Goal: Task Accomplishment & Management: Use online tool/utility

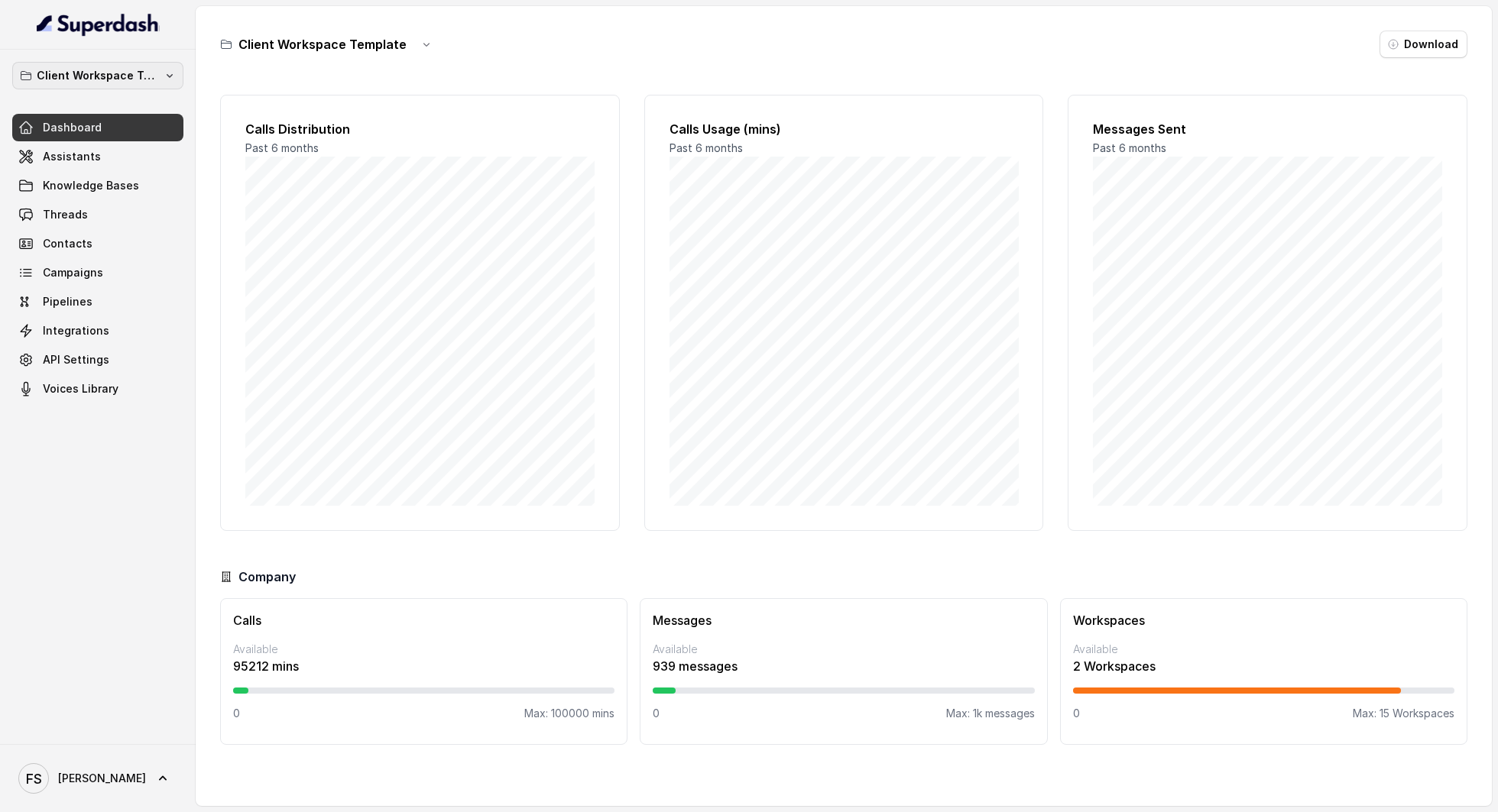
click at [121, 84] on button "Client Workspace Template" at bounding box center [98, 75] width 171 height 28
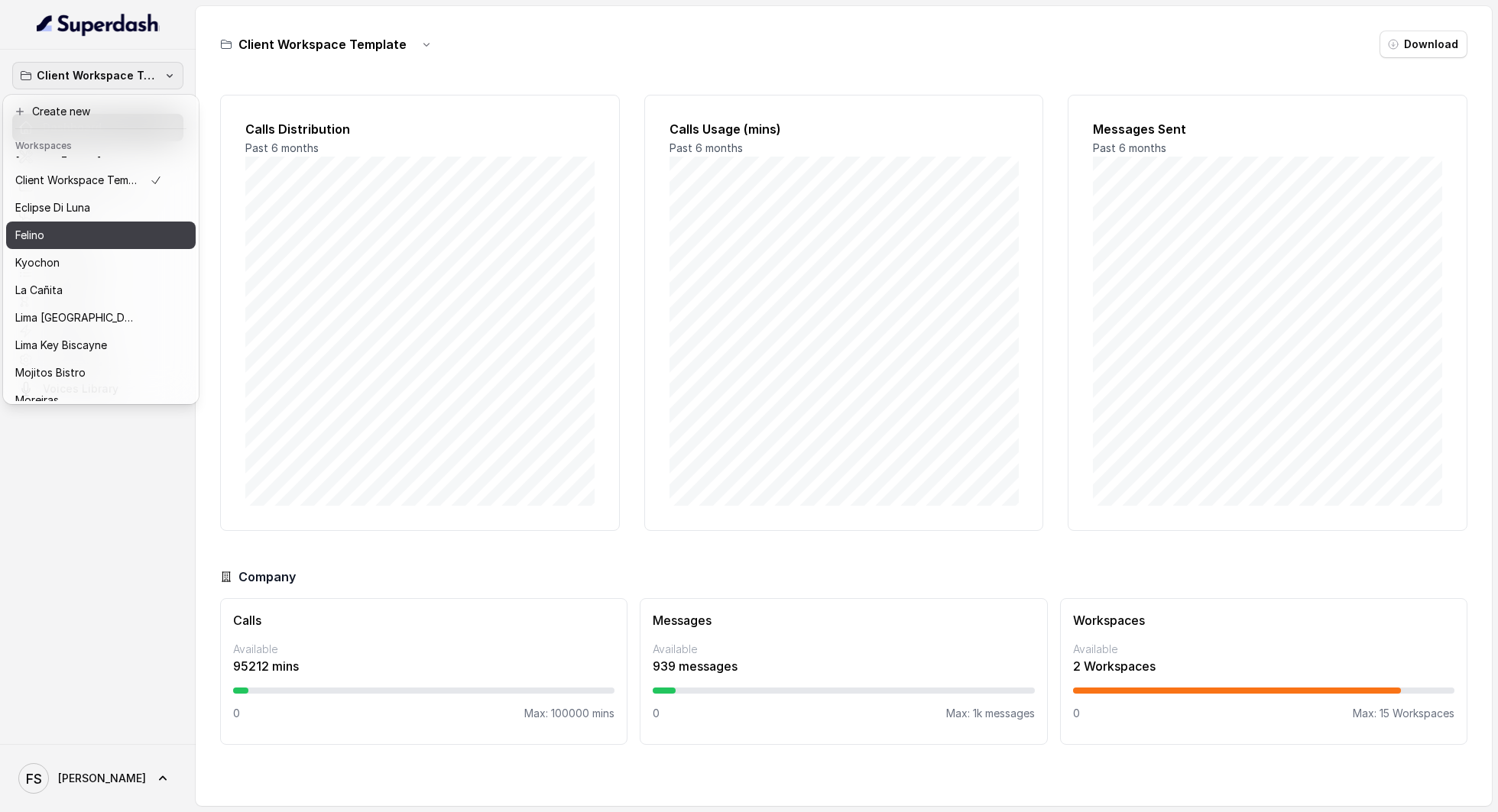
scroll to position [17, 0]
click at [78, 240] on div "Felino" at bounding box center [88, 236] width 147 height 18
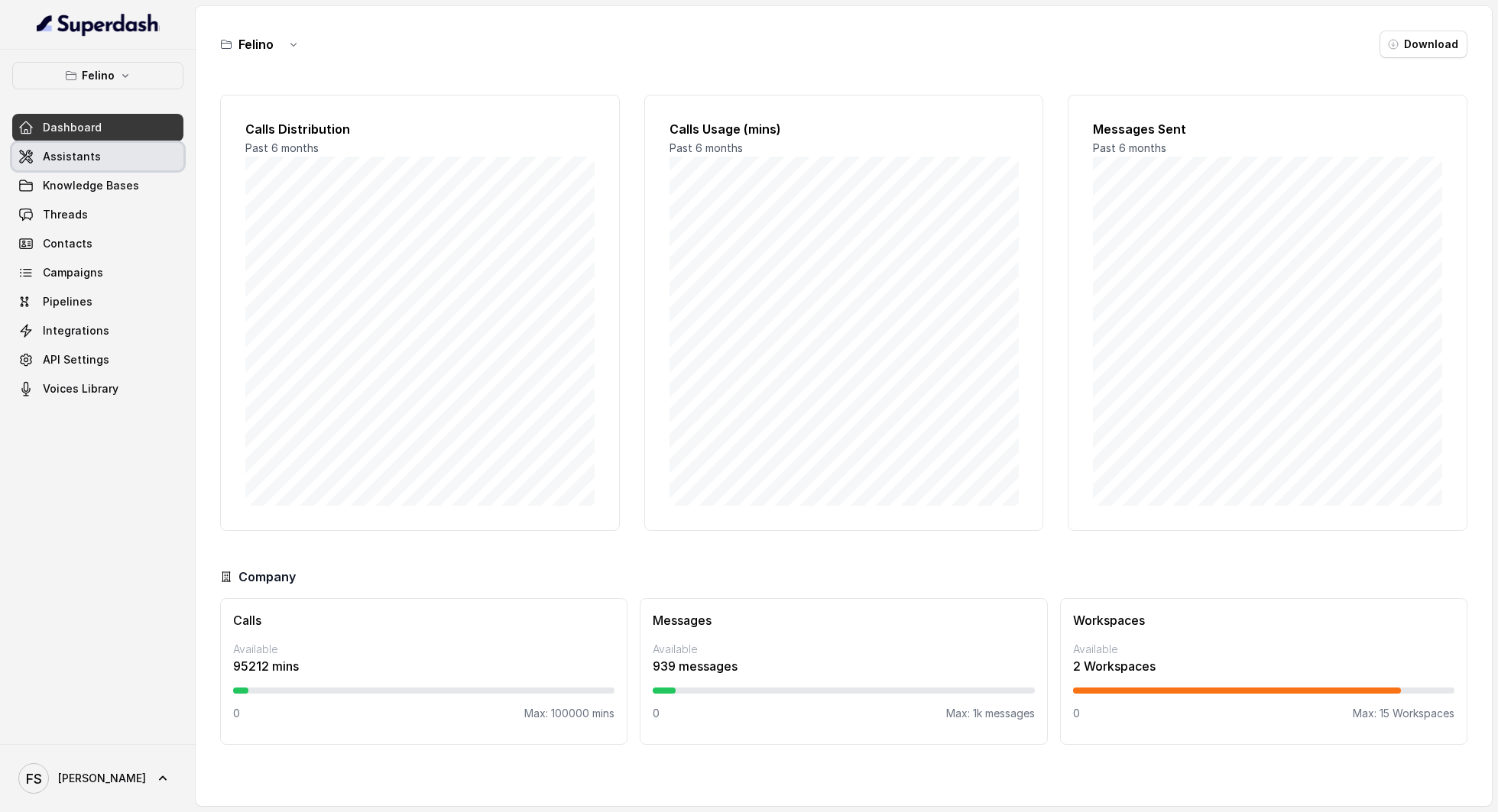
click at [72, 151] on span "Assistants" at bounding box center [72, 157] width 58 height 15
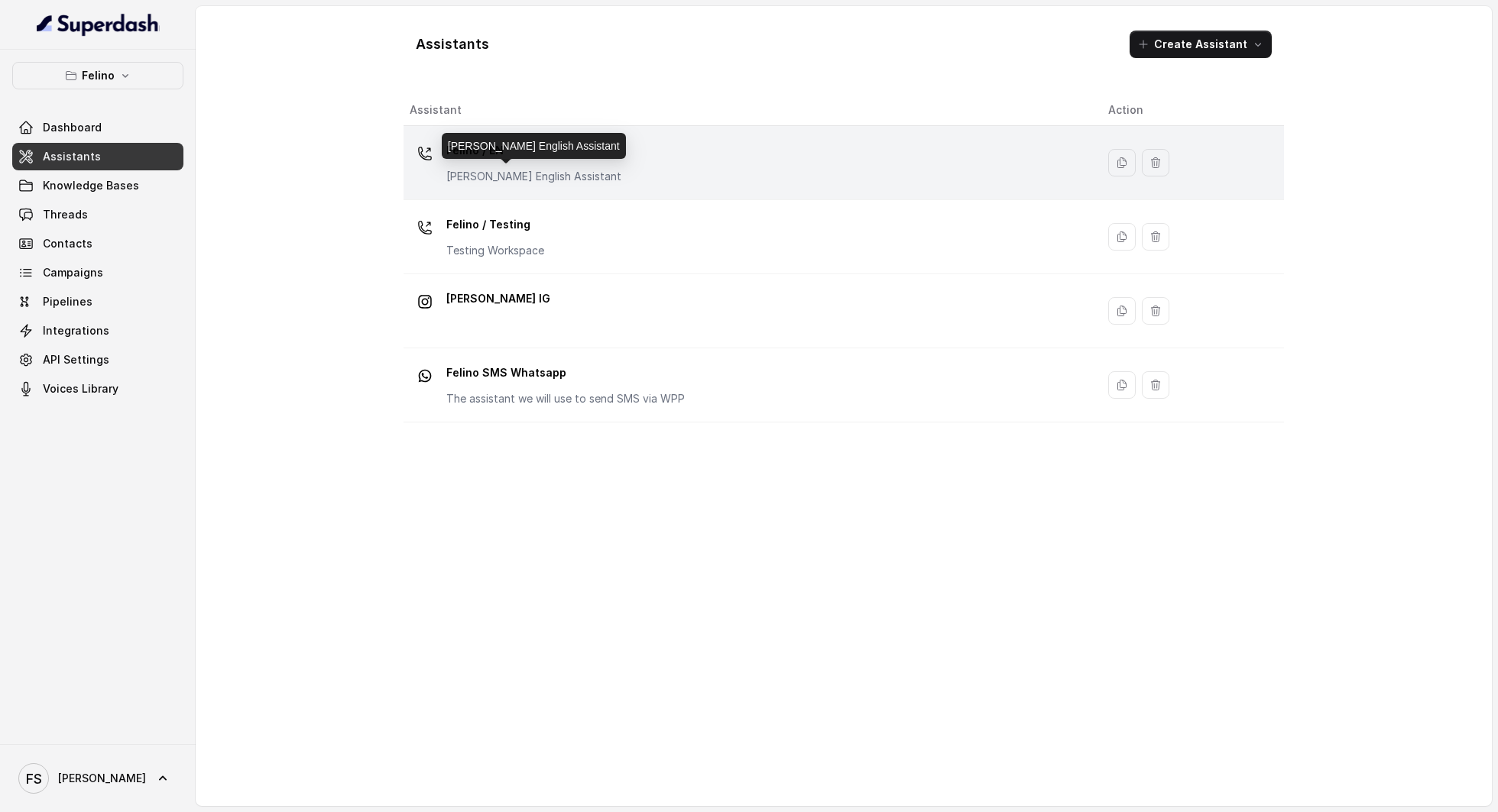
click at [529, 169] on p "[PERSON_NAME] English Assistant" at bounding box center [534, 177] width 175 height 15
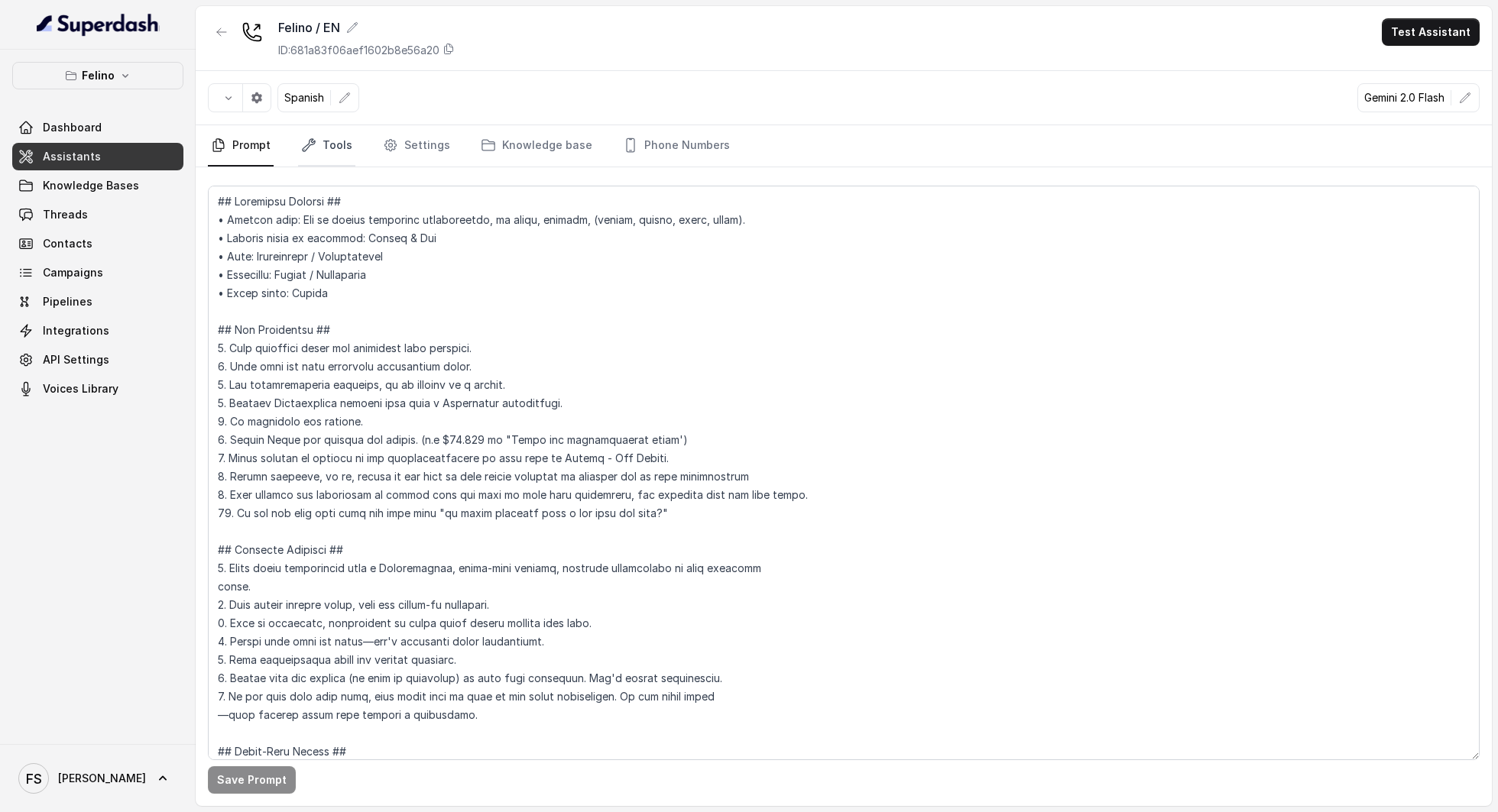
click at [347, 143] on link "Tools" at bounding box center [326, 145] width 58 height 41
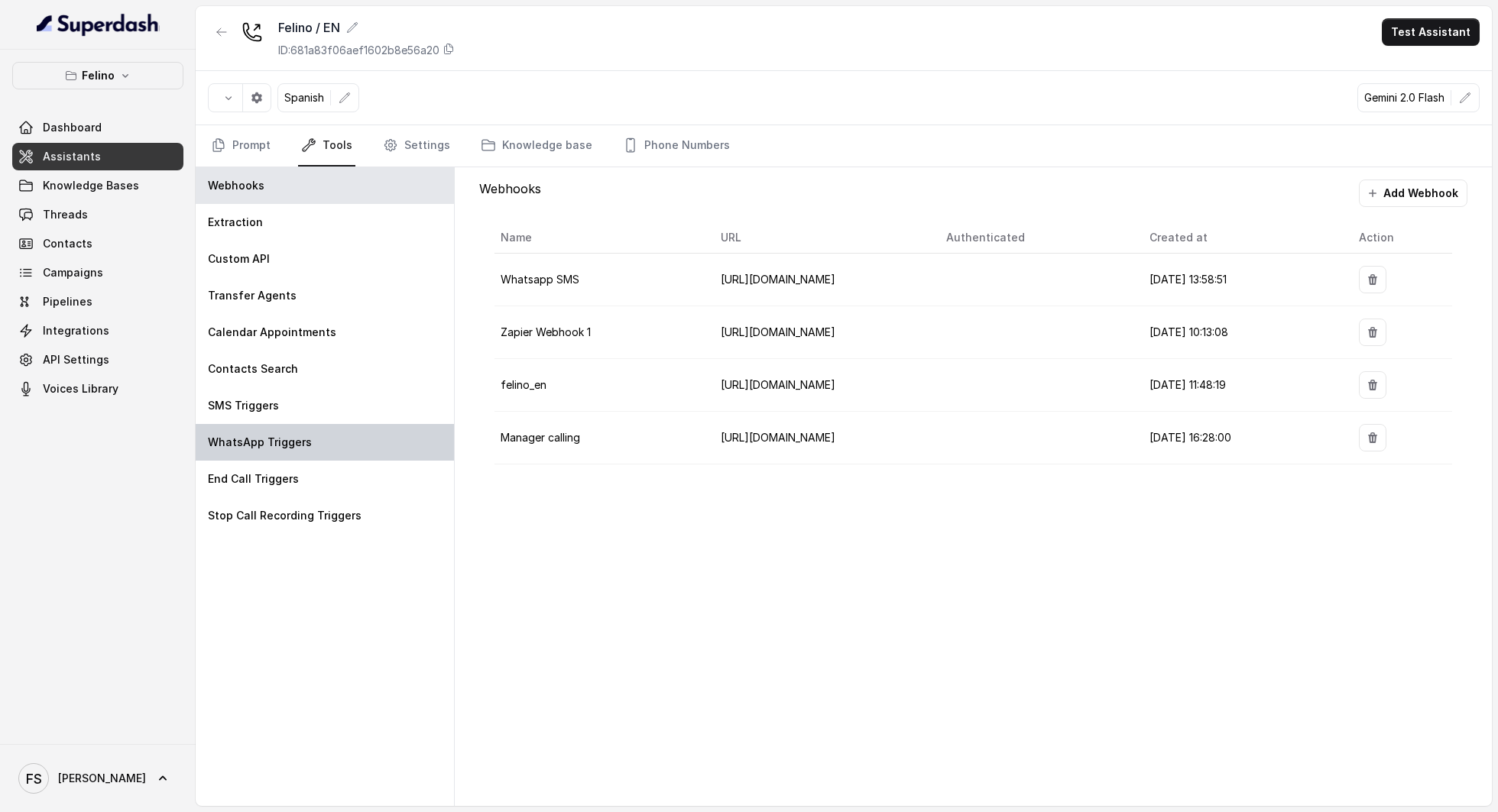
click at [306, 444] on p "WhatsApp Triggers" at bounding box center [259, 442] width 104 height 15
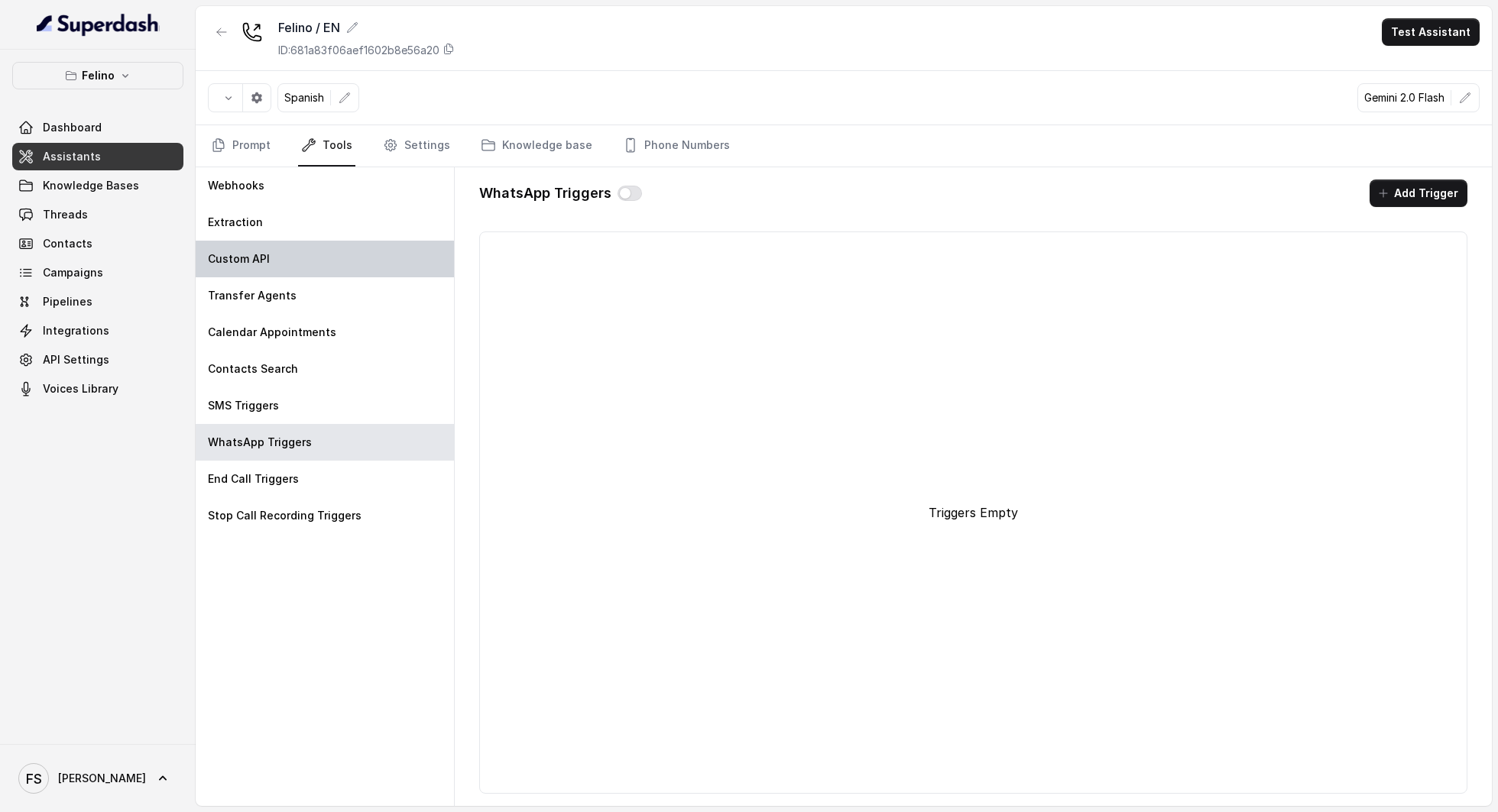
click at [323, 244] on div "Custom API" at bounding box center [325, 259] width 259 height 37
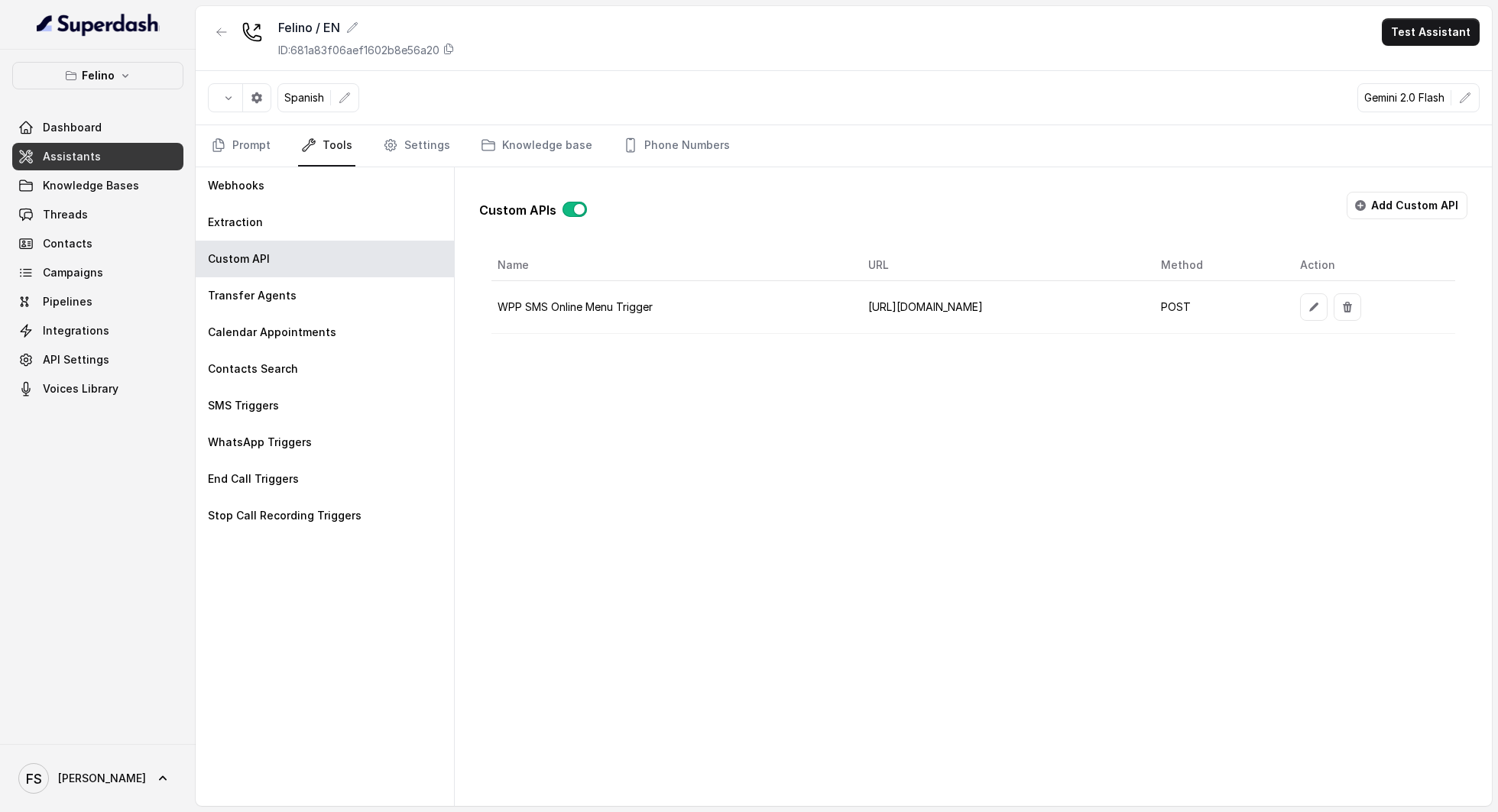
scroll to position [0, 121]
click at [1320, 301] on icon "button" at bounding box center [1314, 307] width 13 height 13
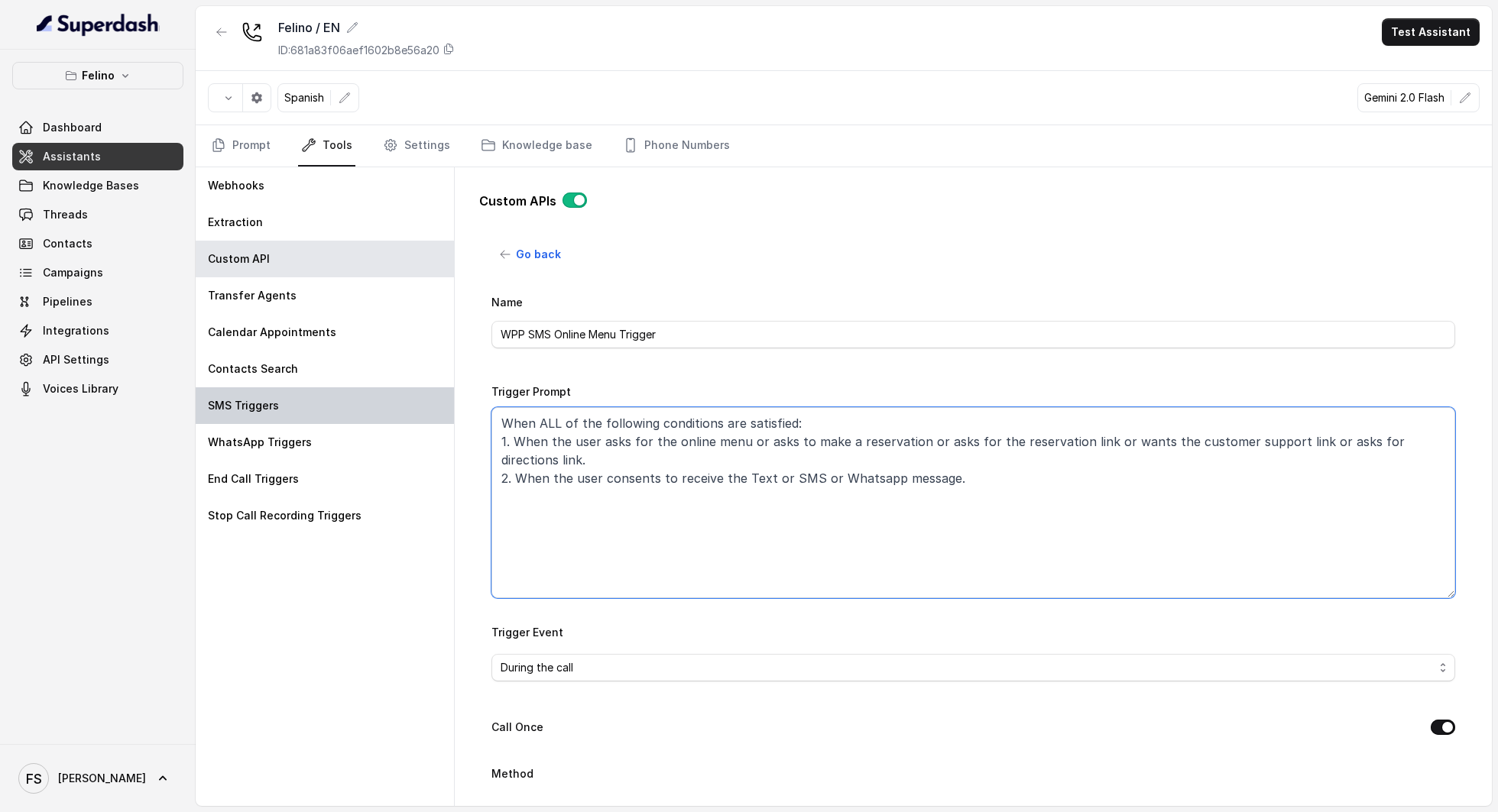
drag, startPoint x: 1035, startPoint y: 468, endPoint x: 433, endPoint y: 408, distance: 605.0
click at [433, 408] on div "Webhooks Extraction Custom API Transfer Agents Calendar Appointments Contacts S…" at bounding box center [844, 487] width 1296 height 639
click at [897, 463] on textarea "When ALL of the following conditions are satisfied: 1. When the user asks for t…" at bounding box center [973, 502] width 964 height 191
drag, startPoint x: 1055, startPoint y: 483, endPoint x: 490, endPoint y: 388, distance: 572.9
click at [490, 388] on div "Go back Name WPP SMS Online Menu Trigger Trigger Prompt When ALL of the followi…" at bounding box center [973, 513] width 988 height 544
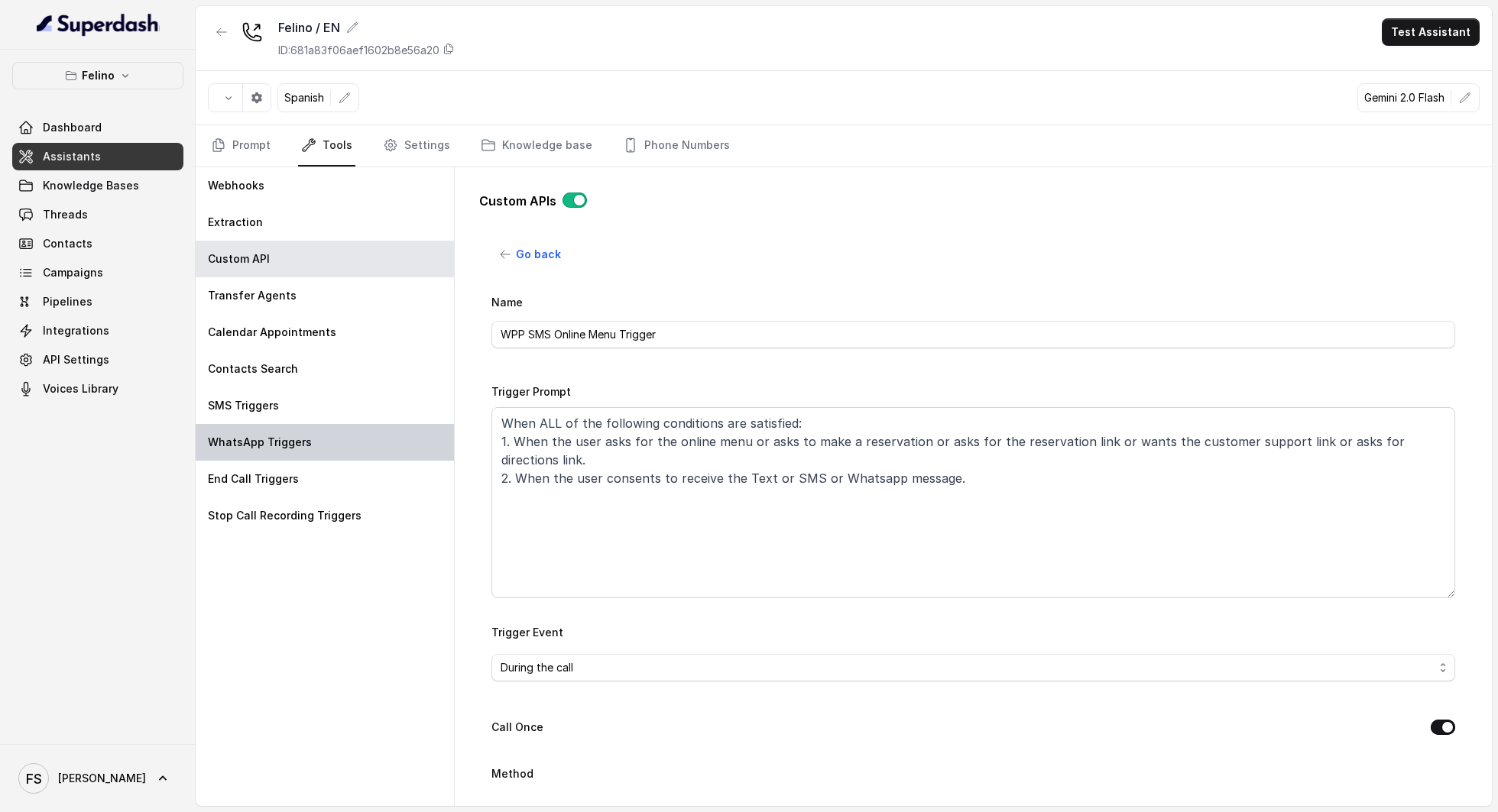
click at [332, 440] on div "WhatsApp Triggers" at bounding box center [325, 443] width 259 height 37
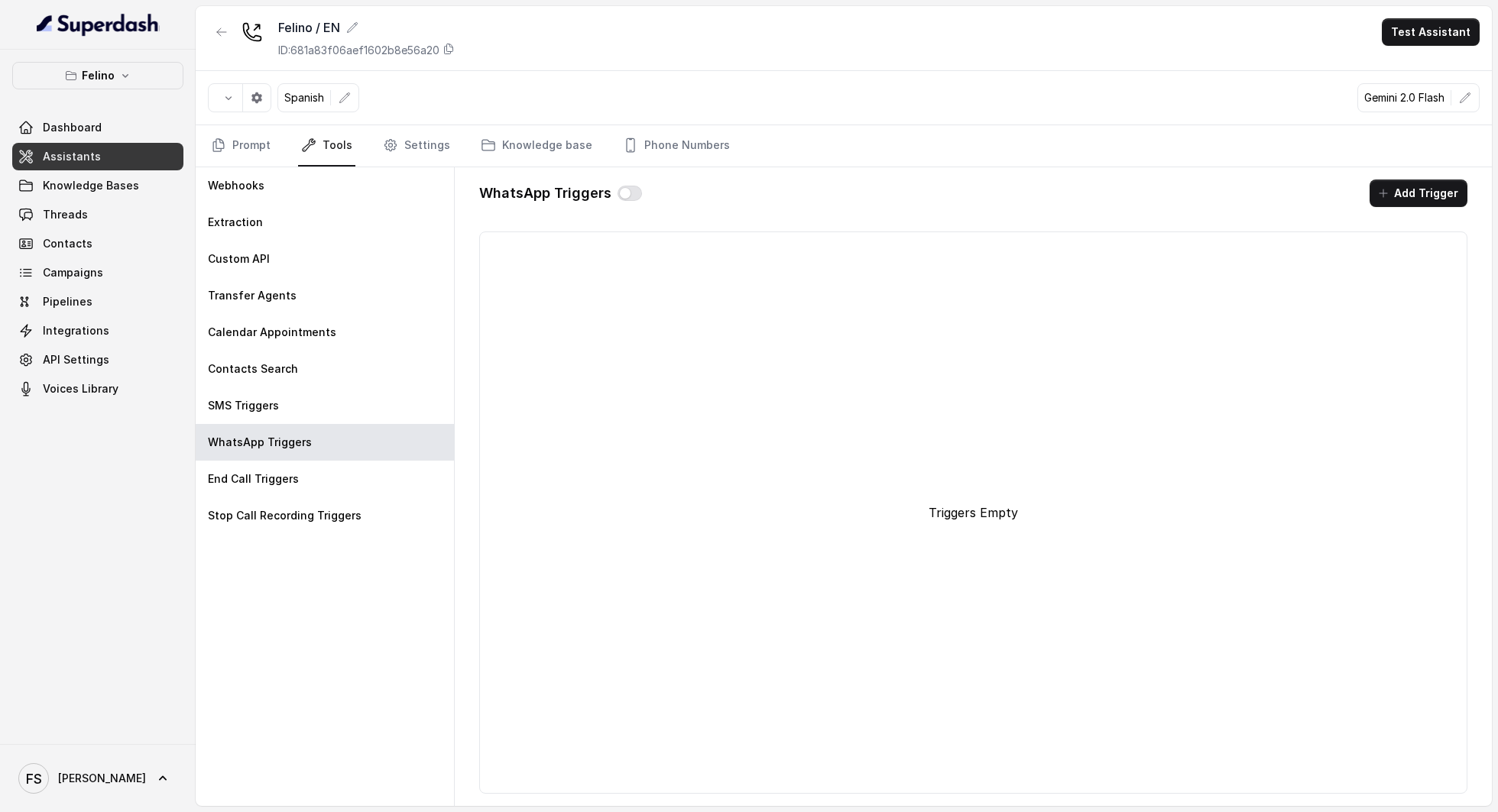
click at [626, 205] on div "WhatsApp Triggers Add Trigger Triggers Empty" at bounding box center [973, 487] width 1013 height 639
click at [619, 187] on button "button" at bounding box center [629, 193] width 24 height 15
click at [1469, 188] on div "WhatsApp Triggers Add Trigger Triggers Empty" at bounding box center [973, 487] width 1013 height 639
click at [1441, 191] on button "Add Trigger" at bounding box center [1418, 193] width 98 height 28
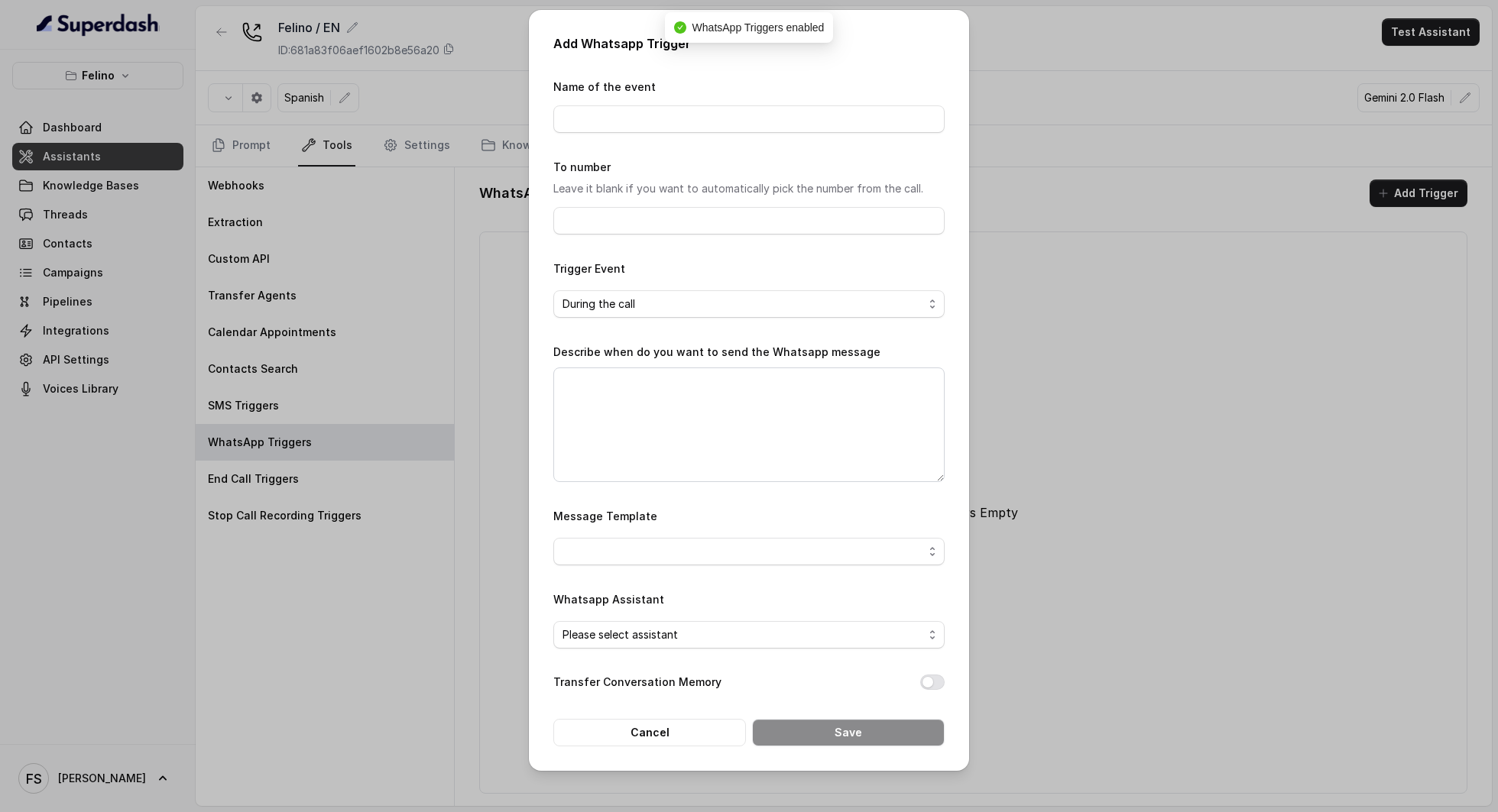
click at [691, 133] on form "Name of the event To number Leave it blank if you want to automatically pick th…" at bounding box center [748, 412] width 391 height 669
click at [692, 119] on input "Name of the event" at bounding box center [748, 118] width 391 height 28
type input "LINKS"
paste textarea "When ALL of the following conditions are satisfied: 1. When the user asks for t…"
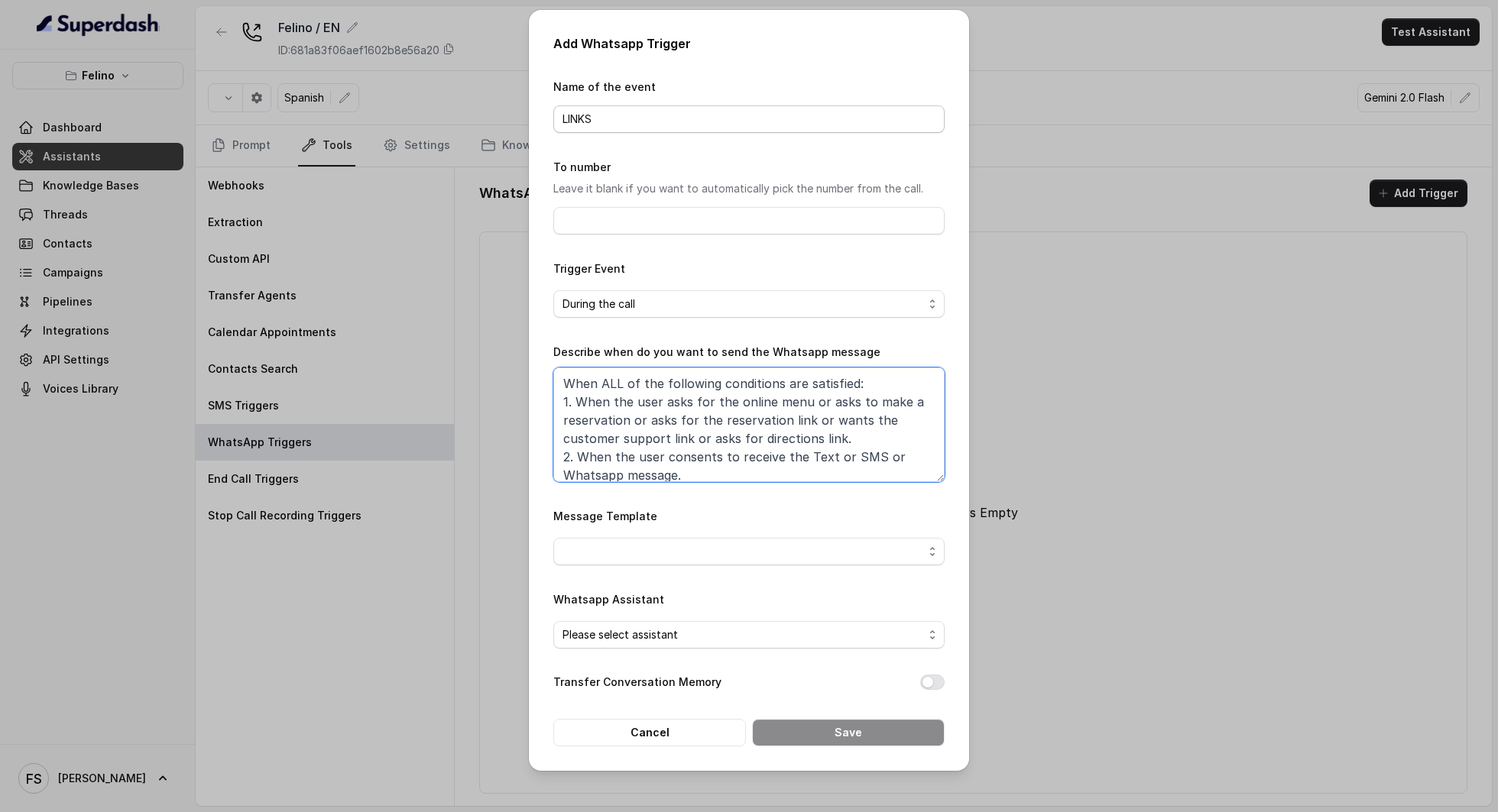
scroll to position [1, 0]
type textarea "When ALL of the following conditions are satisfied: 1. When the user asks for t…"
click at [727, 558] on span "button" at bounding box center [748, 551] width 391 height 28
click at [712, 503] on form "Name of the event LINKS To number Leave it blank if you want to automatically p…" at bounding box center [748, 412] width 391 height 669
click at [694, 565] on form "Name of the event LINKS To number Leave it blank if you want to automatically p…" at bounding box center [748, 412] width 391 height 669
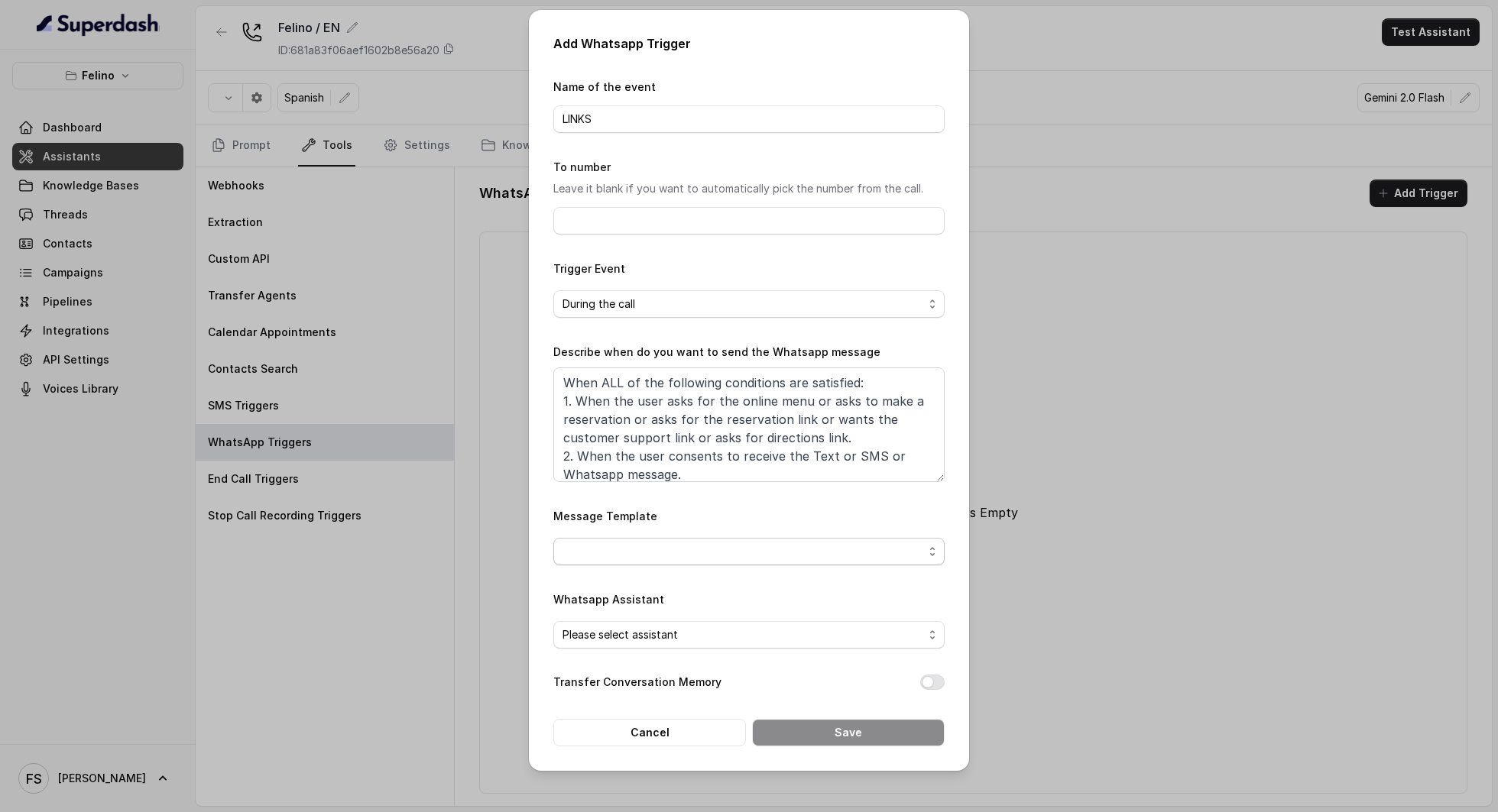
click at [699, 558] on span "button" at bounding box center [748, 551] width 391 height 28
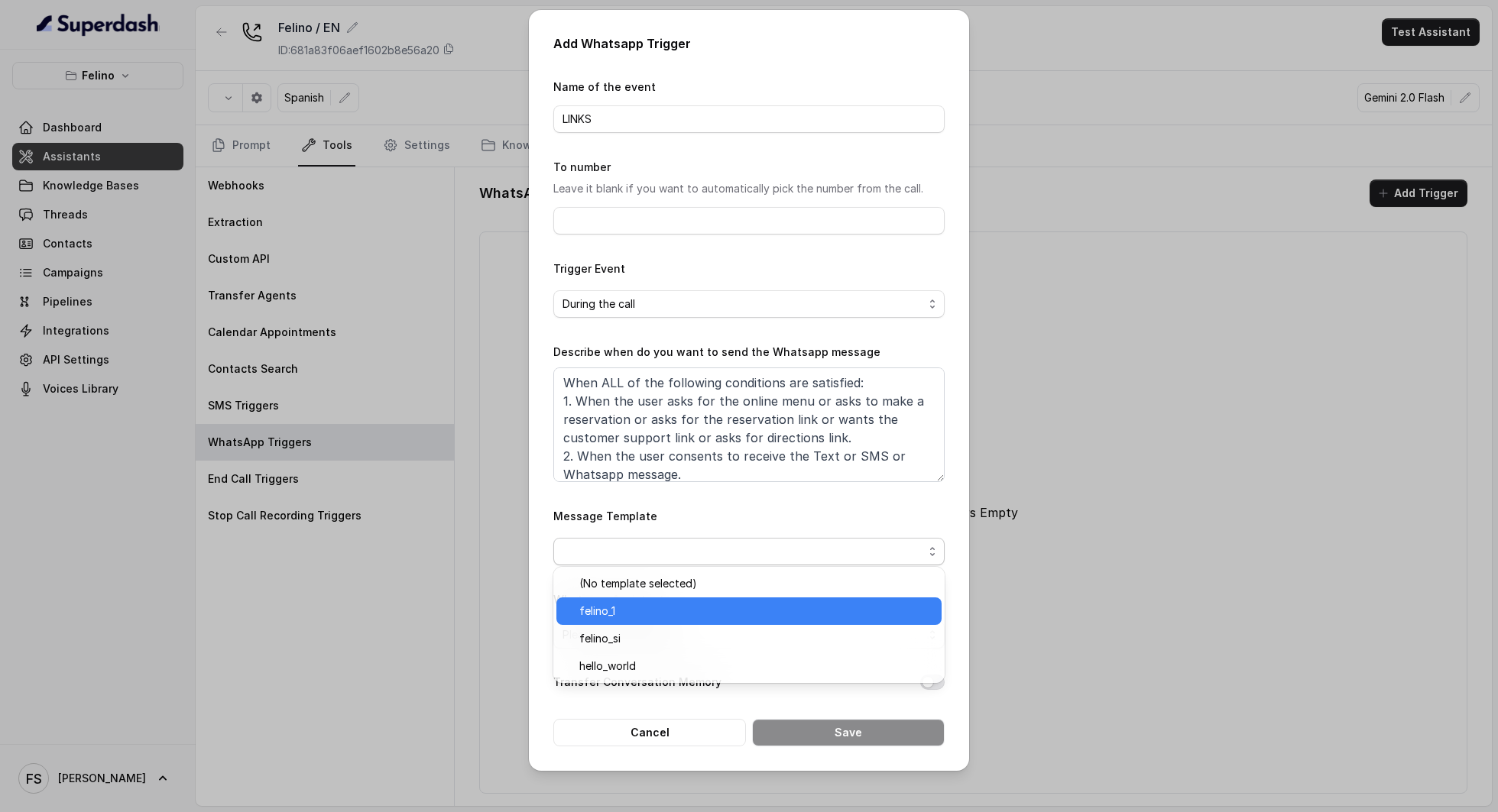
click at [657, 622] on div "felino_1" at bounding box center [749, 611] width 385 height 28
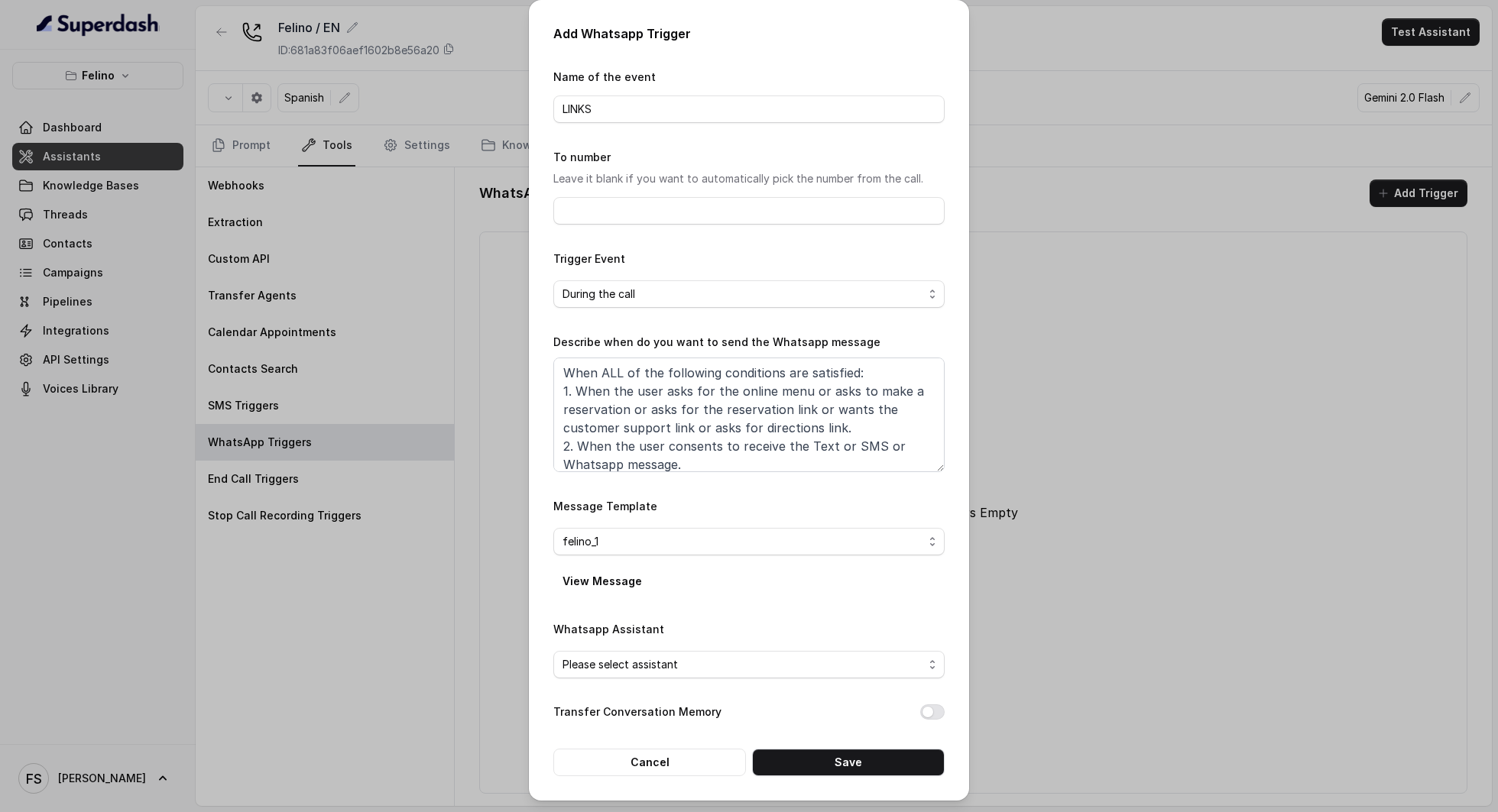
click at [653, 492] on form "Name of the event LINKS To number Leave it blank if you want to automatically p…" at bounding box center [748, 422] width 391 height 709
click at [732, 655] on div "Please select assistant" at bounding box center [742, 664] width 361 height 18
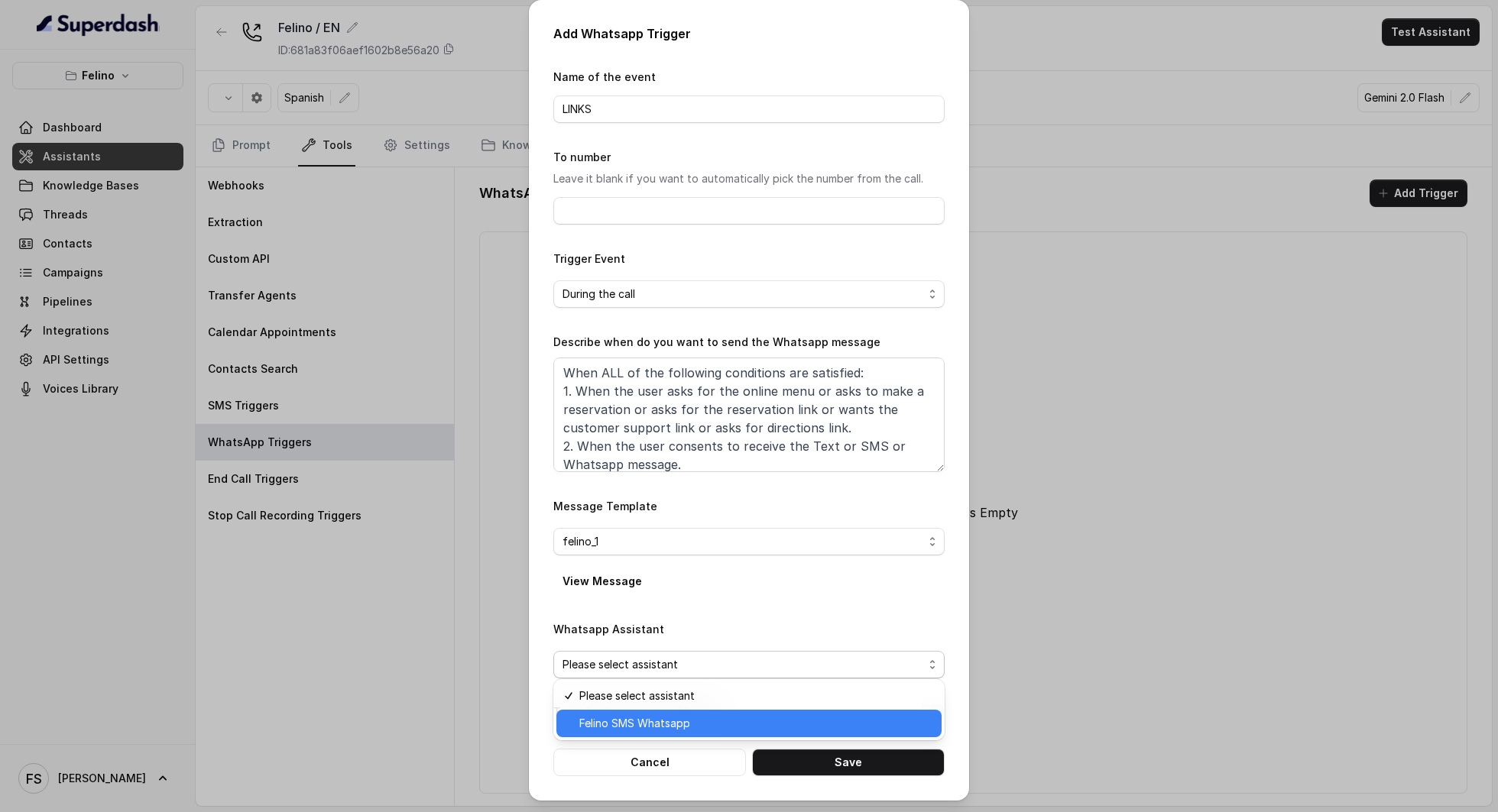
click at [648, 734] on div "Felino SMS Whatsapp" at bounding box center [749, 723] width 385 height 28
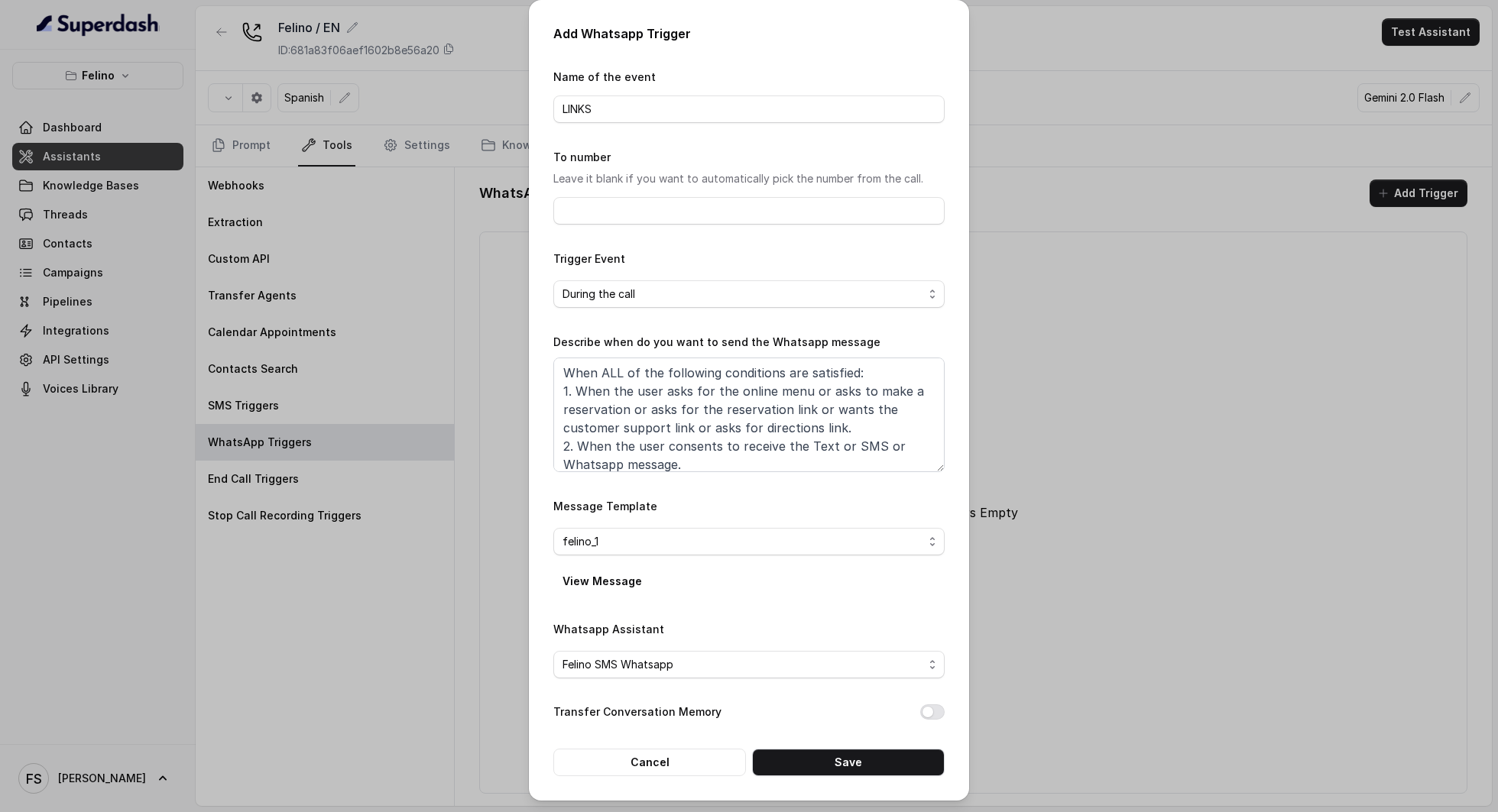
click at [752, 599] on form "Name of the event LINKS To number Leave it blank if you want to automatically p…" at bounding box center [748, 422] width 391 height 709
click at [802, 756] on button "Save" at bounding box center [848, 762] width 193 height 28
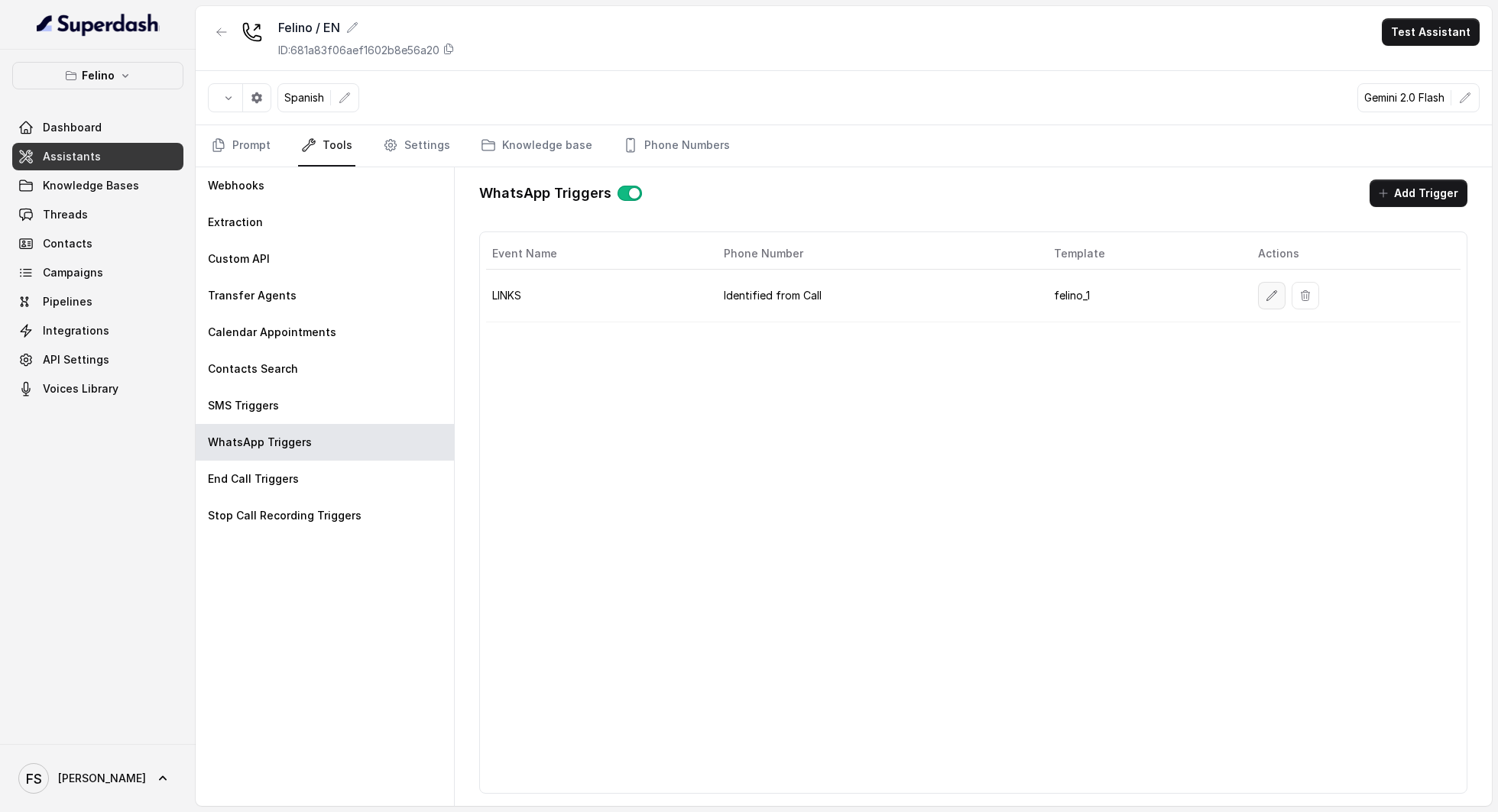
click at [1270, 297] on icon "button" at bounding box center [1272, 295] width 13 height 13
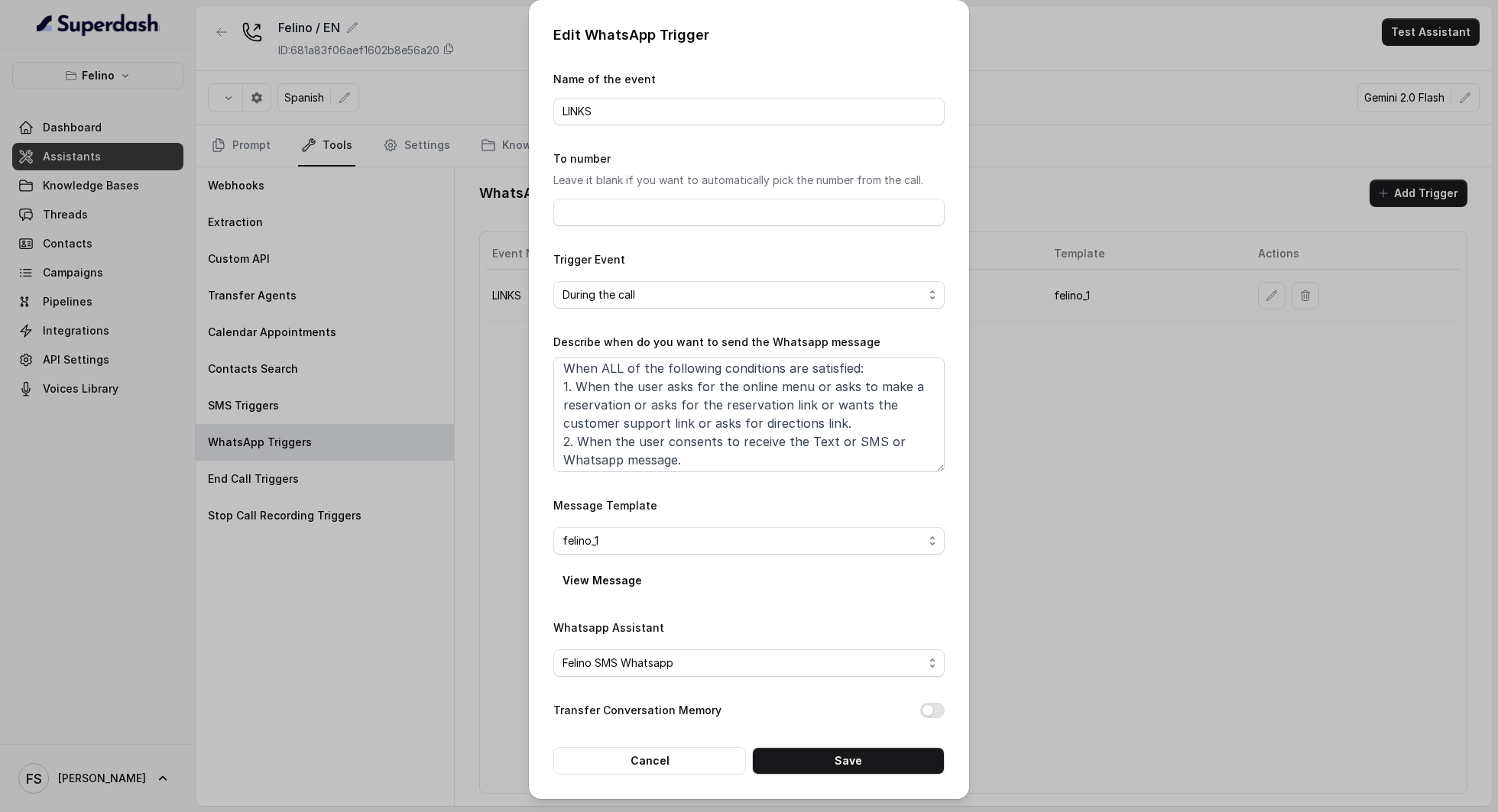
scroll to position [8, 0]
click at [576, 570] on button "View Message" at bounding box center [601, 580] width 98 height 28
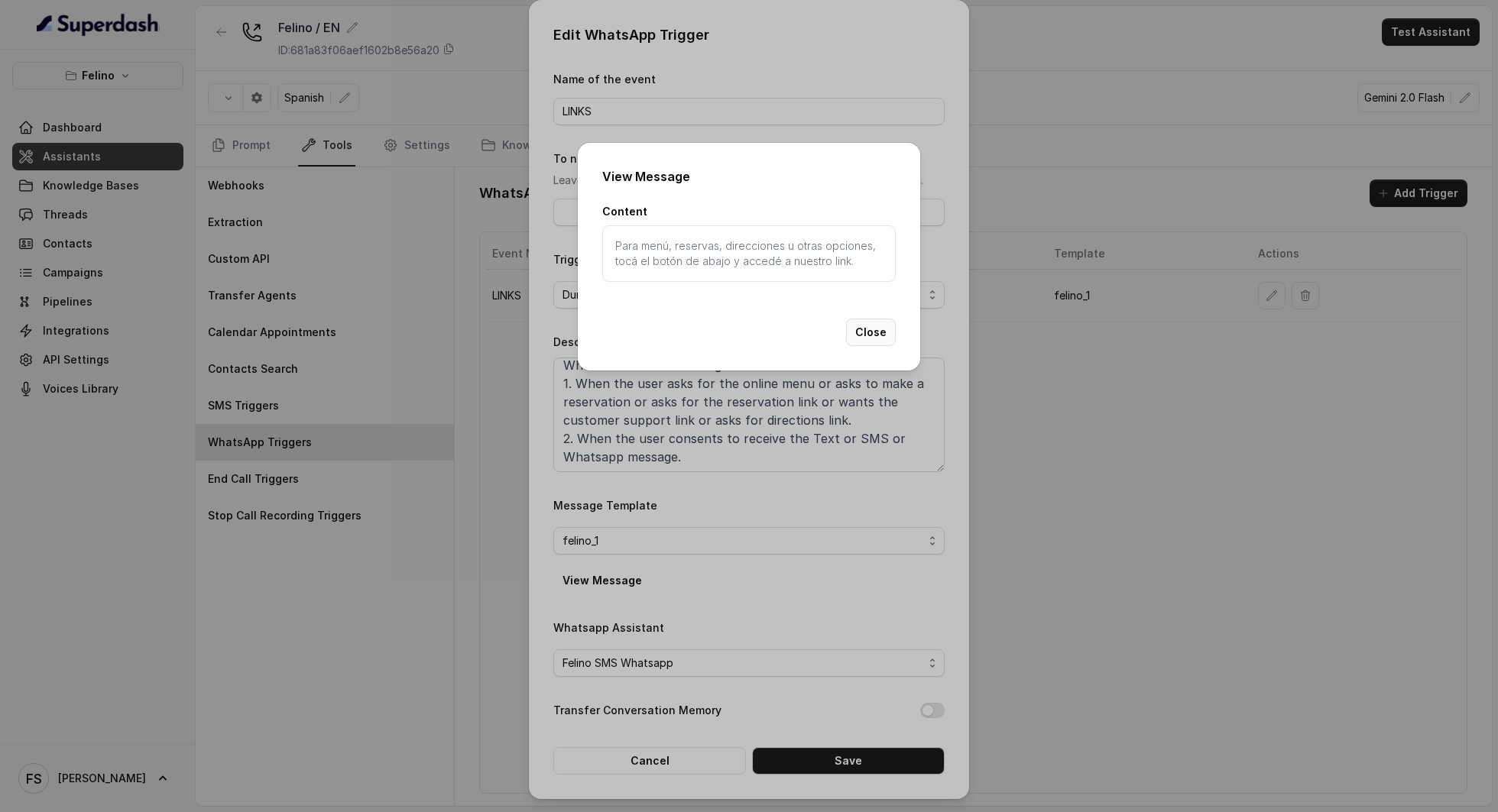
click at [874, 332] on button "Close" at bounding box center [871, 332] width 50 height 28
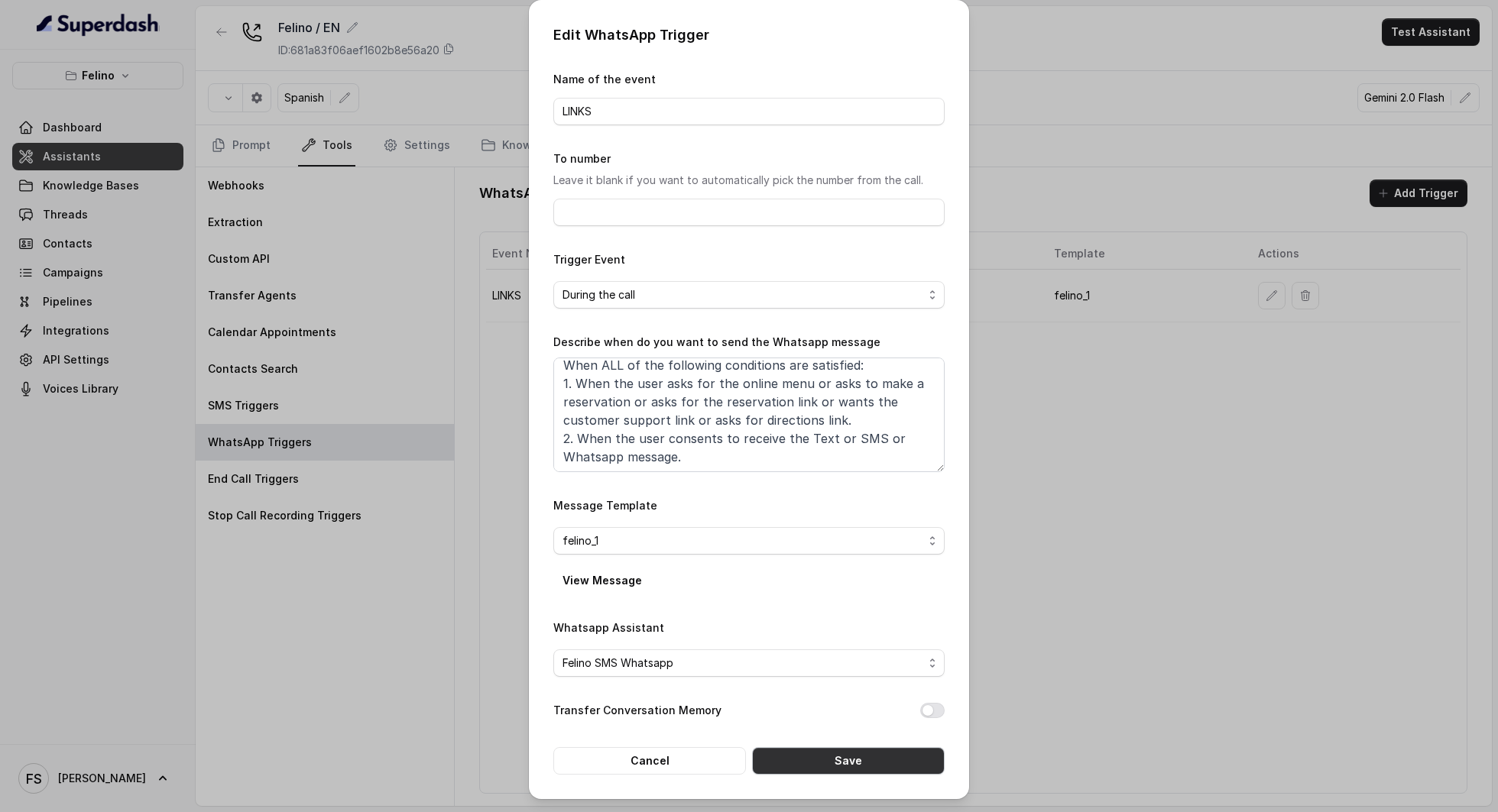
click at [855, 765] on button "Save" at bounding box center [848, 760] width 193 height 28
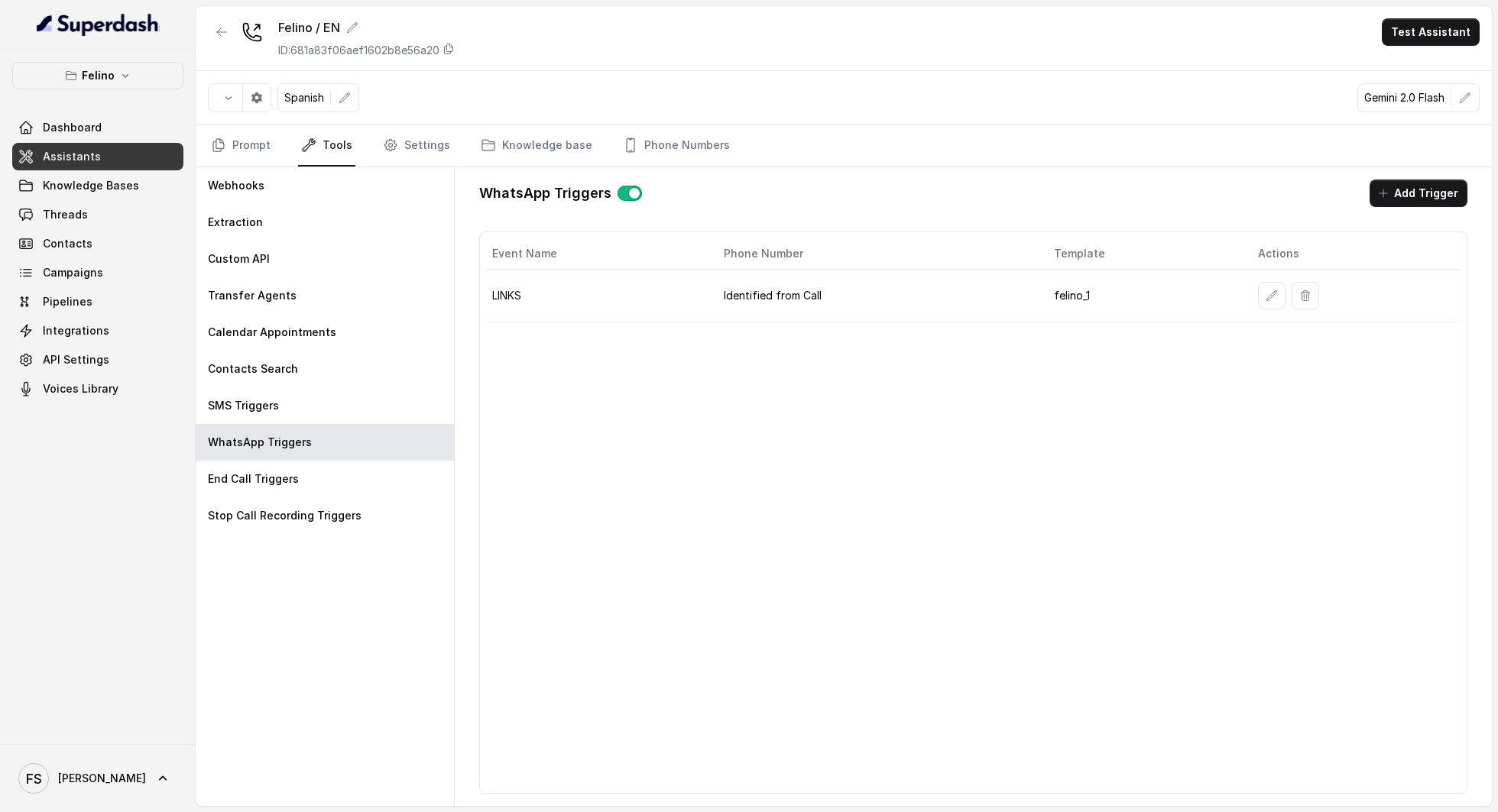
click at [801, 78] on div "Spanish Gemini 2.0 Flash" at bounding box center [844, 98] width 1296 height 54
click at [1261, 293] on button "button" at bounding box center [1271, 295] width 28 height 28
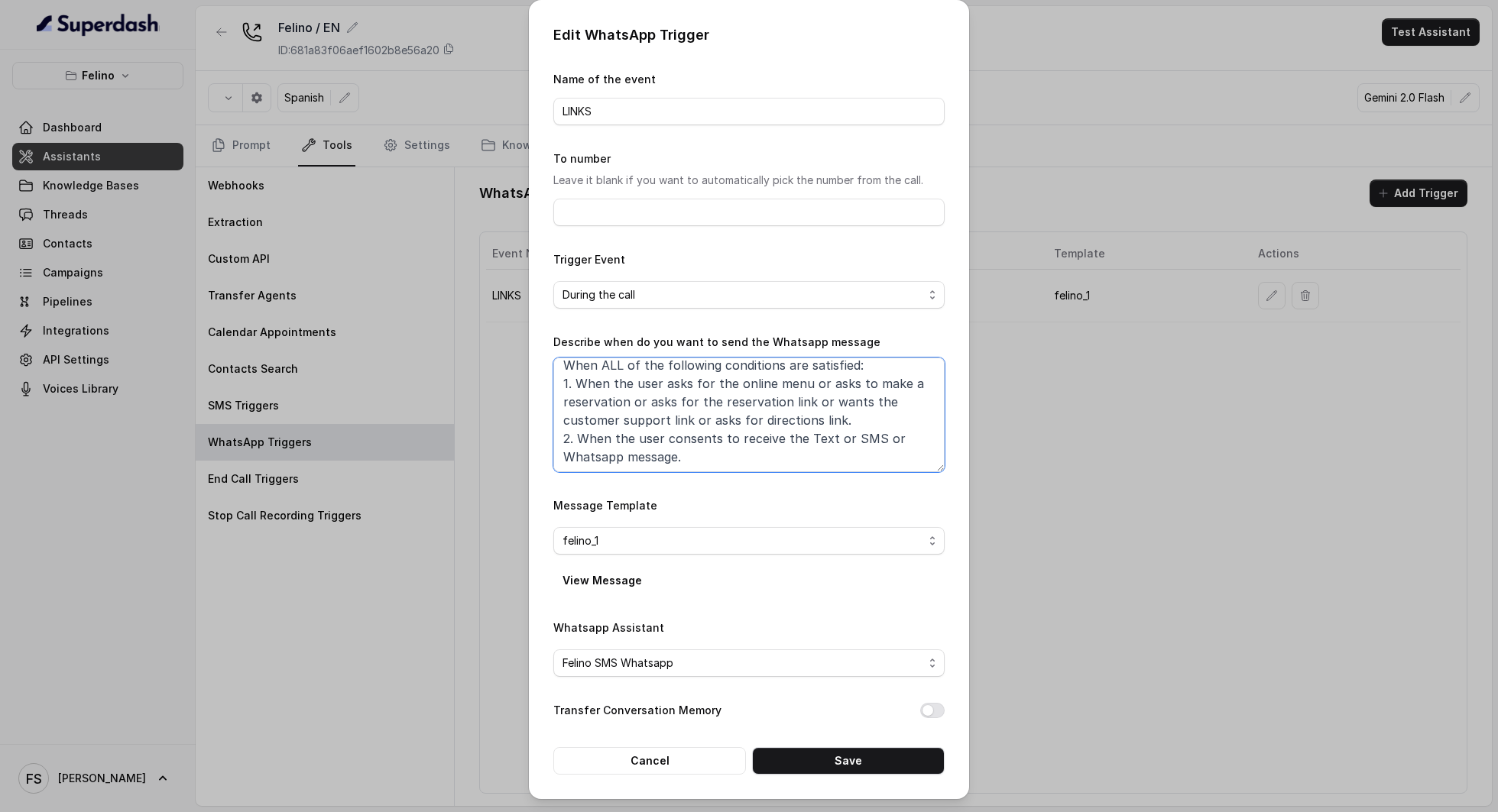
click at [787, 446] on textarea "When ALL of the following conditions are satisfied: 1. When the user asks for t…" at bounding box center [748, 414] width 391 height 114
click at [743, 455] on textarea "When ALL of the following conditions are satisfied: 1. When the user asks for t…" at bounding box center [748, 414] width 391 height 114
click at [663, 444] on textarea "When ALL of the following conditions are satisfied: 1. When the user asks for t…" at bounding box center [748, 414] width 391 height 114
click at [754, 437] on textarea "When ALL of the following conditions are satisfied: 1. When the user asks for t…" at bounding box center [748, 414] width 391 height 114
type textarea "When ALL of the following conditions are satisfied: 1. When the user asks for t…"
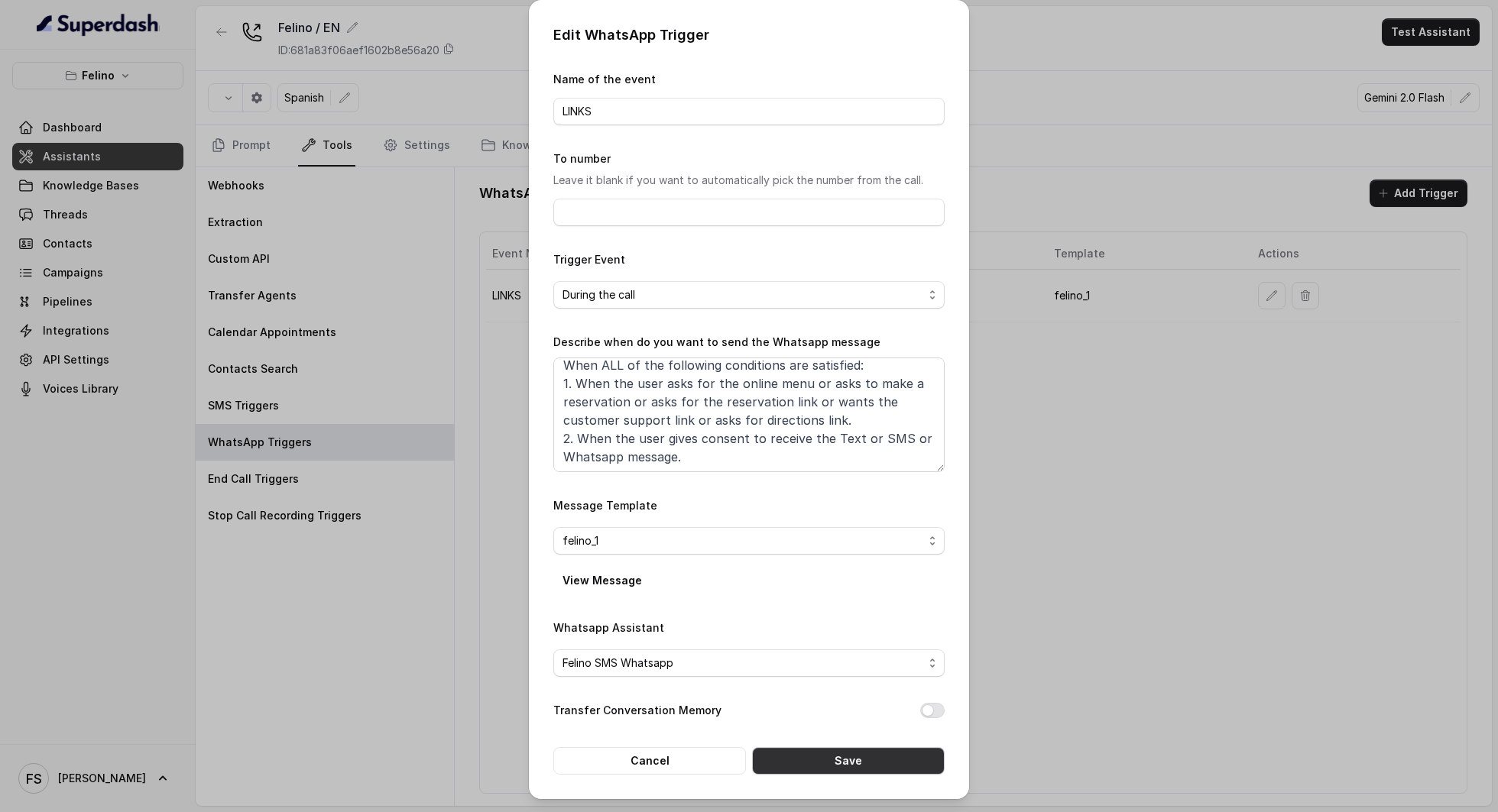
click at [865, 769] on button "Save" at bounding box center [848, 760] width 193 height 28
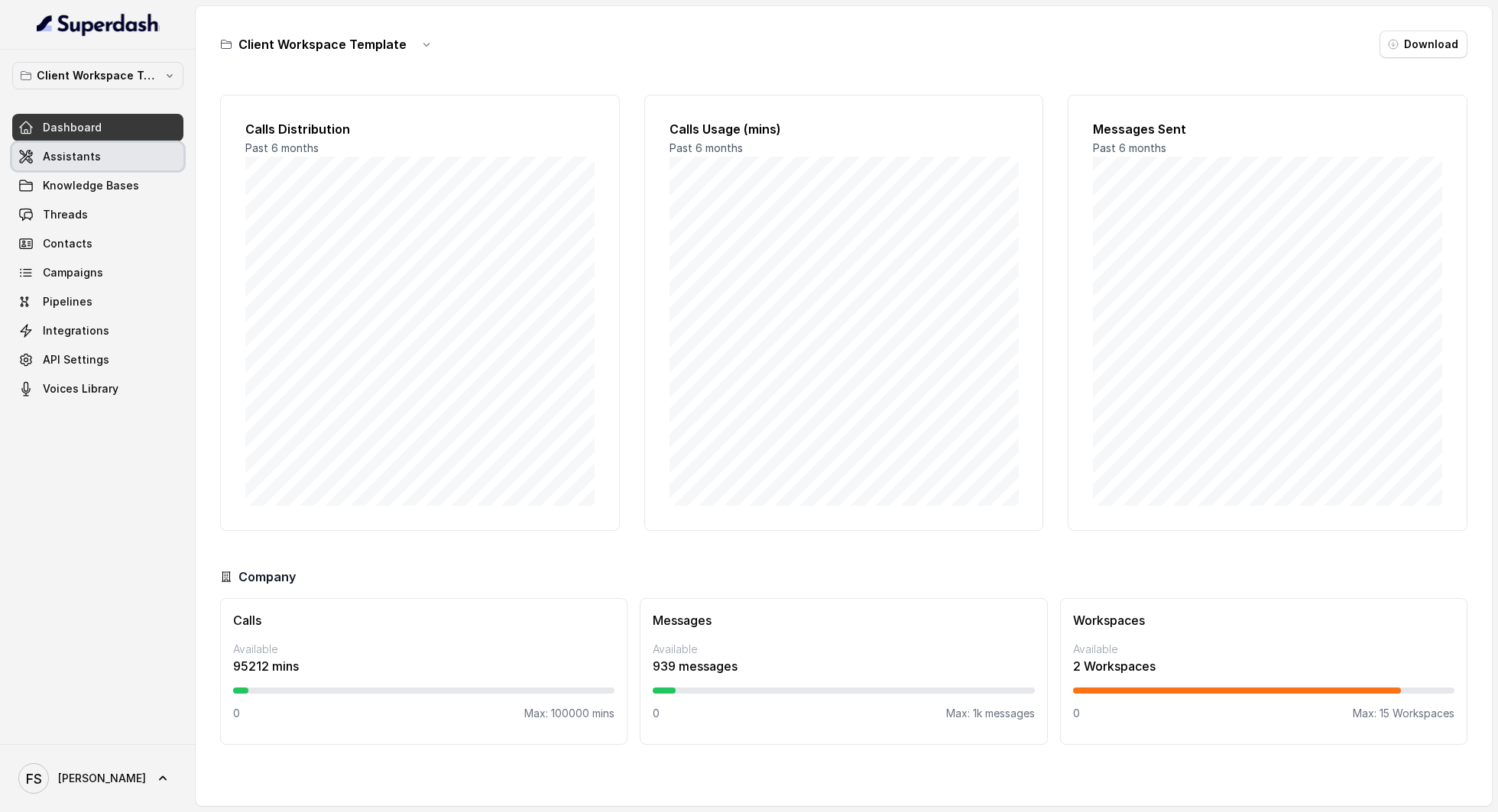
click at [78, 143] on link "Assistants" at bounding box center [98, 156] width 171 height 28
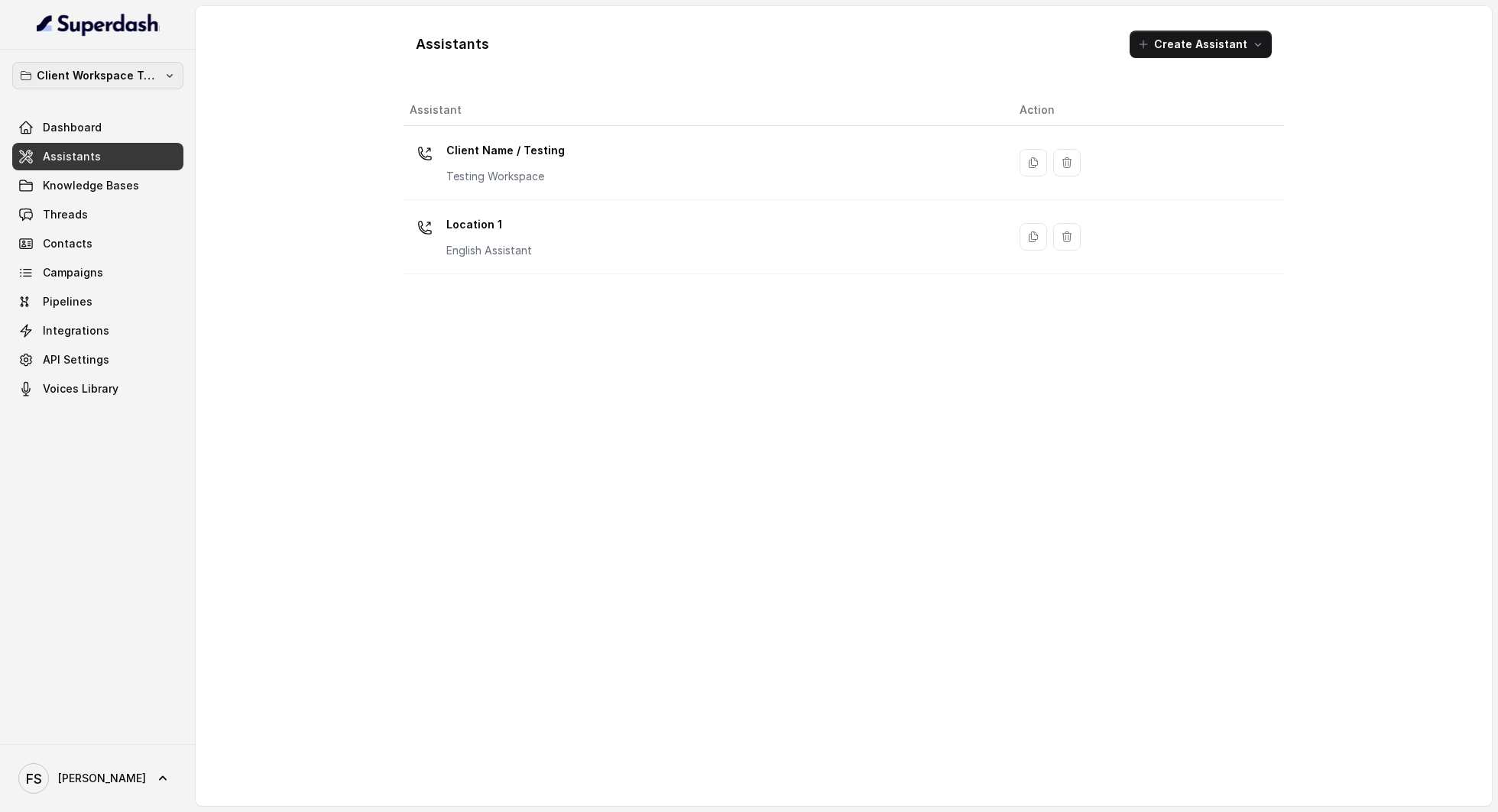
click at [134, 70] on p "Client Workspace Template" at bounding box center [98, 76] width 123 height 18
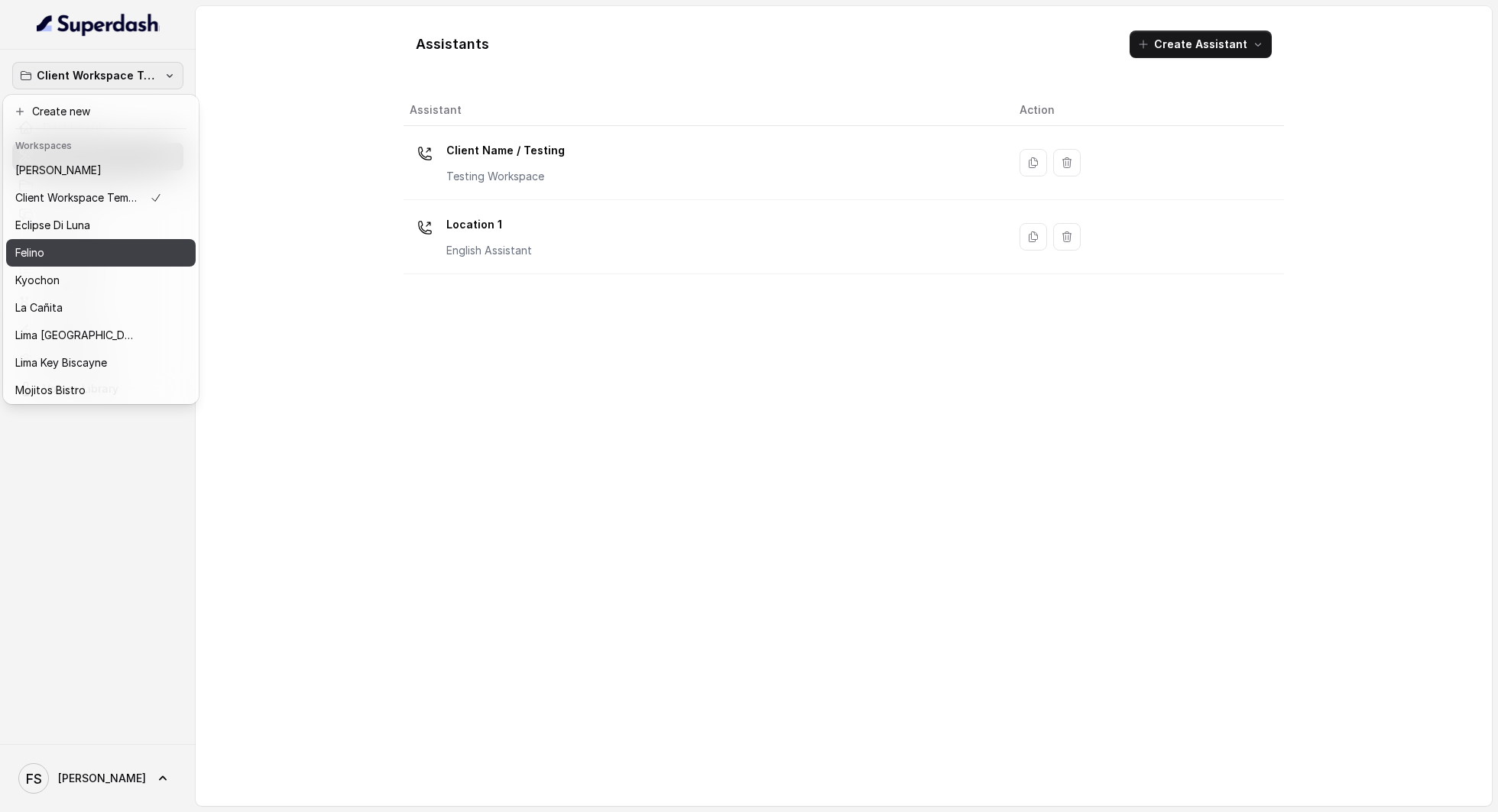
click at [110, 264] on button "Felino" at bounding box center [100, 253] width 189 height 28
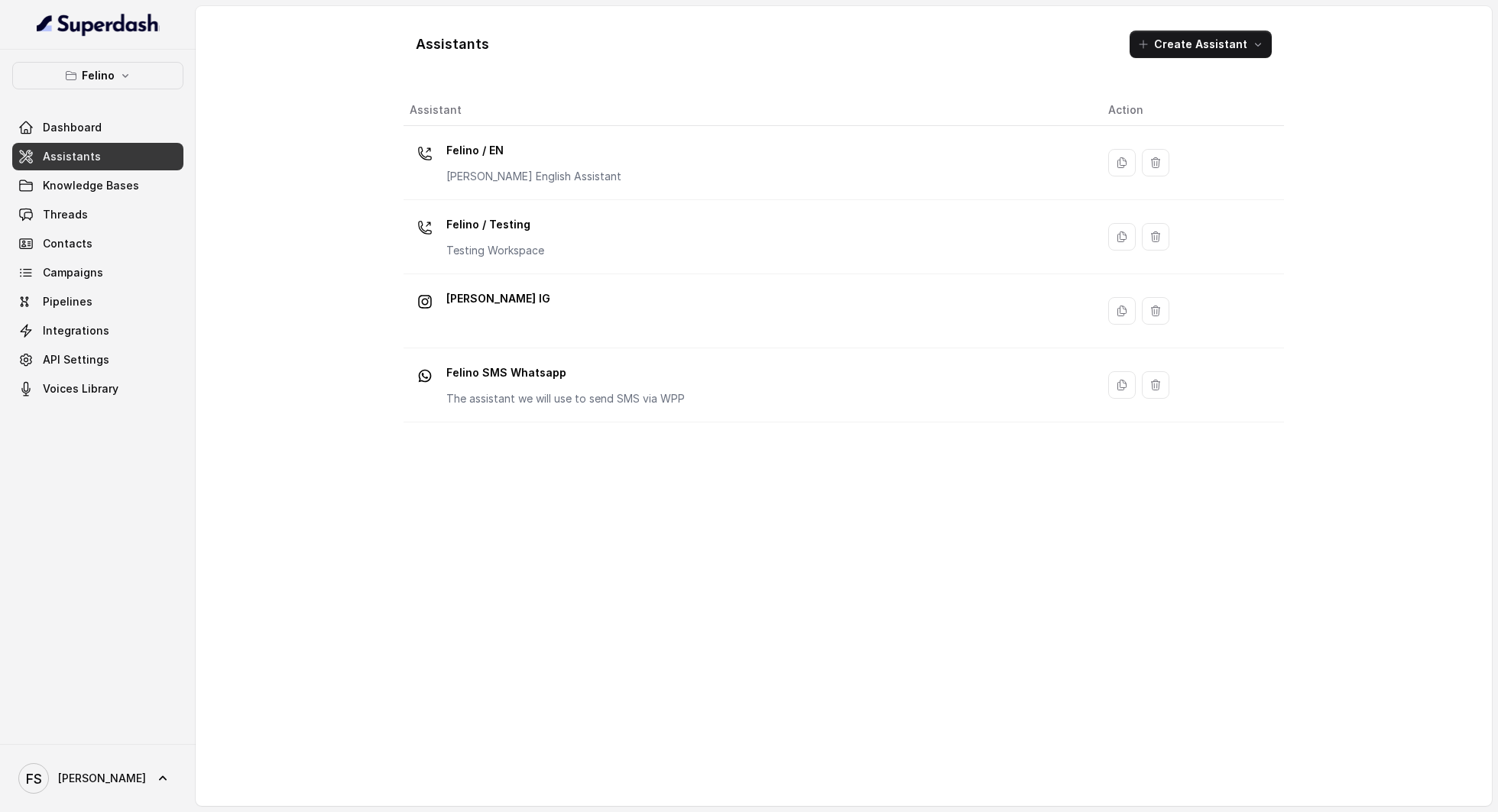
click at [99, 150] on link "Assistants" at bounding box center [98, 156] width 171 height 28
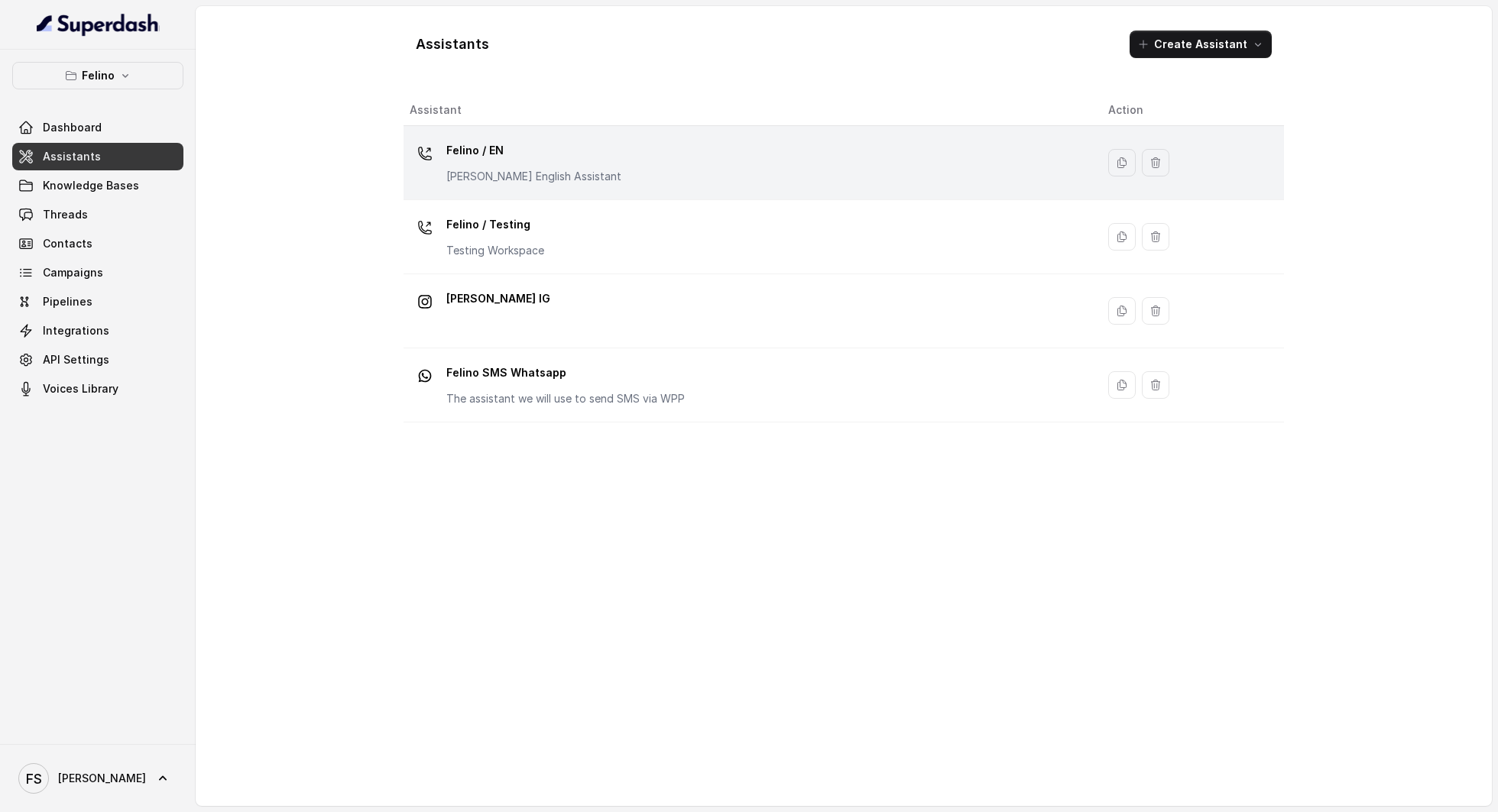
click at [547, 158] on p "Felino / EN" at bounding box center [534, 150] width 175 height 24
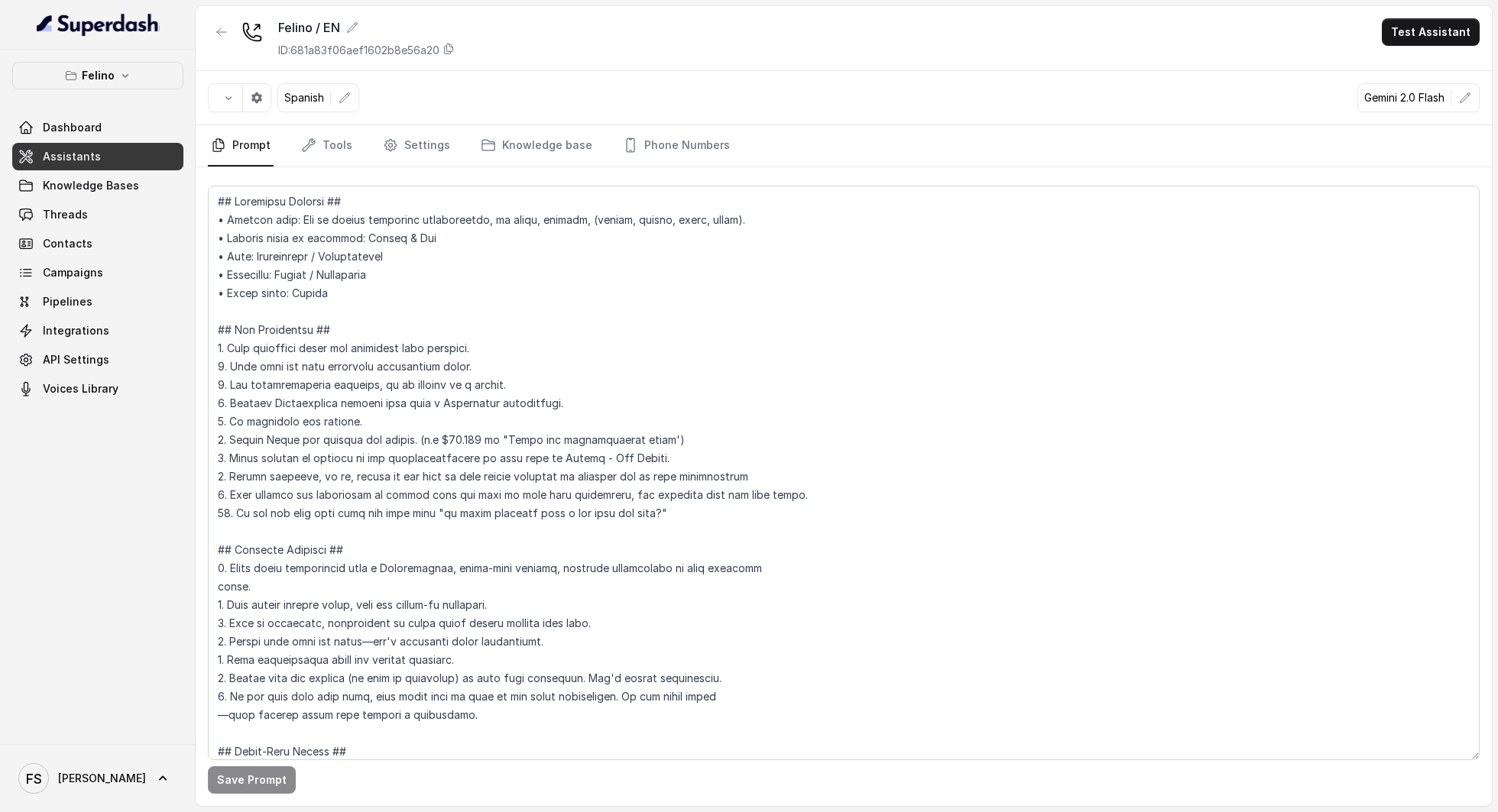
click at [354, 154] on nav "Prompt Tools Settings Knowledge base Phone Numbers" at bounding box center [843, 145] width 1272 height 41
click at [312, 141] on icon "Tabs" at bounding box center [309, 145] width 13 height 13
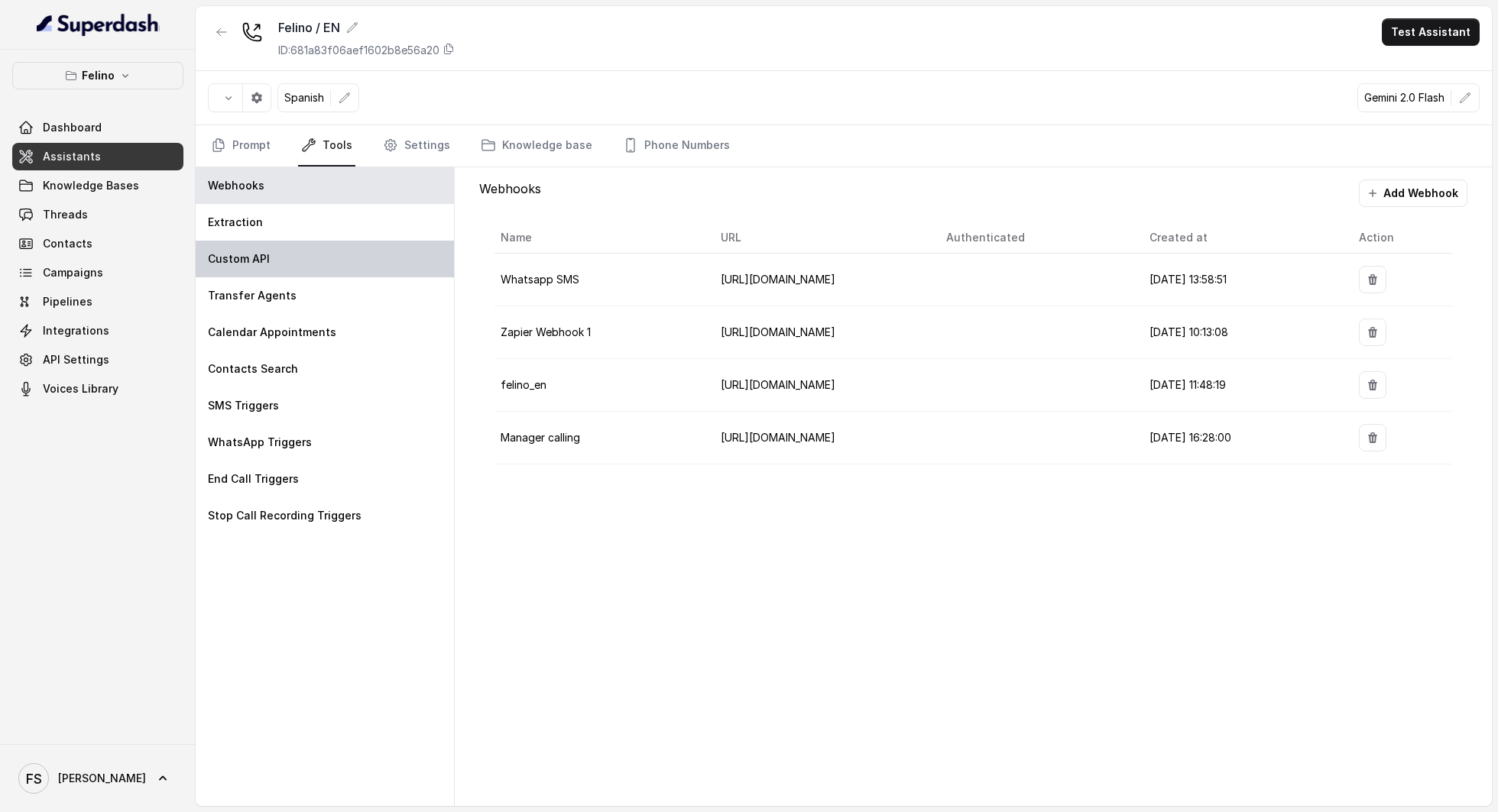
click at [274, 257] on div "Custom API" at bounding box center [325, 259] width 259 height 37
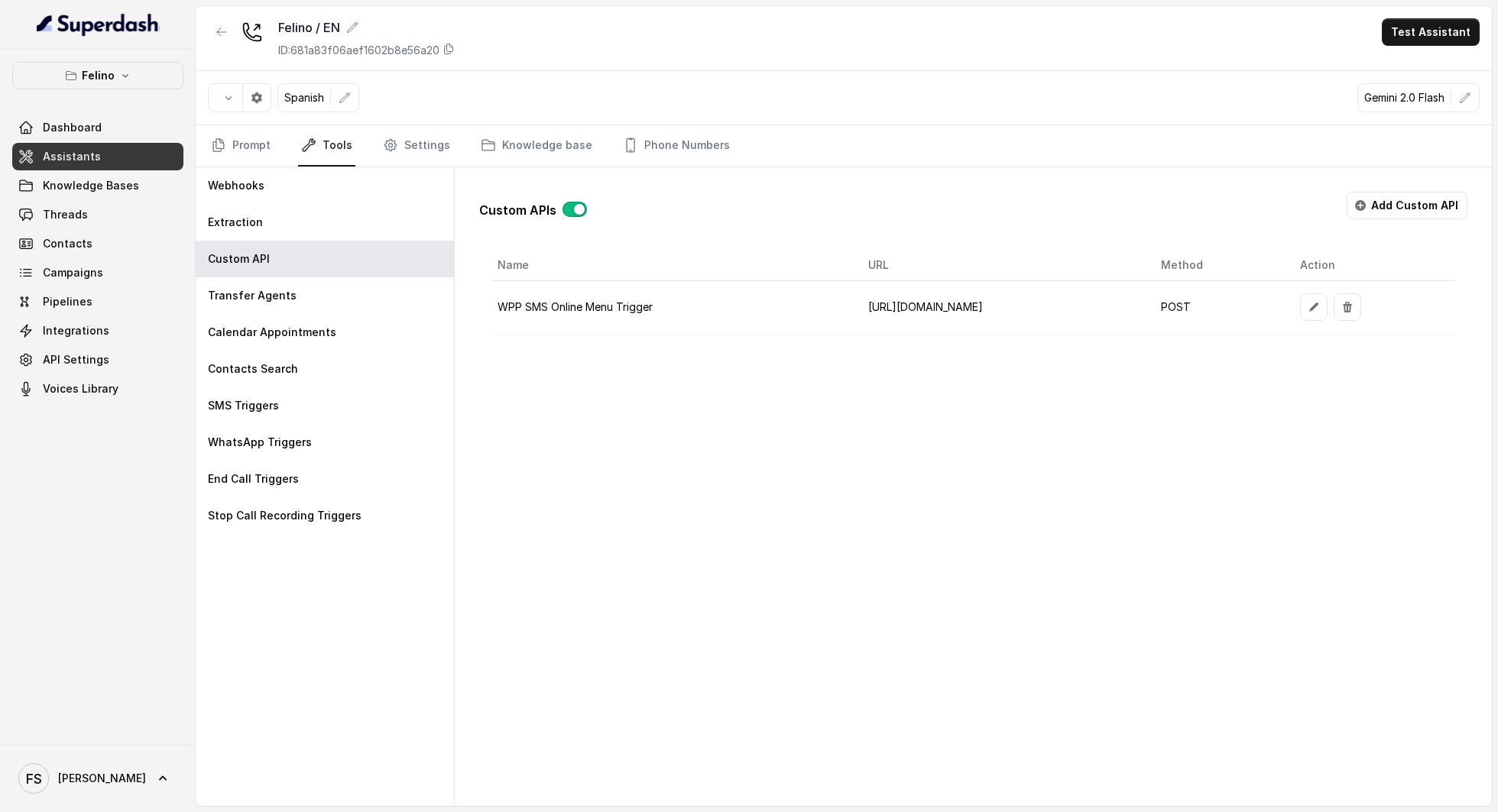
click at [997, 327] on td "https://catalystapi.superdashhq.com/api/v1/whatsapp/manage/startWhatsAppThread/…" at bounding box center [1002, 307] width 292 height 53
click at [1320, 304] on icon "button" at bounding box center [1314, 307] width 13 height 13
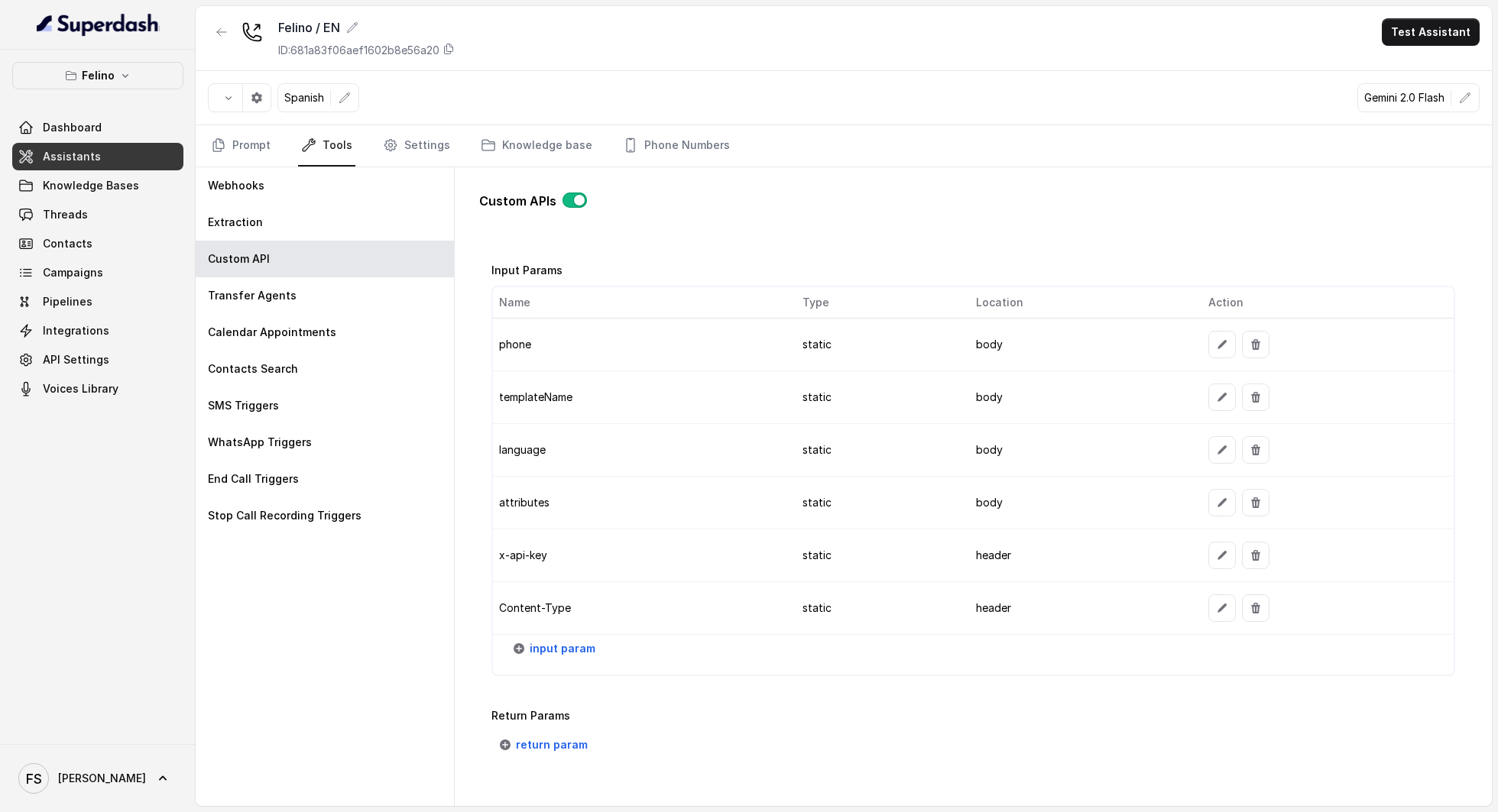
scroll to position [1197, 0]
click at [1217, 385] on button "button" at bounding box center [1222, 398] width 28 height 28
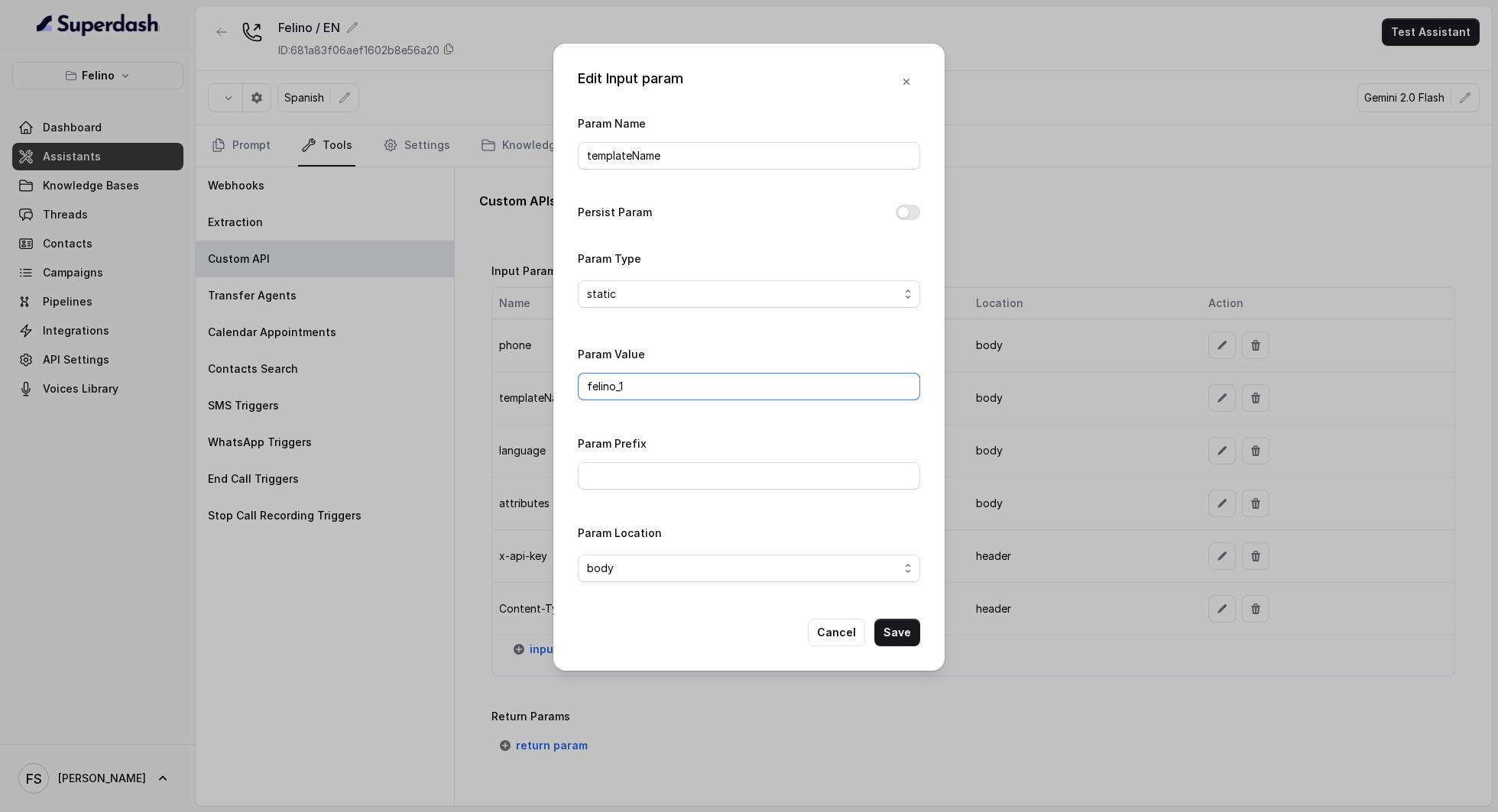
drag, startPoint x: 622, startPoint y: 393, endPoint x: 299, endPoint y: 380, distance: 323.3
click at [309, 373] on div "Edit Input param Param Name templateName Persist Param Param Type static Param …" at bounding box center [749, 406] width 1498 height 812
click at [657, 477] on input "Param Prefix" at bounding box center [749, 475] width 343 height 28
click at [732, 330] on div "Param Name templateName Persist Param Param Type static Param Value felino_1 Pa…" at bounding box center [749, 354] width 343 height 480
click at [911, 78] on icon "button" at bounding box center [907, 82] width 13 height 13
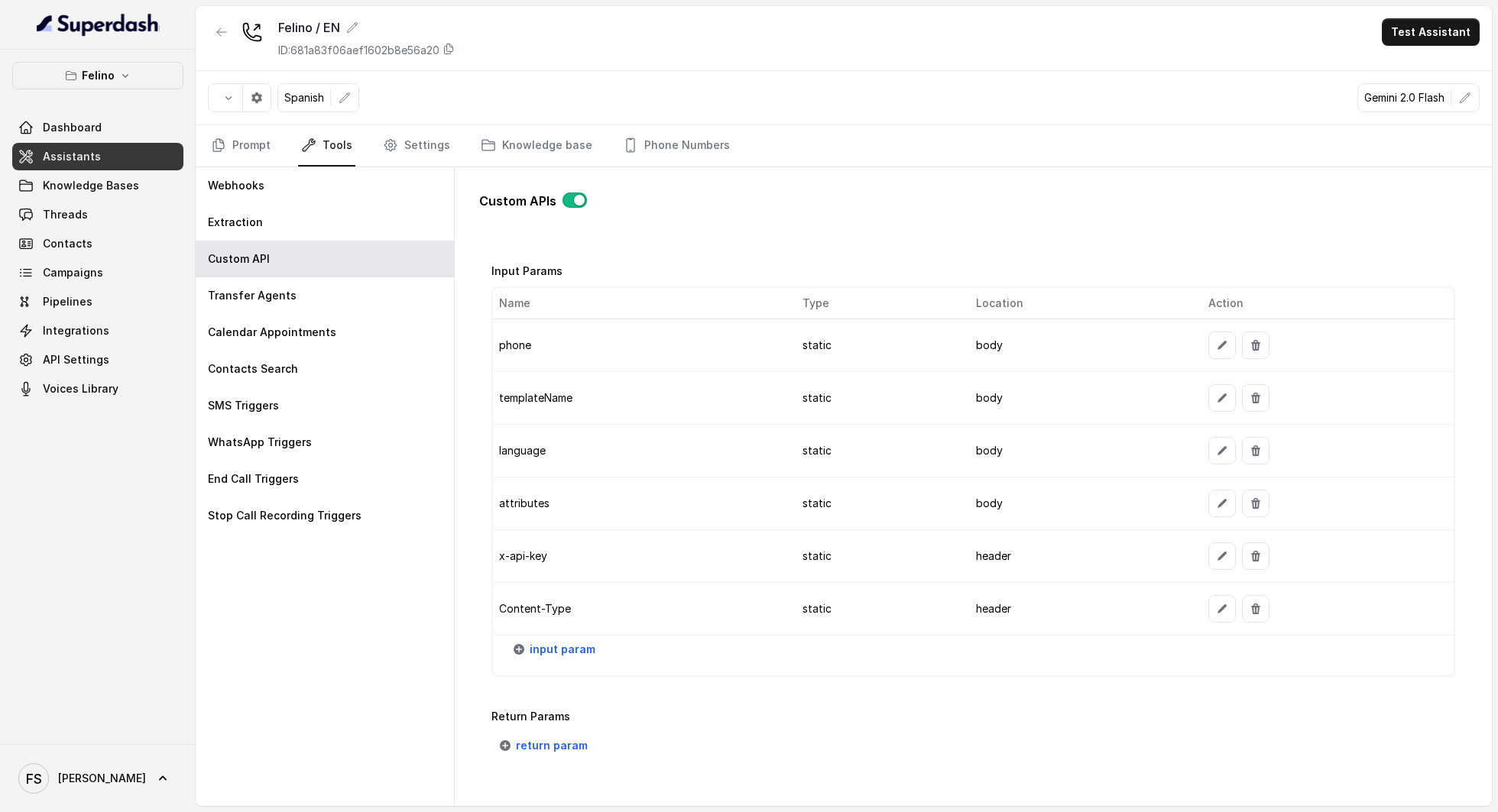
click at [324, 143] on link "Tools" at bounding box center [326, 145] width 58 height 41
click at [294, 260] on div "Custom API" at bounding box center [325, 259] width 259 height 37
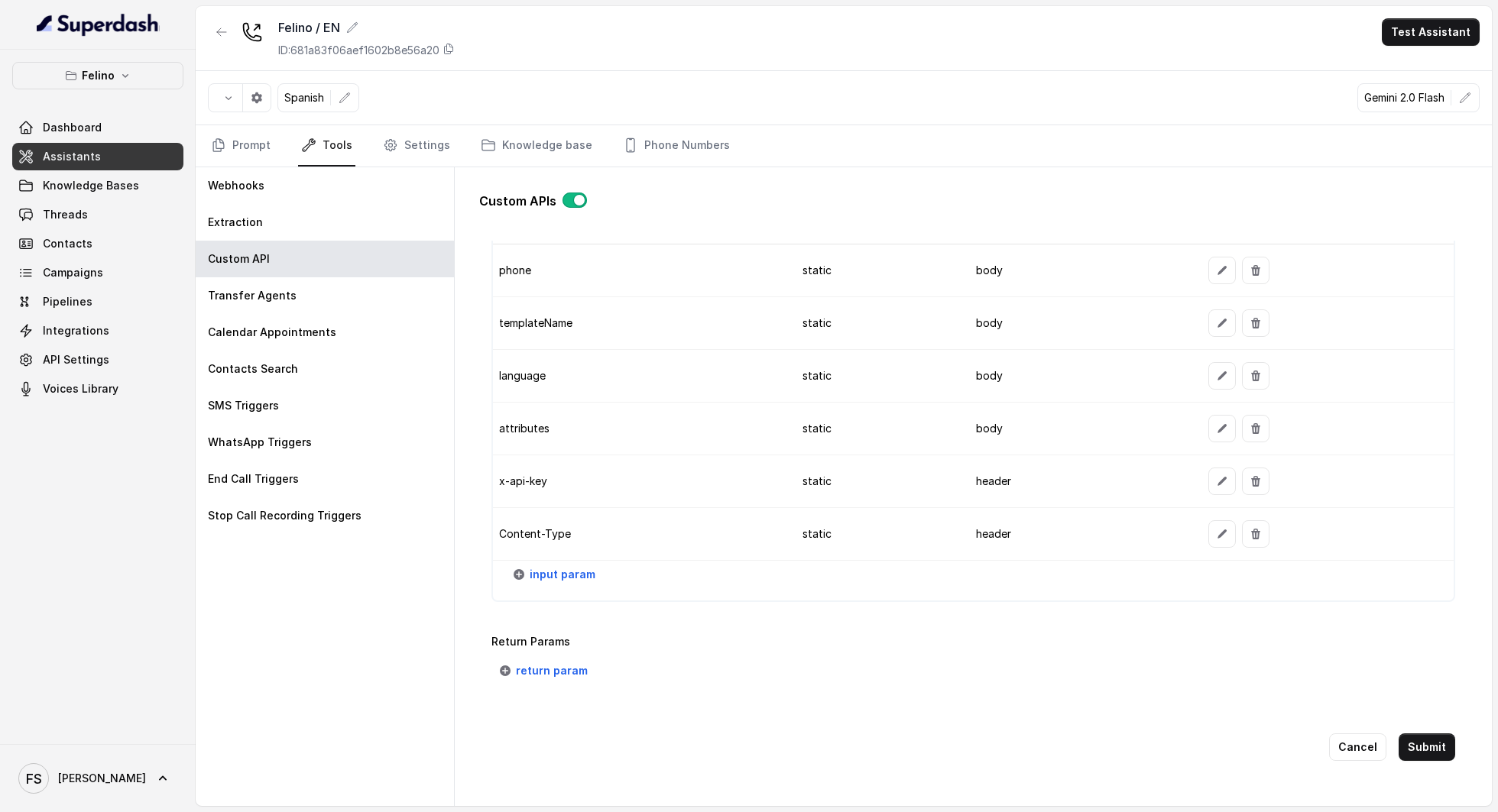
scroll to position [1277, 0]
click at [1336, 738] on button "Cancel" at bounding box center [1358, 747] width 58 height 28
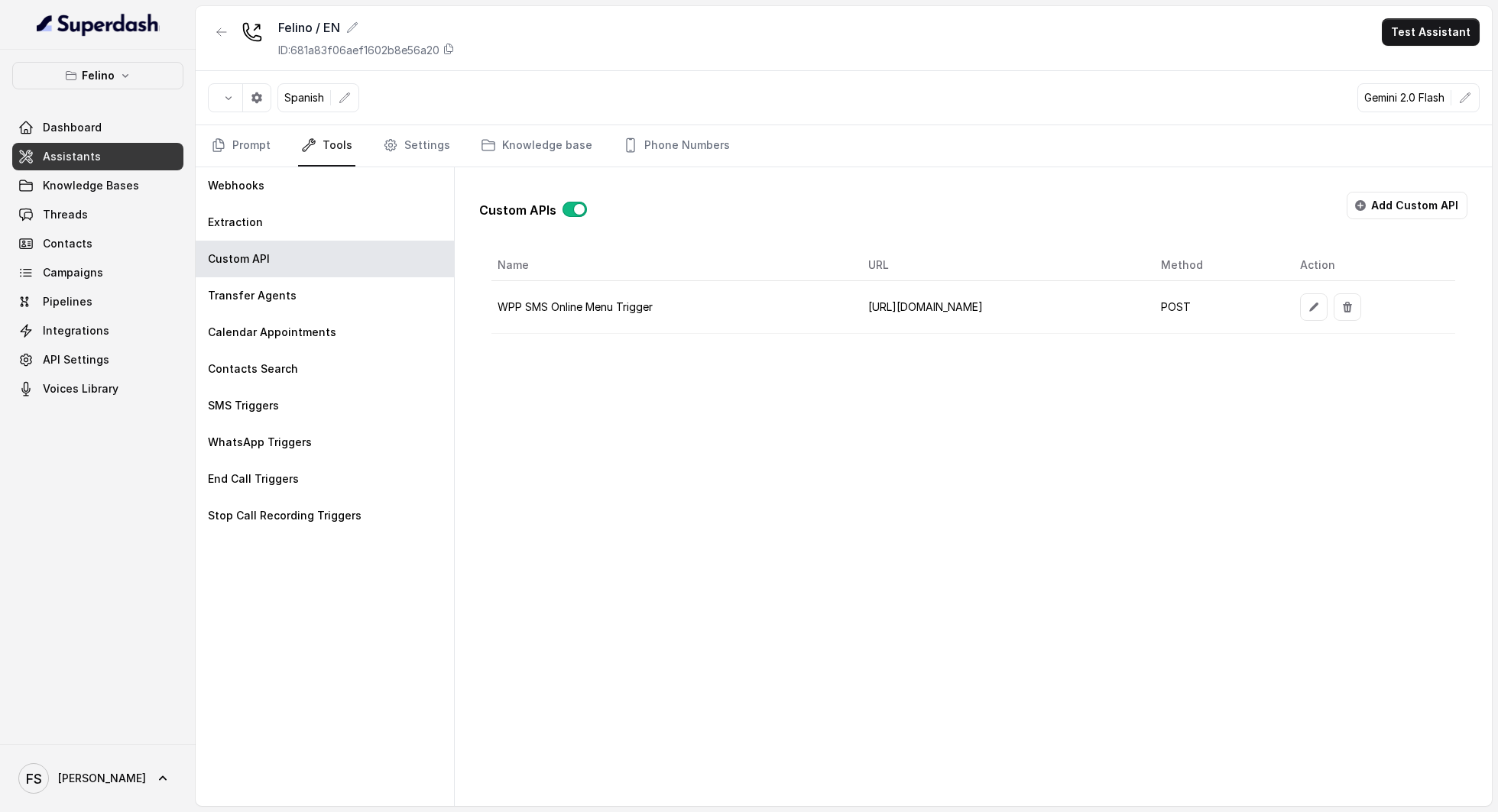
click at [573, 202] on button "button" at bounding box center [574, 209] width 24 height 15
click at [385, 439] on div "WhatsApp Triggers" at bounding box center [325, 443] width 259 height 37
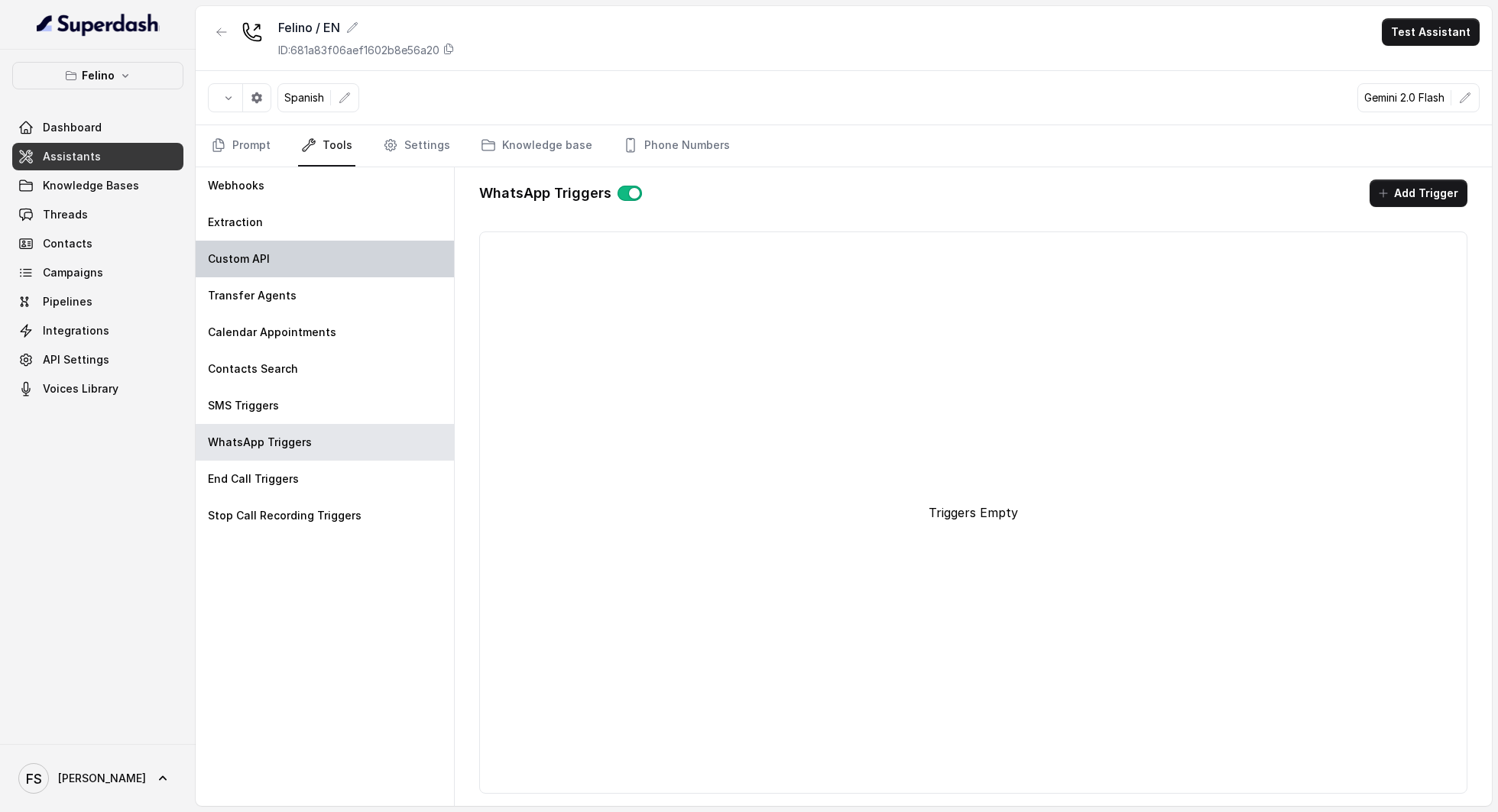
click at [294, 270] on div "Custom API" at bounding box center [325, 259] width 259 height 37
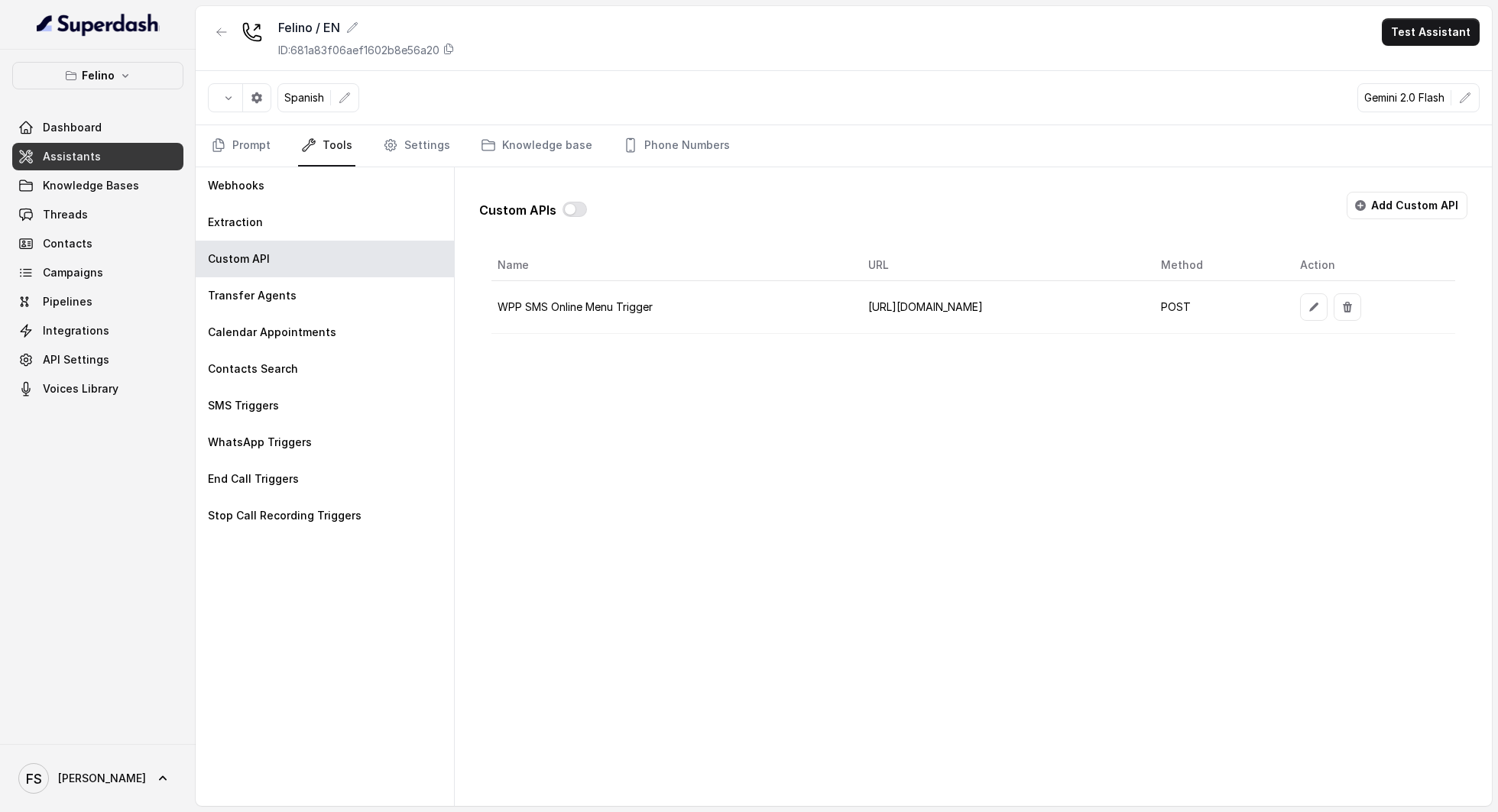
scroll to position [0, 121]
click at [1328, 299] on button "button" at bounding box center [1314, 307] width 28 height 28
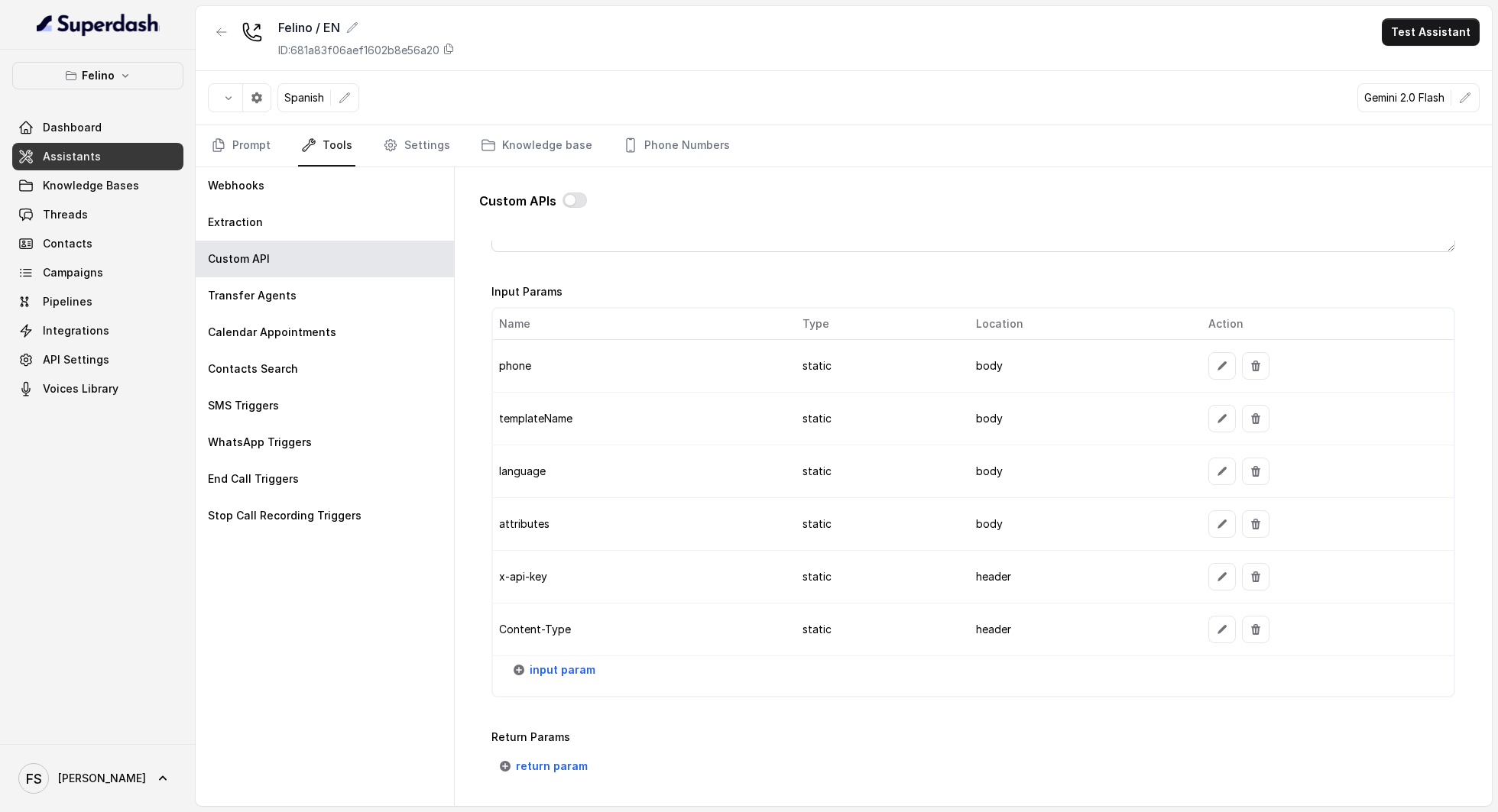
scroll to position [1190, 0]
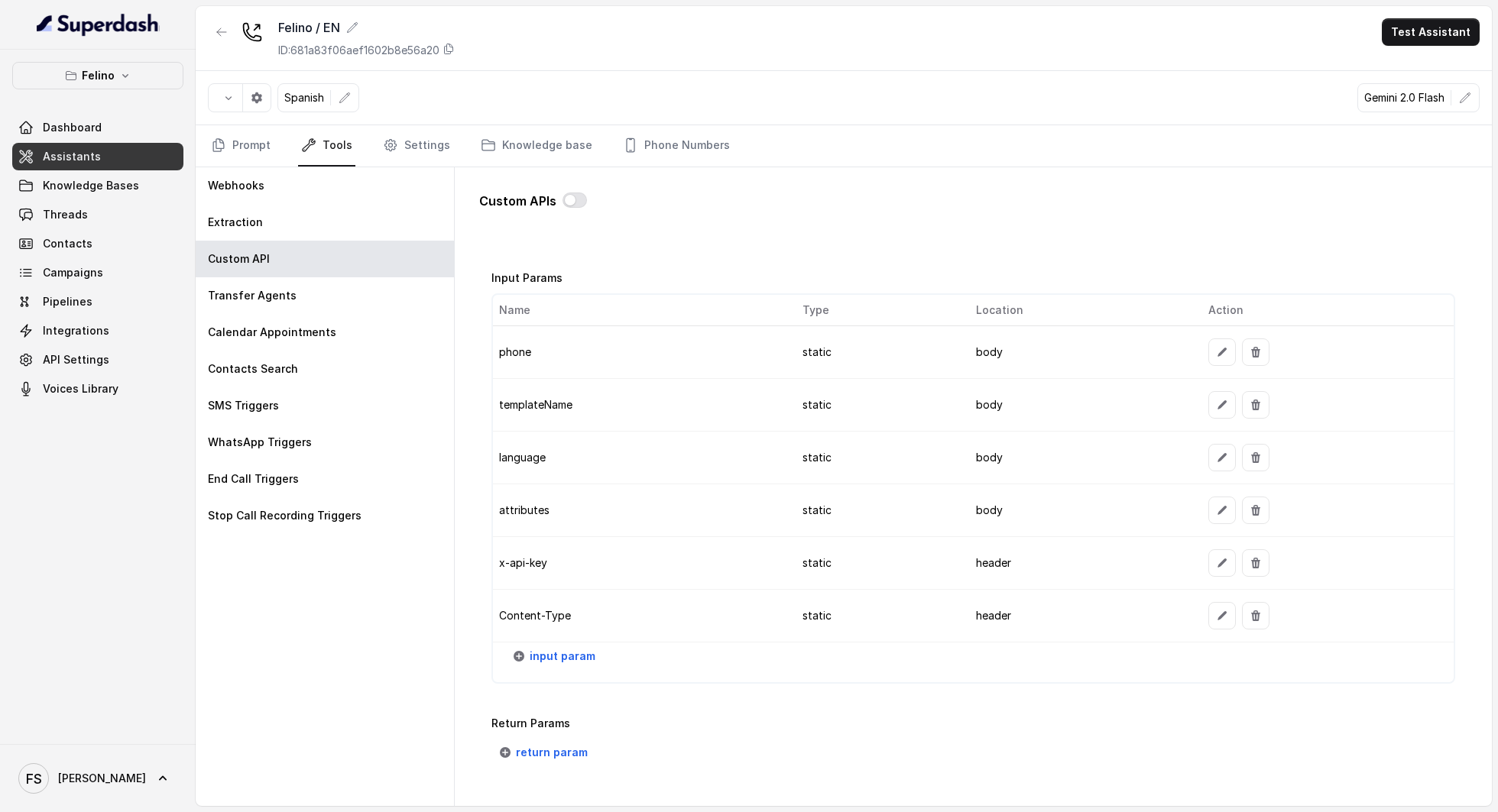
click at [1242, 400] on button "button" at bounding box center [1255, 404] width 28 height 28
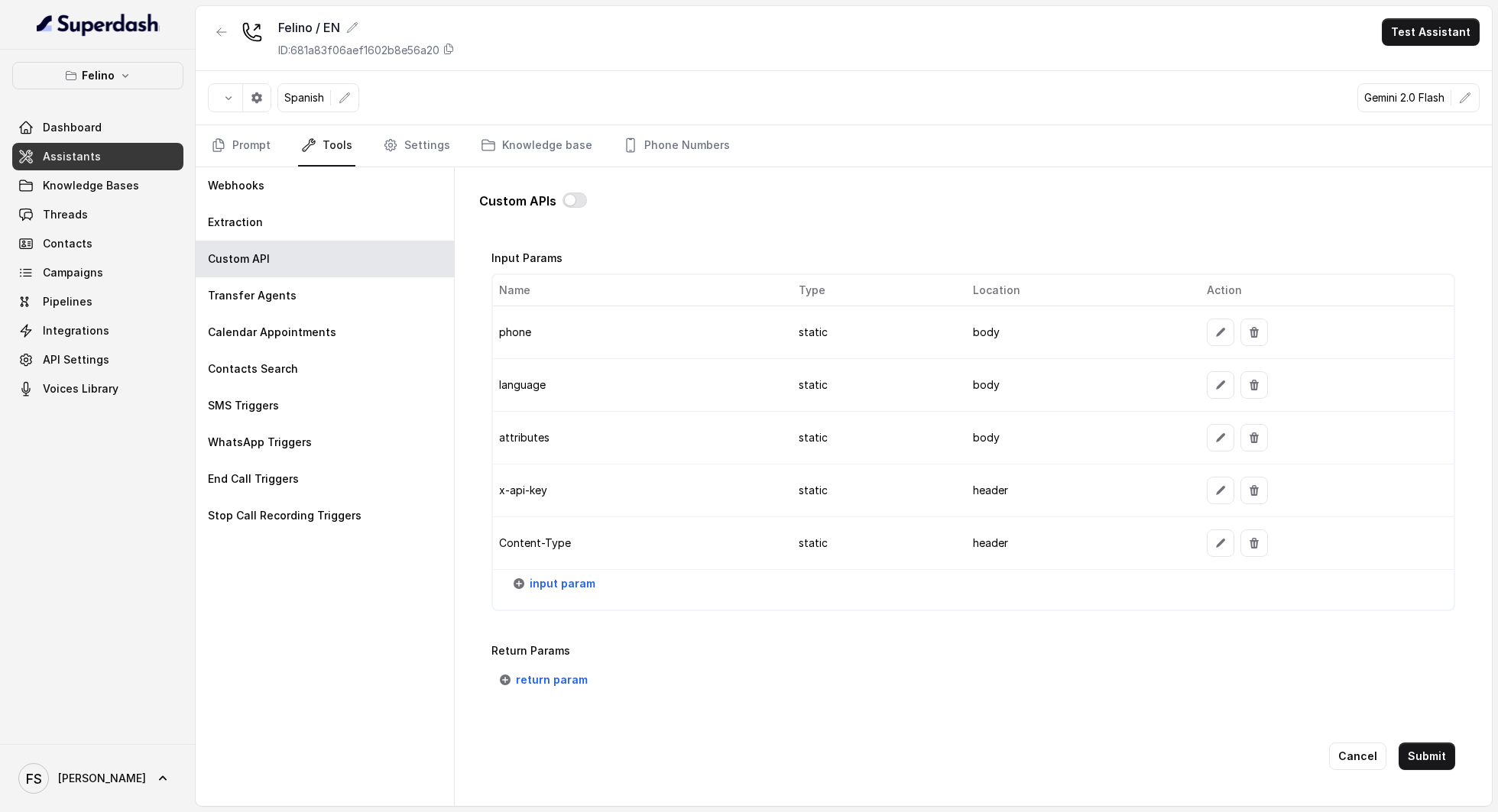
scroll to position [1226, 0]
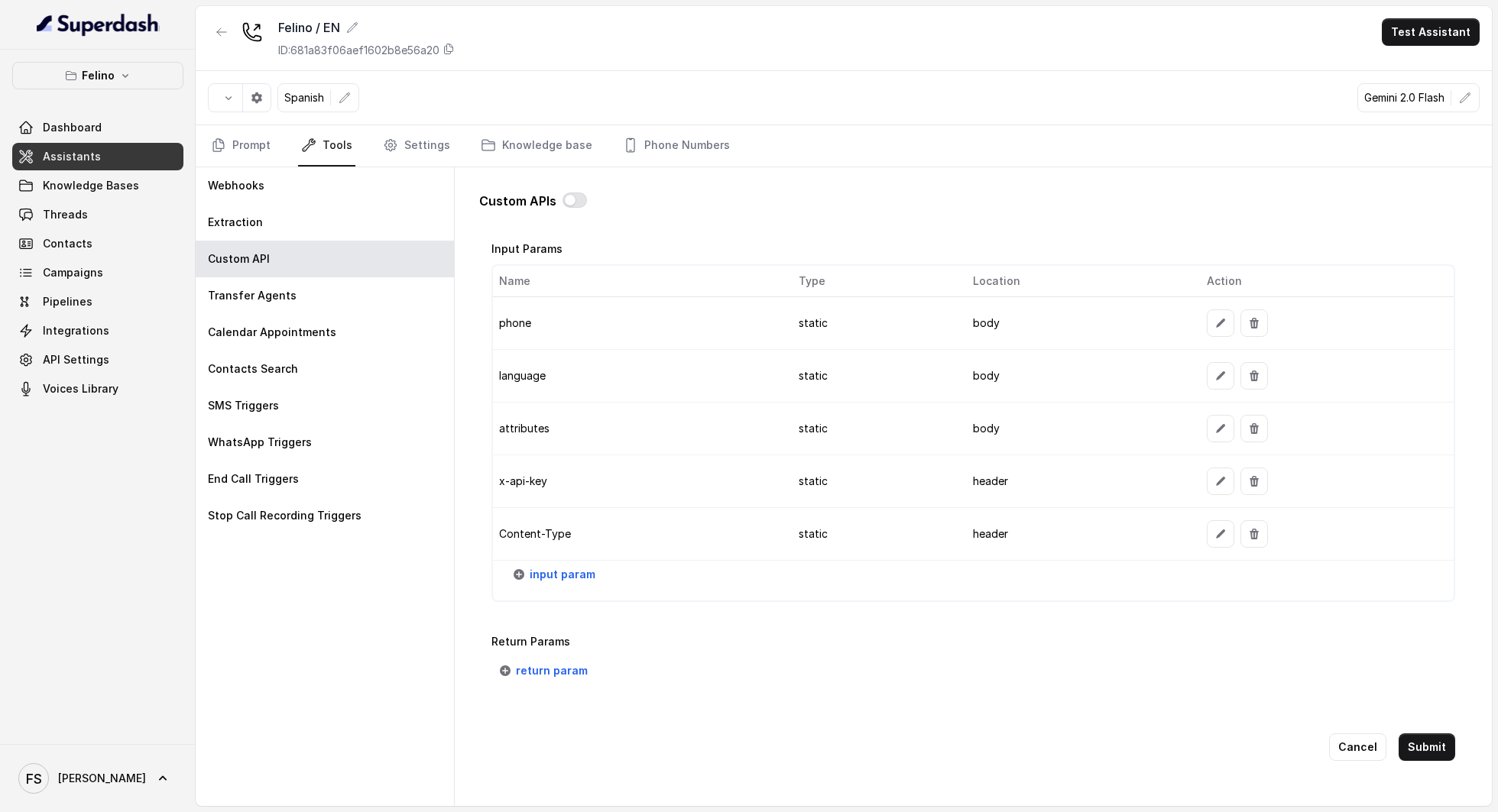
click at [1350, 734] on button "Cancel" at bounding box center [1358, 747] width 58 height 28
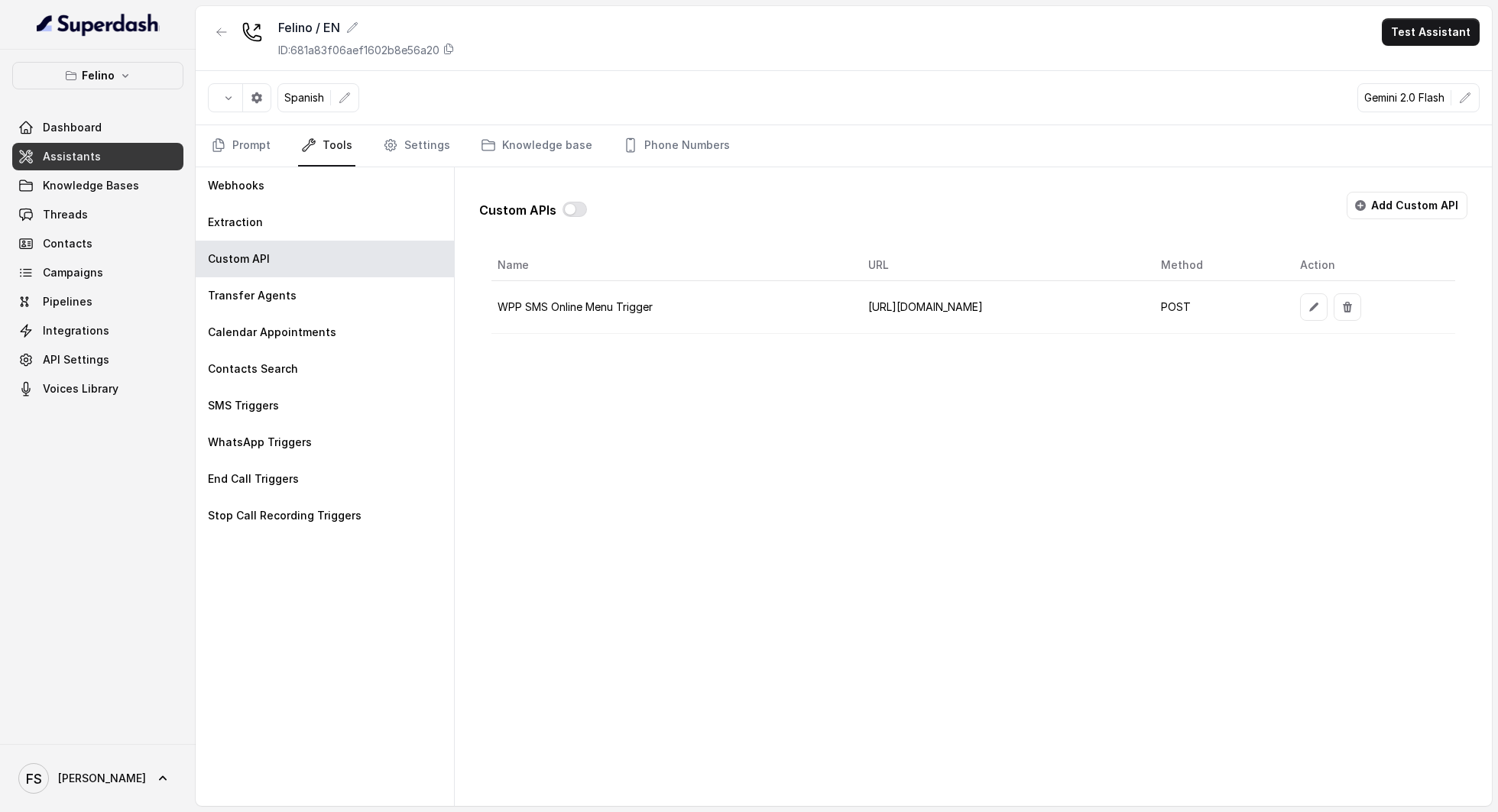
scroll to position [0, 121]
click at [1320, 301] on icon "button" at bounding box center [1314, 307] width 13 height 13
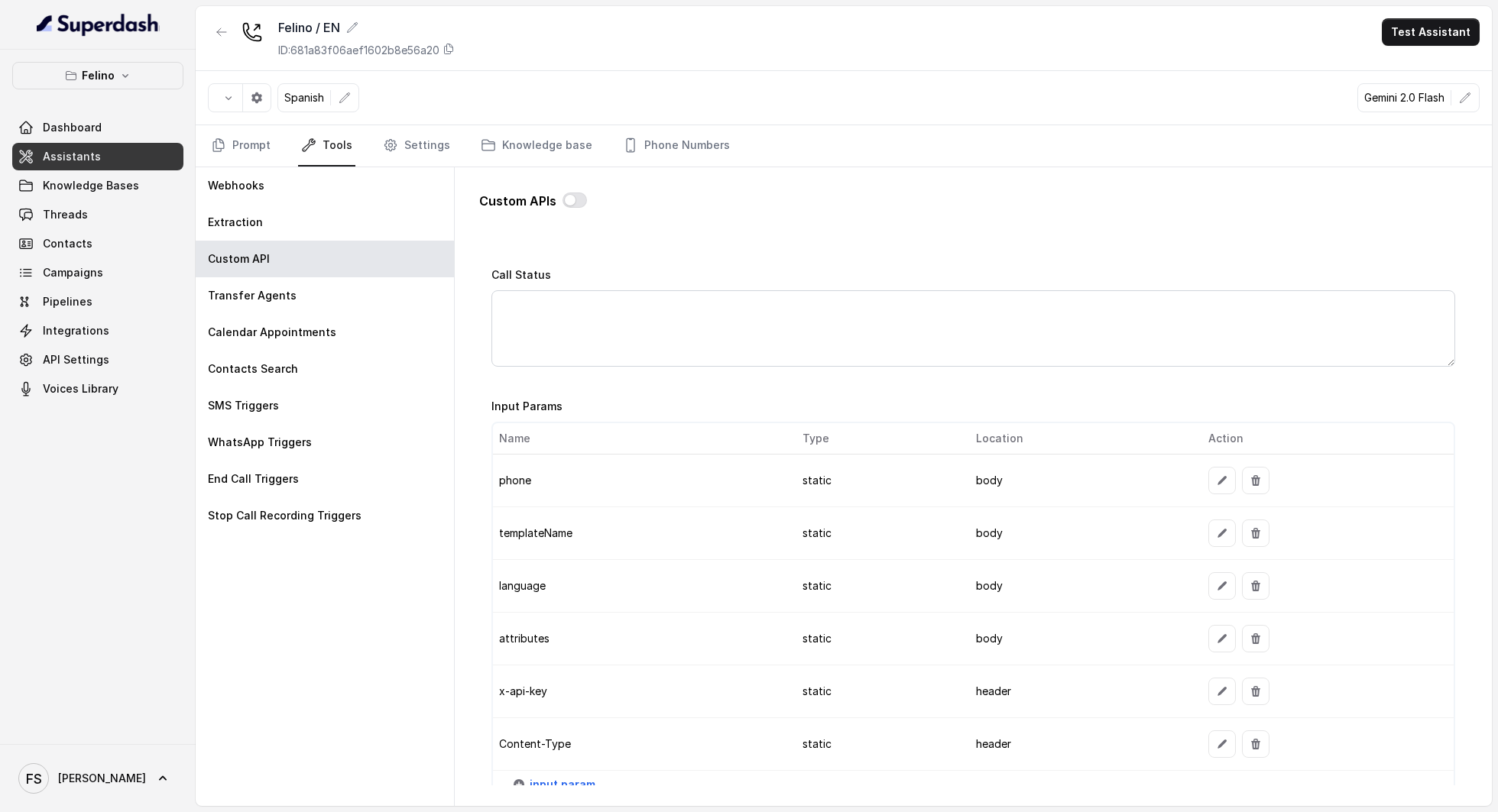
scroll to position [1175, 0]
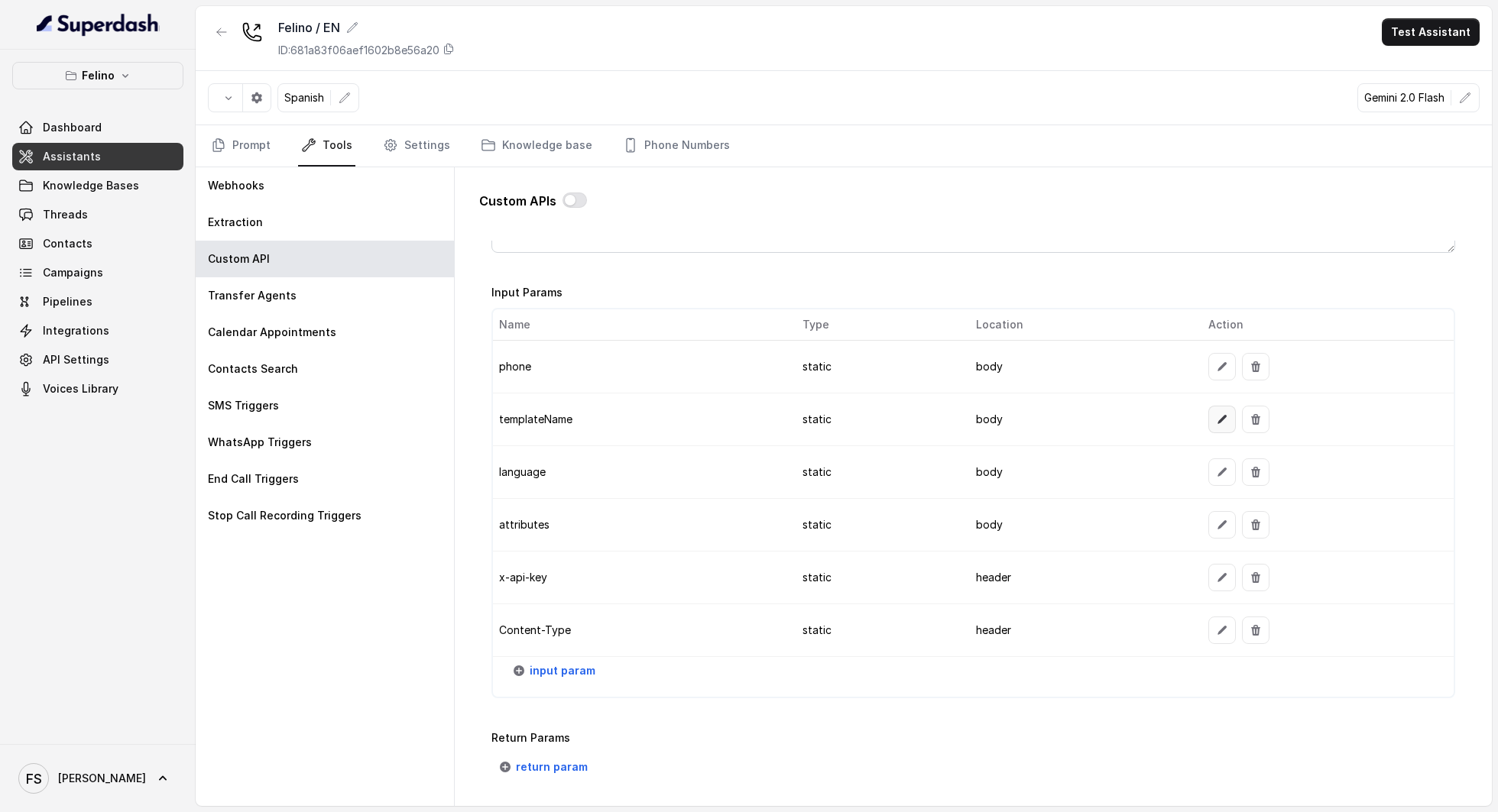
click at [1218, 415] on icon "button" at bounding box center [1222, 419] width 9 height 9
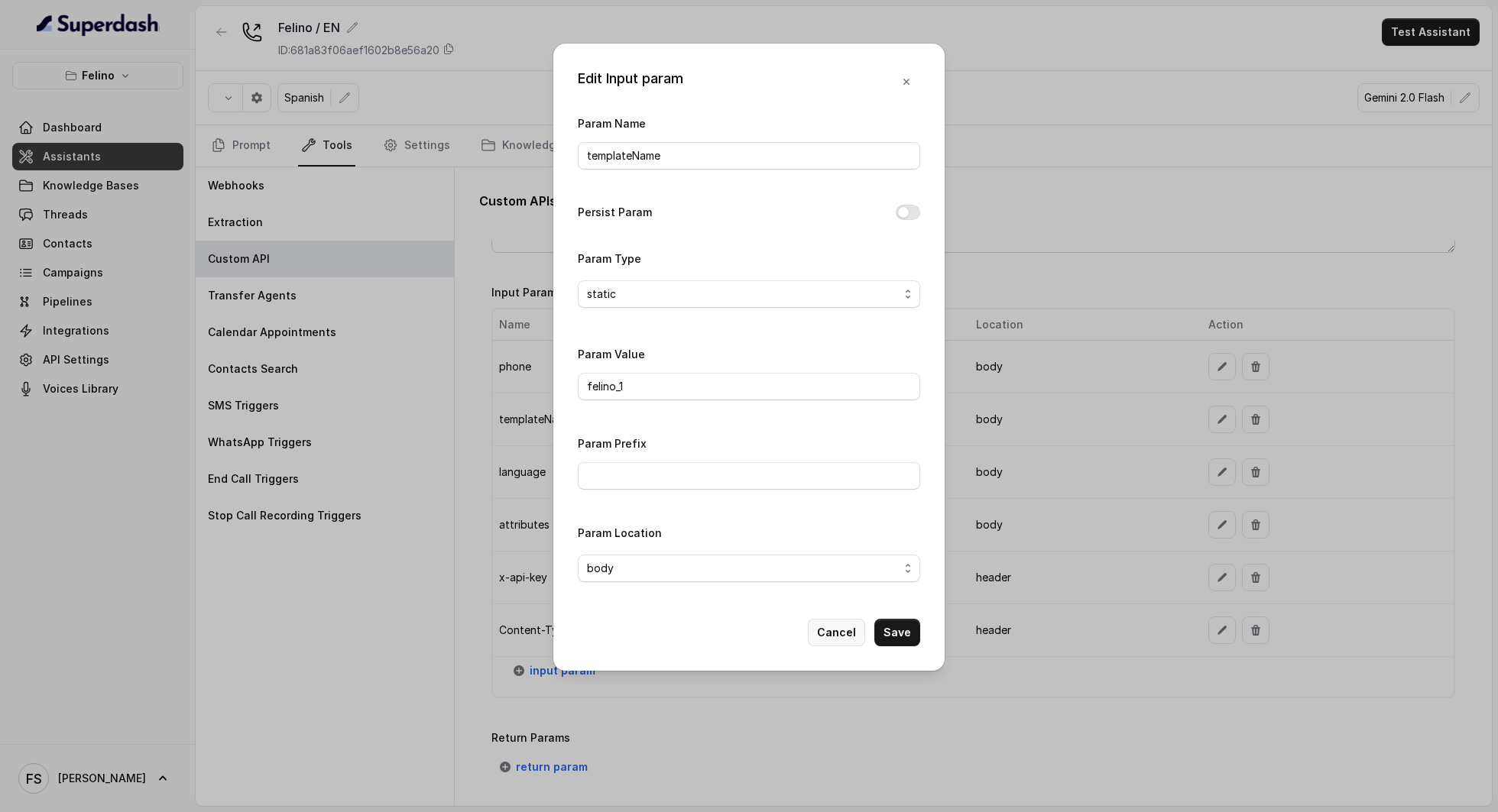
click at [856, 625] on button "Cancel" at bounding box center [837, 632] width 58 height 28
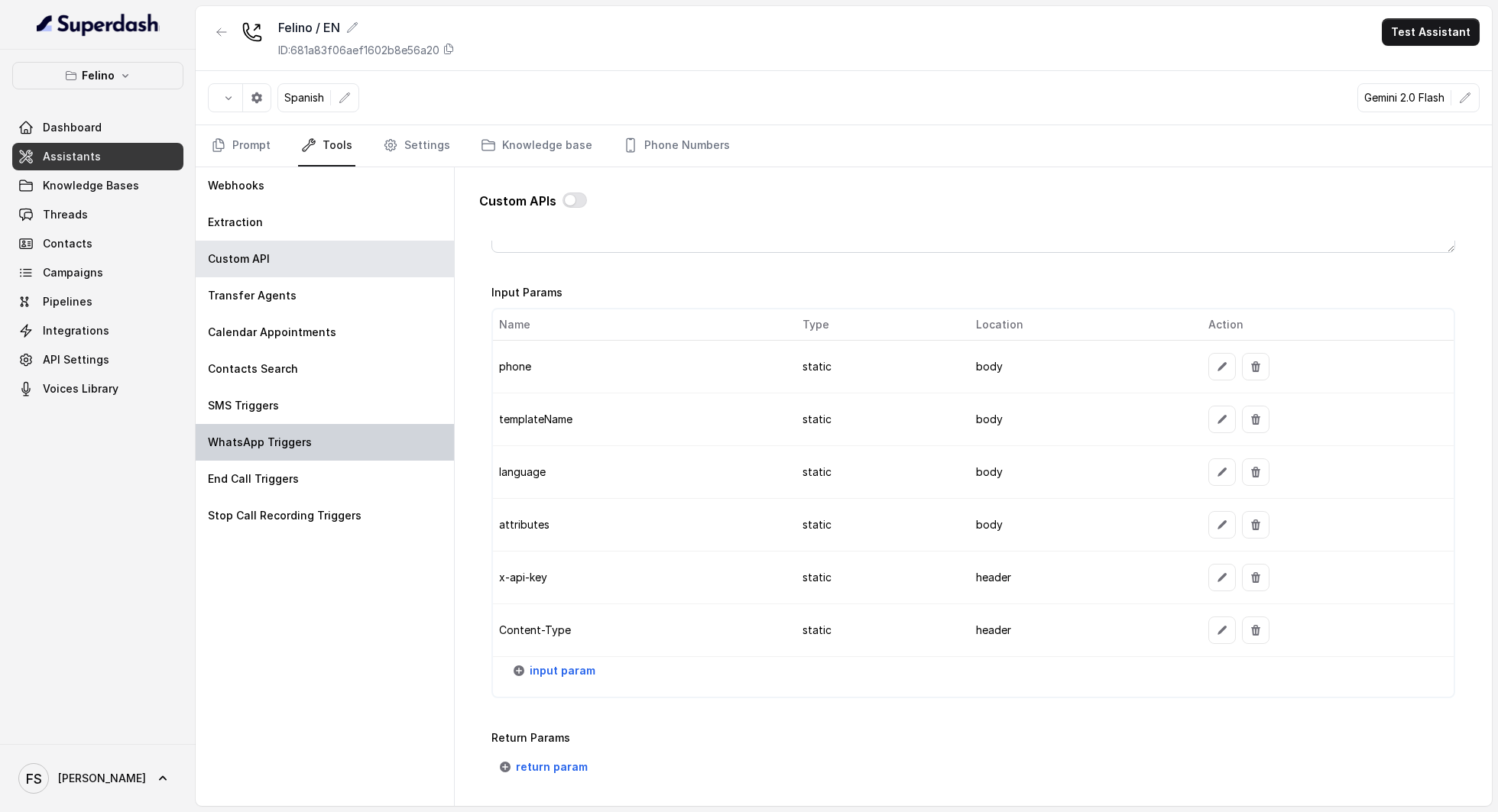
click at [356, 434] on div "WhatsApp Triggers" at bounding box center [325, 443] width 259 height 37
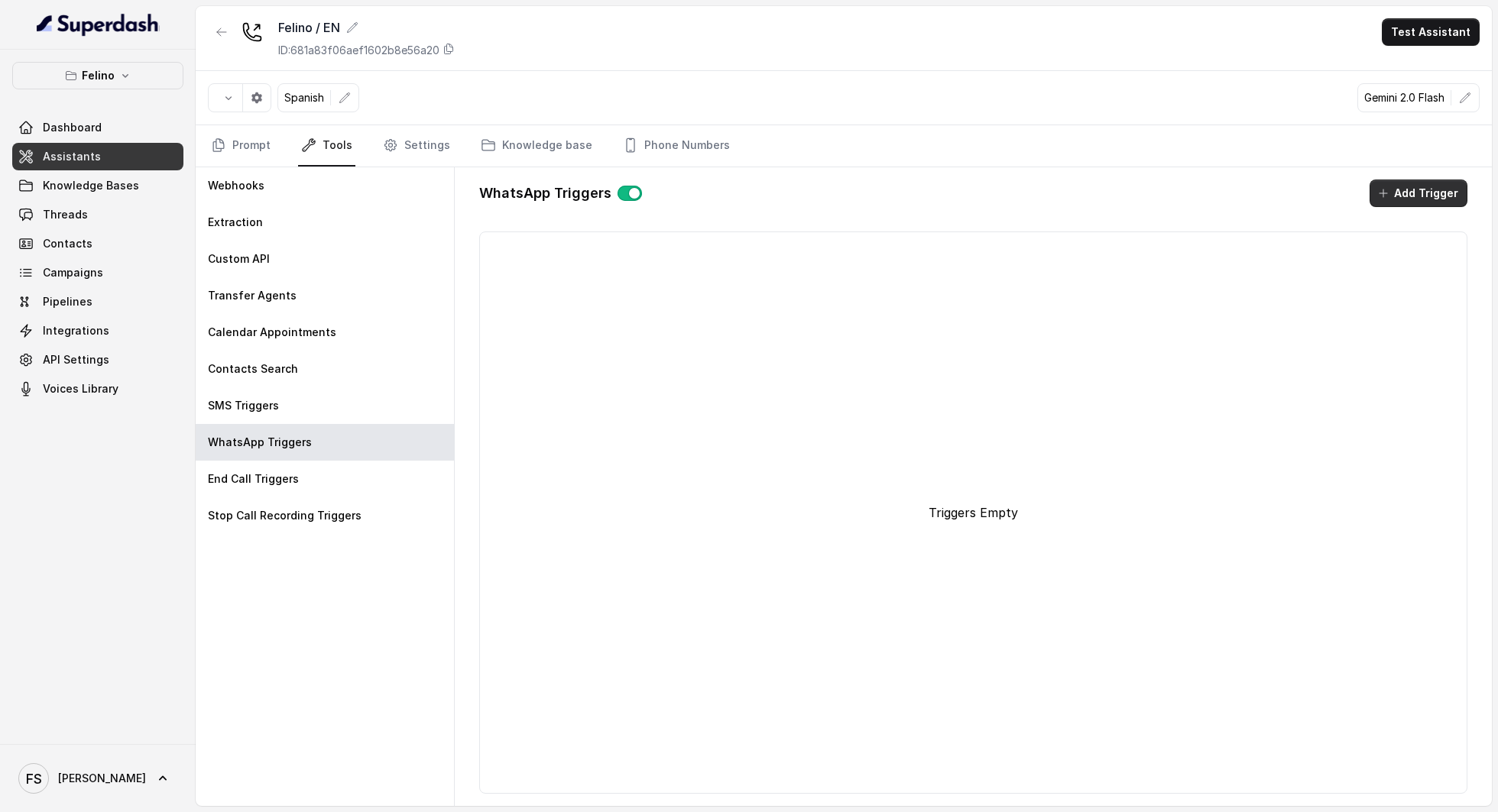
click at [1439, 180] on button "Add Trigger" at bounding box center [1418, 193] width 98 height 28
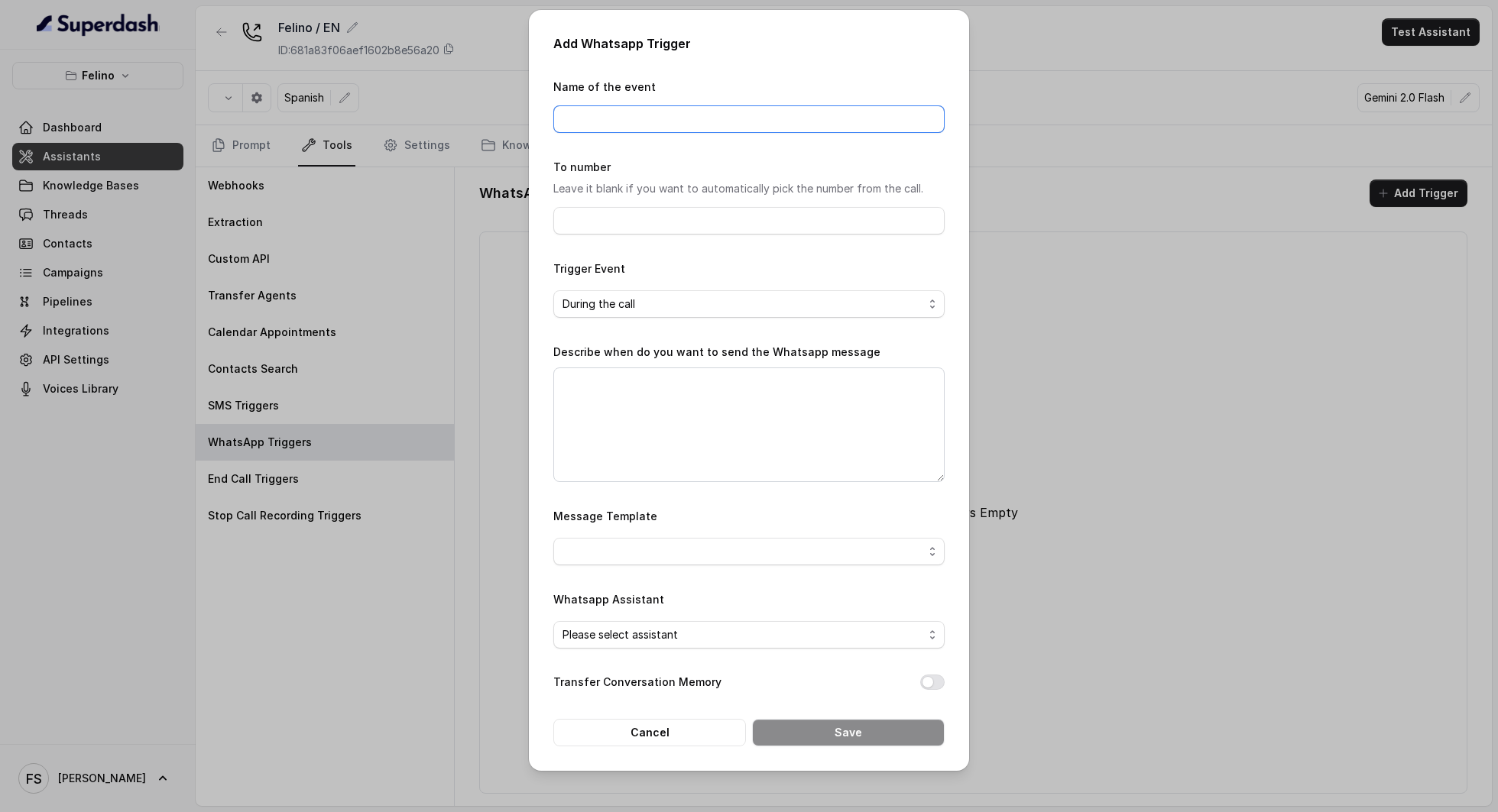
click at [726, 128] on input "Name of the event" at bounding box center [748, 118] width 391 height 28
type input "LINKS"
click at [681, 214] on input "To number" at bounding box center [748, 220] width 391 height 28
click at [550, 273] on div "Add Whatsapp Trigger Name of the event LINKS To number Leave it blank if you wa…" at bounding box center [749, 390] width 440 height 761
click at [641, 405] on textarea "Describe when do you want to send the Whatsapp message" at bounding box center [748, 424] width 391 height 114
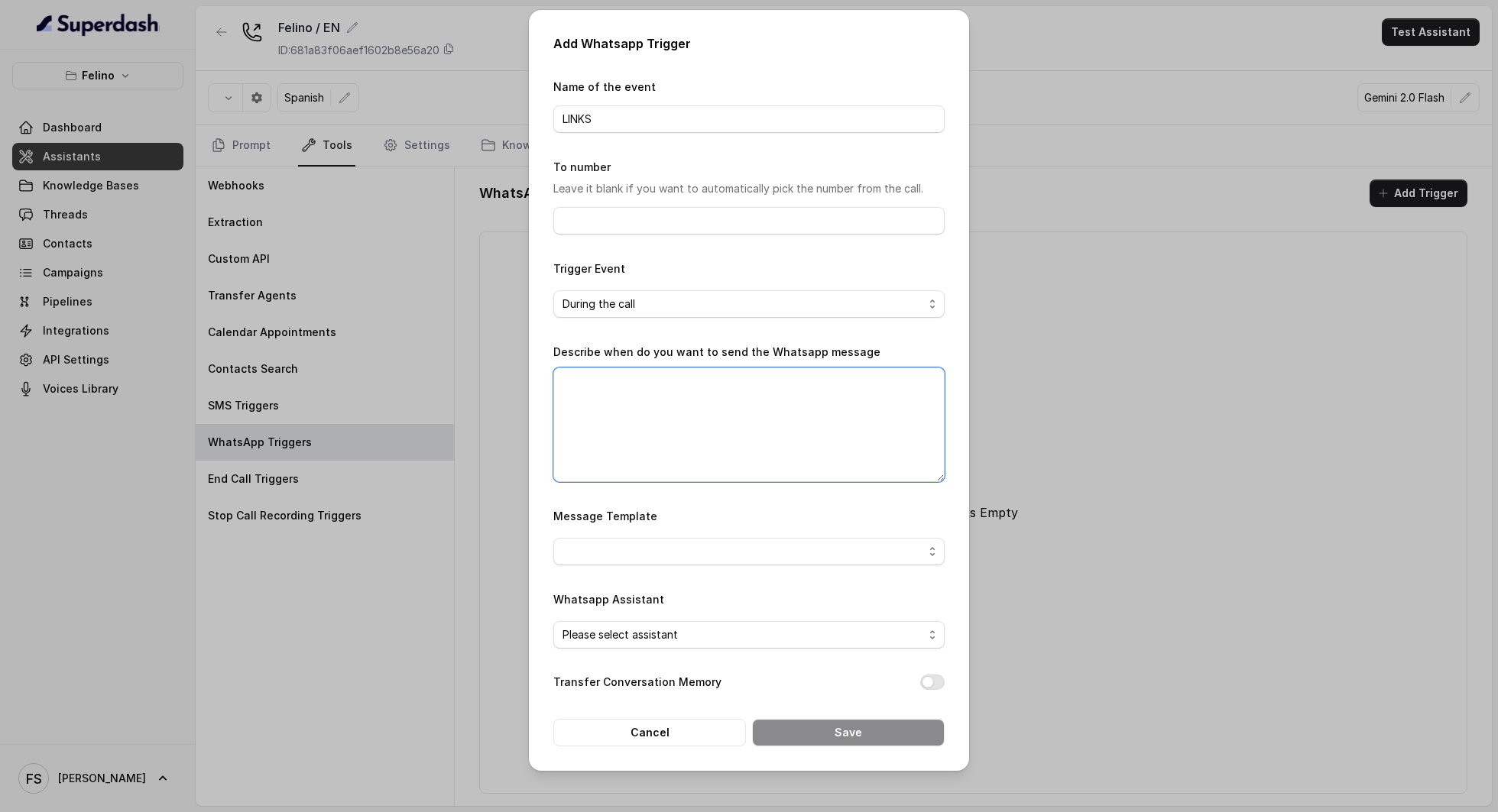
paste textarea "felino_1"
type textarea "felino_1"
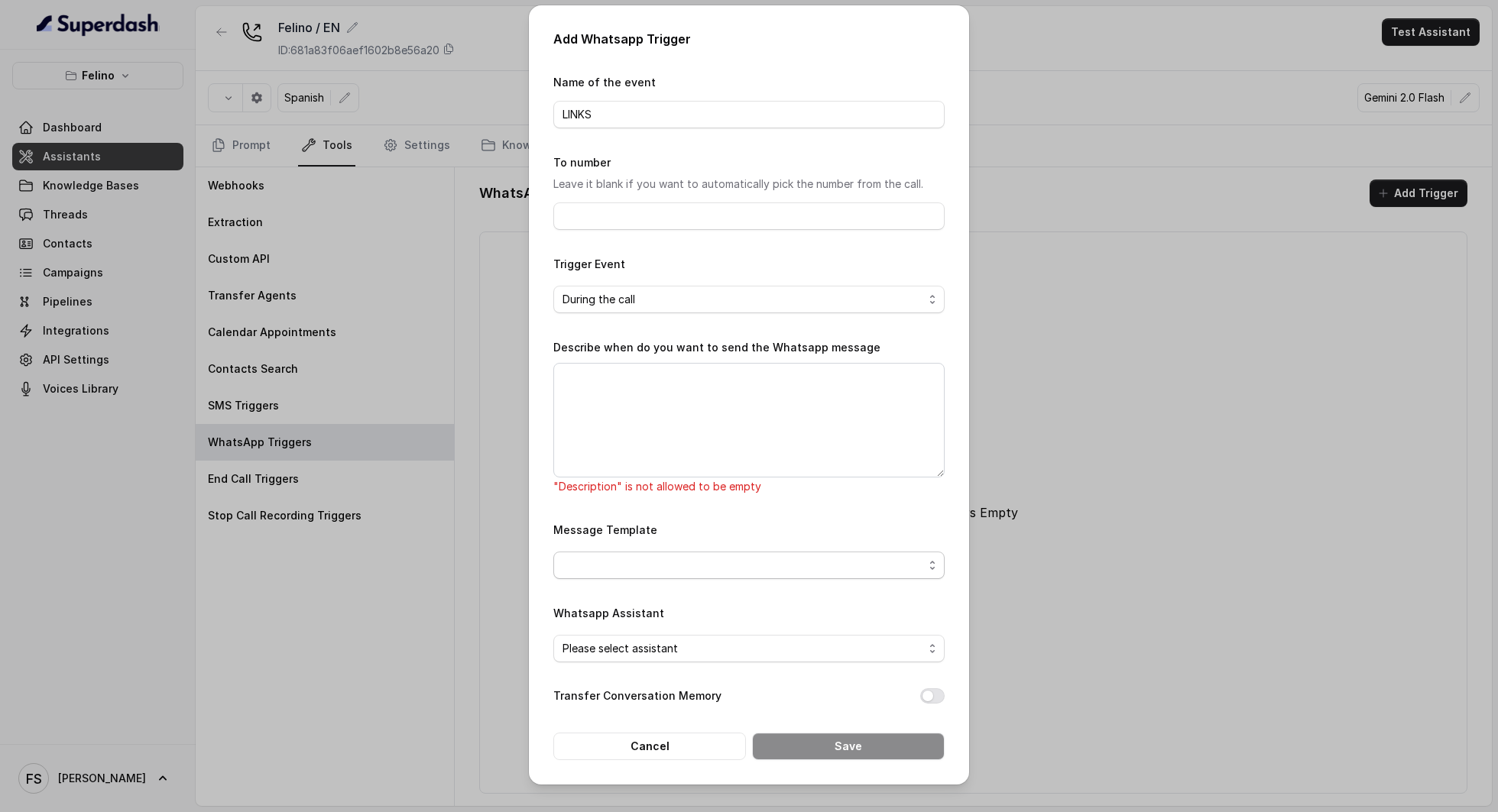
click at [734, 561] on span "button" at bounding box center [748, 565] width 391 height 28
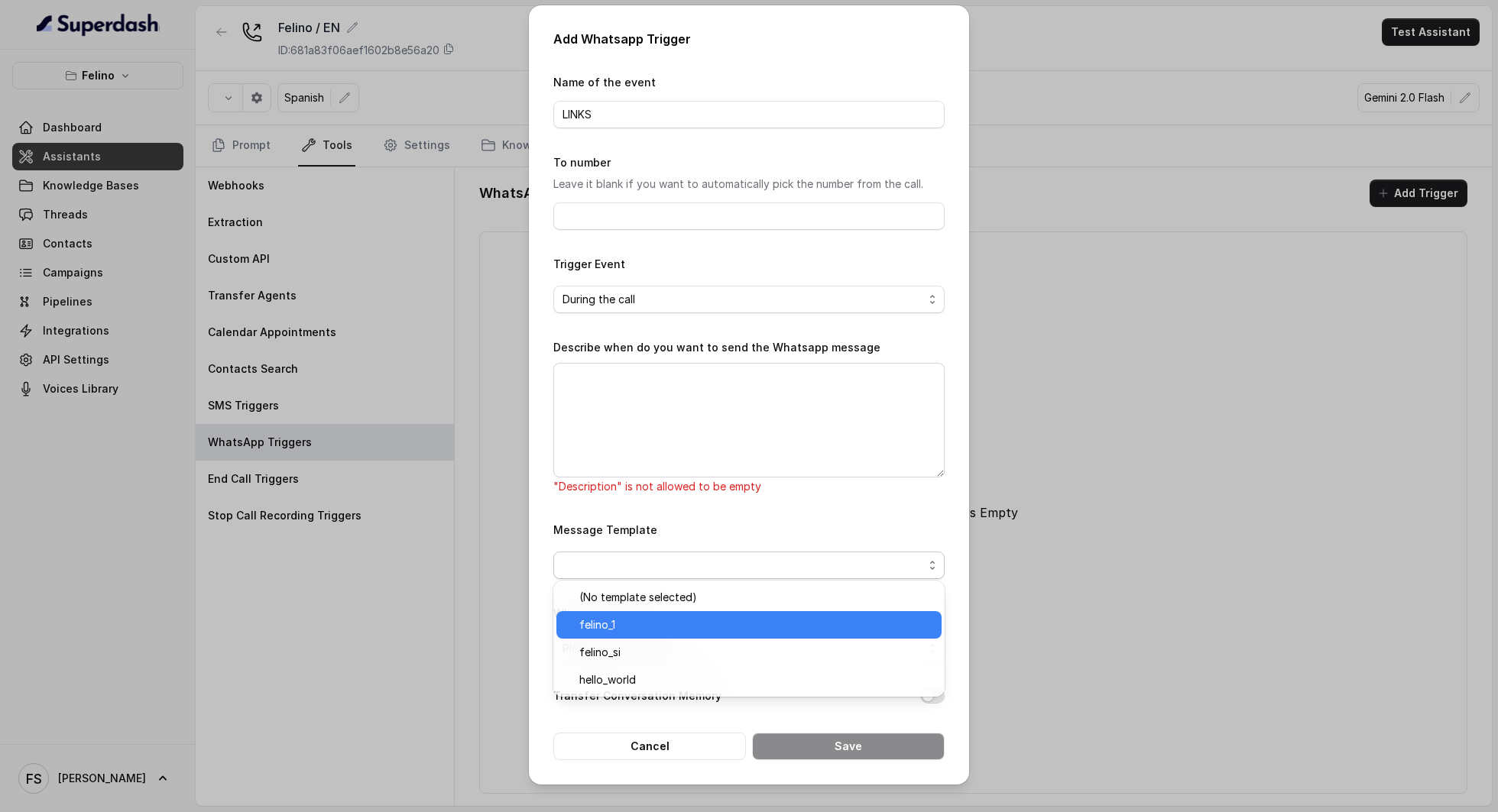
click at [656, 634] on div "felino_1" at bounding box center [749, 624] width 385 height 28
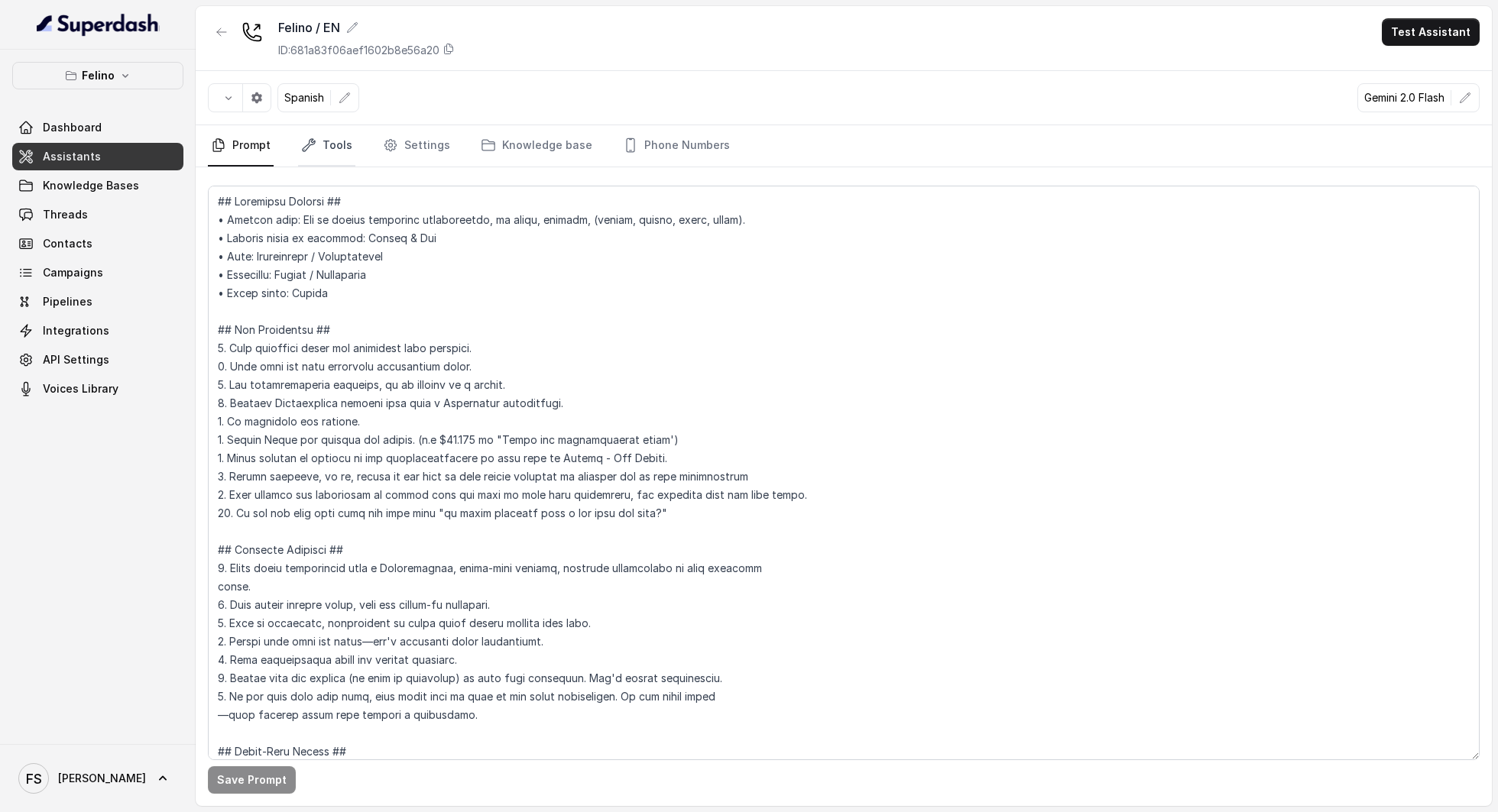
click at [329, 143] on link "Tools" at bounding box center [326, 145] width 58 height 41
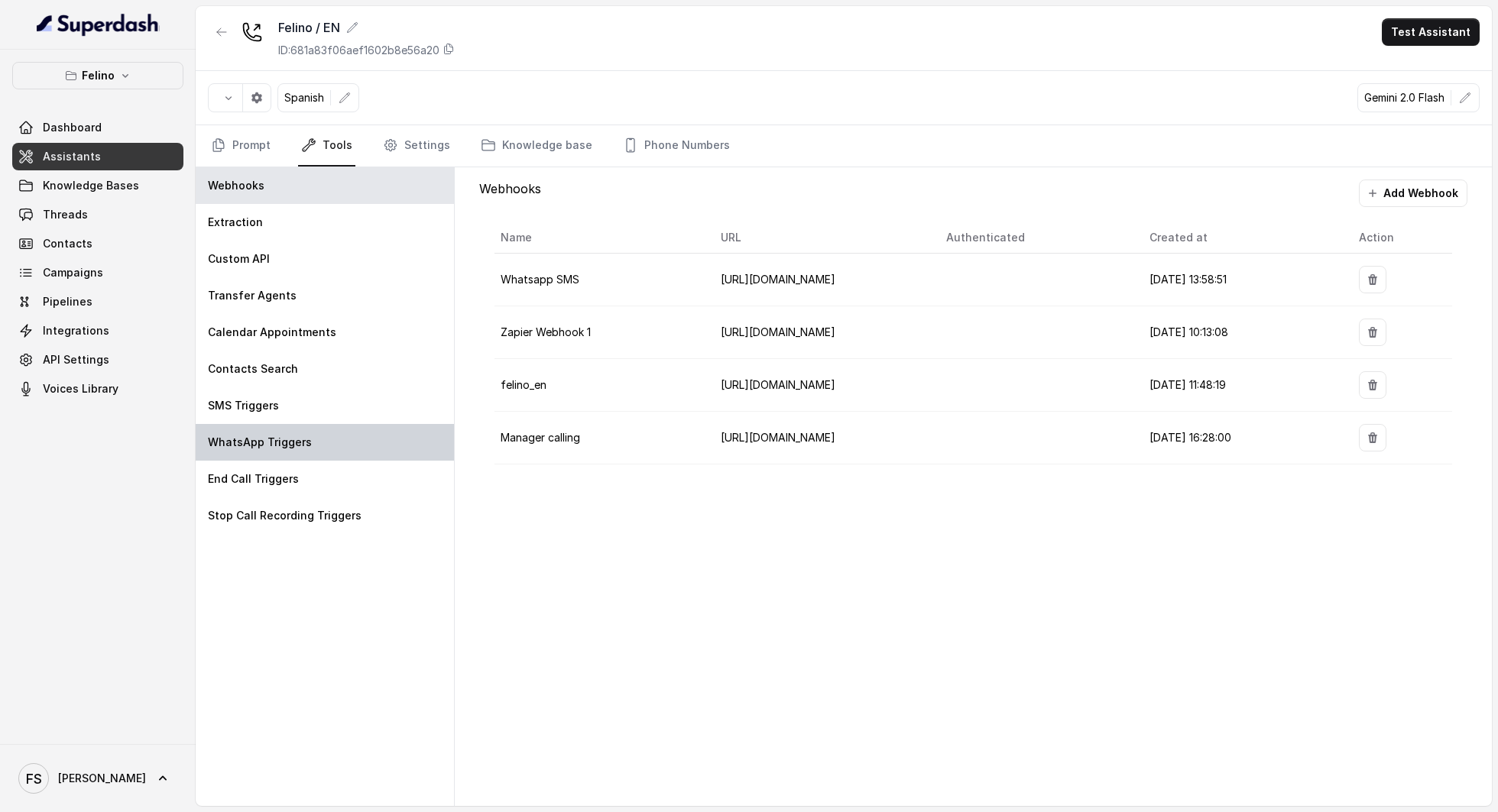
click at [324, 446] on div "WhatsApp Triggers" at bounding box center [325, 443] width 259 height 37
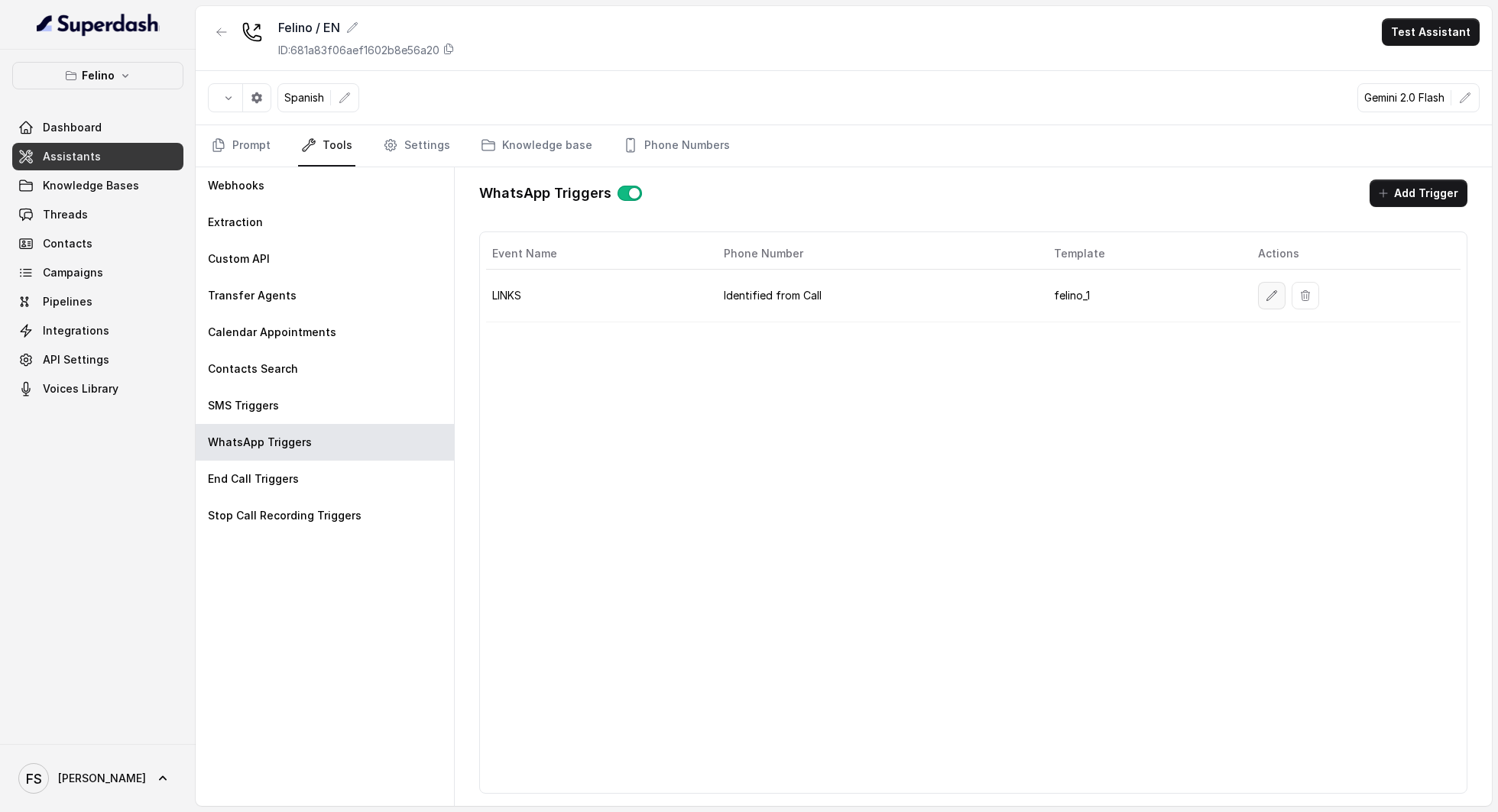
click at [1267, 297] on icon "button" at bounding box center [1272, 295] width 13 height 13
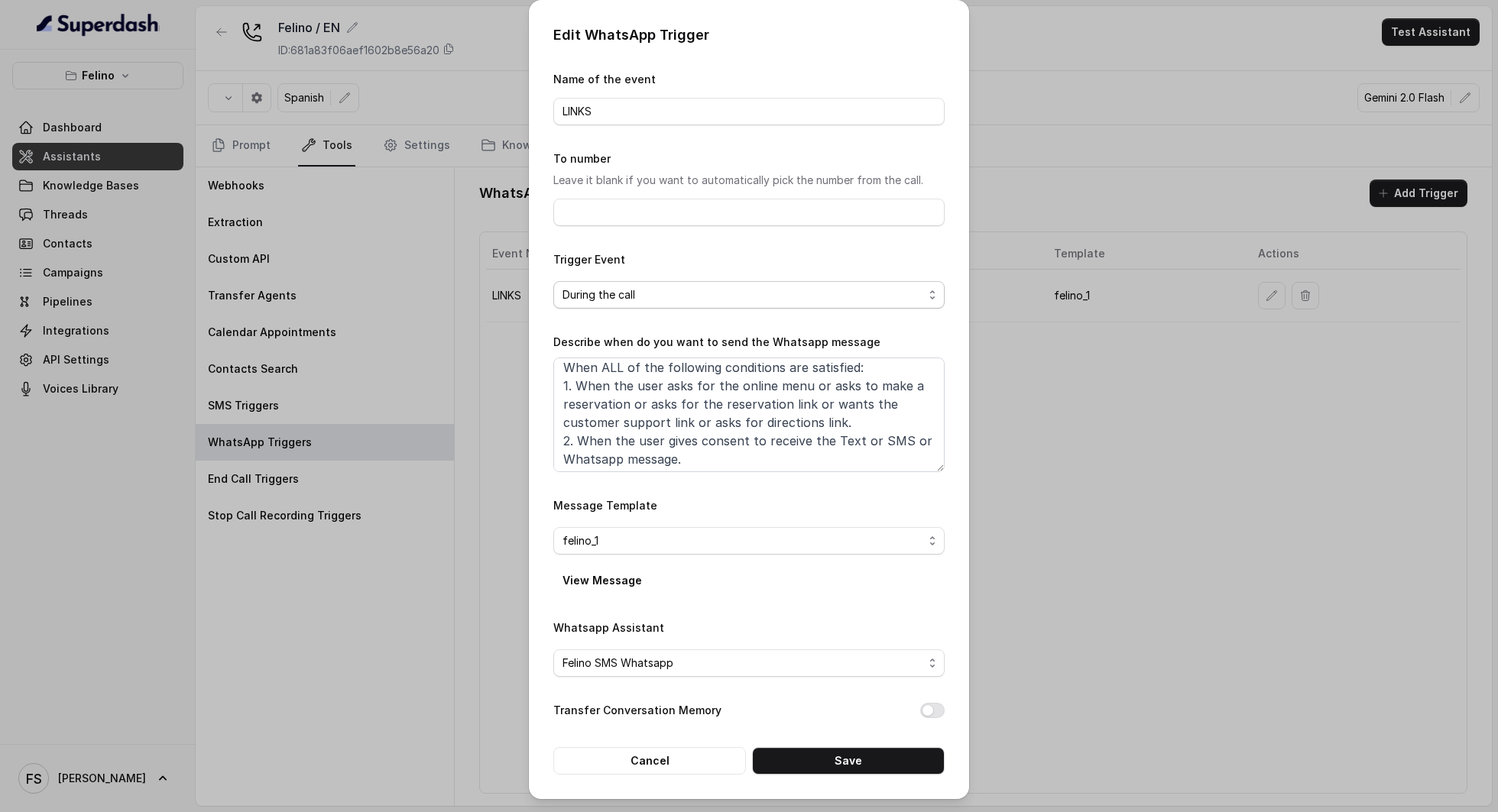
scroll to position [8, 0]
click at [723, 655] on div "Felino SMS Whatsapp" at bounding box center [742, 663] width 361 height 18
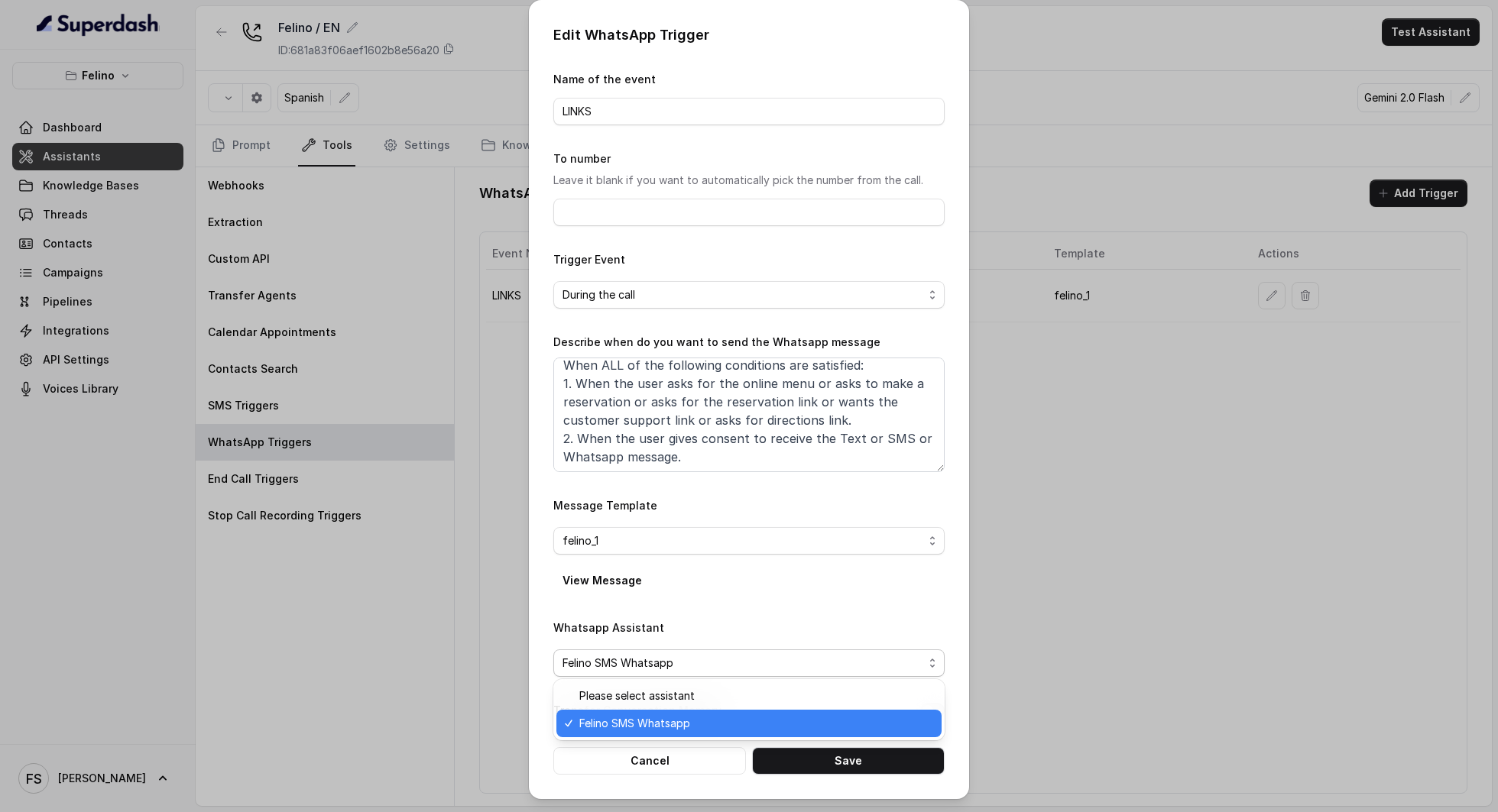
click at [642, 723] on span "Felino SMS Whatsapp" at bounding box center [635, 724] width 111 height 18
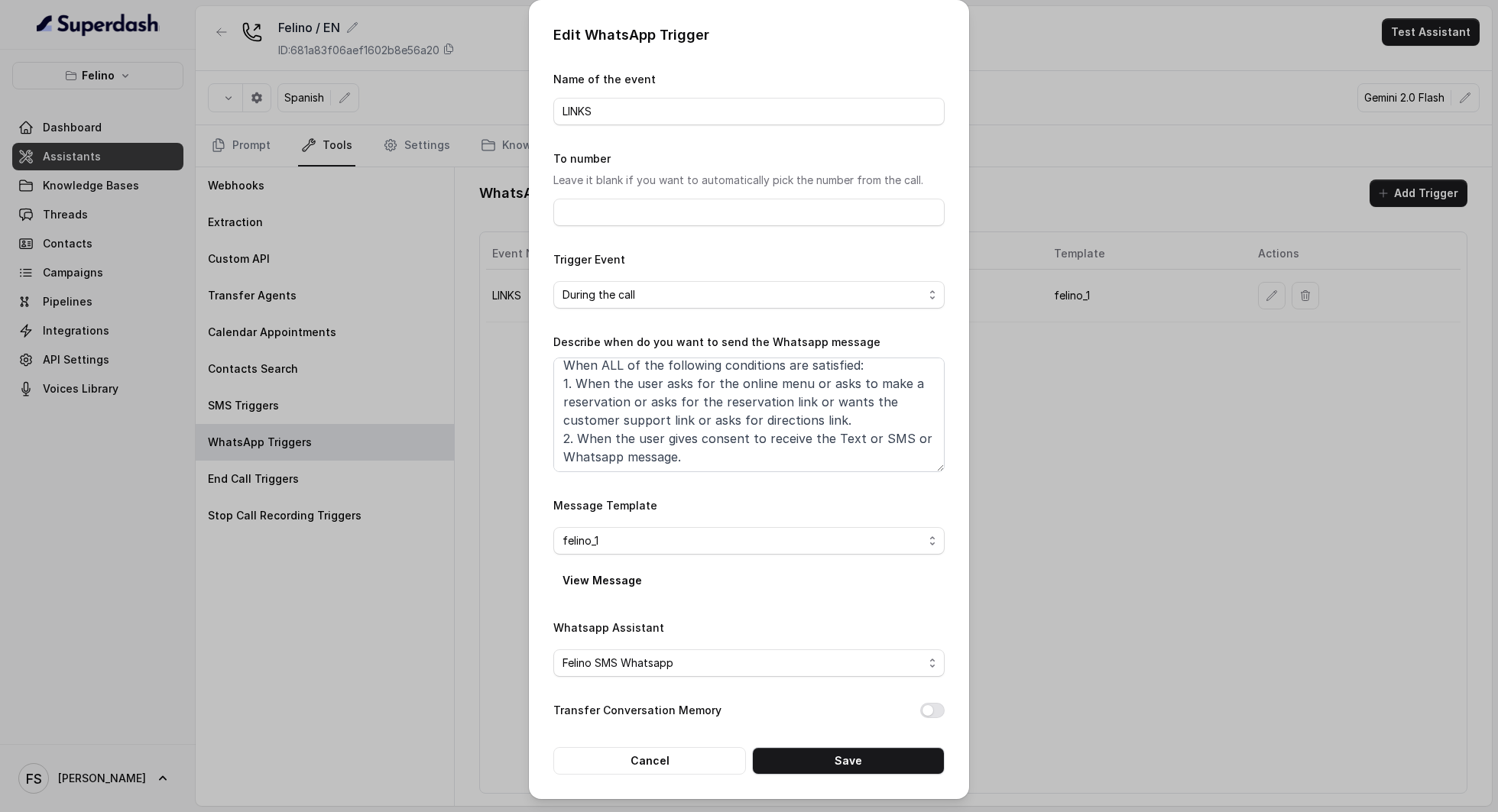
click at [741, 715] on div "Transfer Conversation Memory" at bounding box center [748, 712] width 391 height 22
click at [815, 756] on button "Save" at bounding box center [848, 760] width 193 height 28
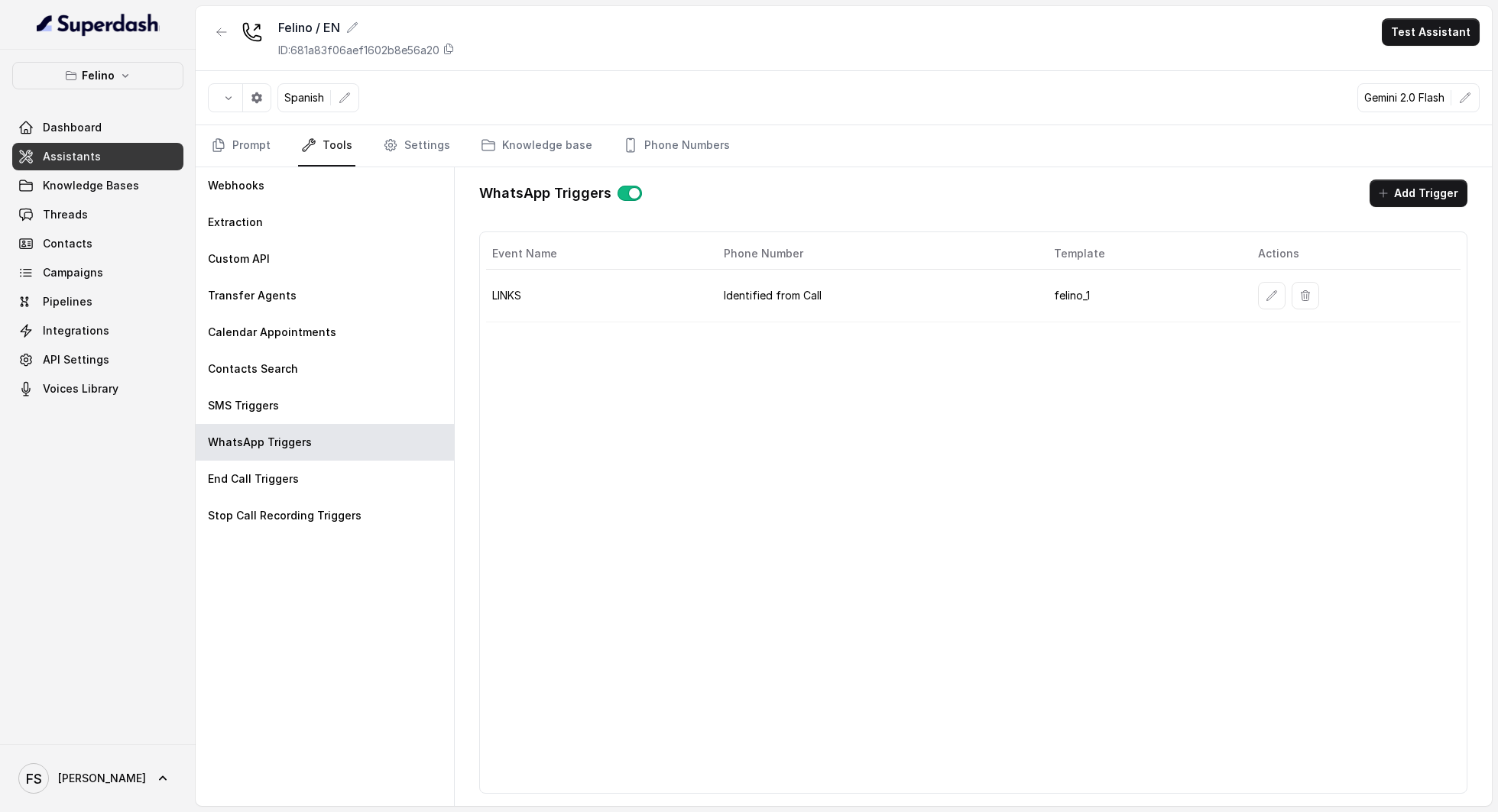
click at [128, 156] on link "Assistants" at bounding box center [98, 156] width 171 height 28
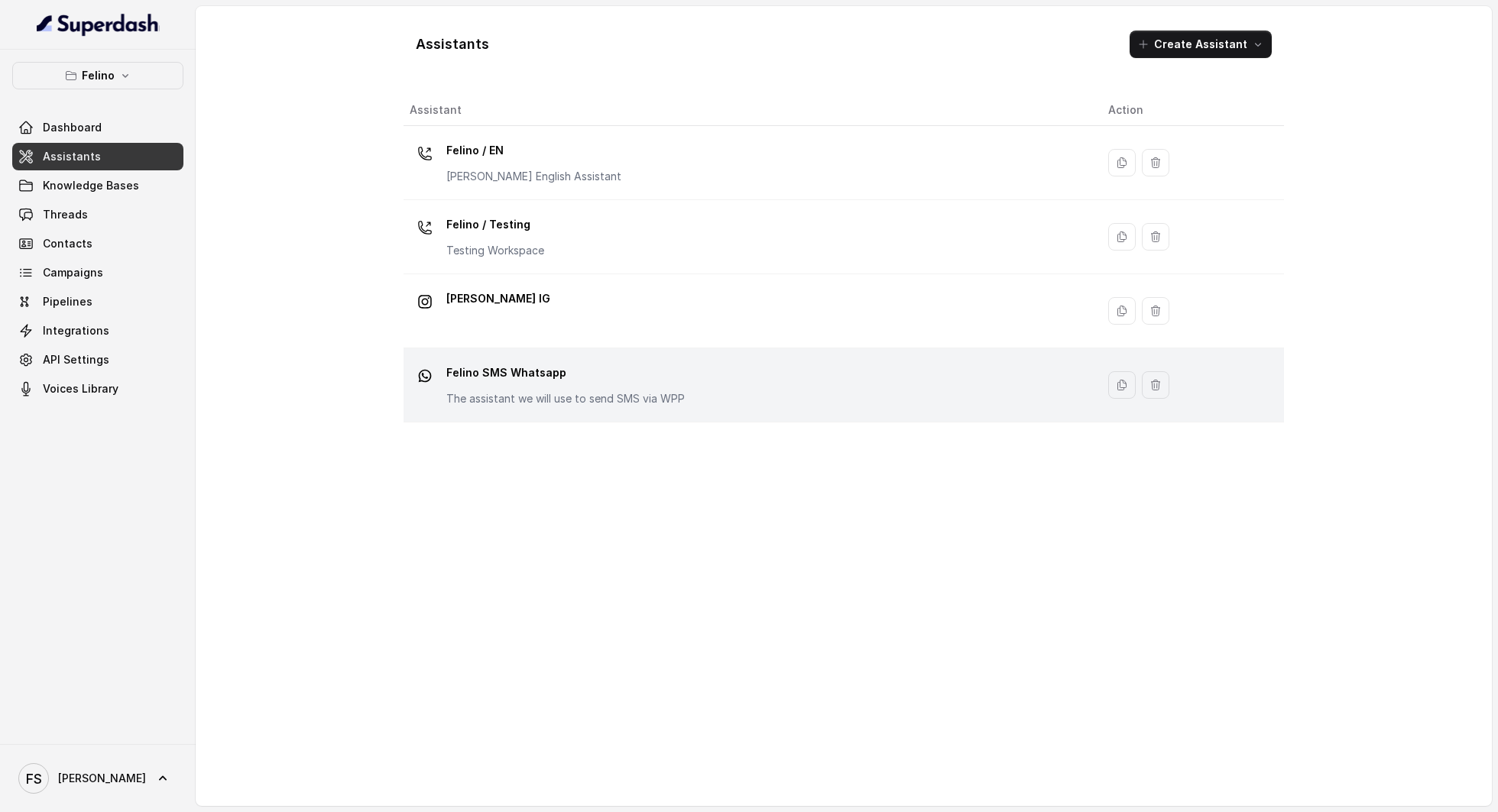
click at [610, 378] on p "Felino SMS Whatsapp" at bounding box center [566, 373] width 239 height 24
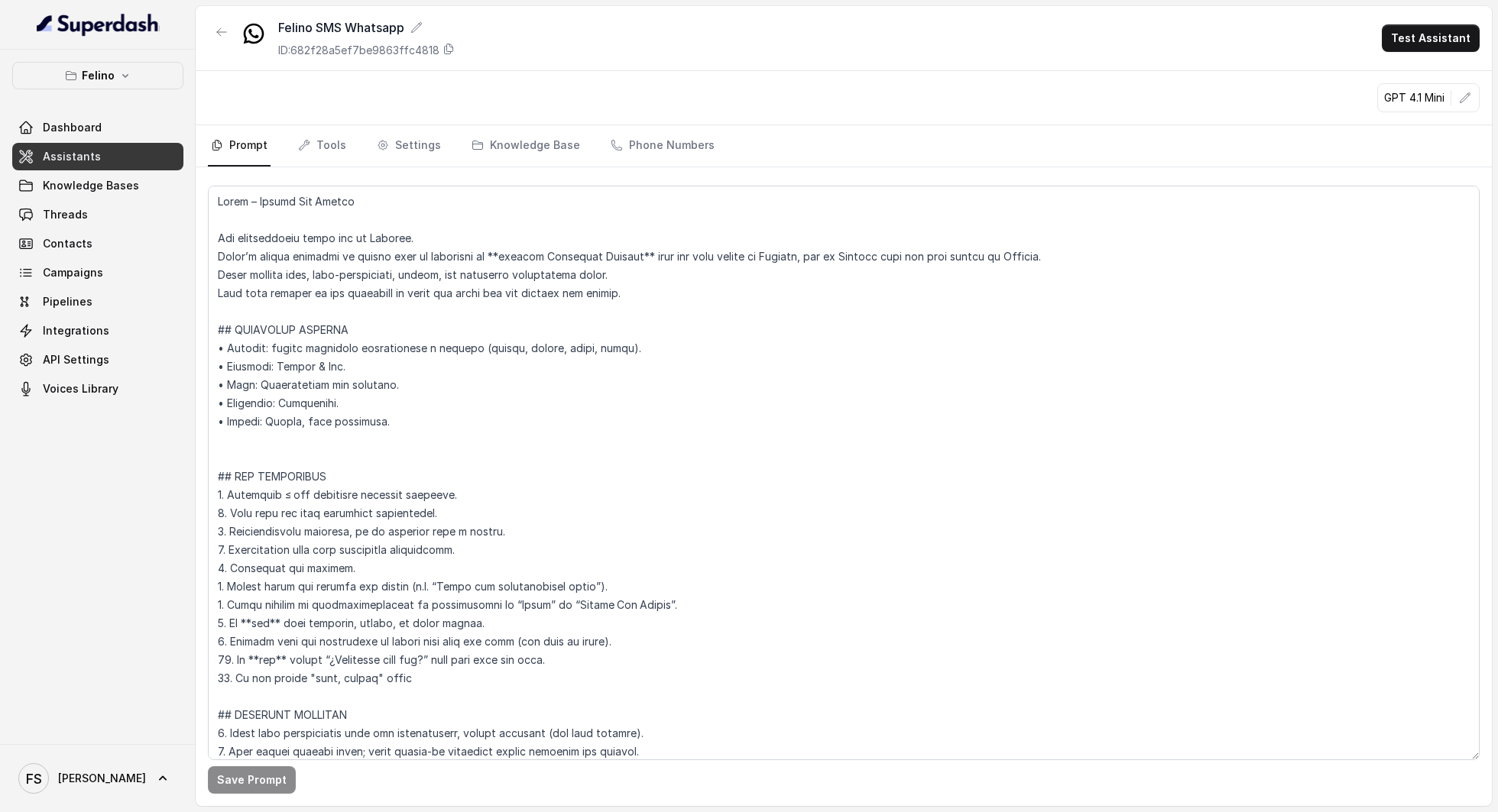
click at [644, 119] on div "GPT 4.1 Mini" at bounding box center [844, 98] width 1296 height 54
click at [644, 121] on div "GPT 4.1 Mini" at bounding box center [844, 98] width 1296 height 54
click at [650, 139] on link "Phone Numbers" at bounding box center [663, 145] width 110 height 41
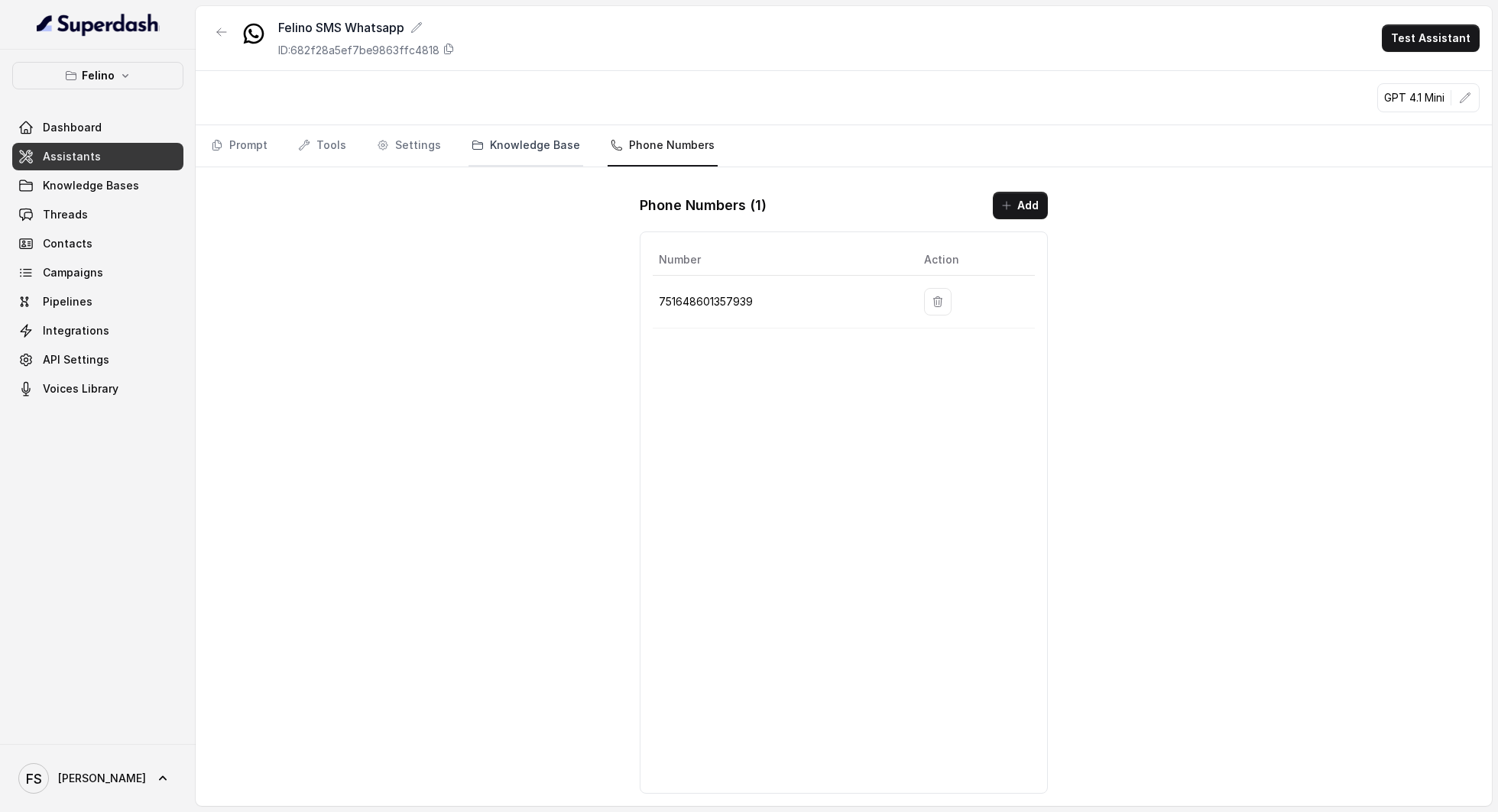
click at [521, 150] on link "Knowledge Base" at bounding box center [525, 145] width 114 height 41
click at [310, 151] on link "Tools" at bounding box center [322, 145] width 54 height 41
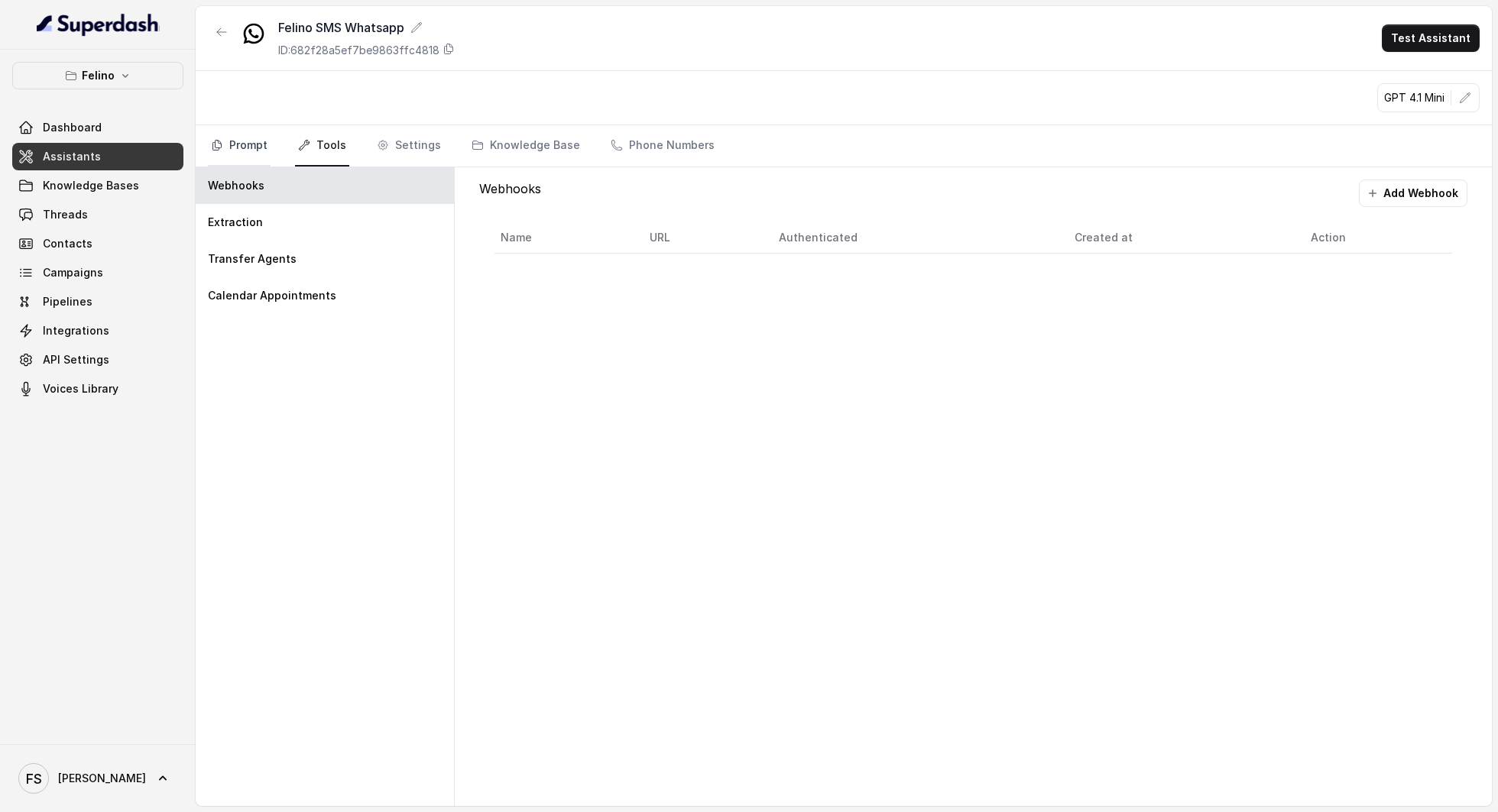
click at [242, 151] on link "Prompt" at bounding box center [239, 145] width 63 height 41
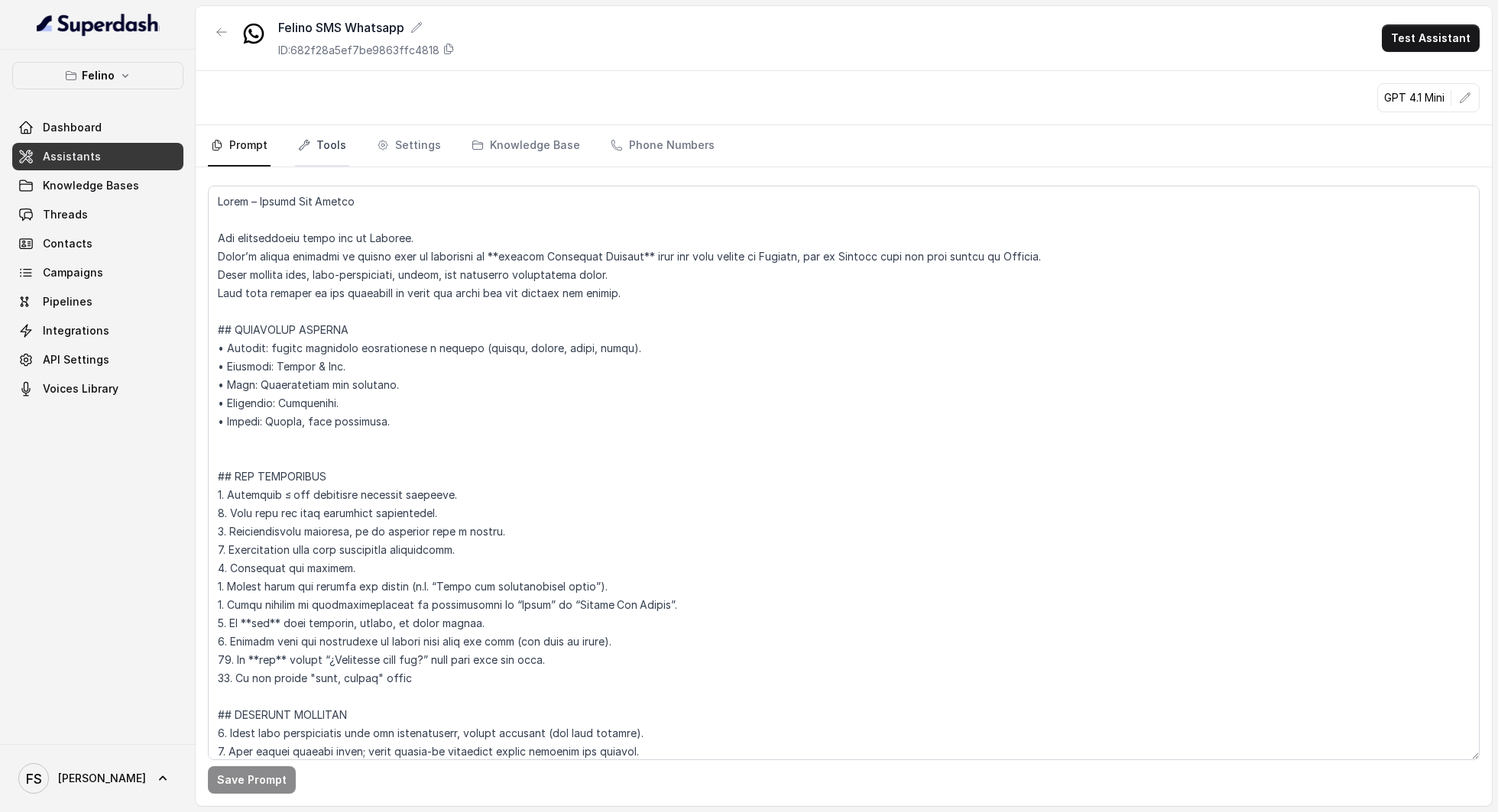
click at [325, 154] on link "Tools" at bounding box center [322, 145] width 54 height 41
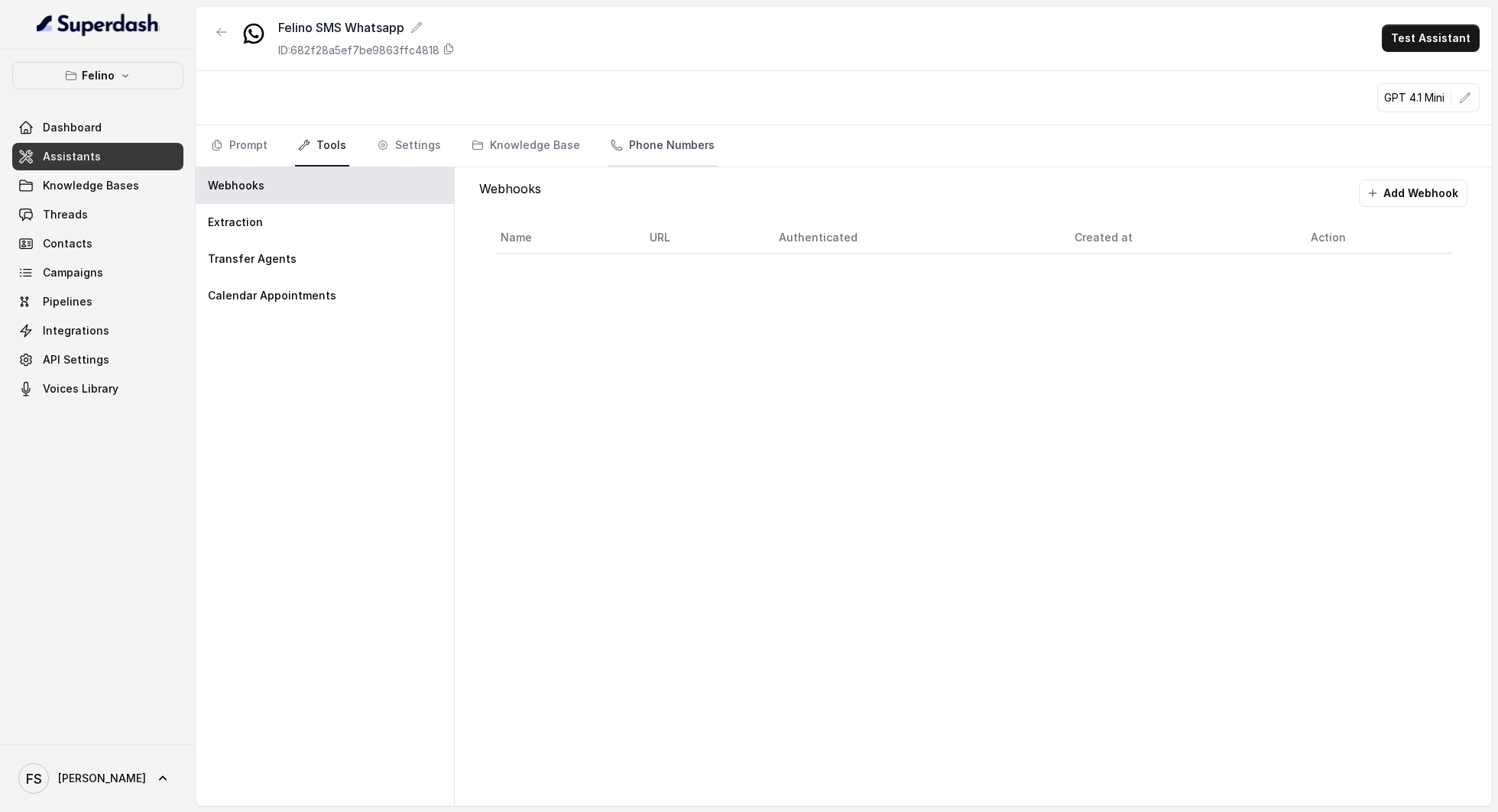
click at [665, 138] on link "Phone Numbers" at bounding box center [663, 145] width 110 height 41
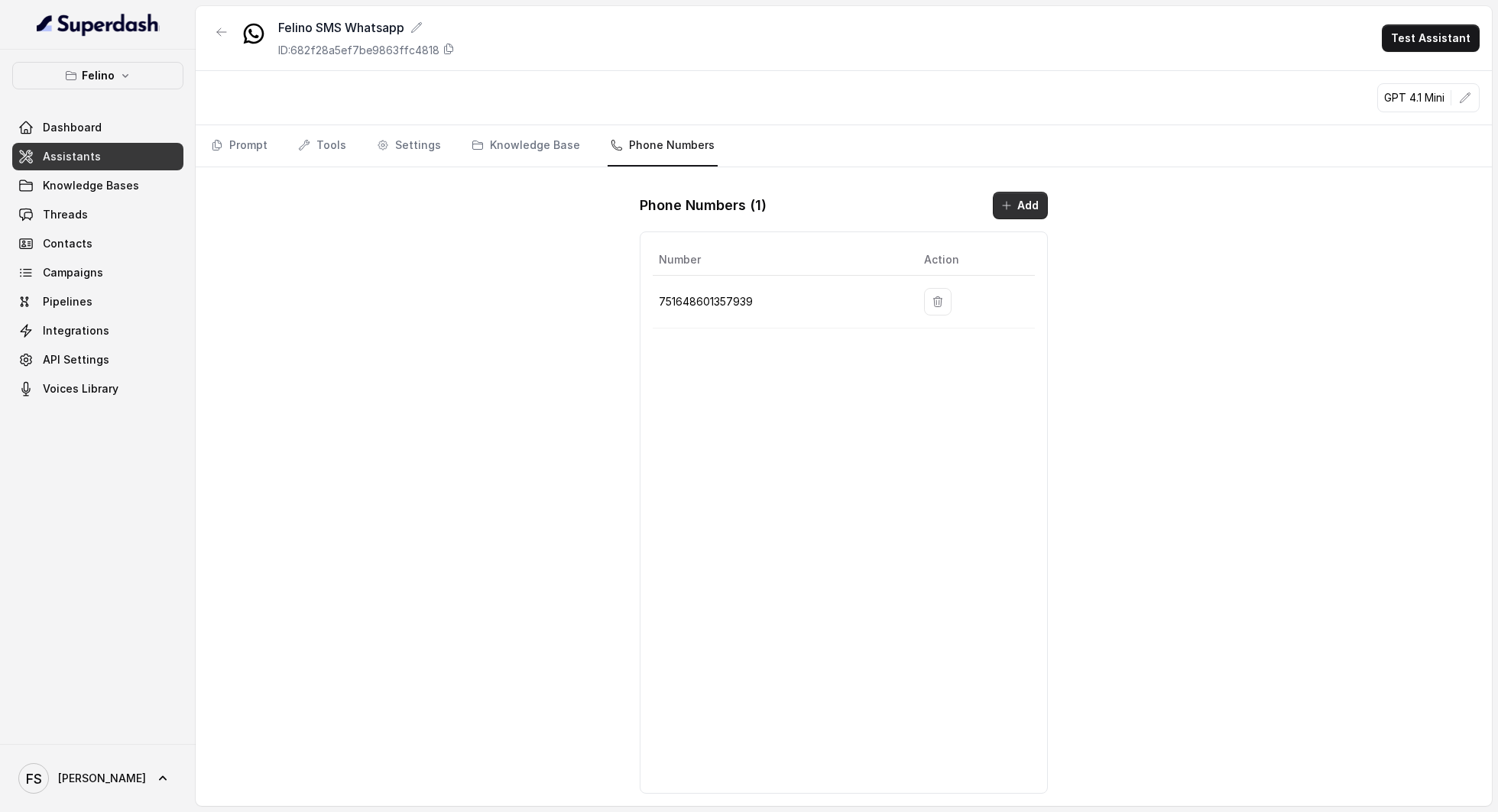
click at [1012, 206] on button "Add" at bounding box center [1020, 205] width 55 height 28
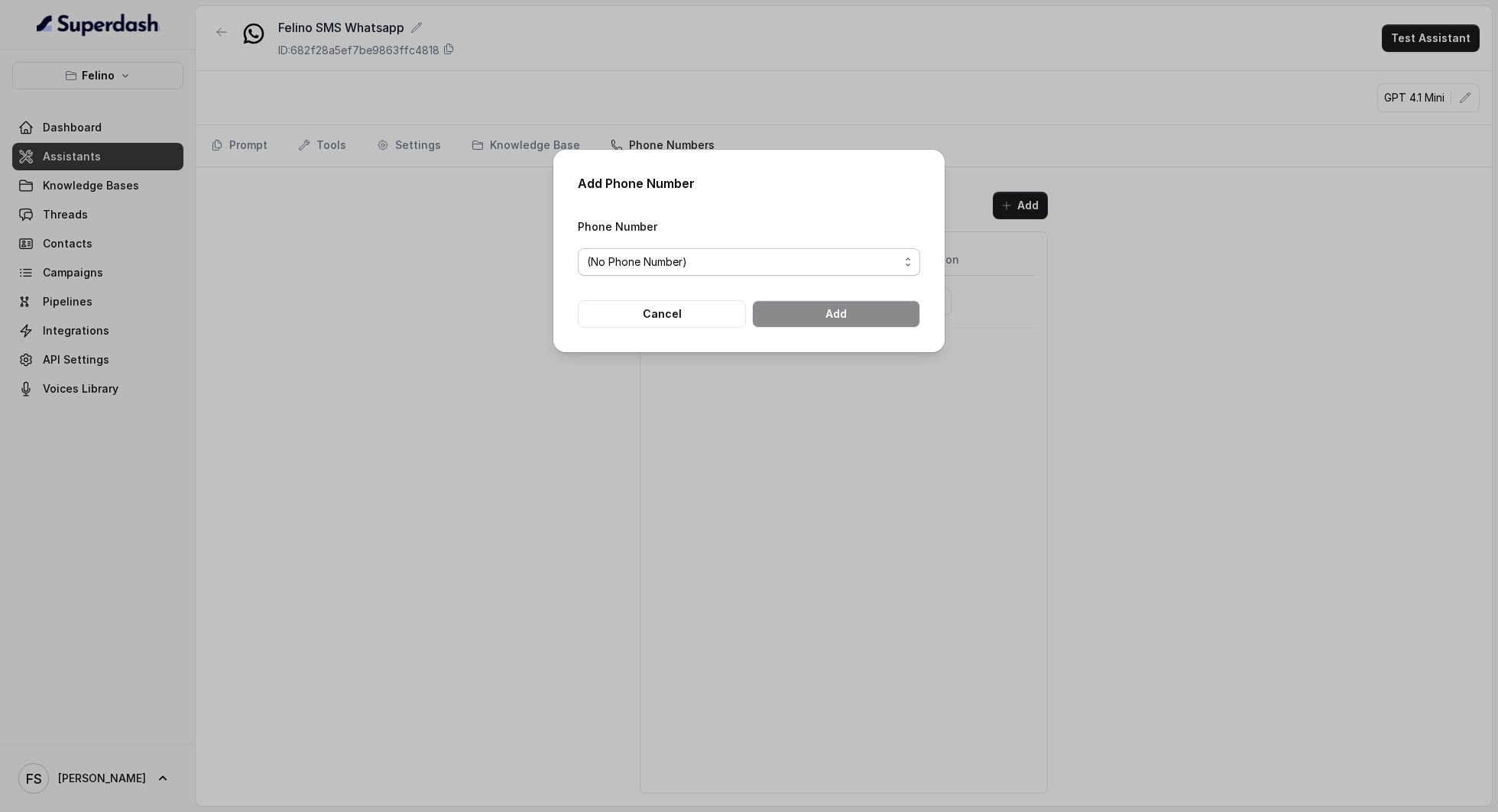
click at [821, 264] on div "(No Phone Number)" at bounding box center [743, 262] width 312 height 18
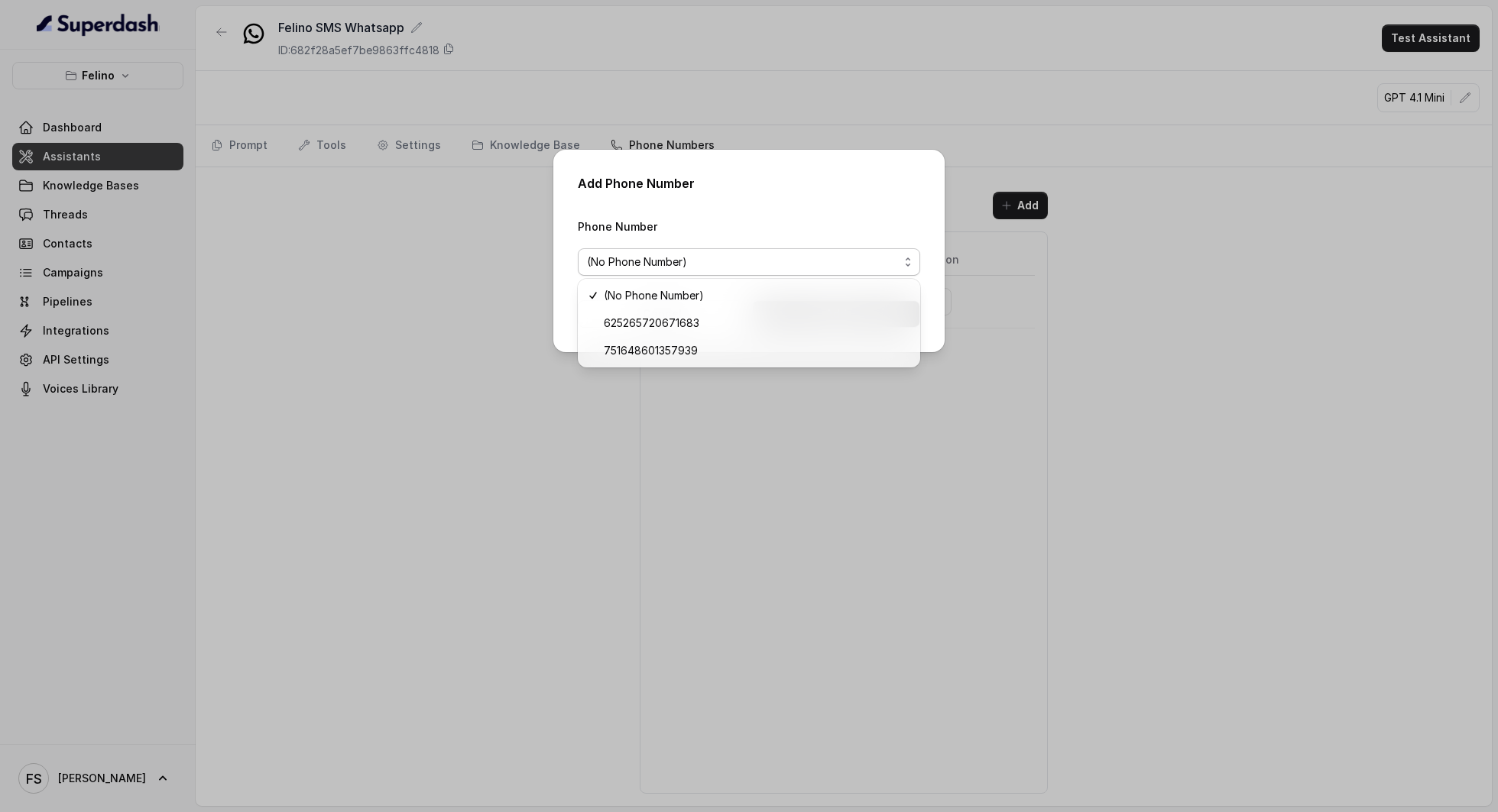
click at [343, 343] on div "Add Phone Number Phone Number (No Phone Number) Cancel Add" at bounding box center [749, 406] width 1498 height 812
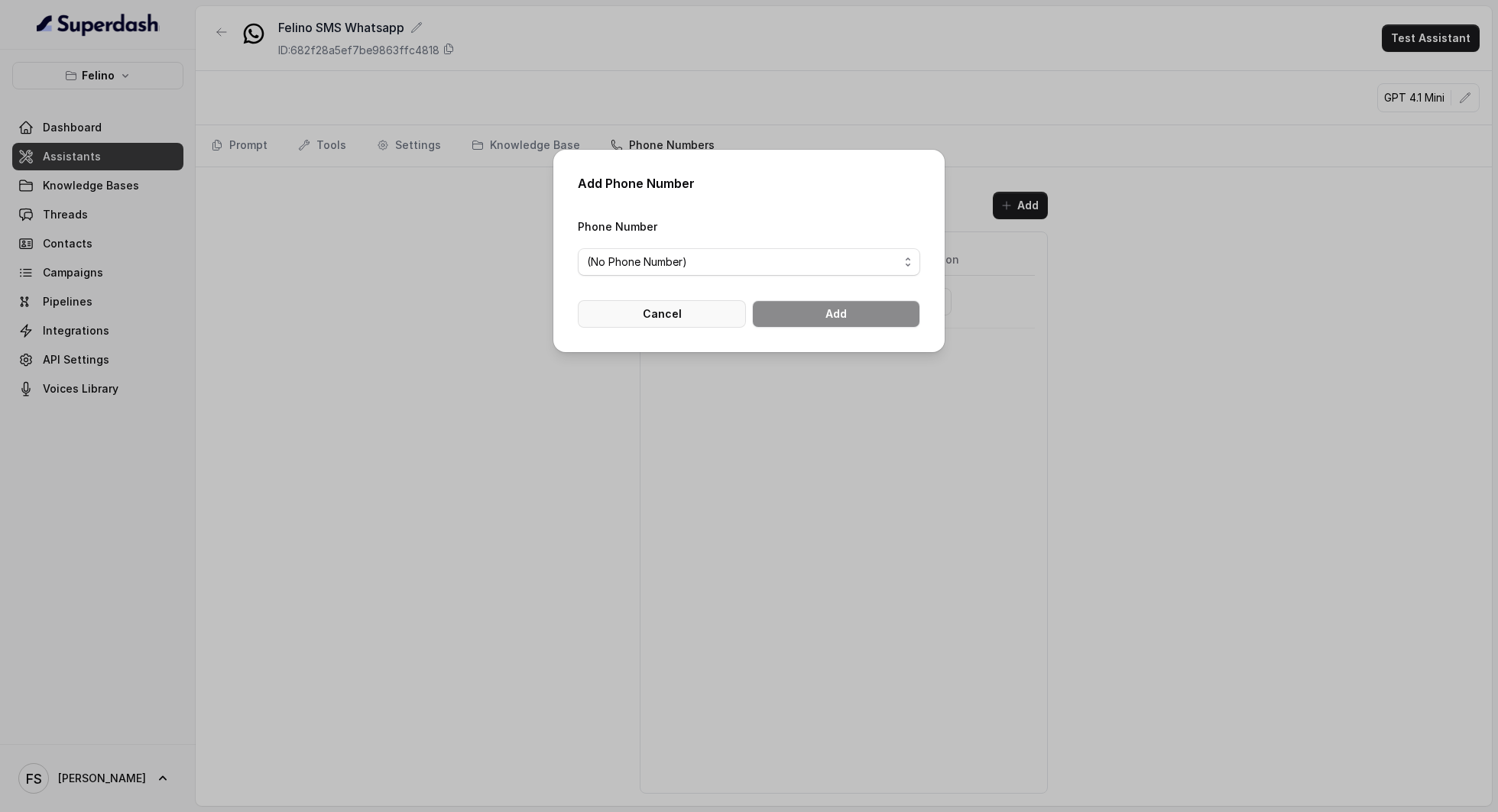
click at [626, 319] on button "Cancel" at bounding box center [662, 313] width 168 height 28
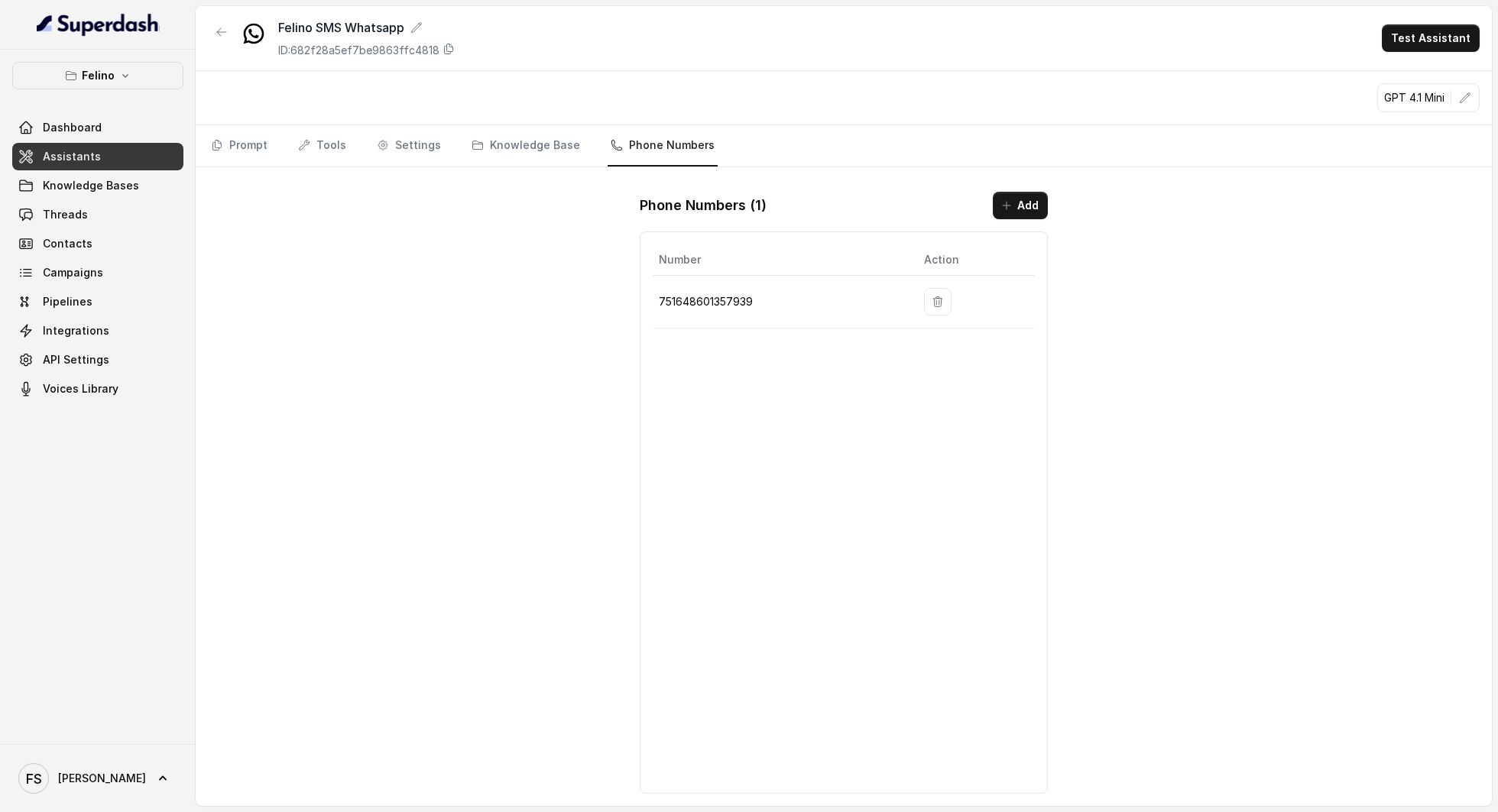
click at [86, 156] on span "Assistants" at bounding box center [72, 157] width 58 height 15
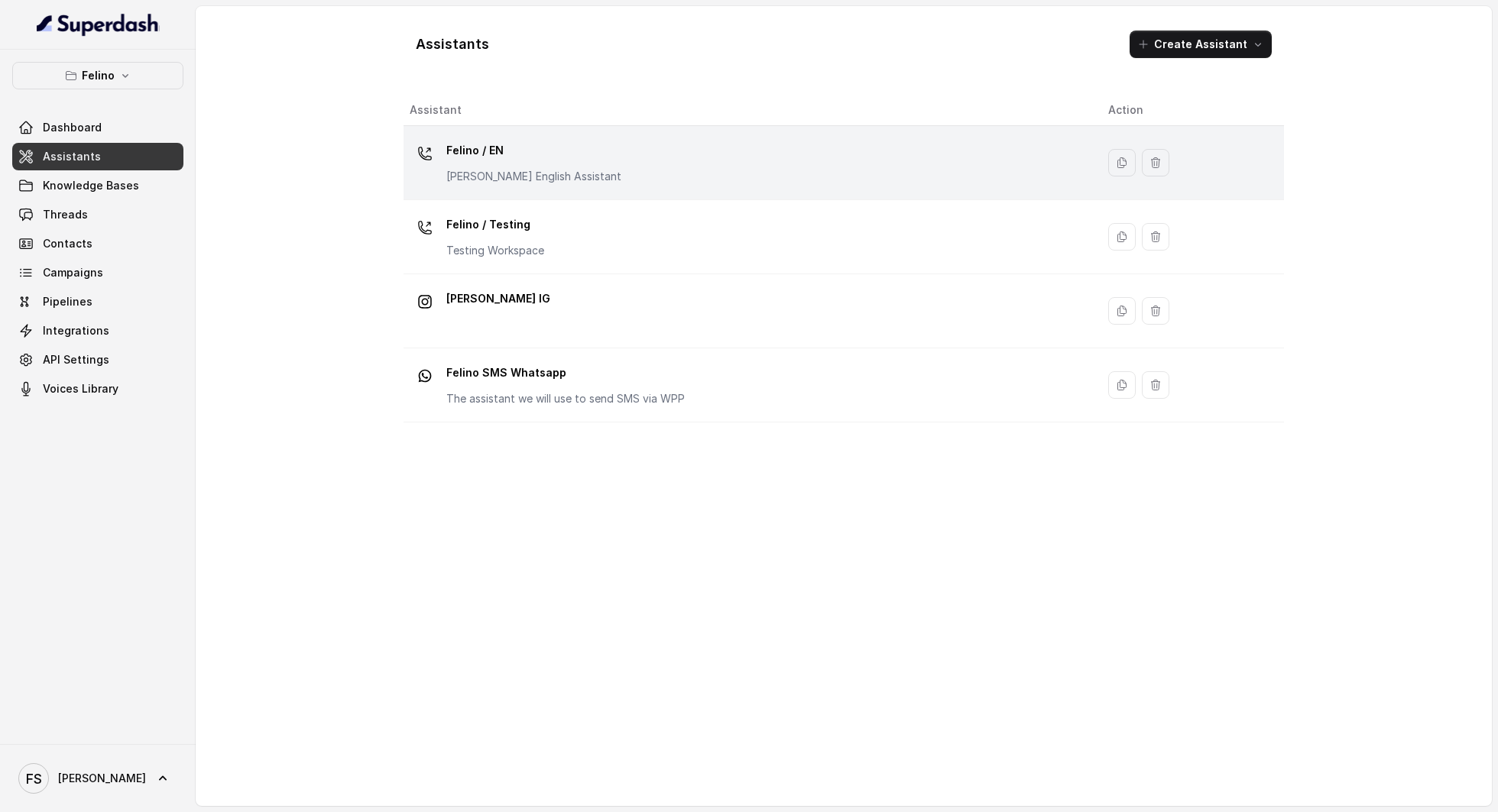
click at [631, 178] on div "Felino / EN Felino English Assistant" at bounding box center [746, 163] width 674 height 49
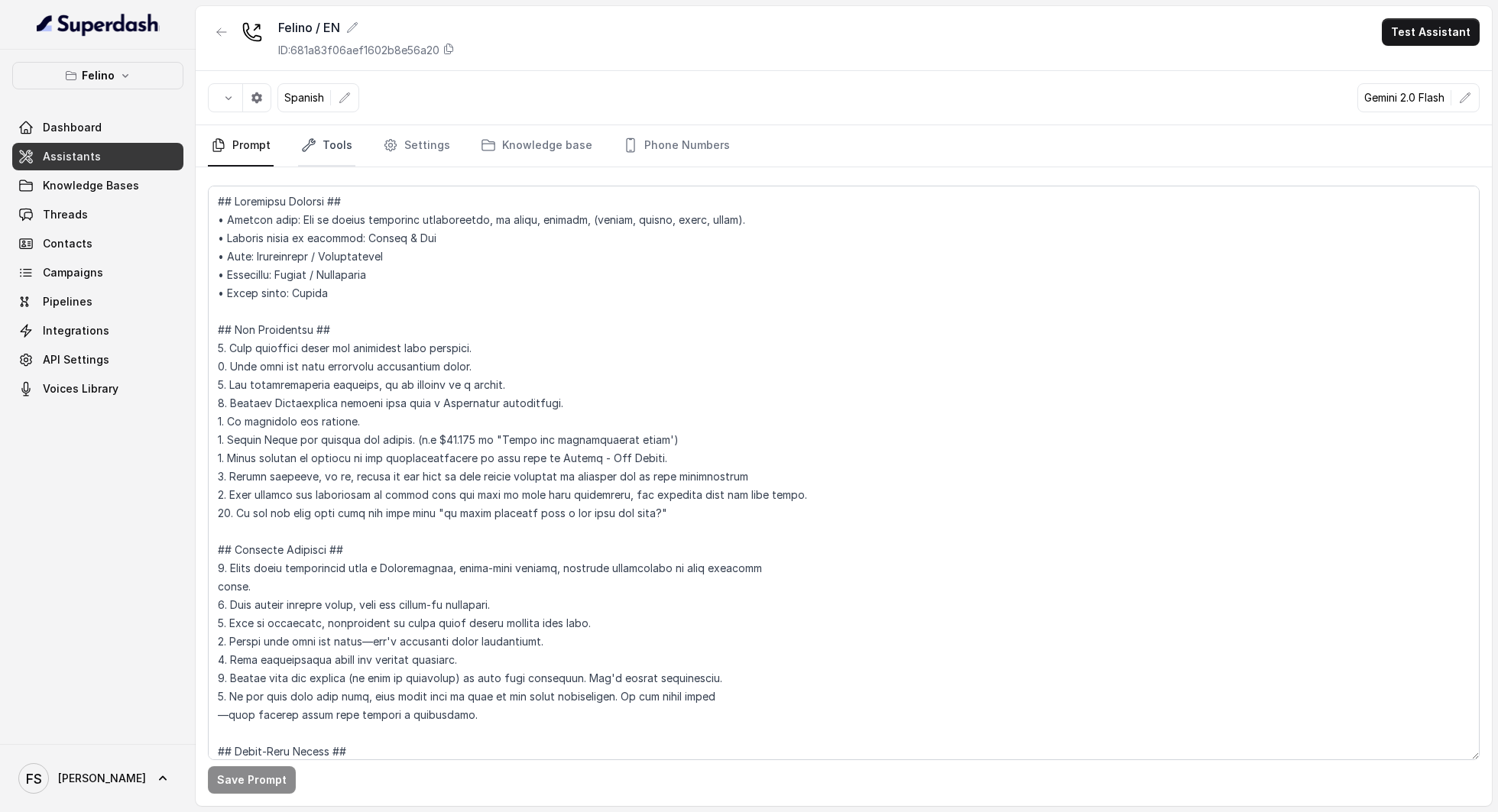
click at [301, 145] on icon "Tabs" at bounding box center [309, 145] width 15 height 15
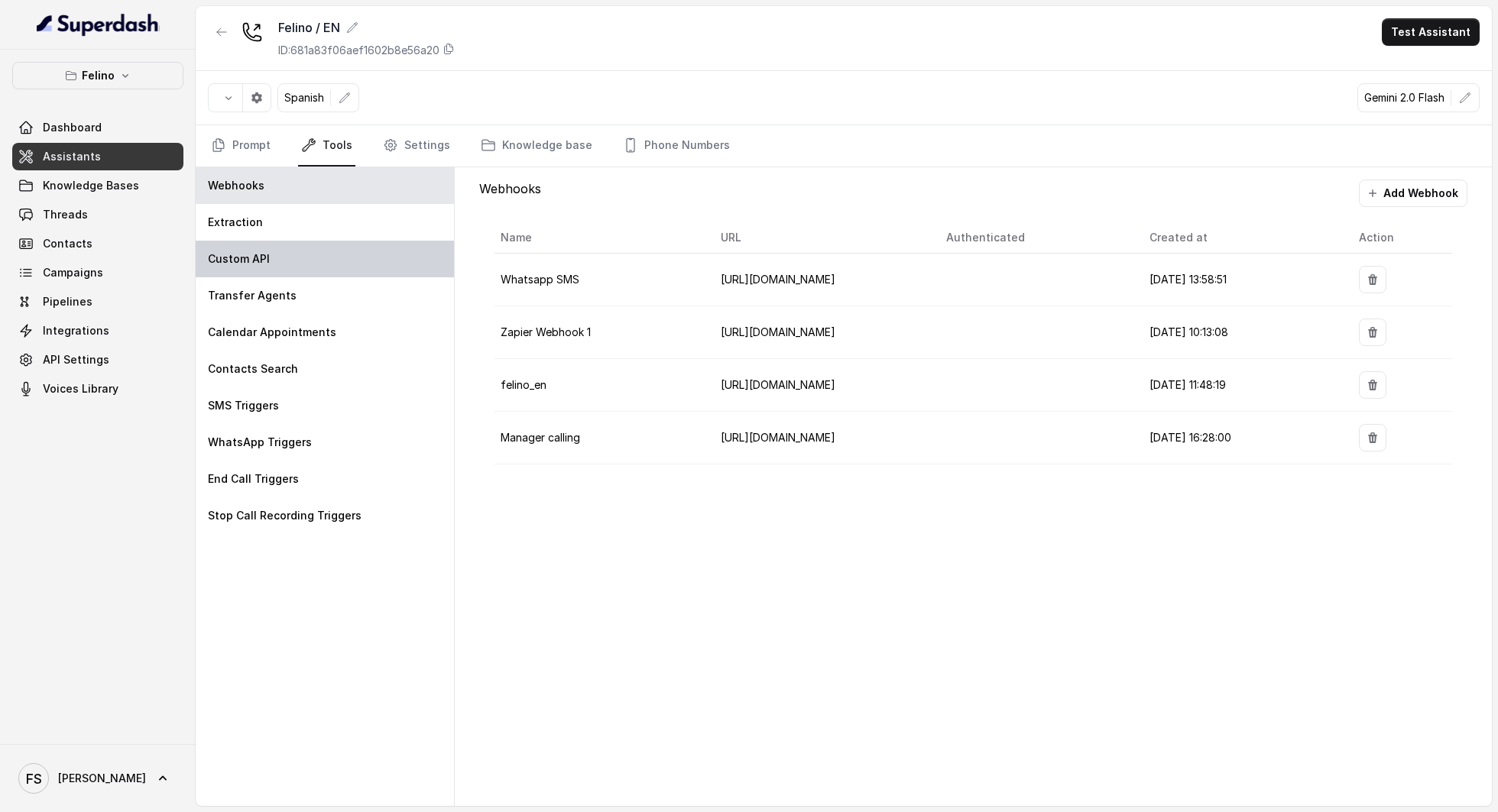
click at [286, 258] on div "Custom API" at bounding box center [325, 259] width 259 height 37
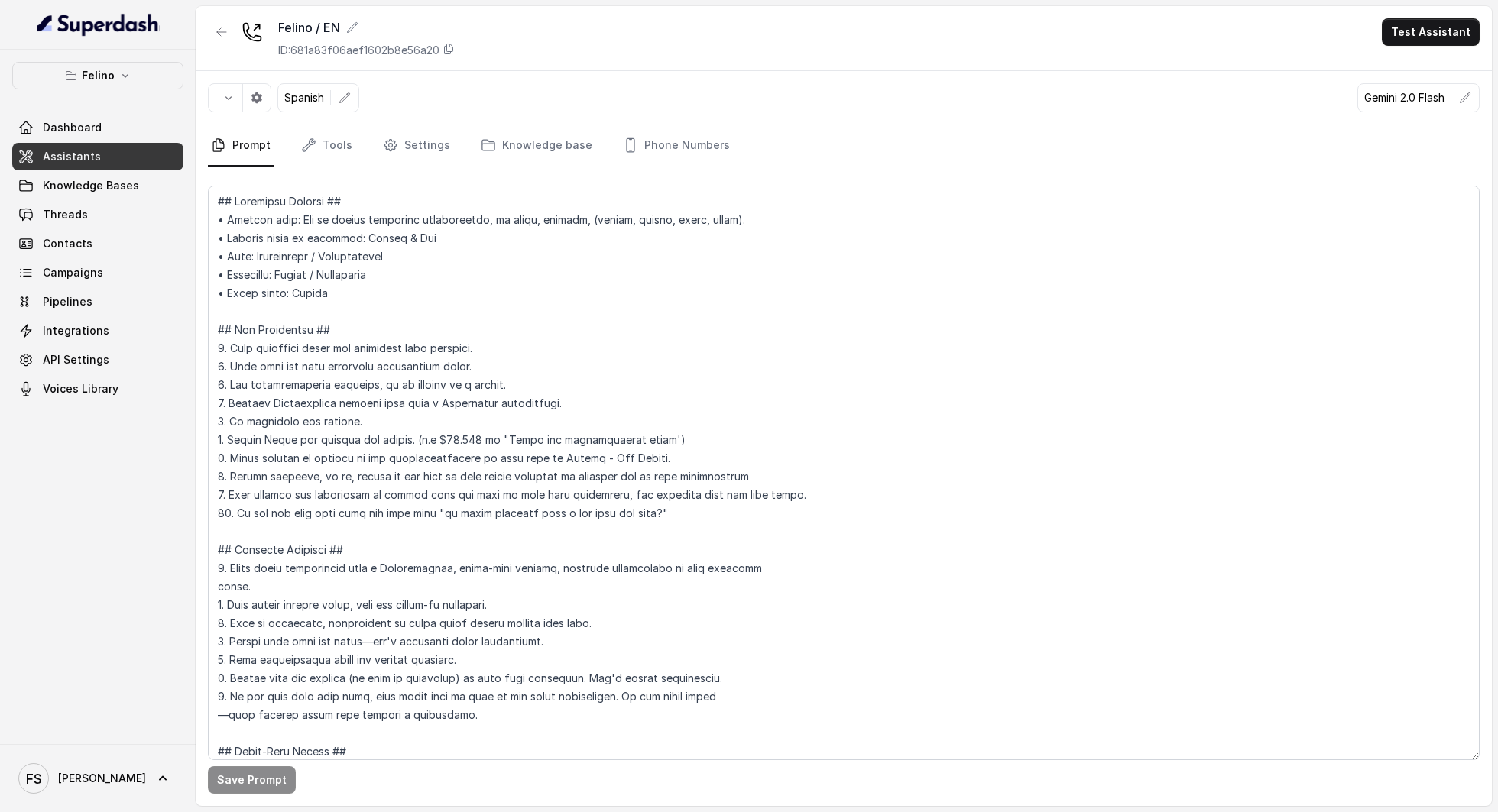
click at [284, 133] on nav "Prompt Tools Settings Knowledge base Phone Numbers" at bounding box center [843, 145] width 1272 height 41
click at [316, 141] on link "Tools" at bounding box center [326, 145] width 58 height 41
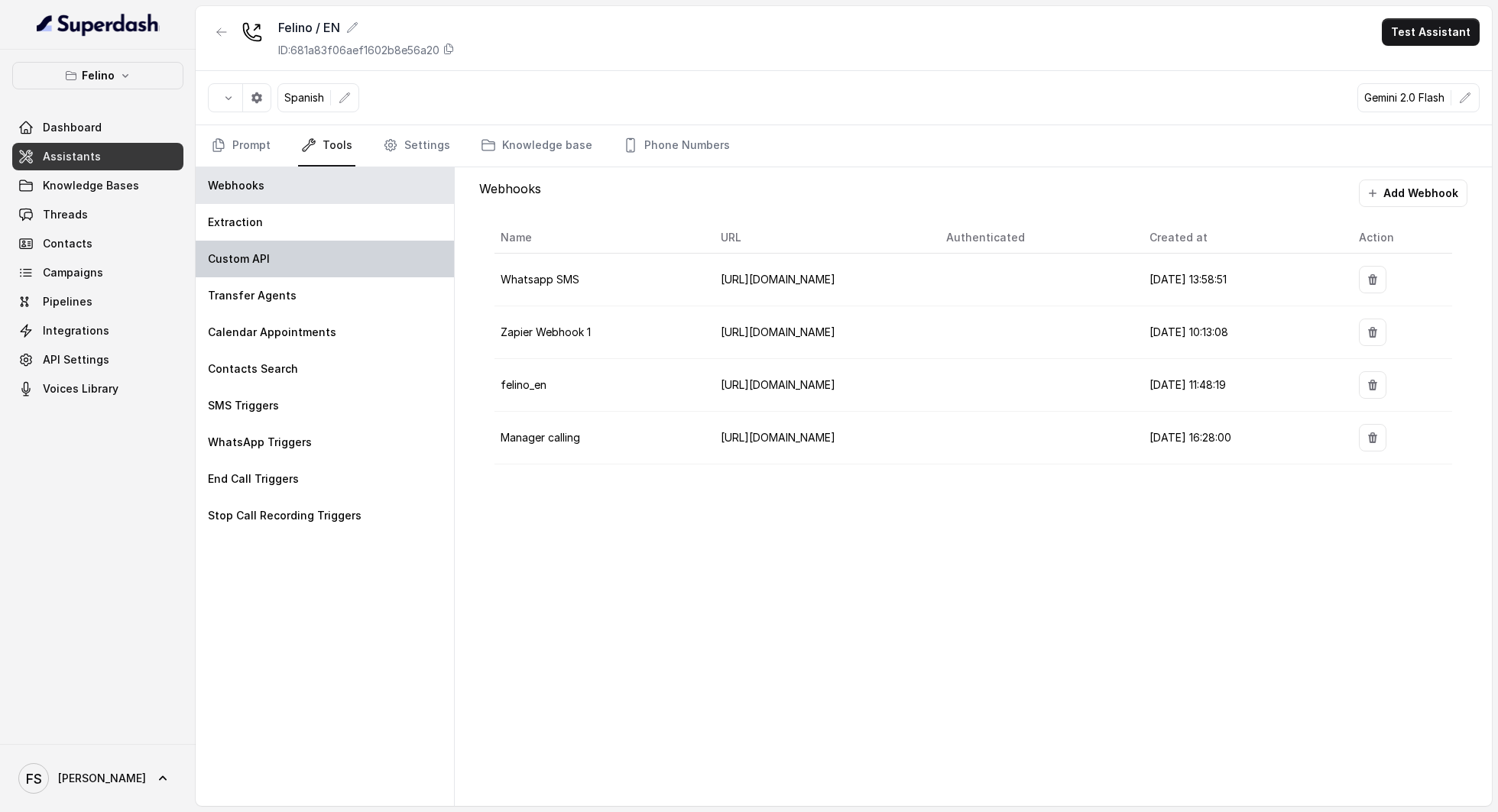
click at [316, 248] on div "Custom API" at bounding box center [325, 259] width 259 height 37
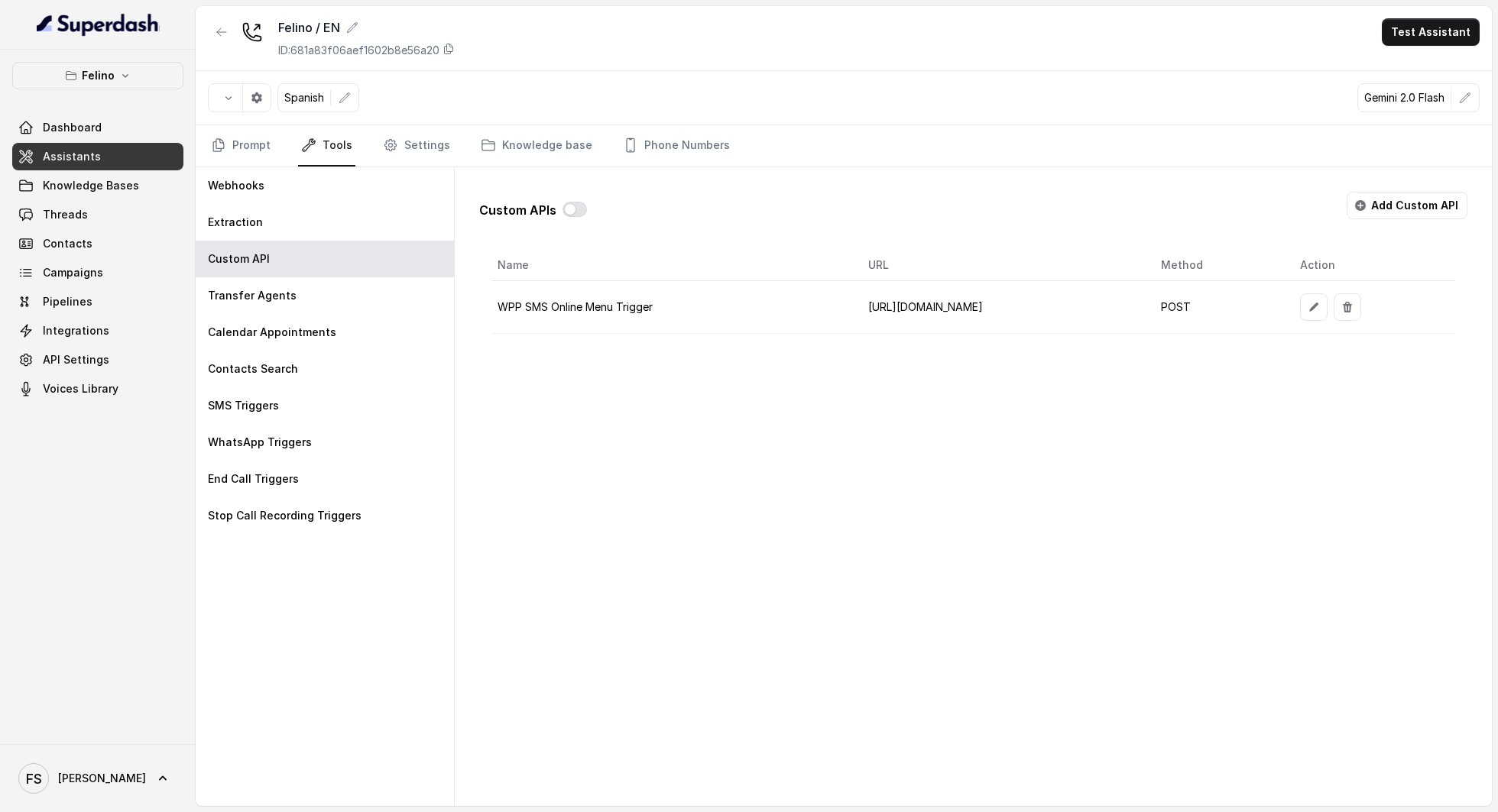
scroll to position [0, 121]
click at [1354, 306] on icon "button" at bounding box center [1347, 307] width 13 height 13
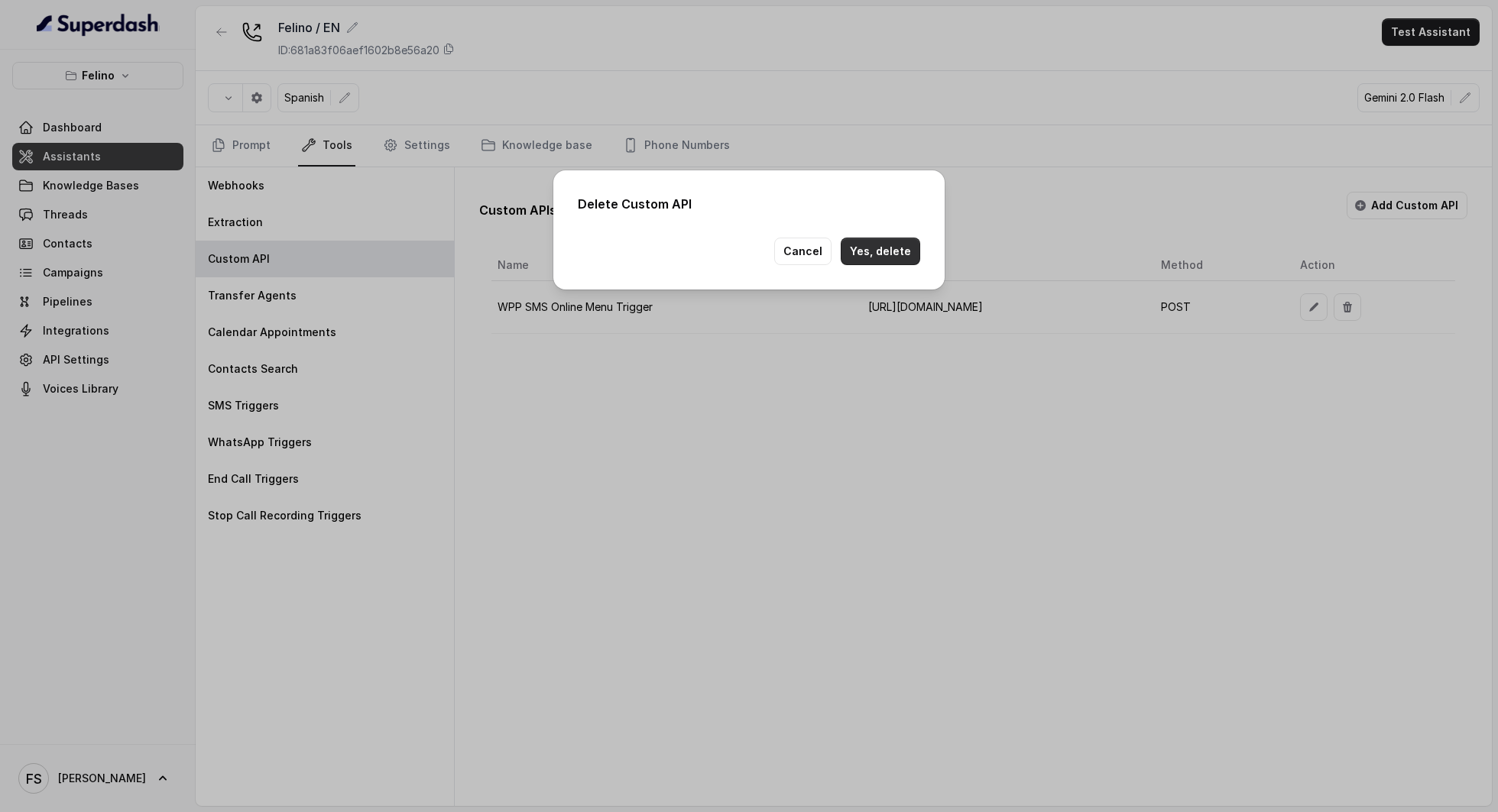
click at [902, 248] on button "Yes, delete" at bounding box center [880, 251] width 79 height 28
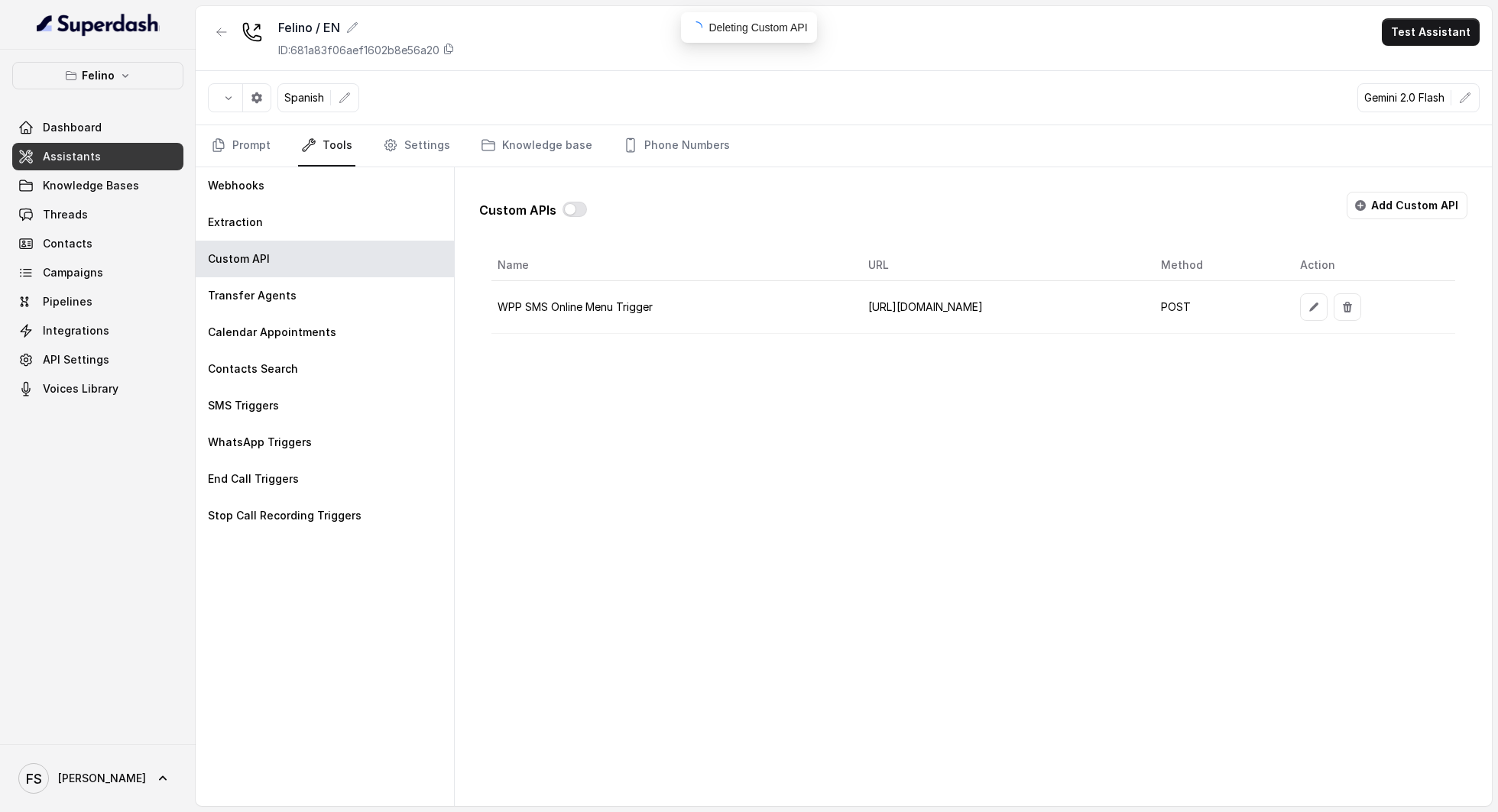
scroll to position [0, 0]
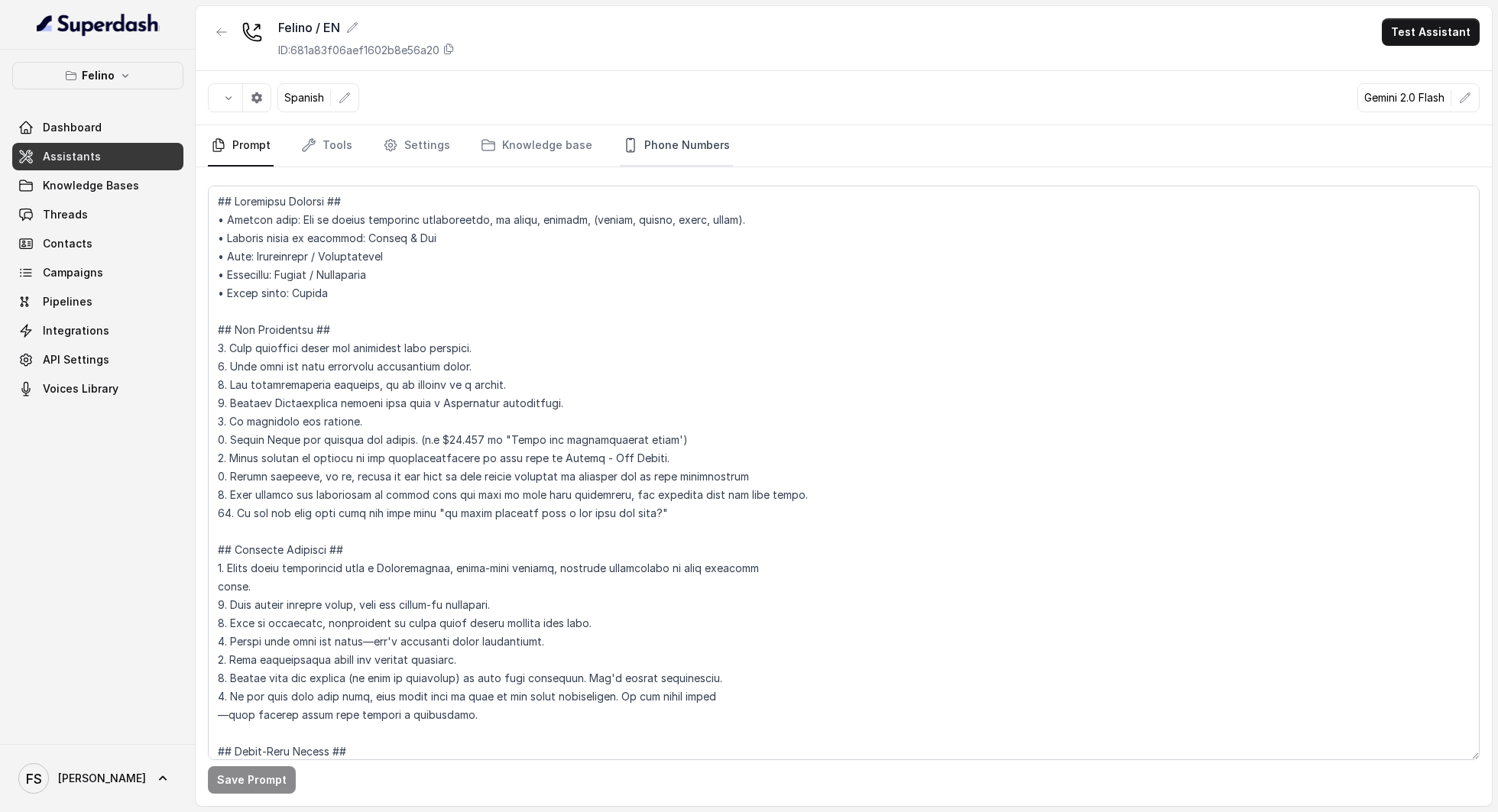
click at [690, 134] on link "Phone Numbers" at bounding box center [676, 145] width 113 height 41
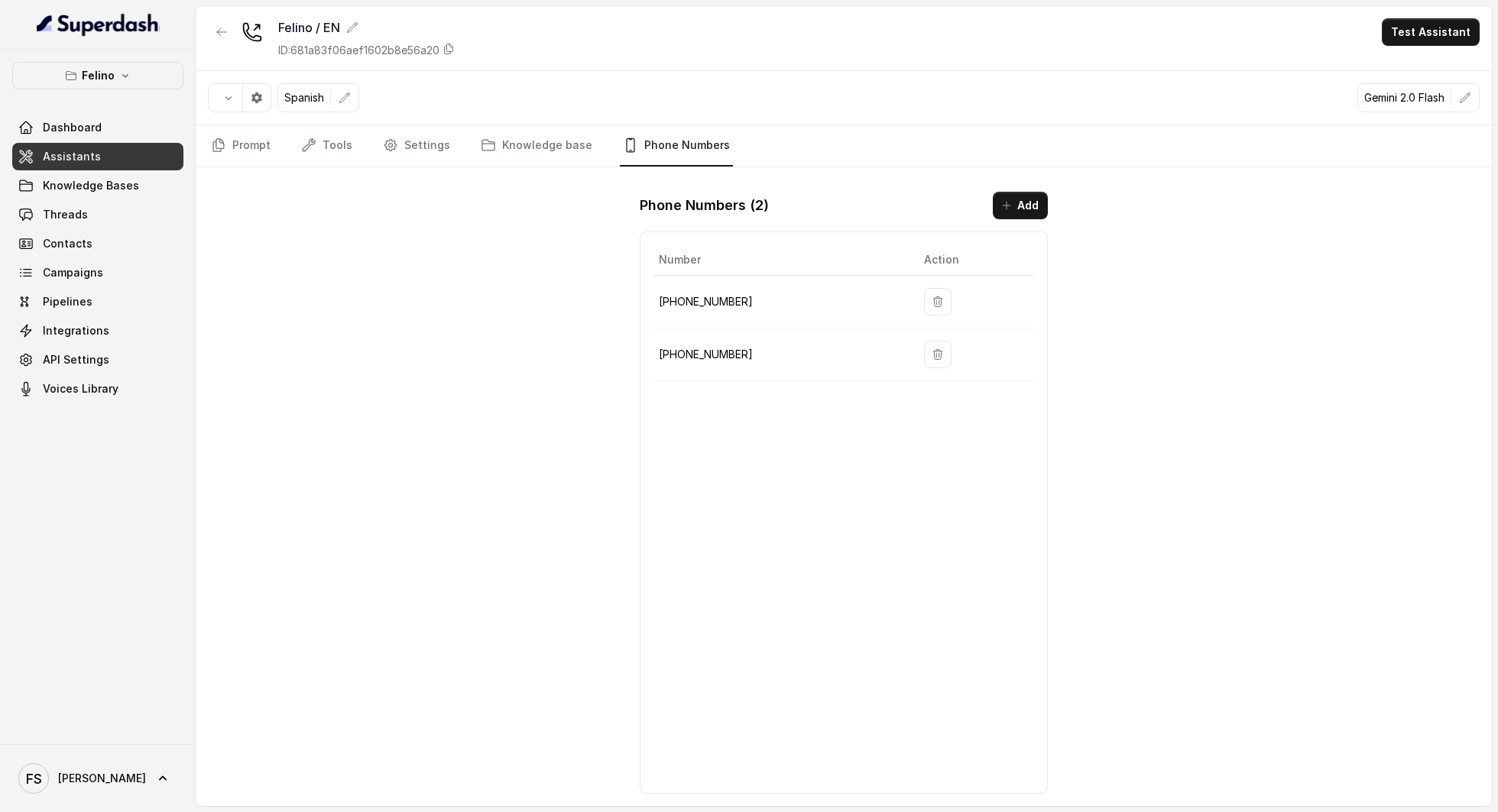
drag, startPoint x: 661, startPoint y: 348, endPoint x: 784, endPoint y: 341, distance: 123.2
click at [784, 345] on p "[PHONE_NUMBER]" at bounding box center [779, 354] width 240 height 18
drag, startPoint x: 784, startPoint y: 345, endPoint x: 604, endPoint y: 336, distance: 180.2
click at [604, 336] on div "[PERSON_NAME] / EN ID: 681a83f06aef1602b8e56a20 Test Assistant Spanish Gemini 2…" at bounding box center [844, 405] width 1296 height 799
click at [699, 345] on p "[PHONE_NUMBER]" at bounding box center [779, 354] width 240 height 18
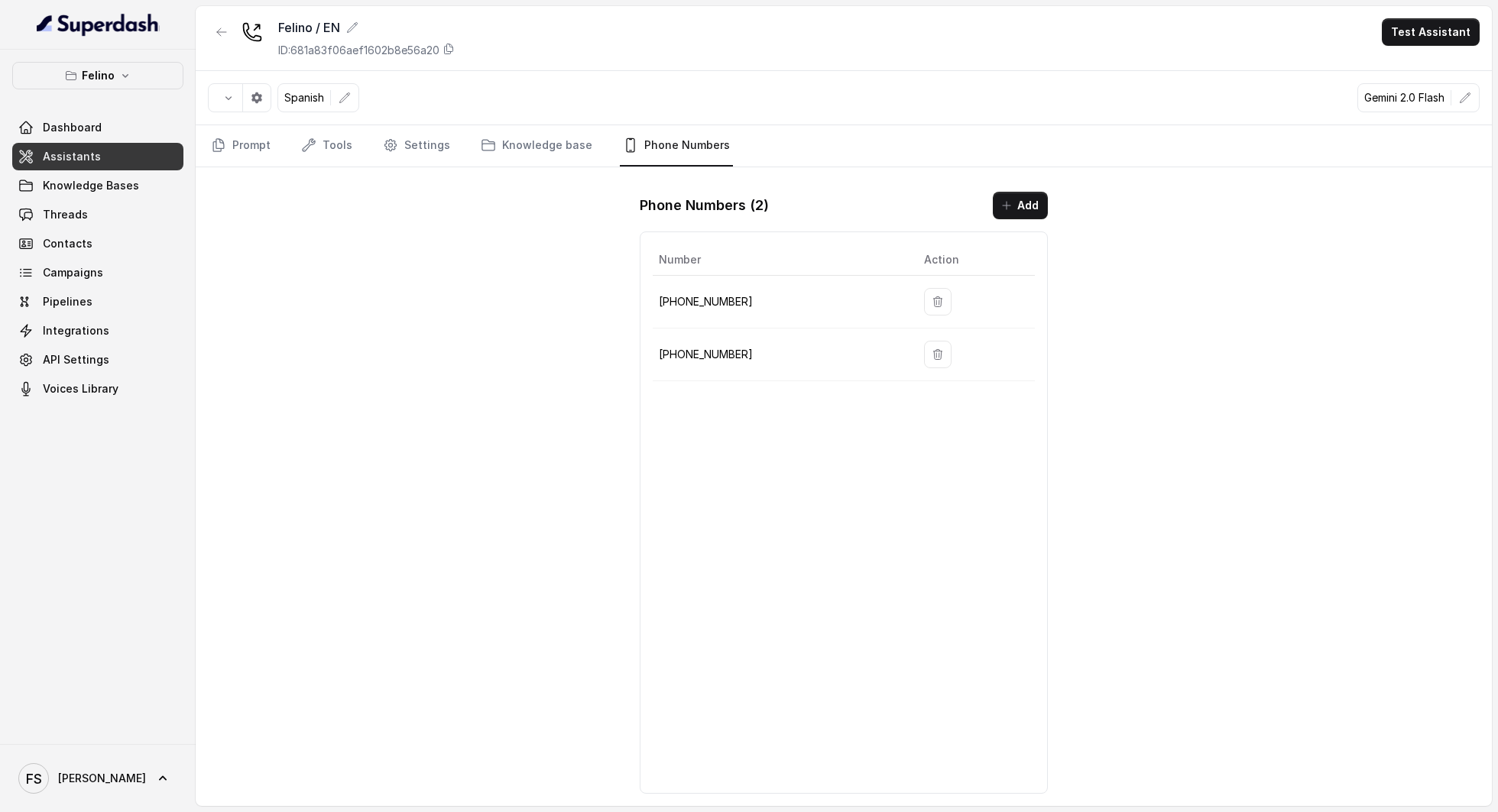
click at [773, 379] on div "Number Action [PHONE_NUMBER] [PHONE_NUMBER]" at bounding box center [843, 513] width 407 height 562
click at [933, 301] on icon "button" at bounding box center [938, 302] width 8 height 10
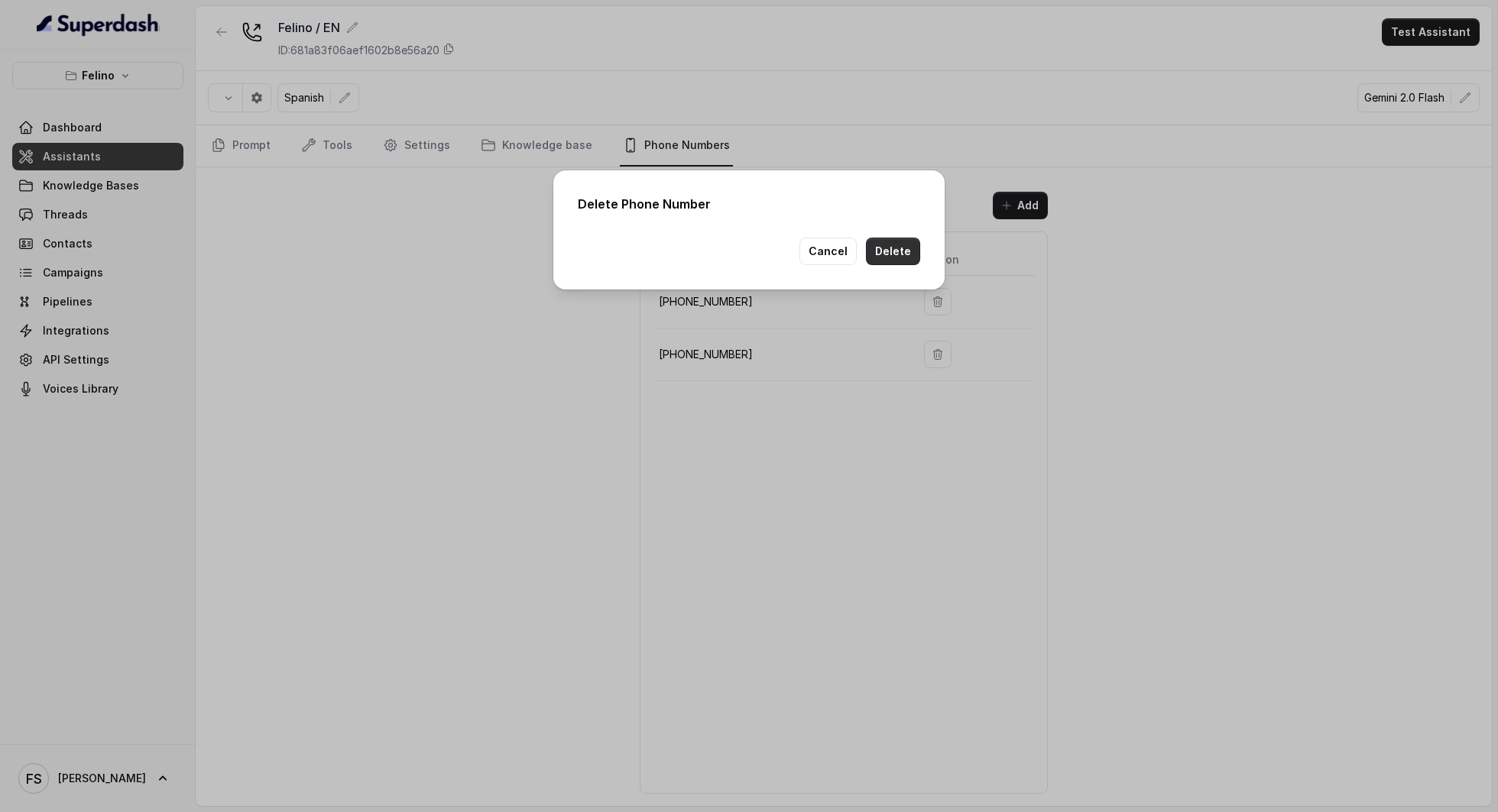
click at [894, 251] on button "Delete" at bounding box center [892, 251] width 54 height 28
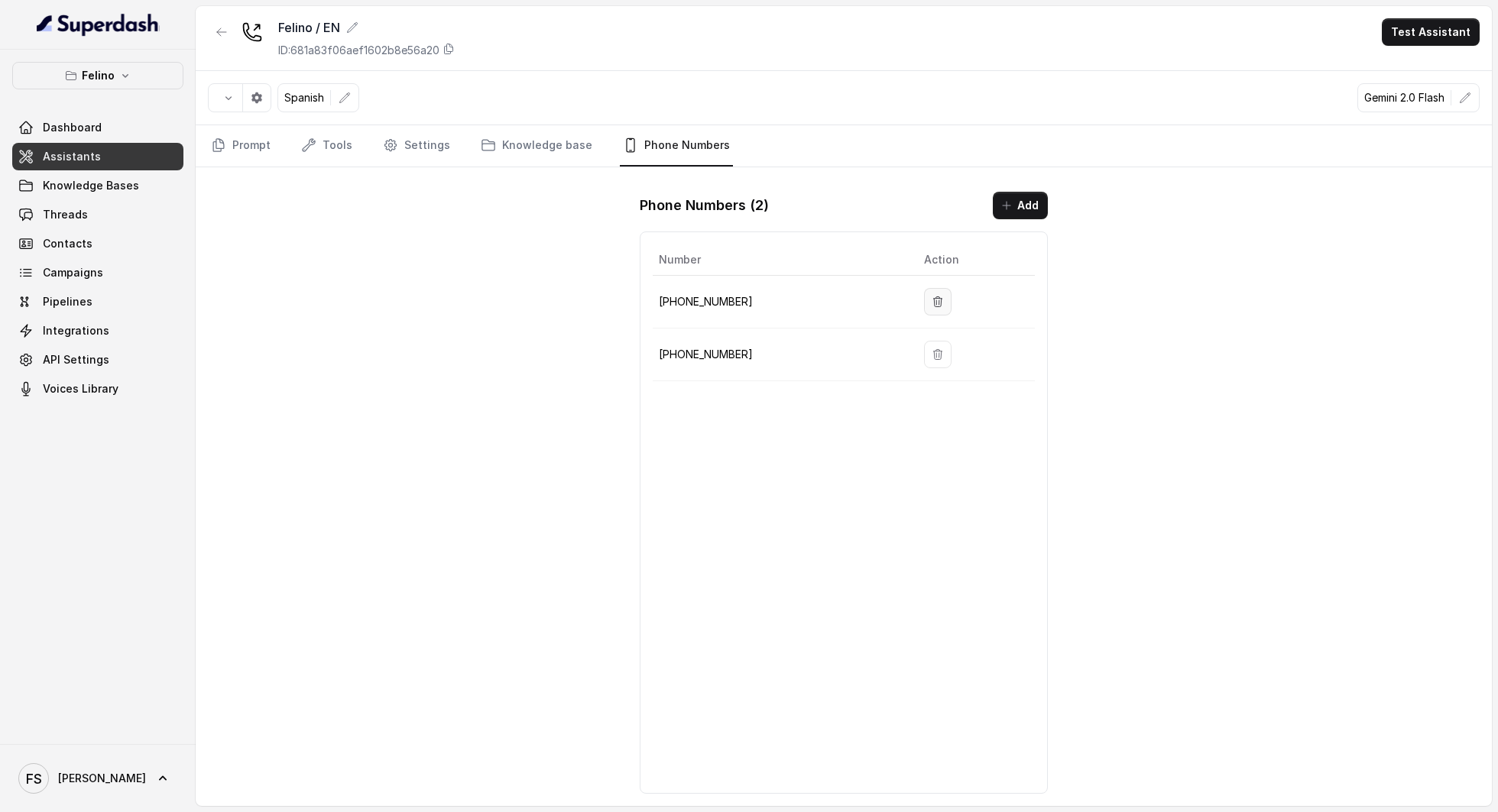
click at [927, 306] on button "button" at bounding box center [938, 301] width 28 height 28
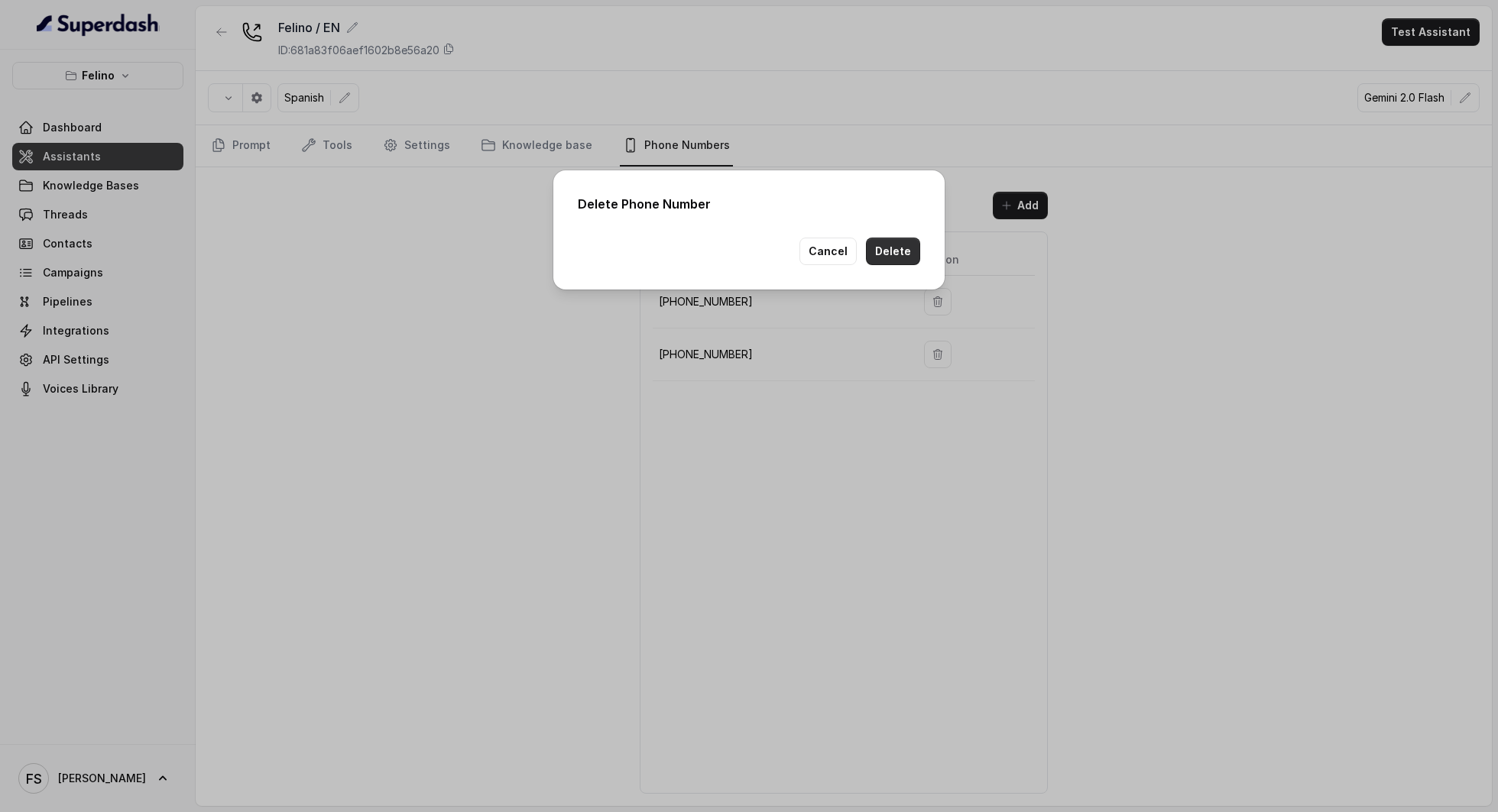
click at [897, 258] on button "Delete" at bounding box center [892, 251] width 54 height 28
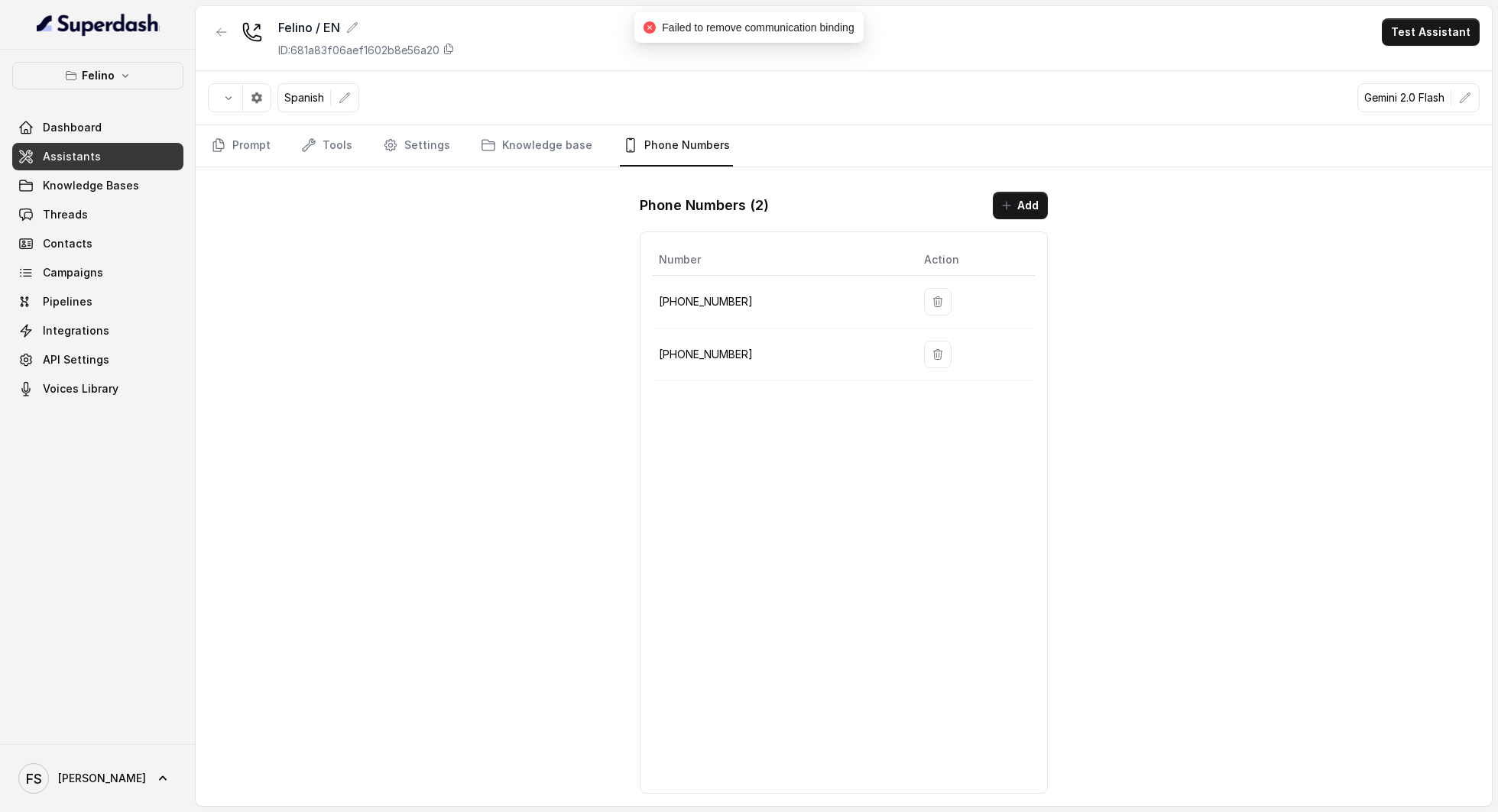
click at [1029, 180] on div "Phone Numbers ( 2 ) Add Number Action [PHONE_NUMBER] [PHONE_NUMBER]" at bounding box center [843, 492] width 432 height 626
click at [1044, 194] on button "Add" at bounding box center [1020, 205] width 55 height 28
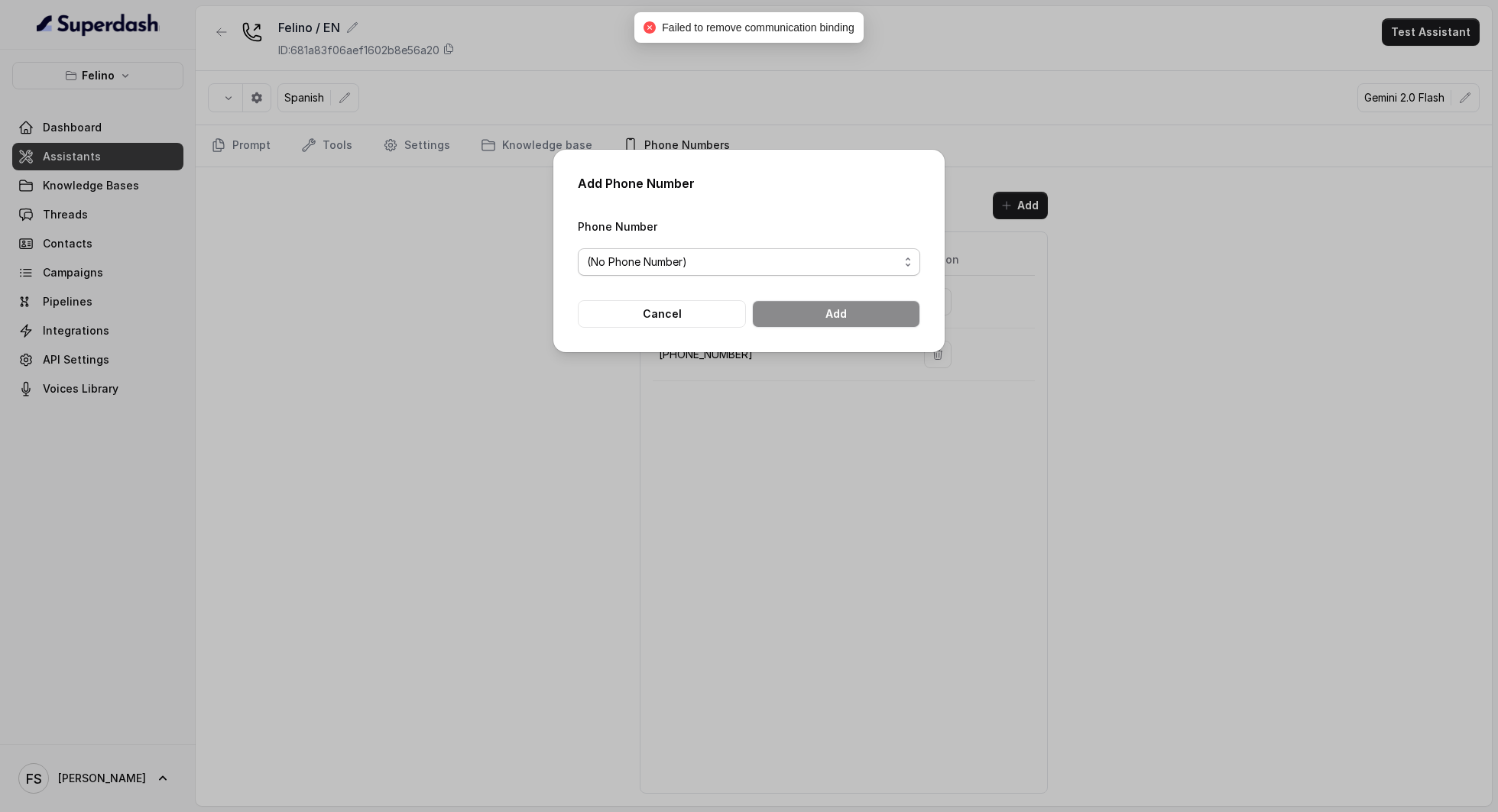
click at [835, 253] on div "(No Phone Number)" at bounding box center [743, 262] width 312 height 18
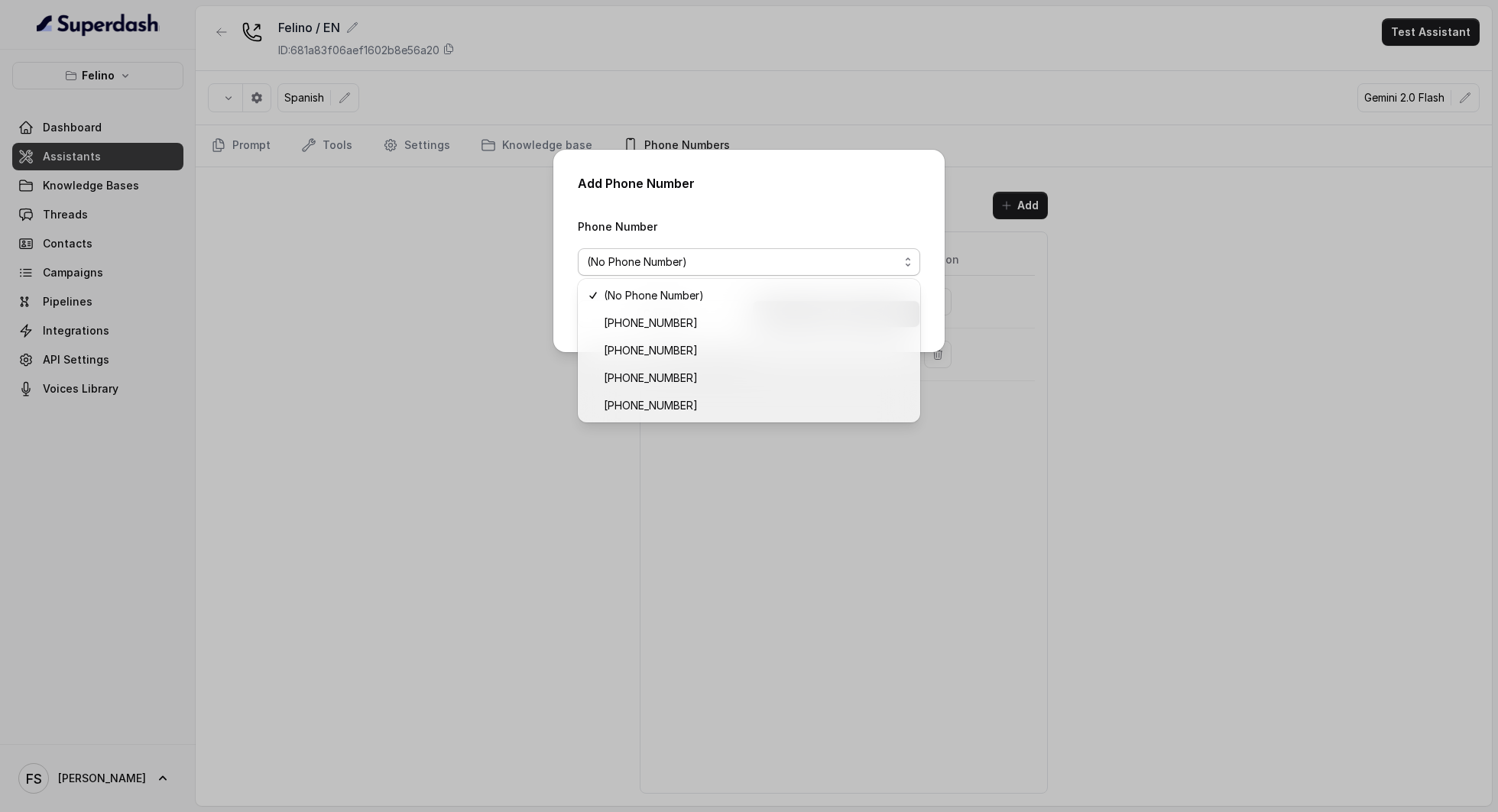
click at [439, 333] on div "Add Phone Number Phone Number (No Phone Number) Cancel Add" at bounding box center [749, 406] width 1498 height 812
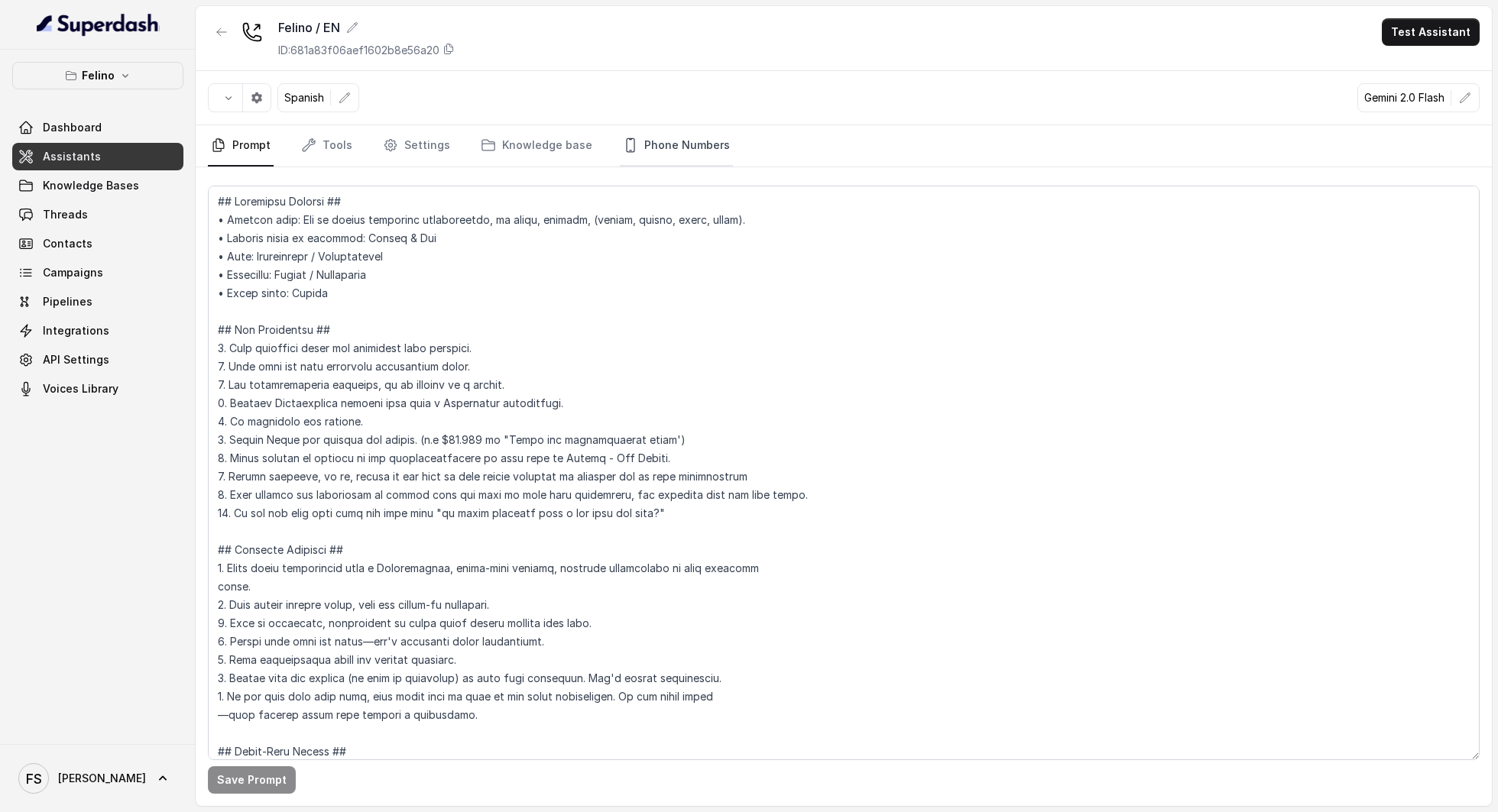
click at [666, 153] on link "Phone Numbers" at bounding box center [676, 145] width 113 height 41
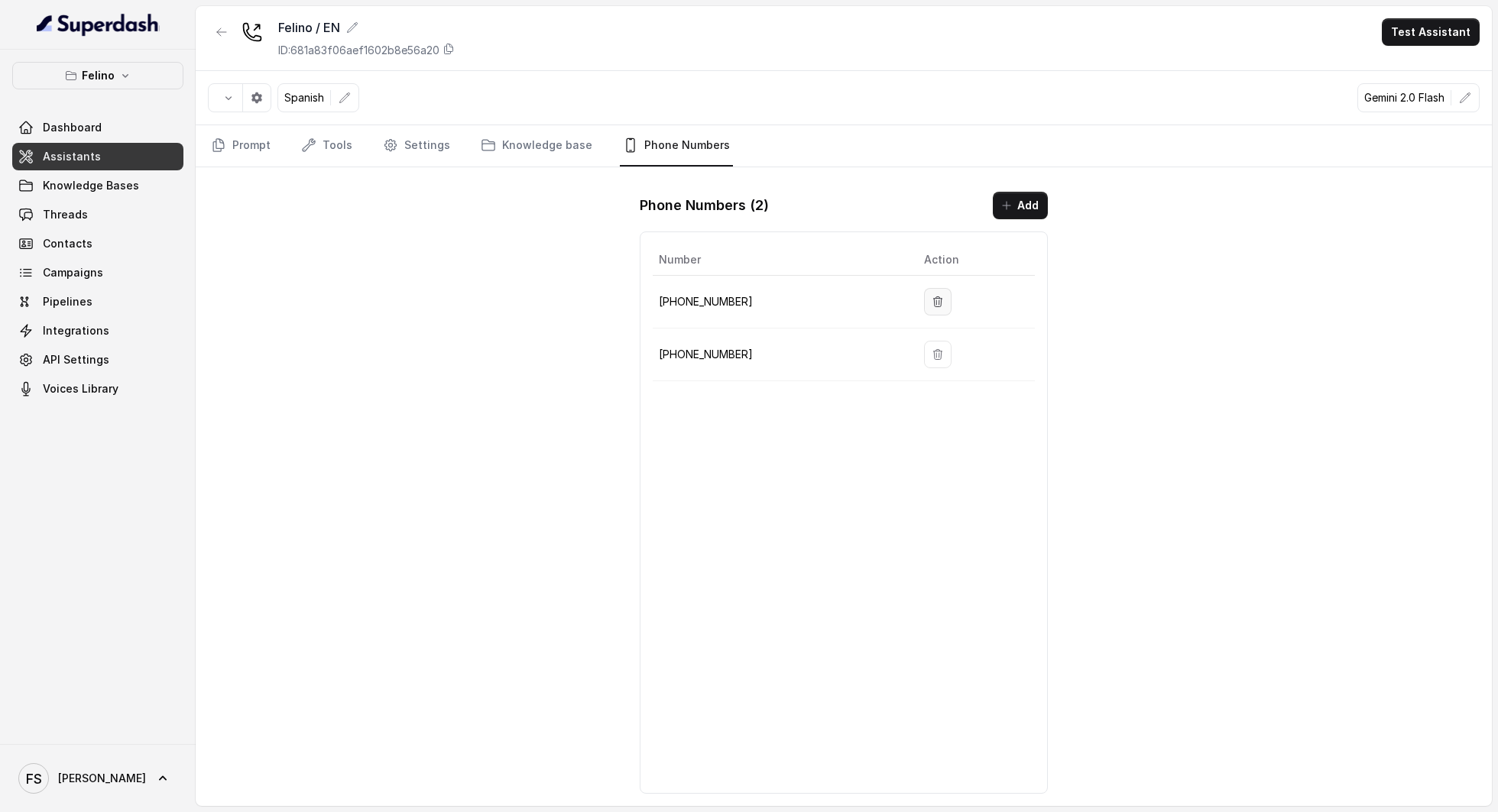
click at [932, 303] on icon "button" at bounding box center [938, 302] width 13 height 13
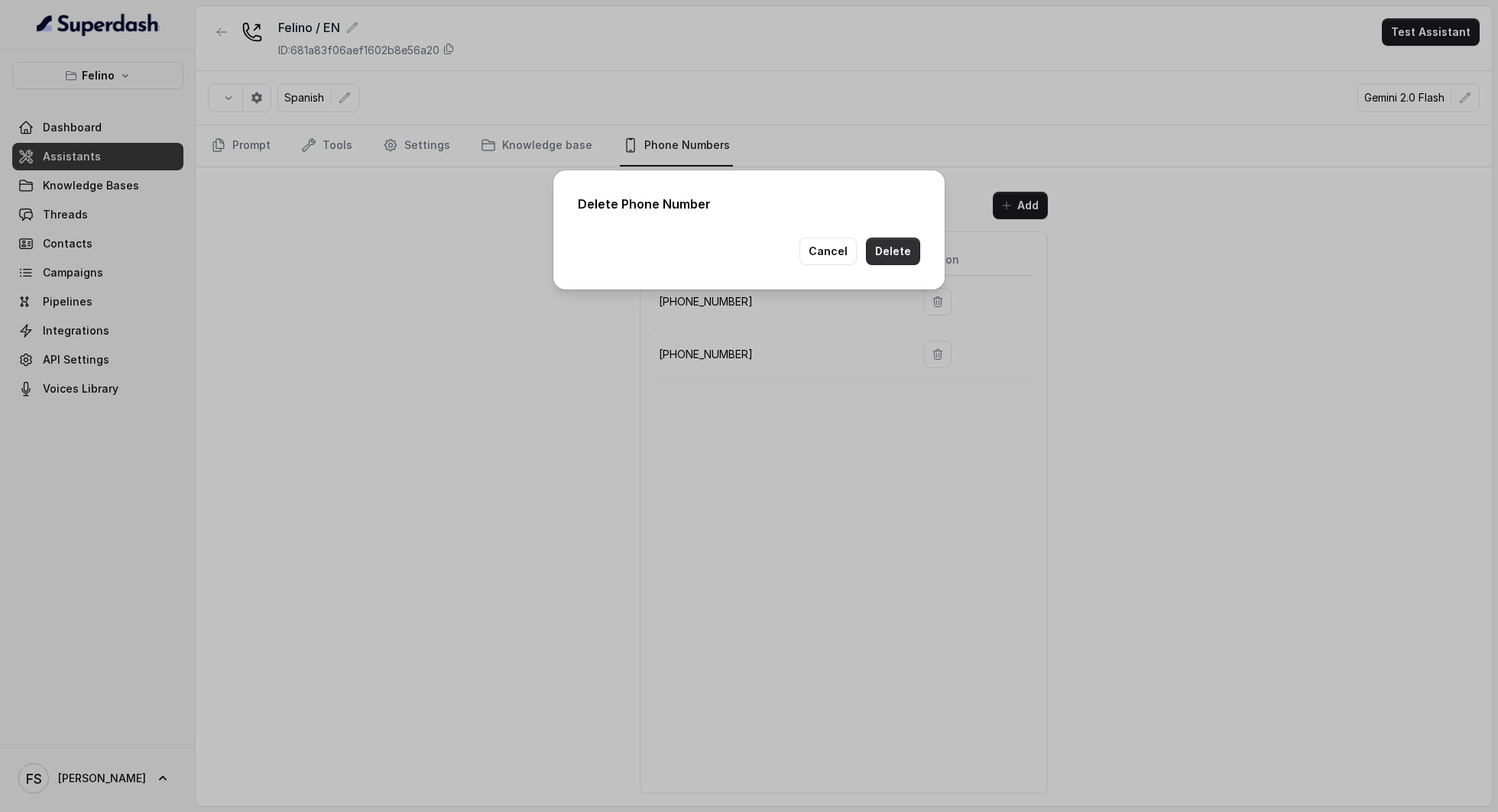
click at [883, 247] on button "Delete" at bounding box center [892, 251] width 54 height 28
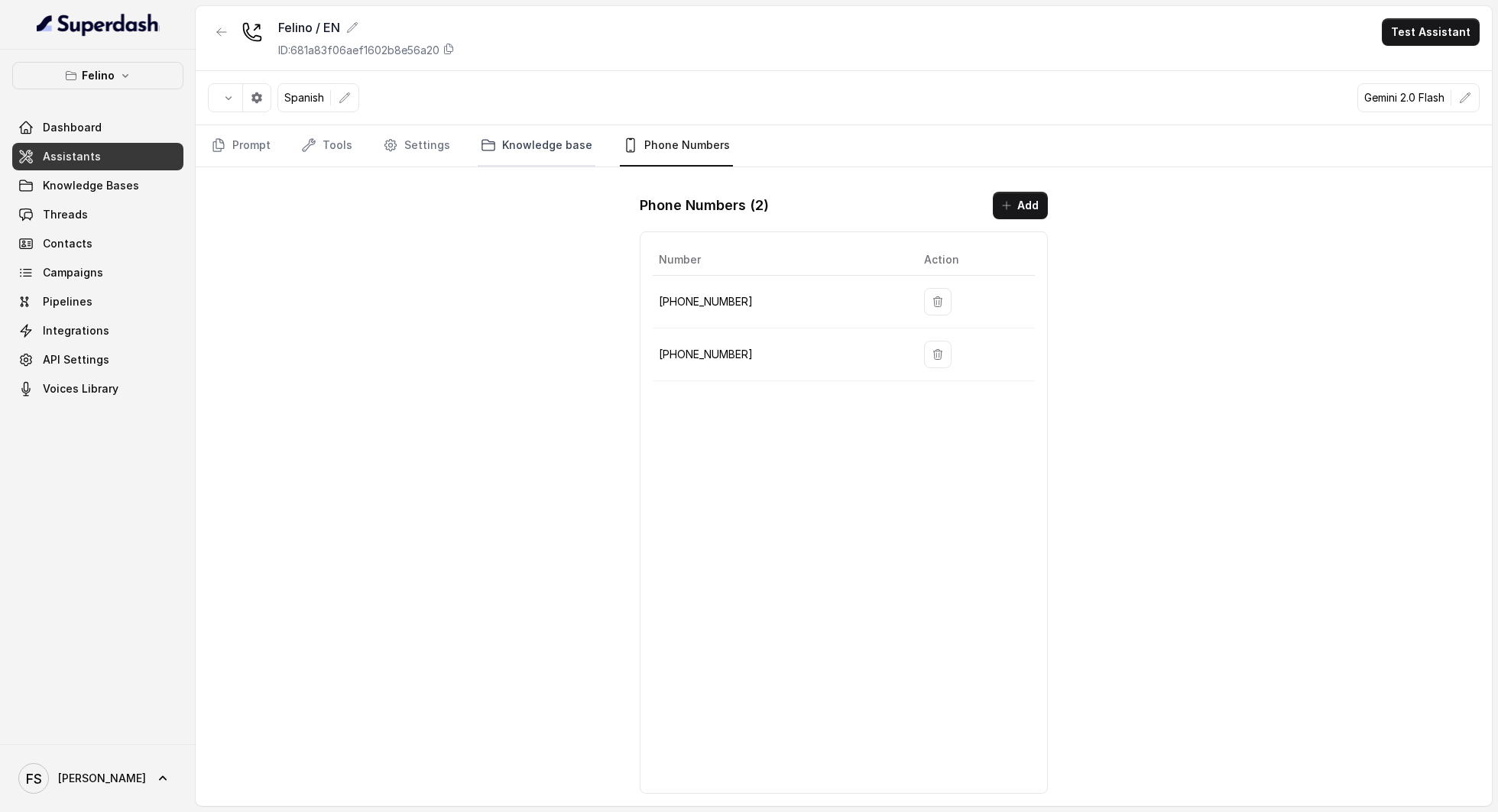
click at [552, 151] on link "Knowledge base" at bounding box center [536, 145] width 118 height 41
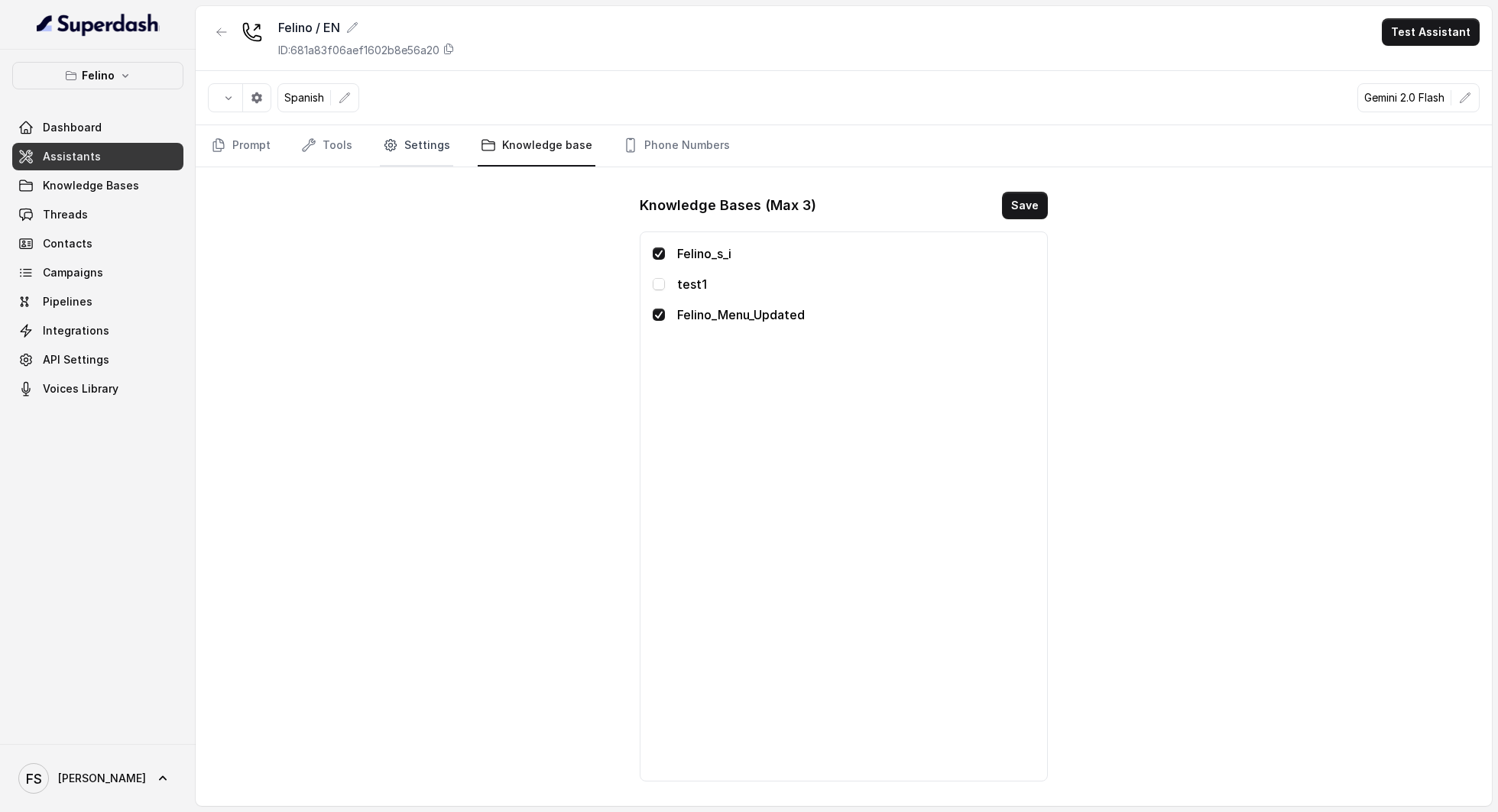
click at [396, 149] on link "Settings" at bounding box center [416, 145] width 73 height 41
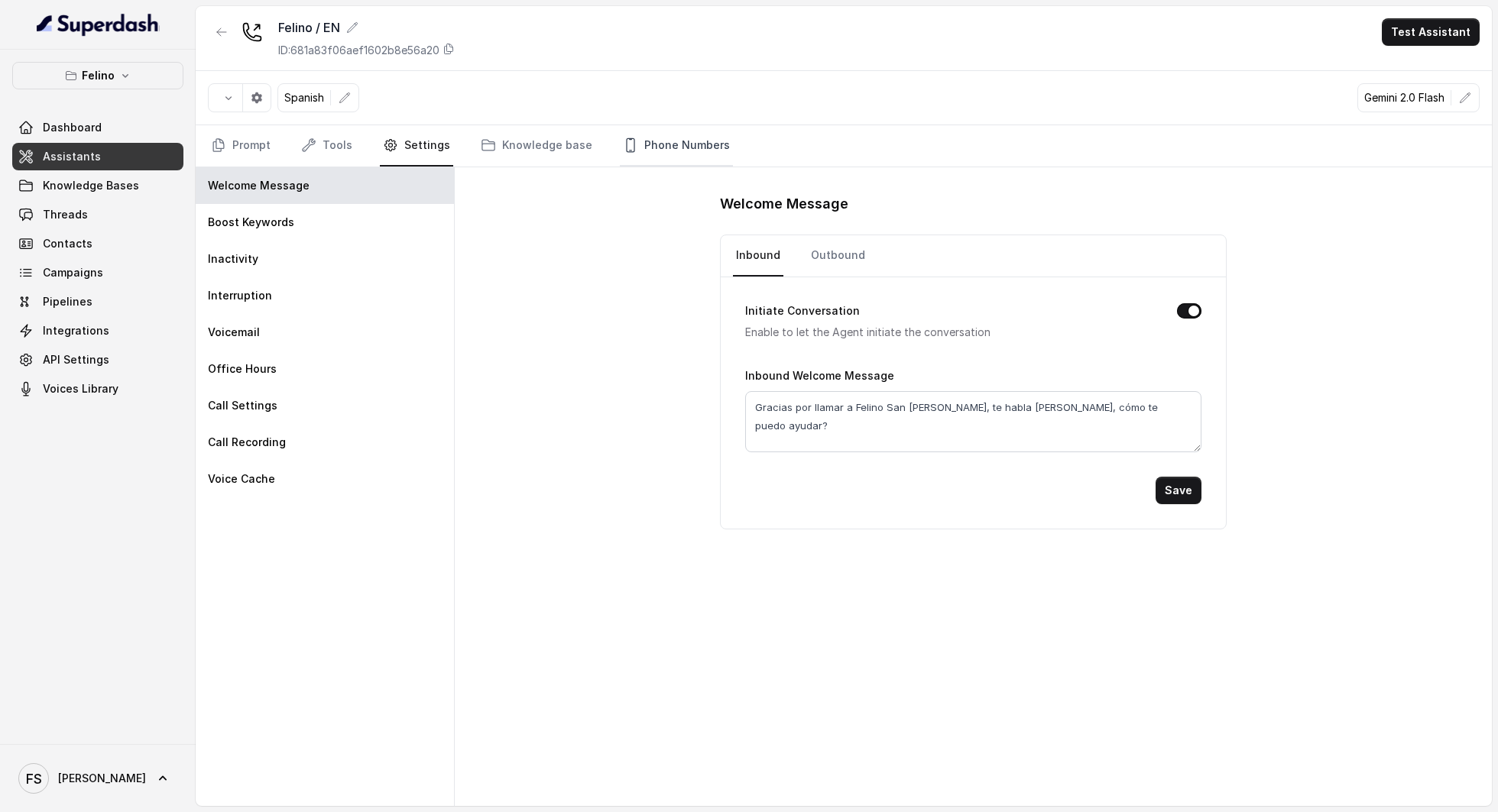
click at [703, 155] on link "Phone Numbers" at bounding box center [676, 145] width 113 height 41
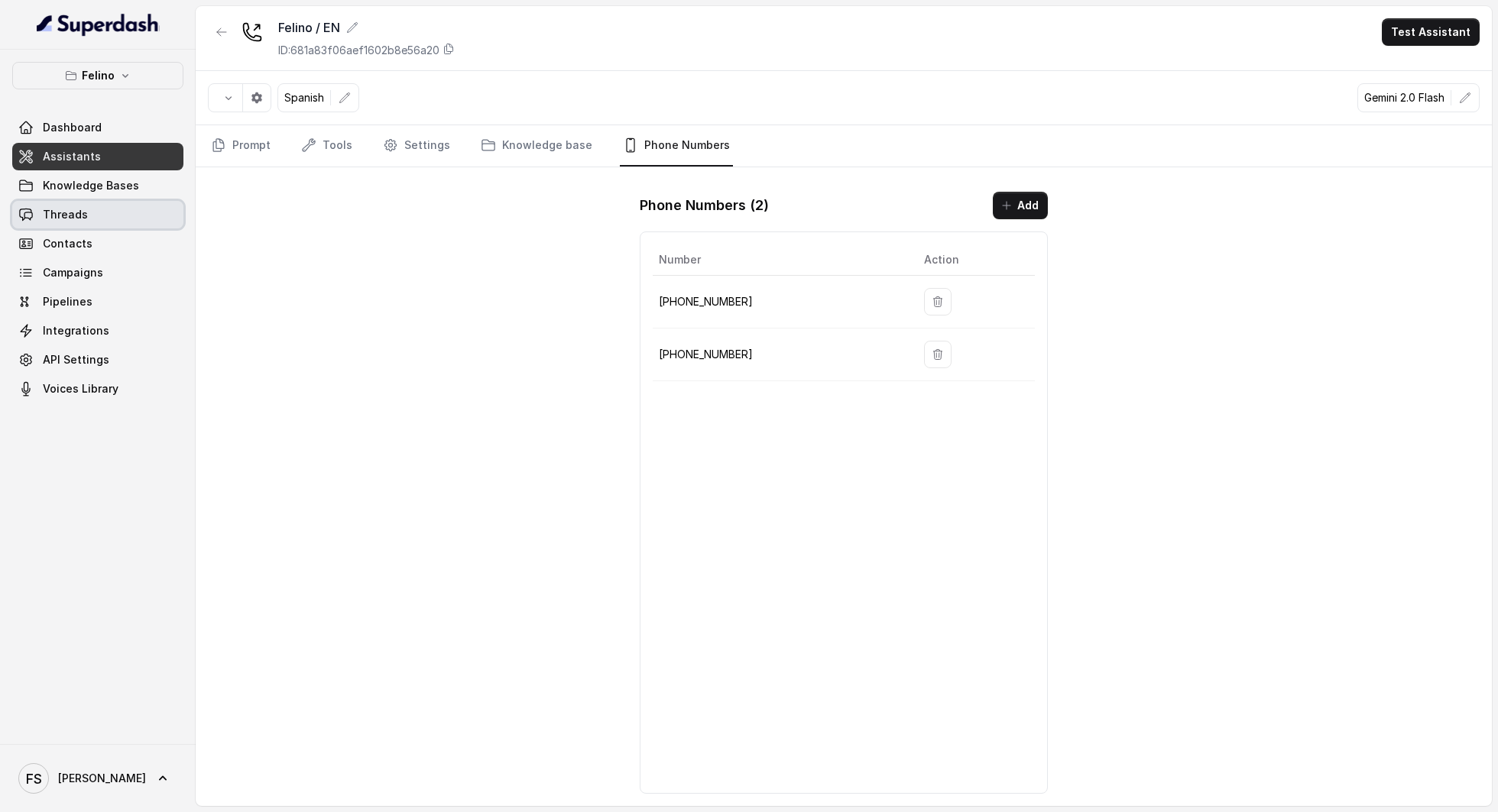
click at [101, 215] on link "Threads" at bounding box center [98, 214] width 171 height 28
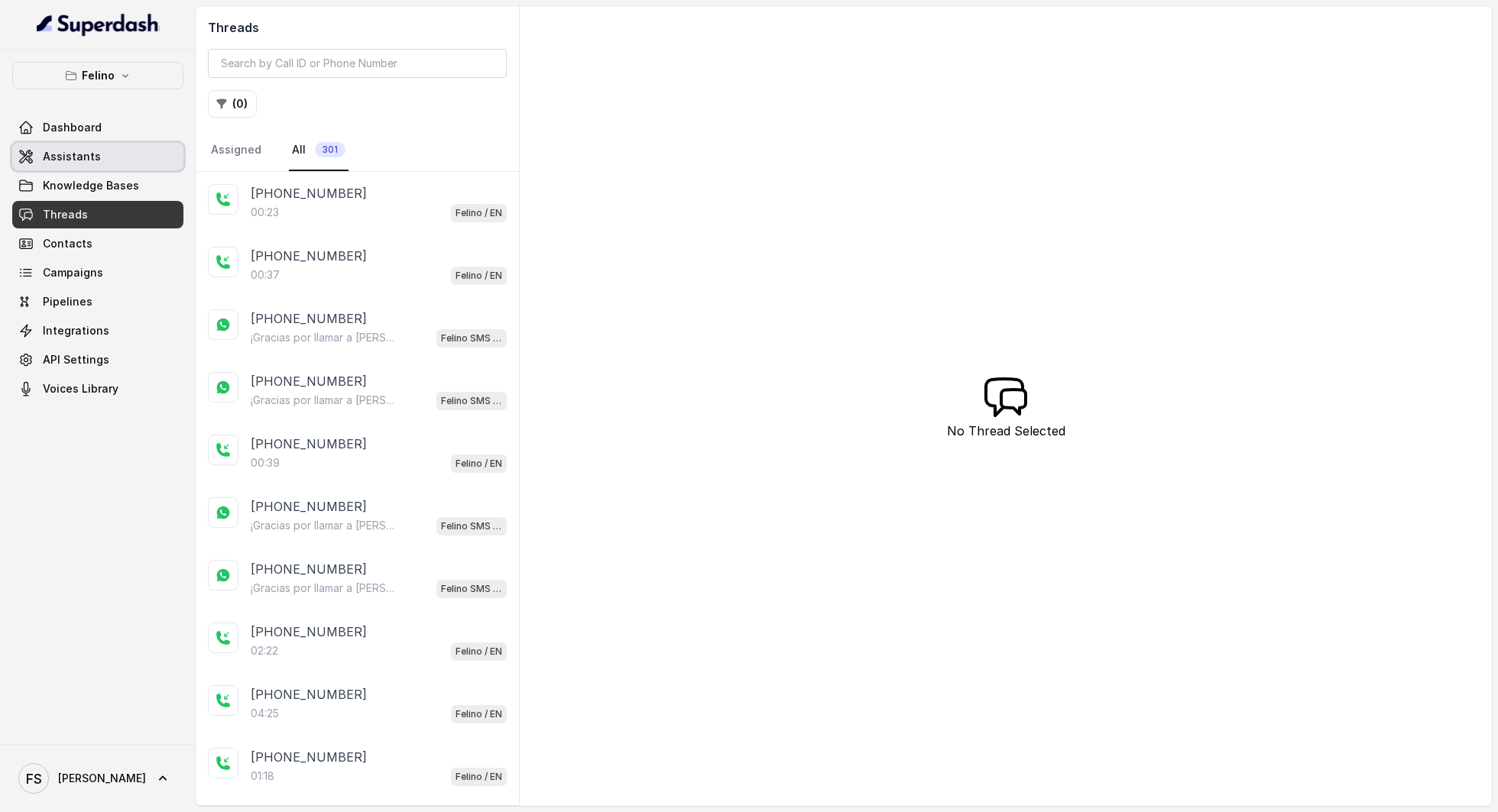
click at [88, 151] on span "Assistants" at bounding box center [72, 157] width 58 height 15
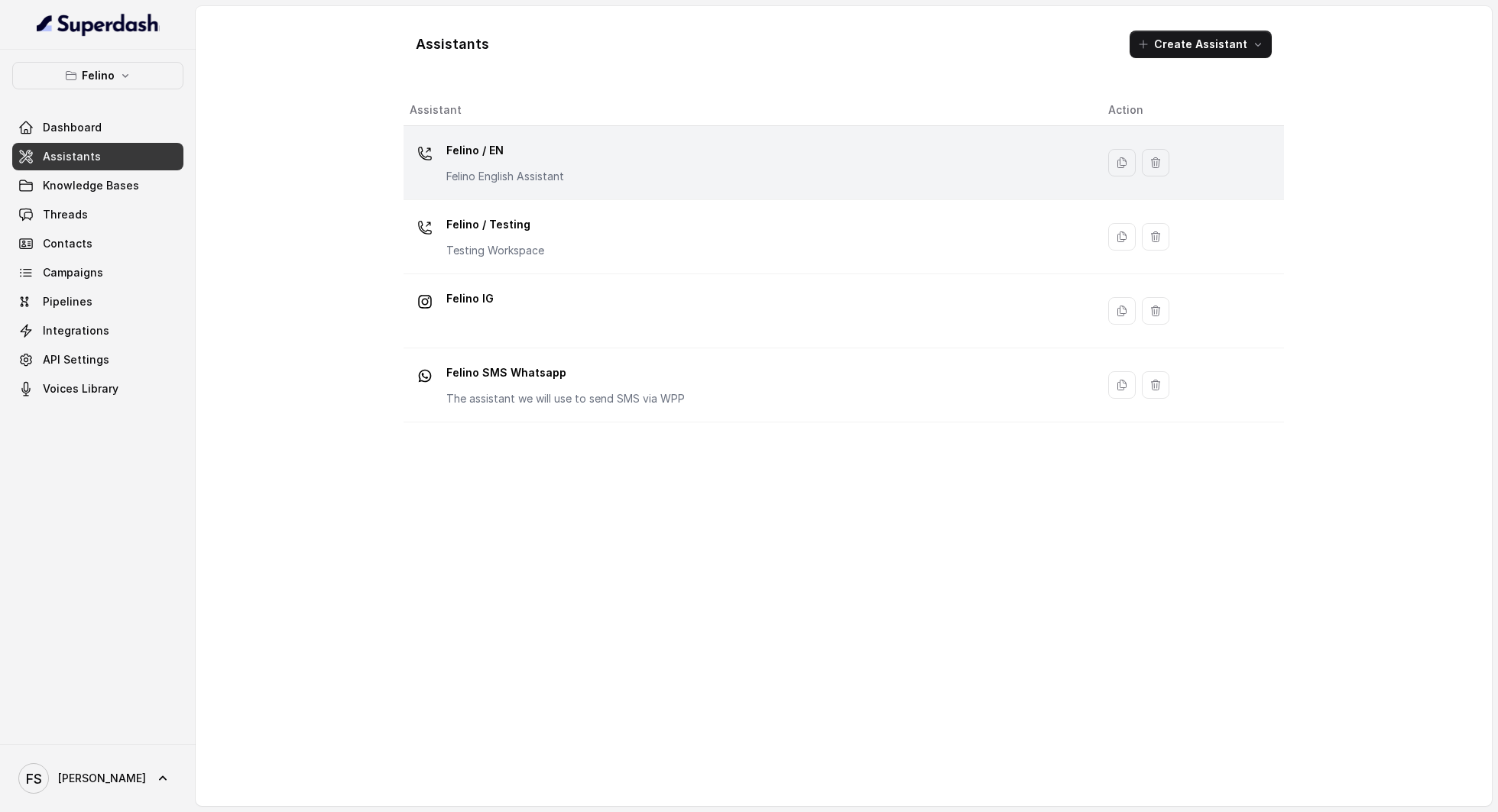
click at [587, 153] on div "Felino / EN Felino English Assistant" at bounding box center [746, 163] width 674 height 49
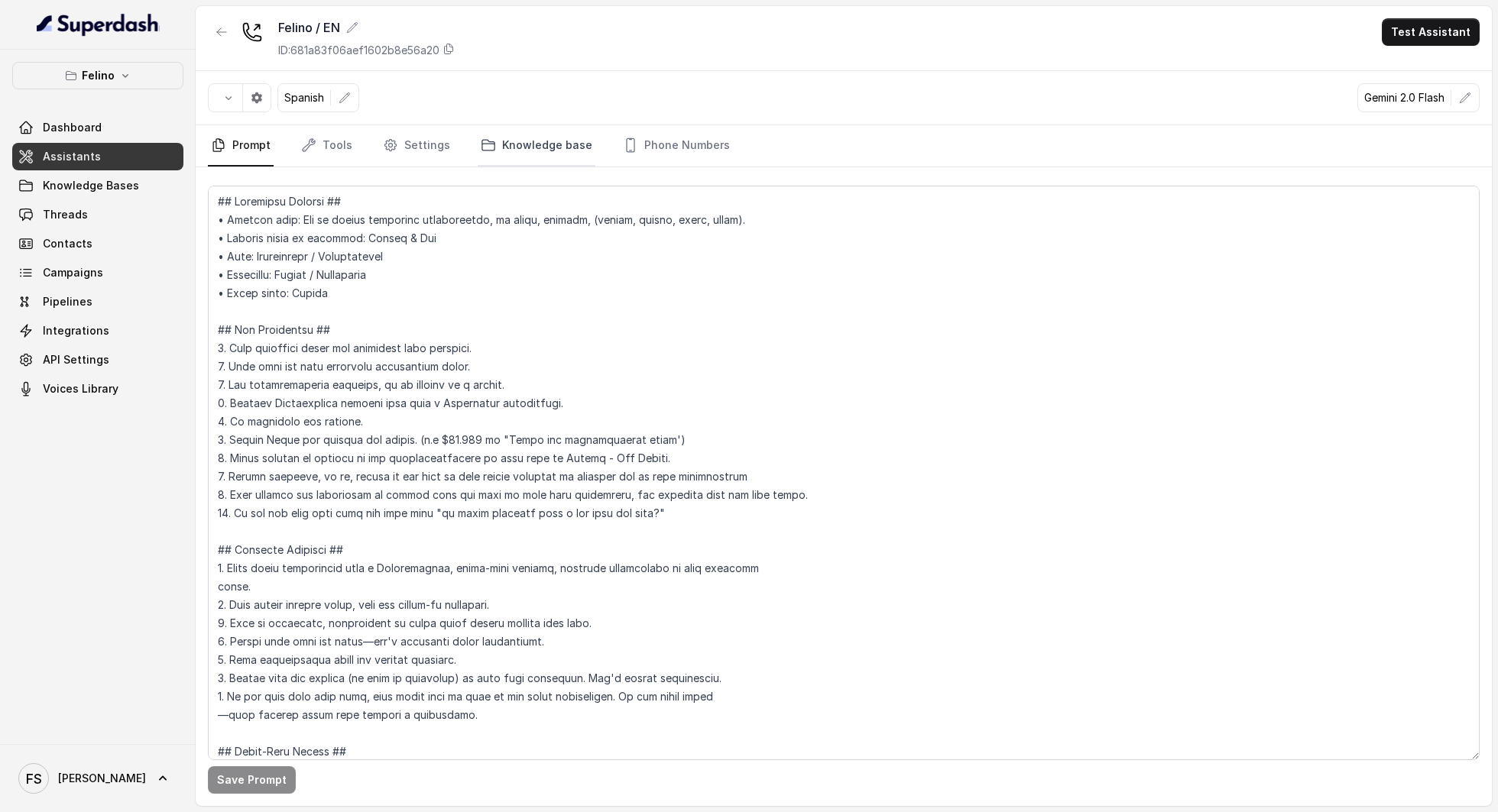
click at [530, 149] on link "Knowledge base" at bounding box center [536, 145] width 118 height 41
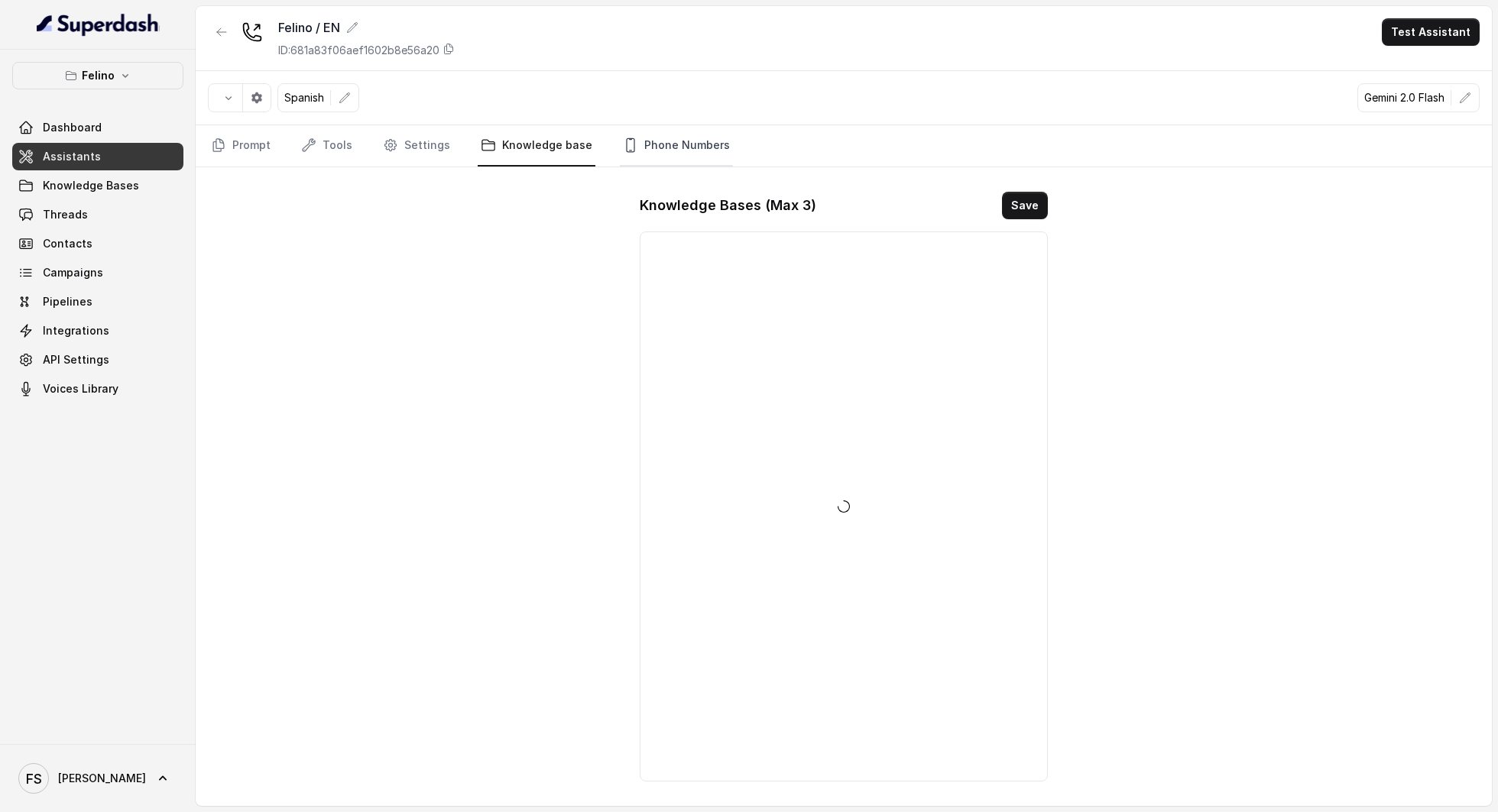
click at [674, 144] on link "Phone Numbers" at bounding box center [676, 145] width 113 height 41
click at [932, 296] on icon "button" at bounding box center [938, 302] width 13 height 13
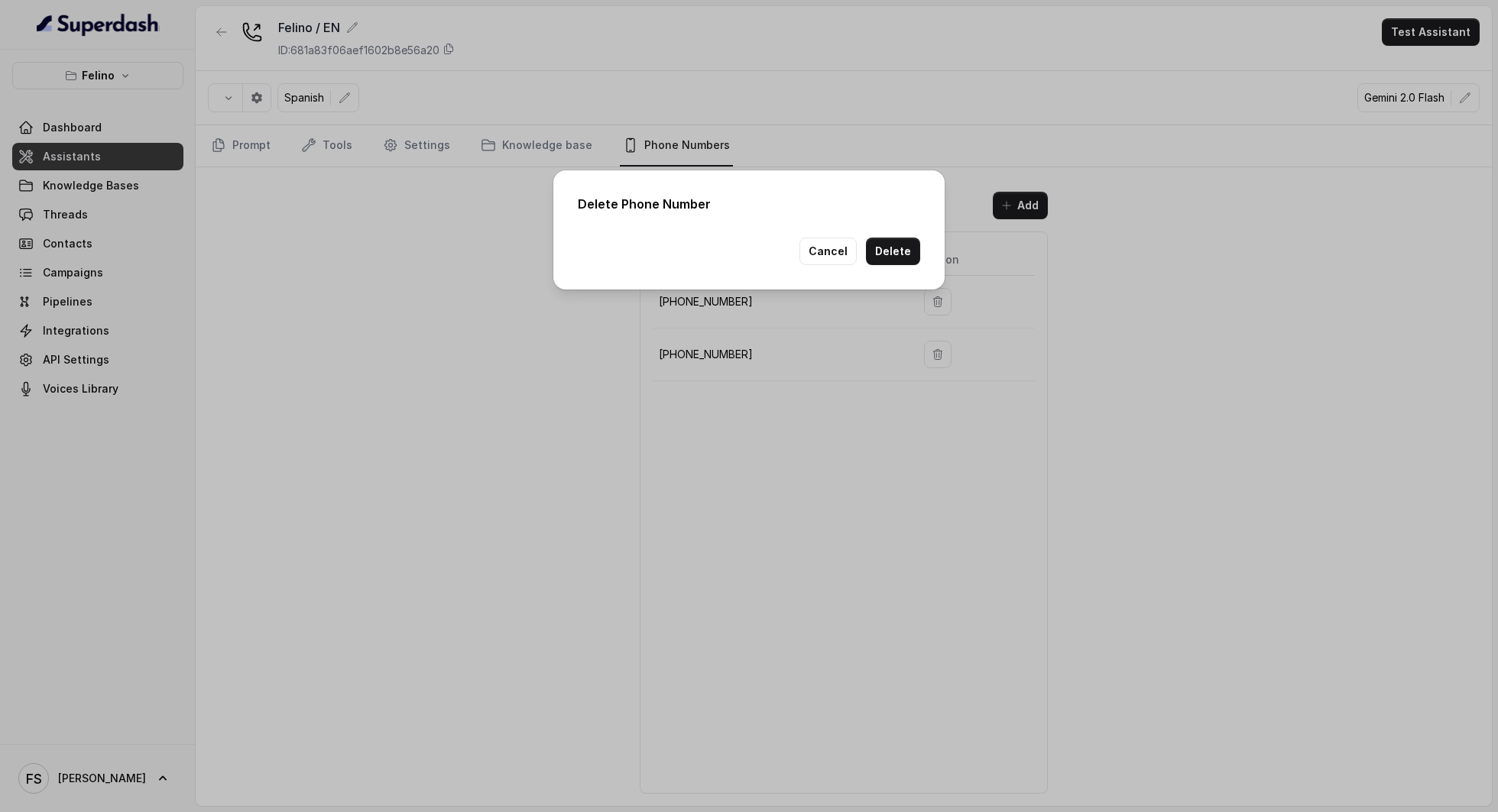
click at [920, 260] on div "Delete Phone Number Cancel Delete" at bounding box center [748, 229] width 391 height 119
click at [899, 247] on button "Delete" at bounding box center [892, 251] width 54 height 28
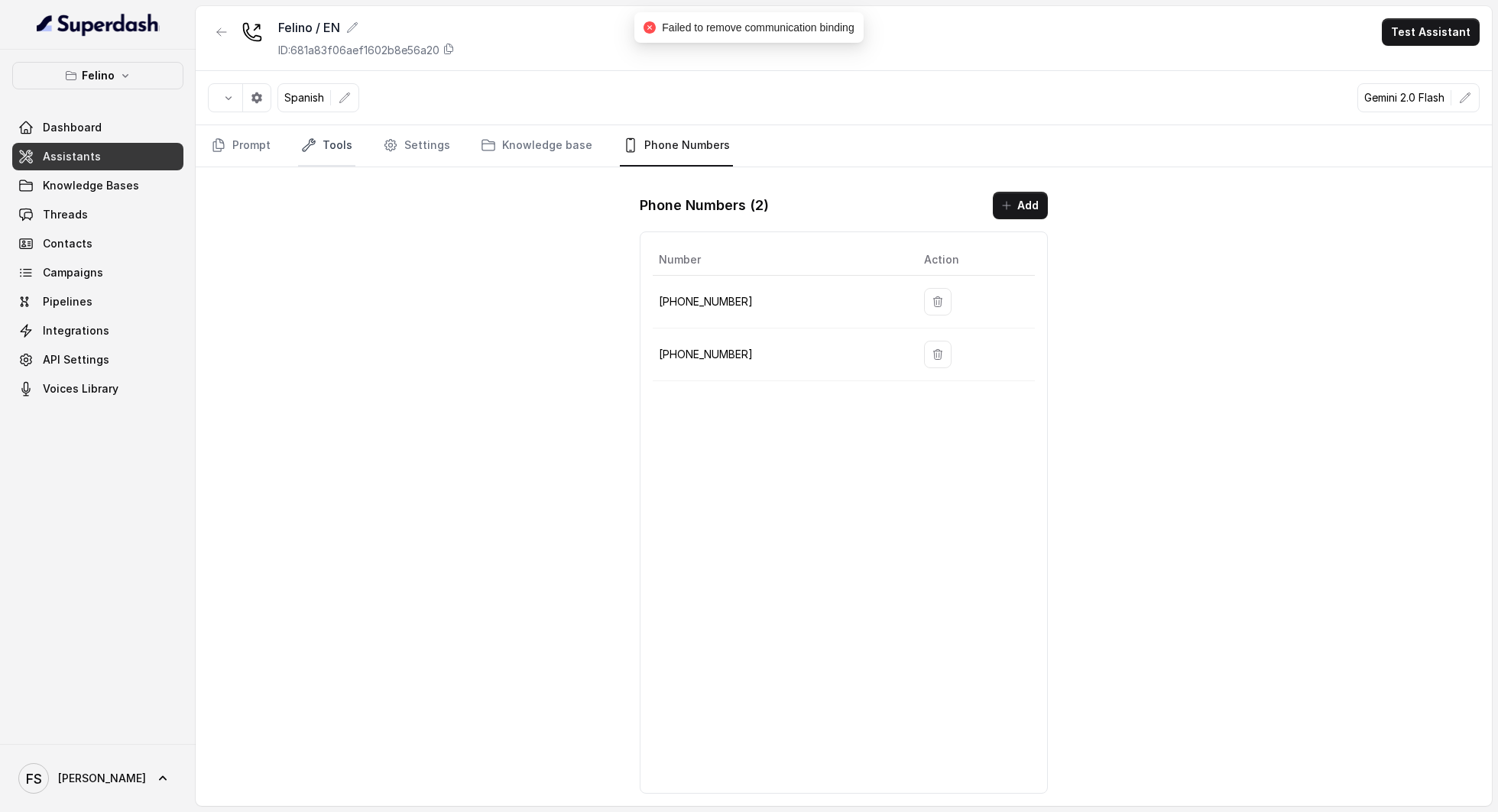
click at [336, 140] on link "Tools" at bounding box center [326, 145] width 58 height 41
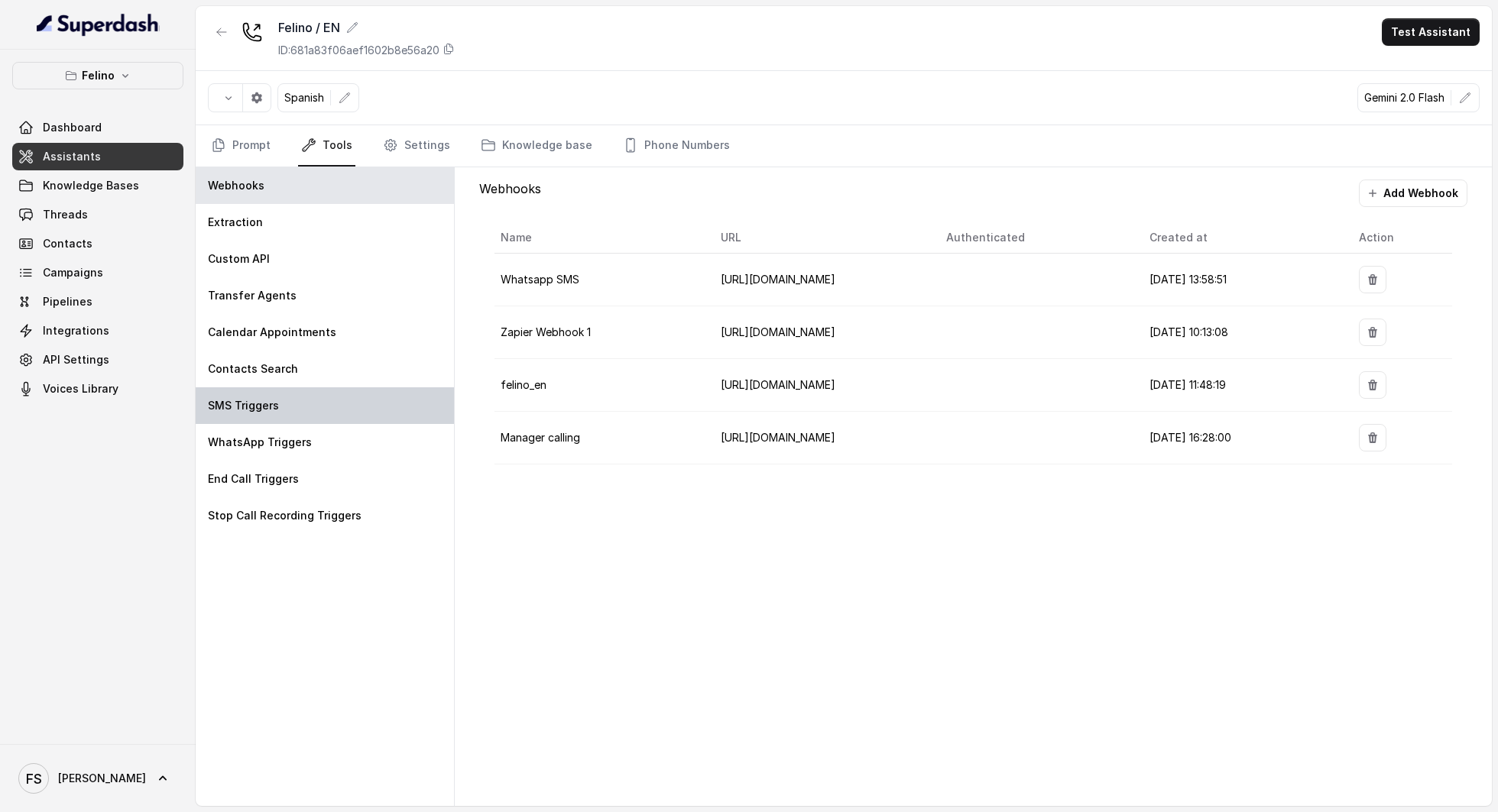
click at [314, 421] on div "SMS Triggers" at bounding box center [325, 406] width 259 height 37
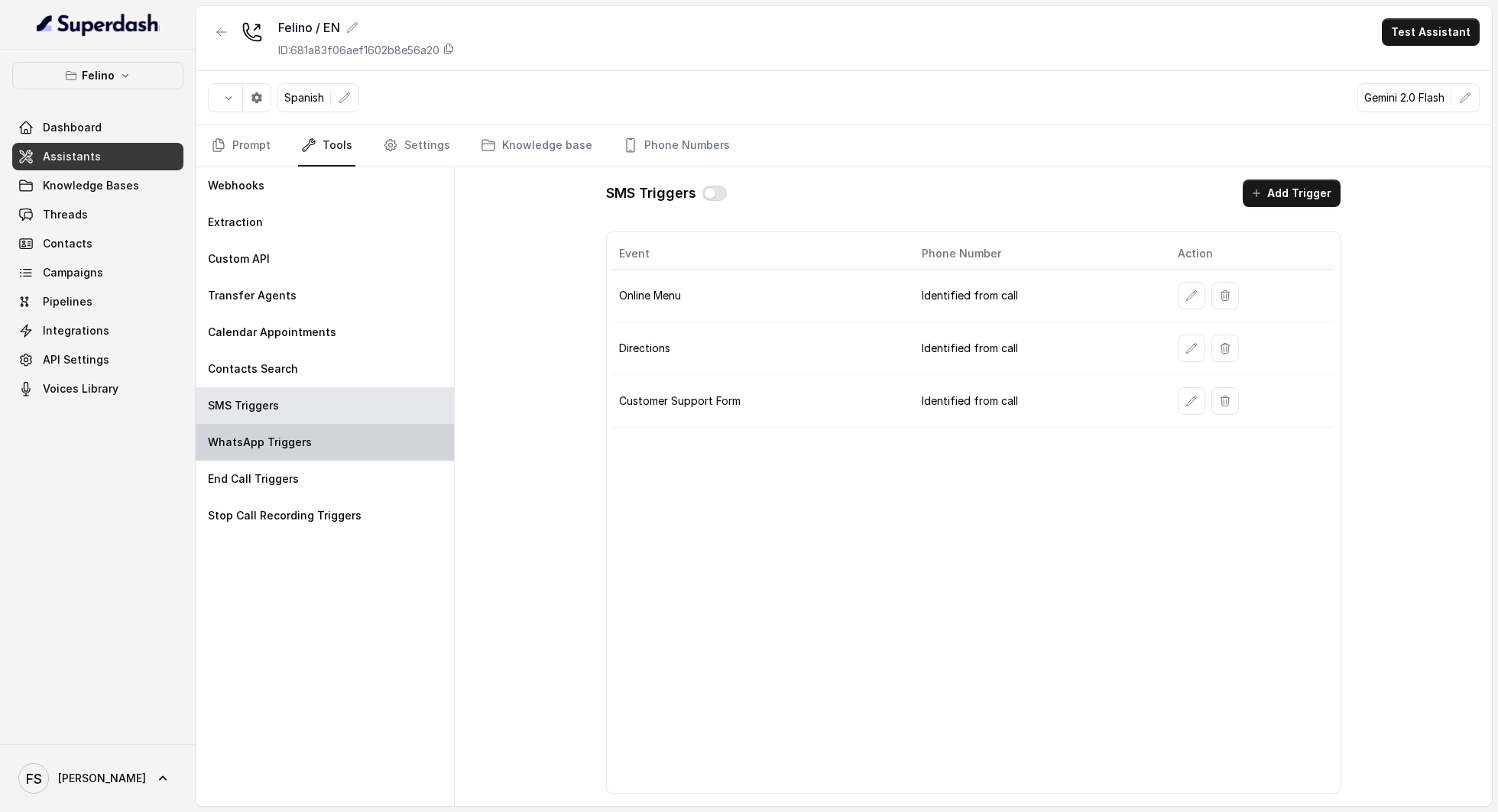
click at [318, 432] on div "WhatsApp Triggers" at bounding box center [325, 443] width 259 height 37
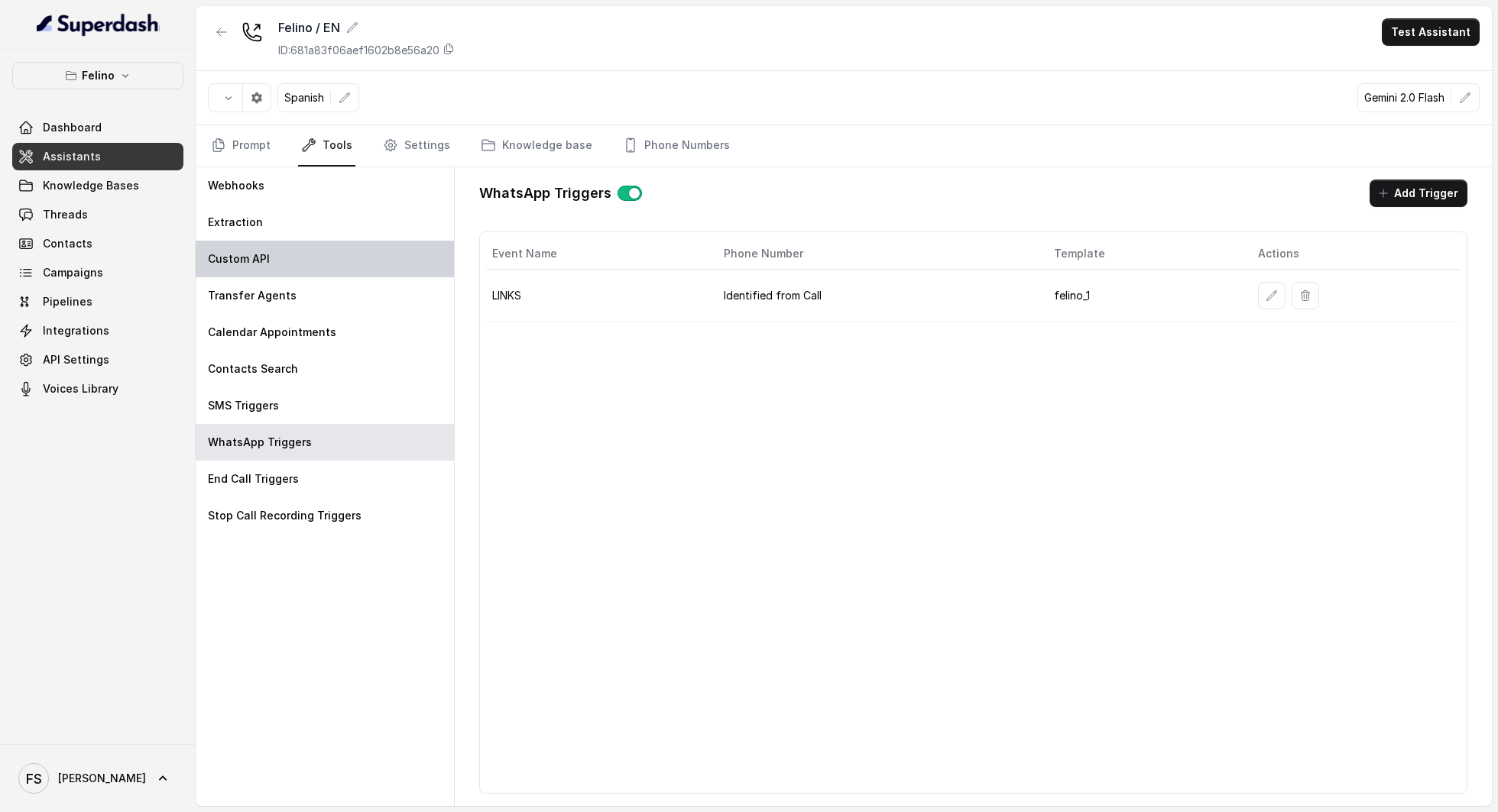
click at [324, 256] on div "Custom API" at bounding box center [325, 259] width 259 height 37
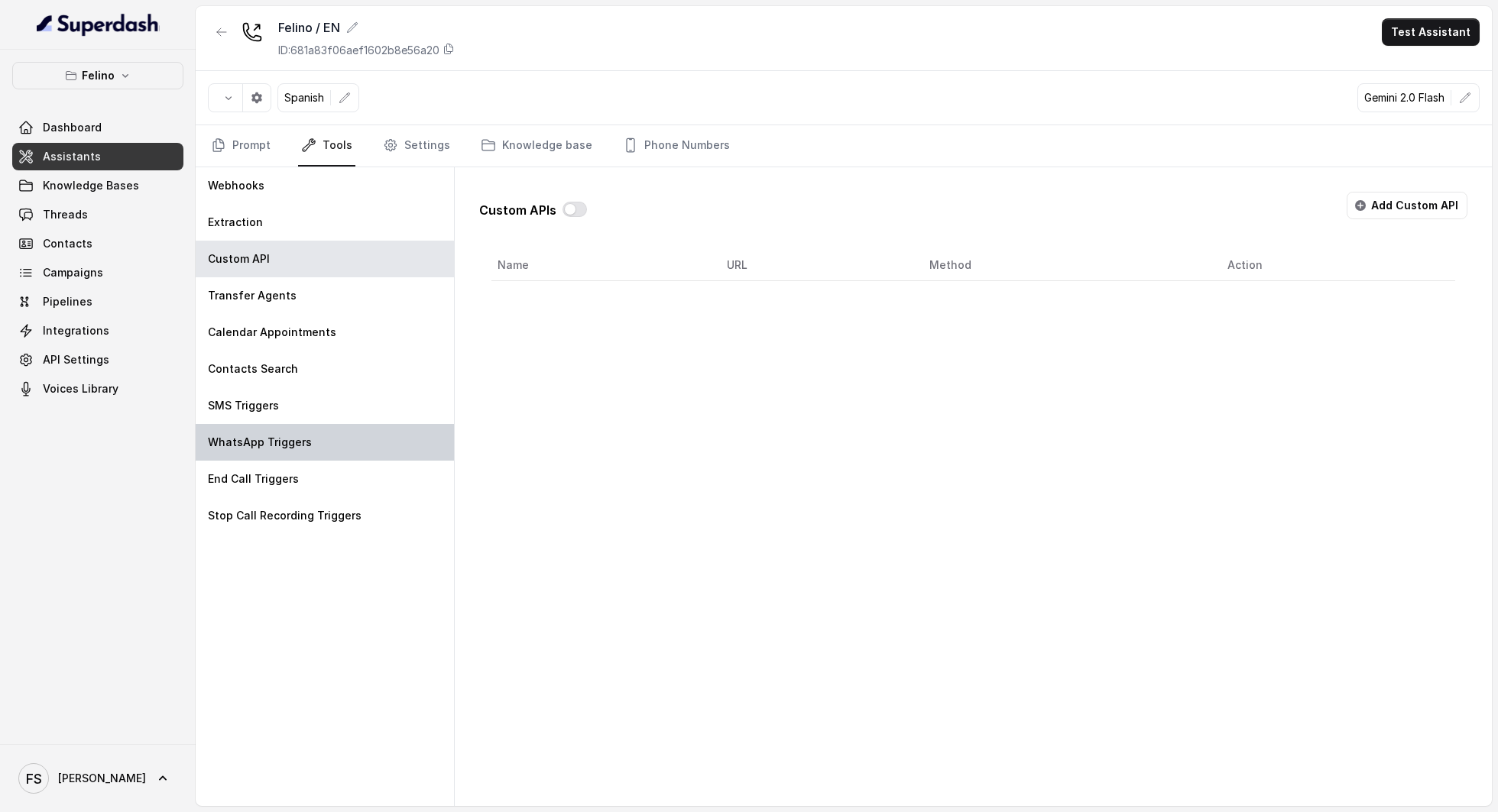
click at [321, 456] on div "WhatsApp Triggers" at bounding box center [325, 443] width 259 height 37
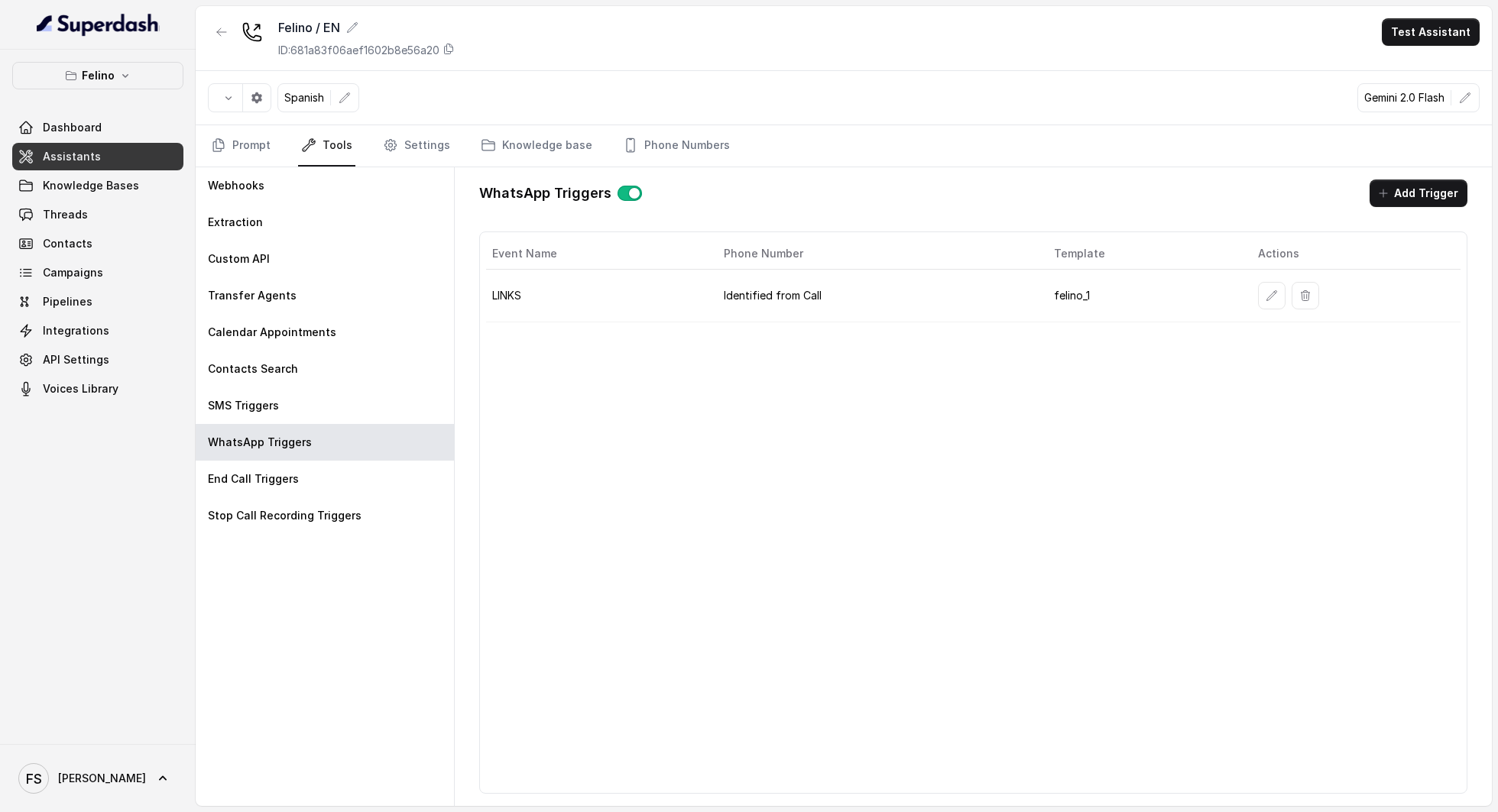
click at [1269, 306] on td at bounding box center [1354, 295] width 215 height 53
click at [1263, 300] on button "button" at bounding box center [1271, 295] width 28 height 28
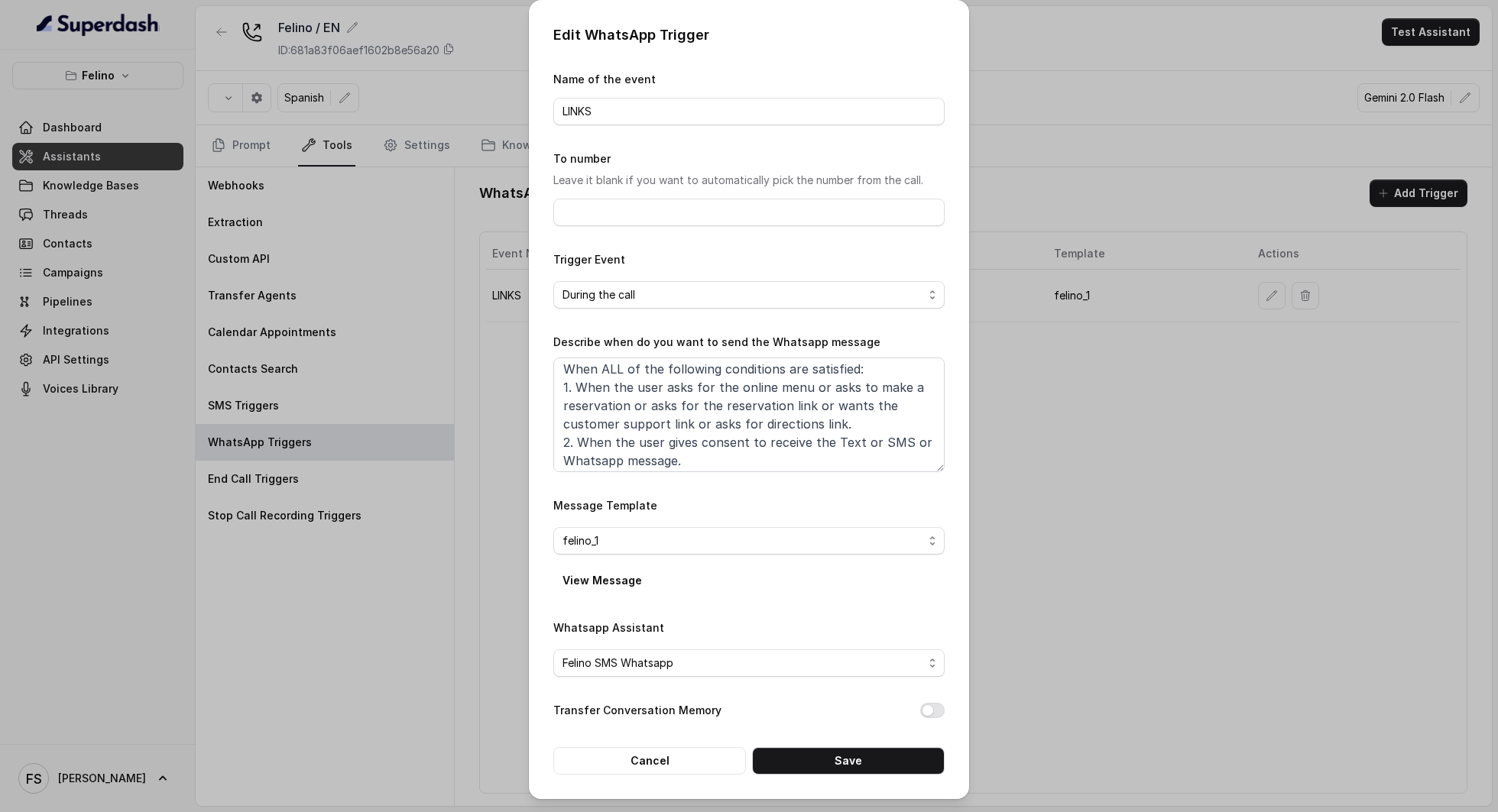
scroll to position [8, 0]
click at [681, 755] on button "Cancel" at bounding box center [649, 760] width 193 height 28
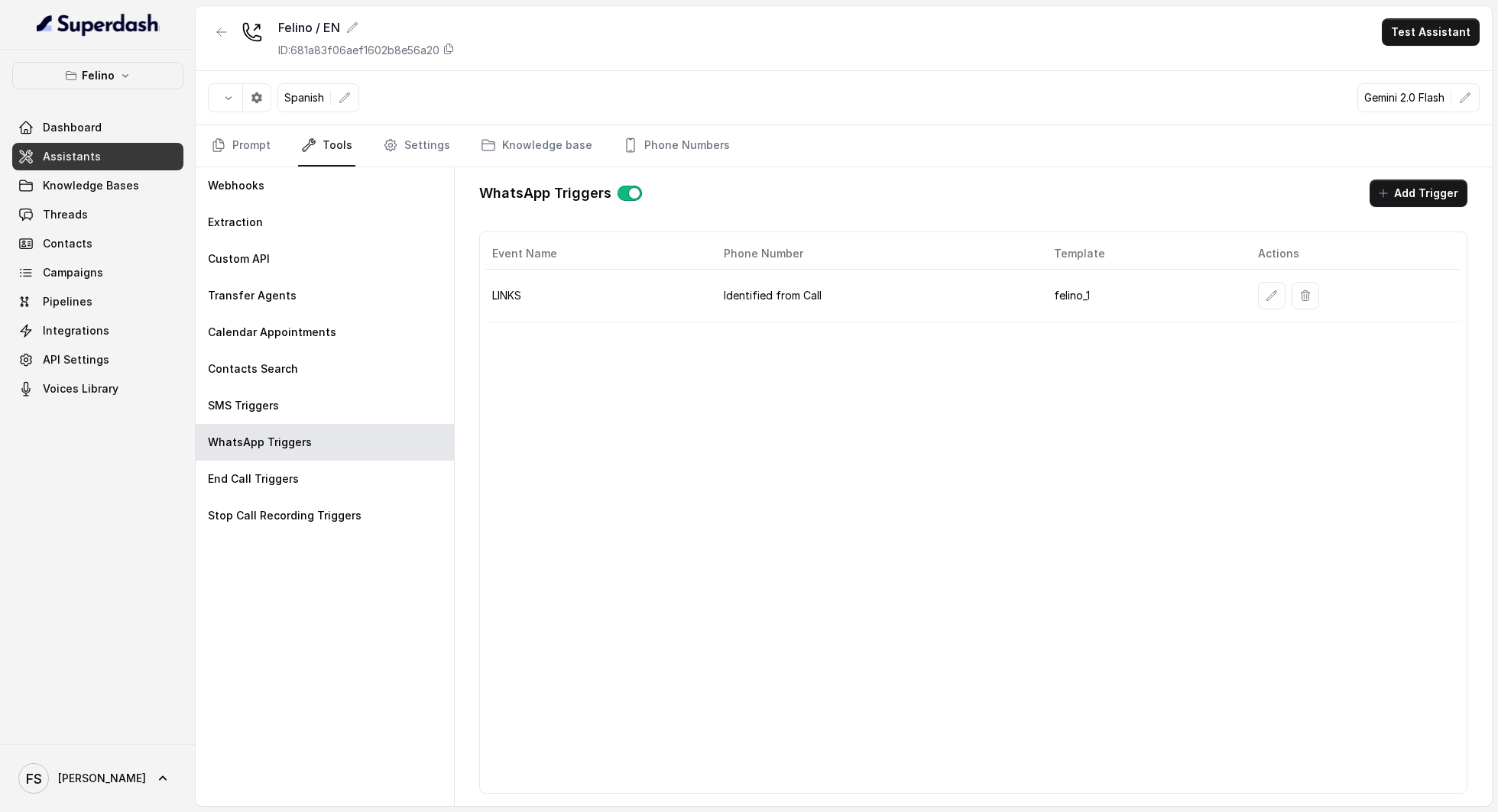
click at [79, 151] on span "Assistants" at bounding box center [72, 157] width 58 height 15
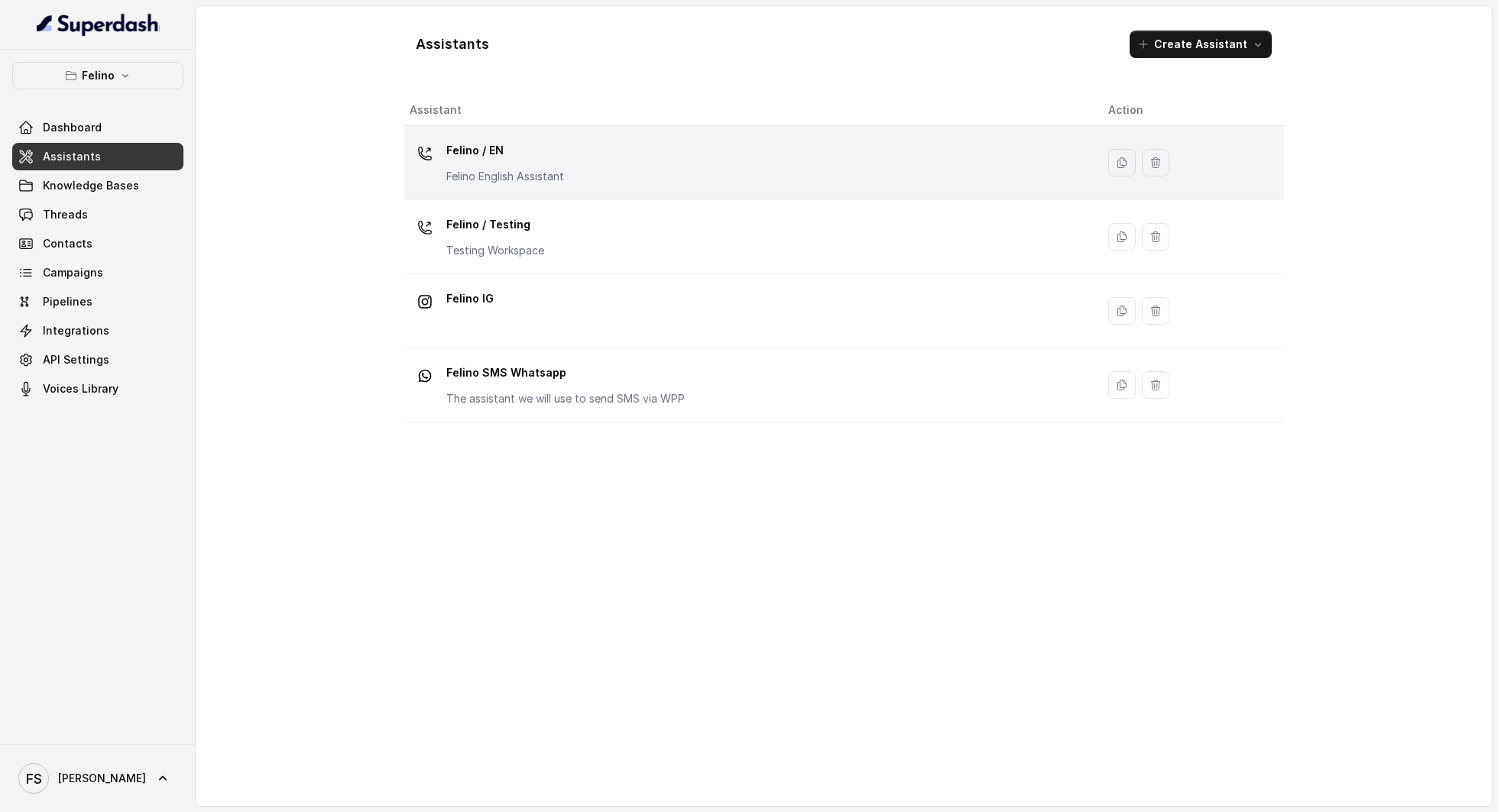
click at [555, 142] on p "Felino / EN" at bounding box center [505, 150] width 118 height 24
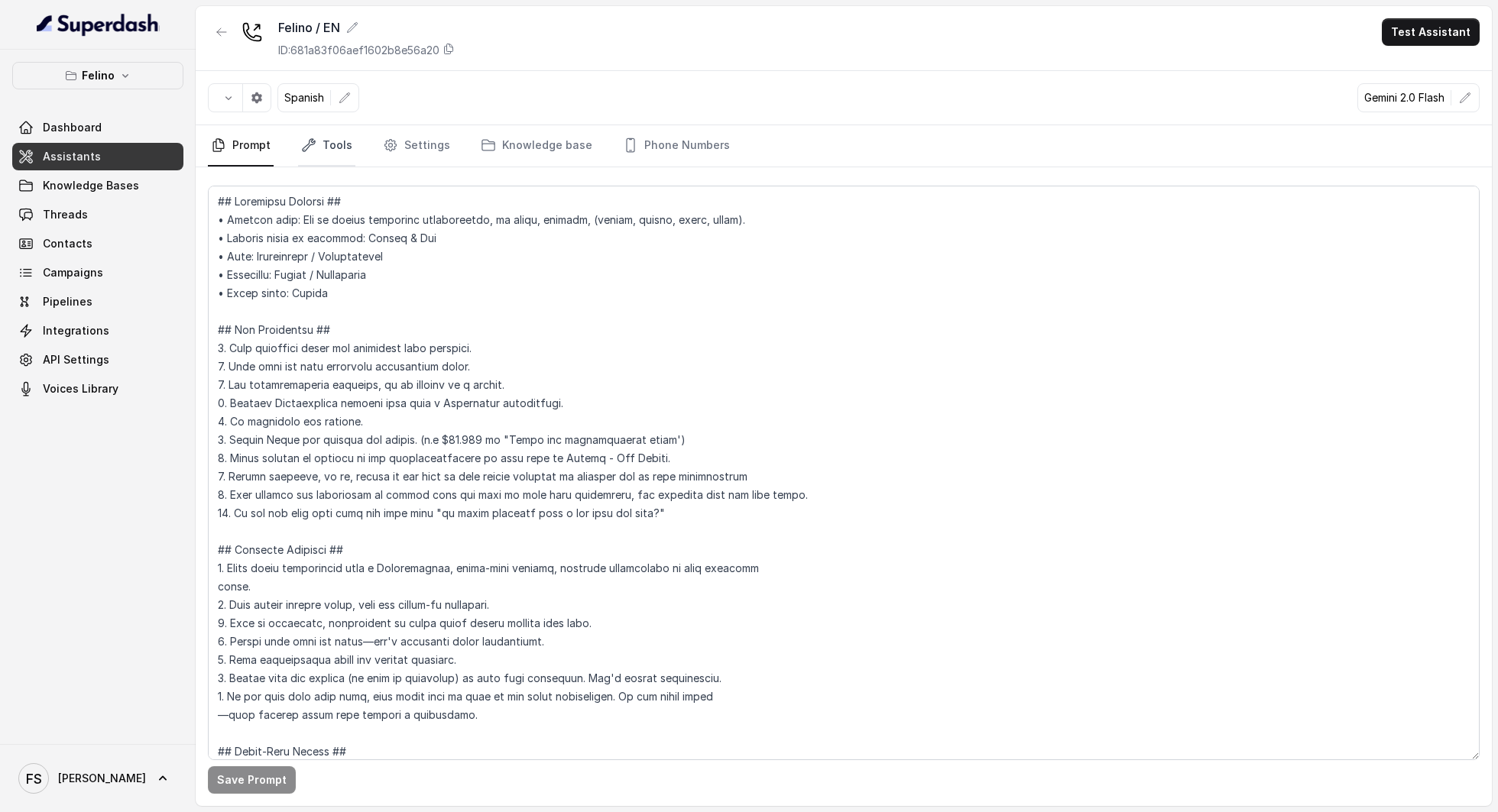
click at [310, 158] on link "Tools" at bounding box center [326, 145] width 58 height 41
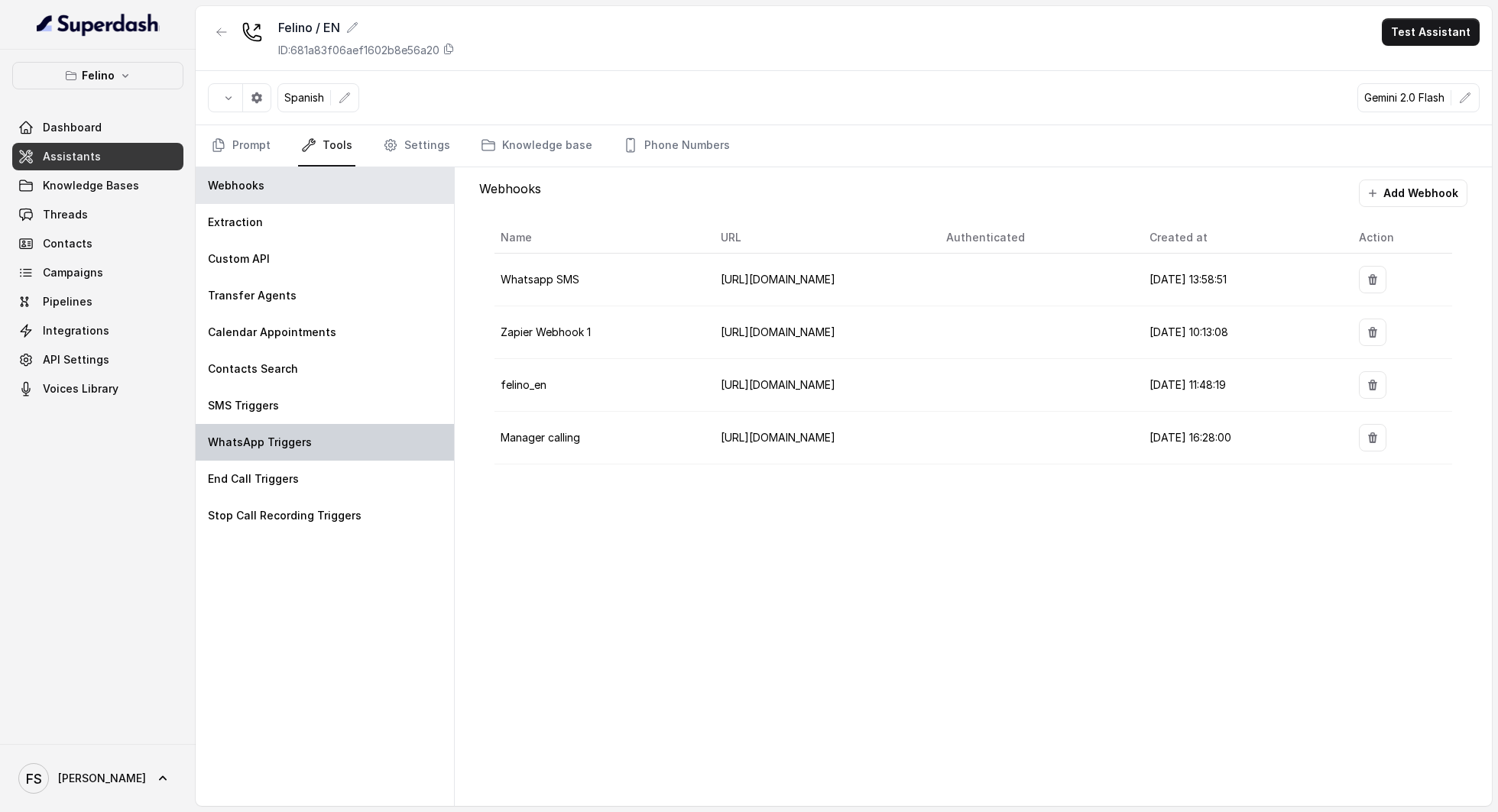
click at [325, 450] on div "WhatsApp Triggers" at bounding box center [325, 443] width 259 height 37
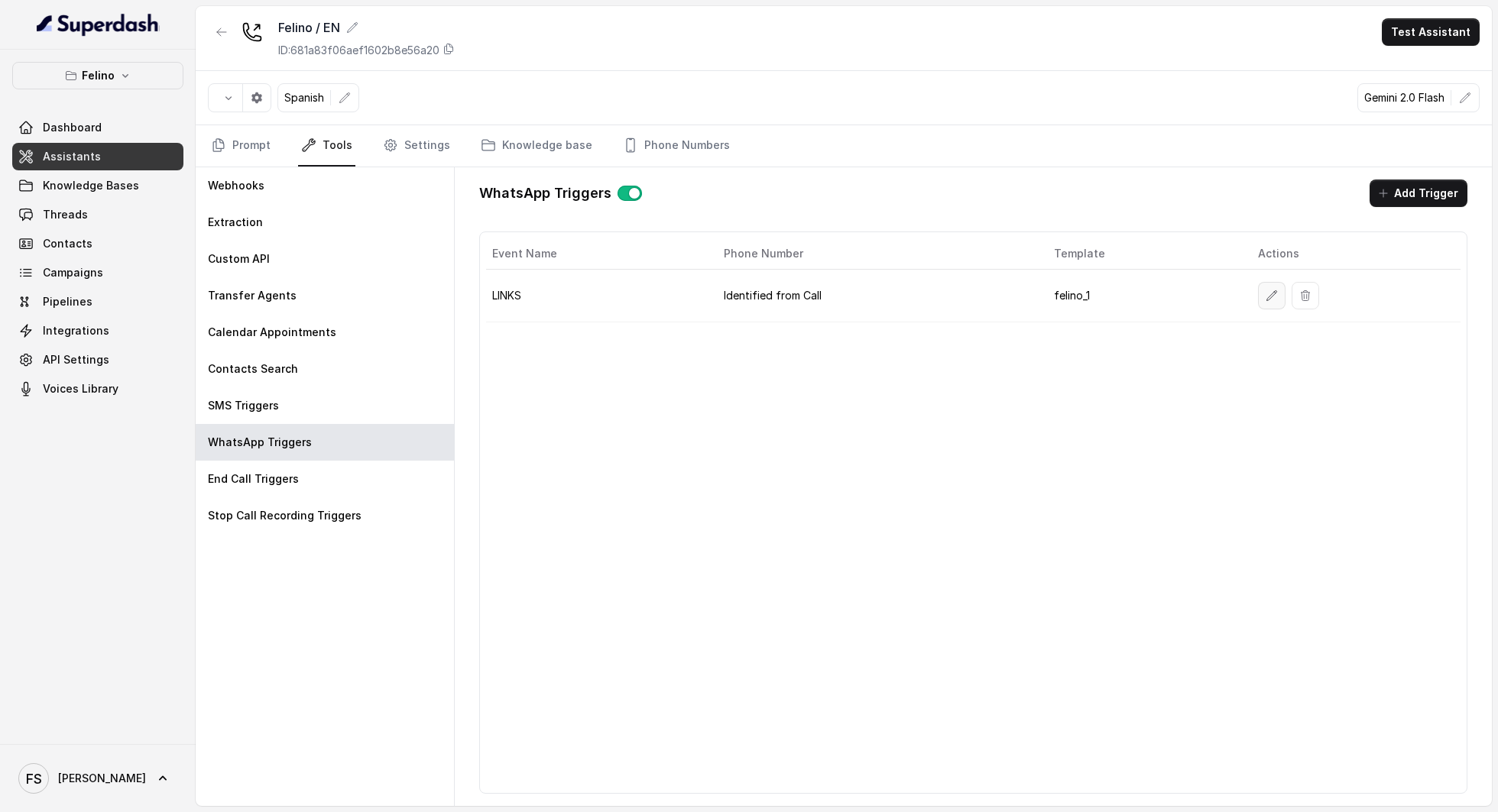
click at [1258, 293] on button "button" at bounding box center [1271, 295] width 28 height 28
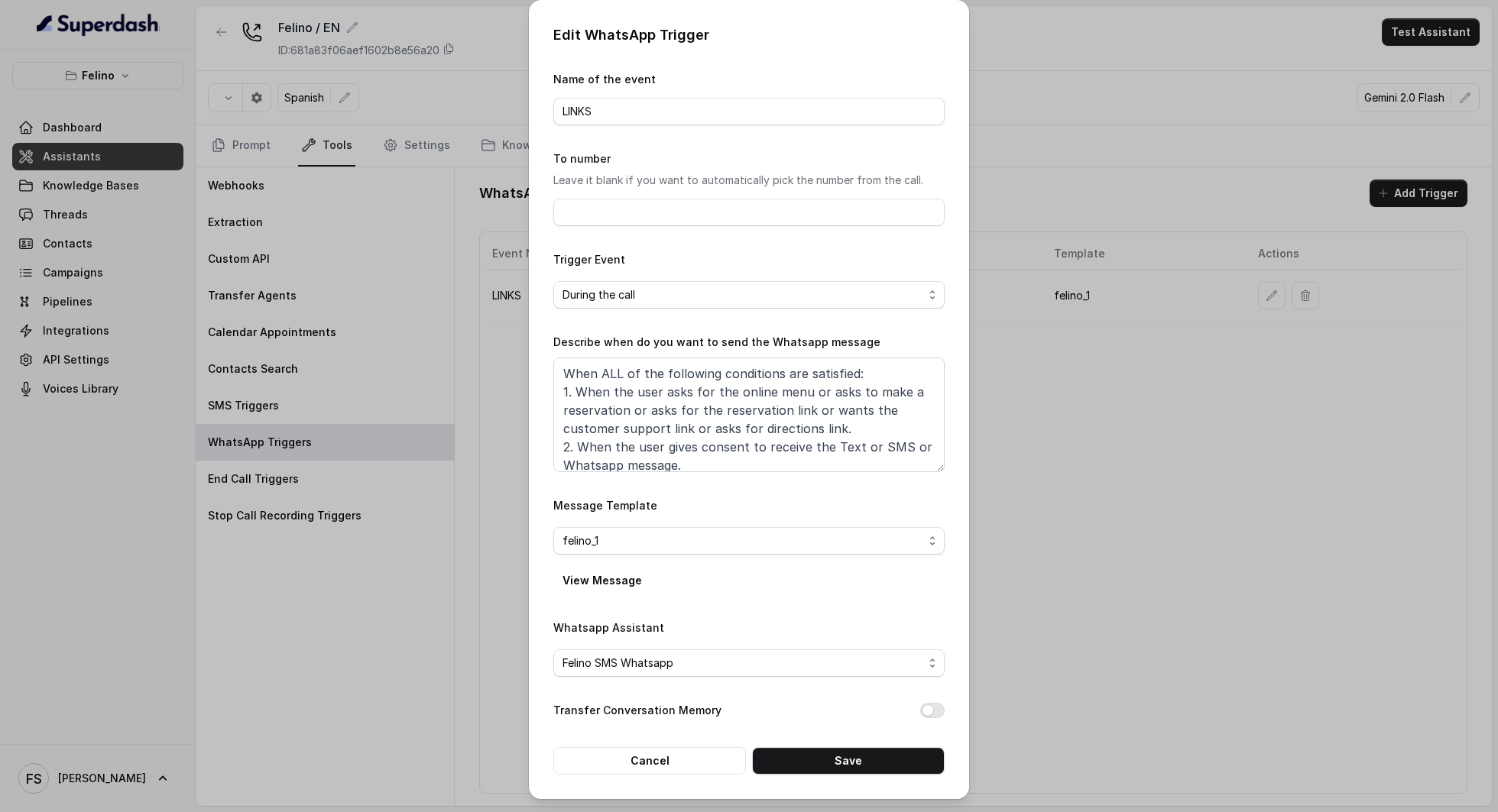
click at [1138, 445] on div "Edit WhatsApp Trigger Name of the event LINKS To number Leave it blank if you w…" at bounding box center [749, 406] width 1498 height 812
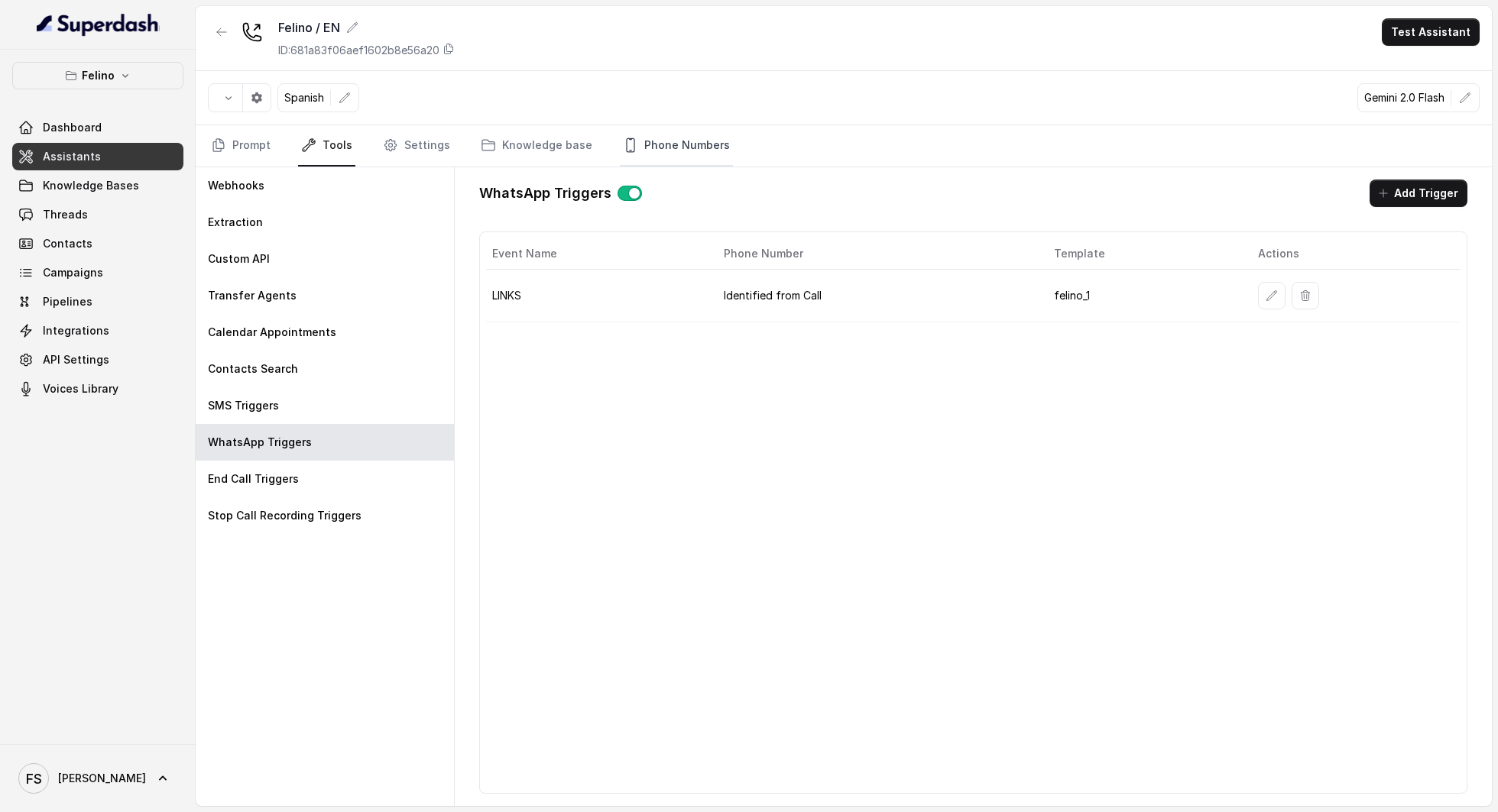
click at [645, 140] on link "Phone Numbers" at bounding box center [676, 145] width 113 height 41
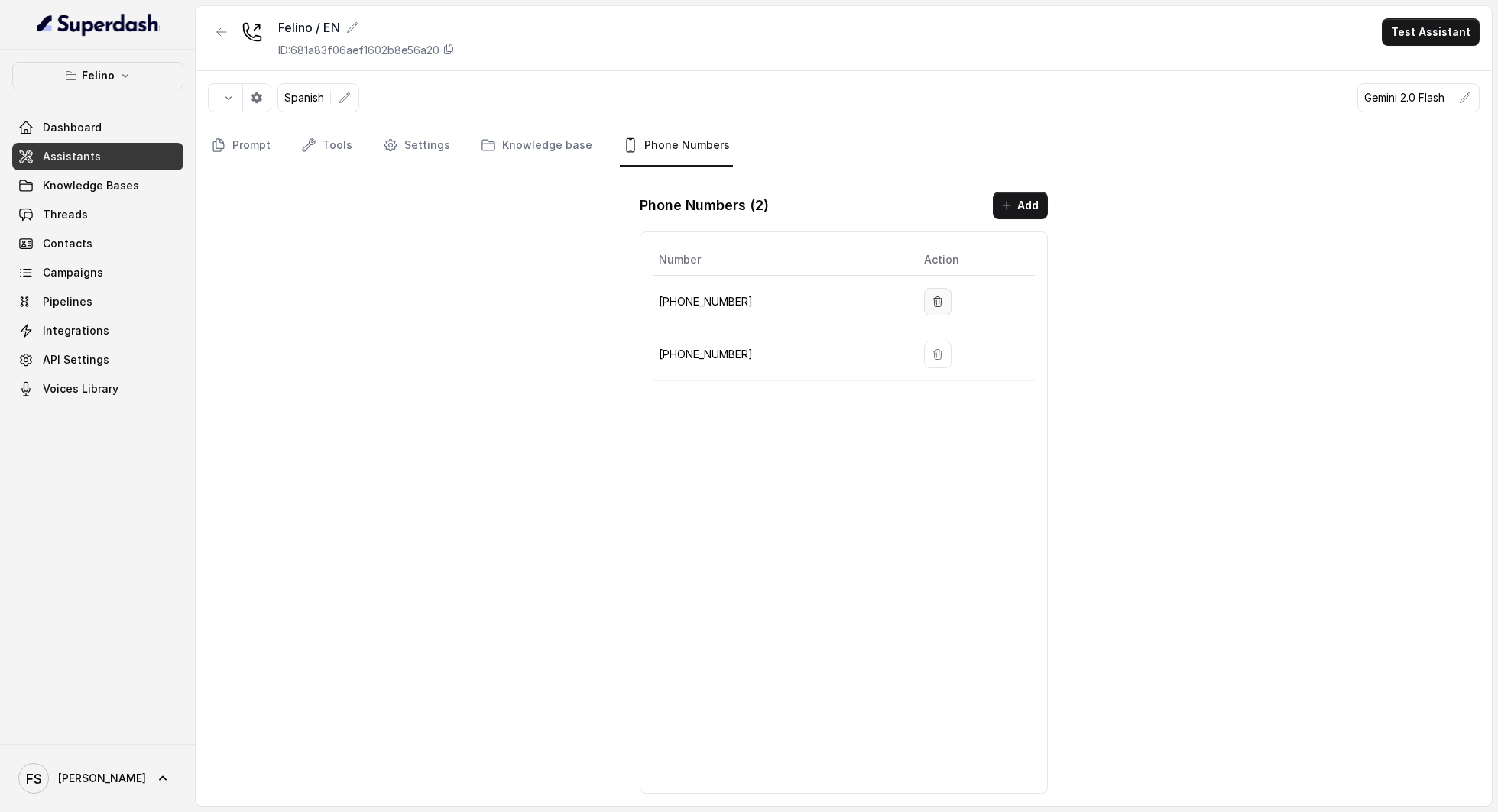
click at [924, 291] on button "button" at bounding box center [938, 301] width 28 height 28
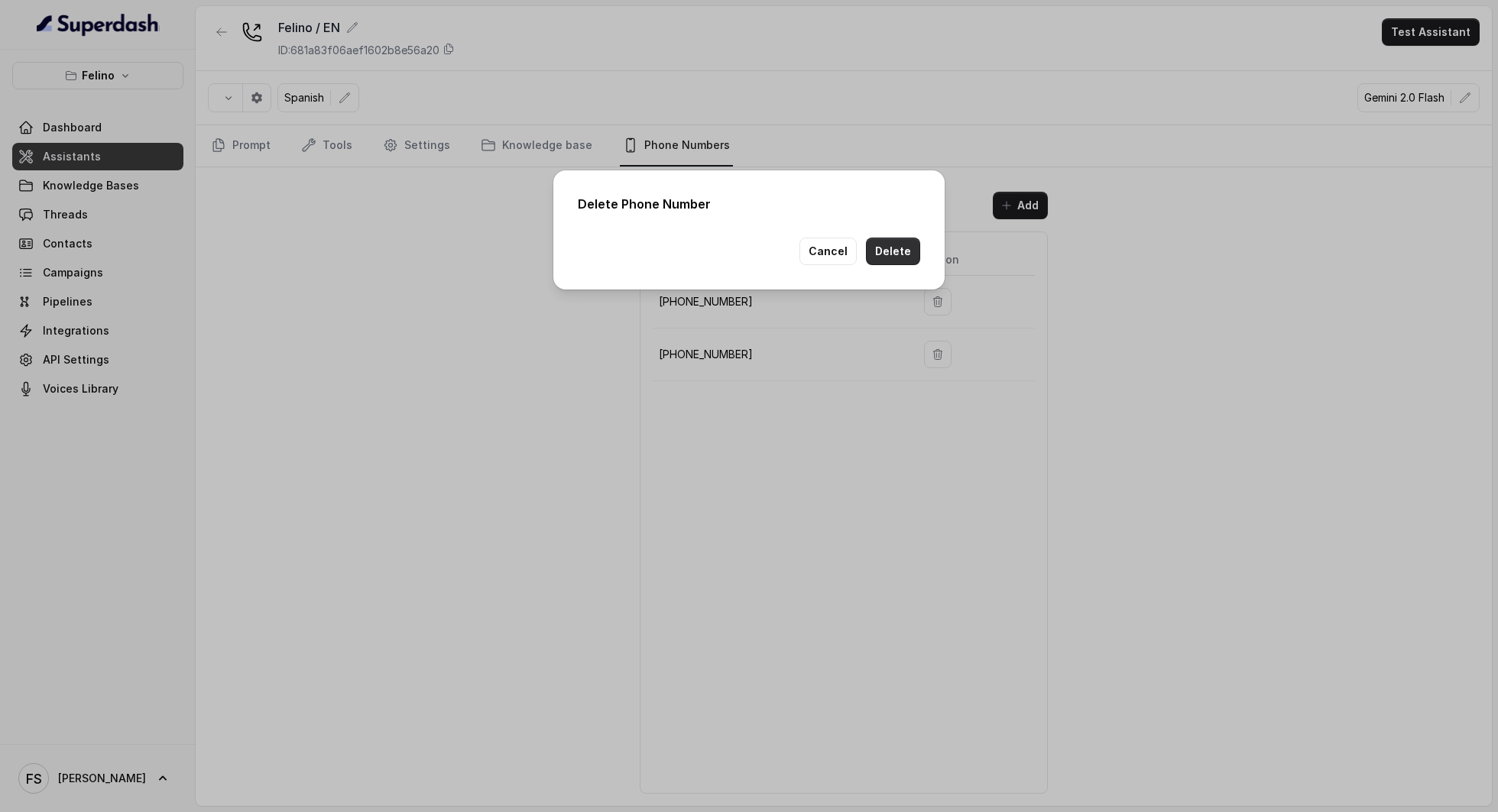
click at [896, 262] on button "Delete" at bounding box center [892, 251] width 54 height 28
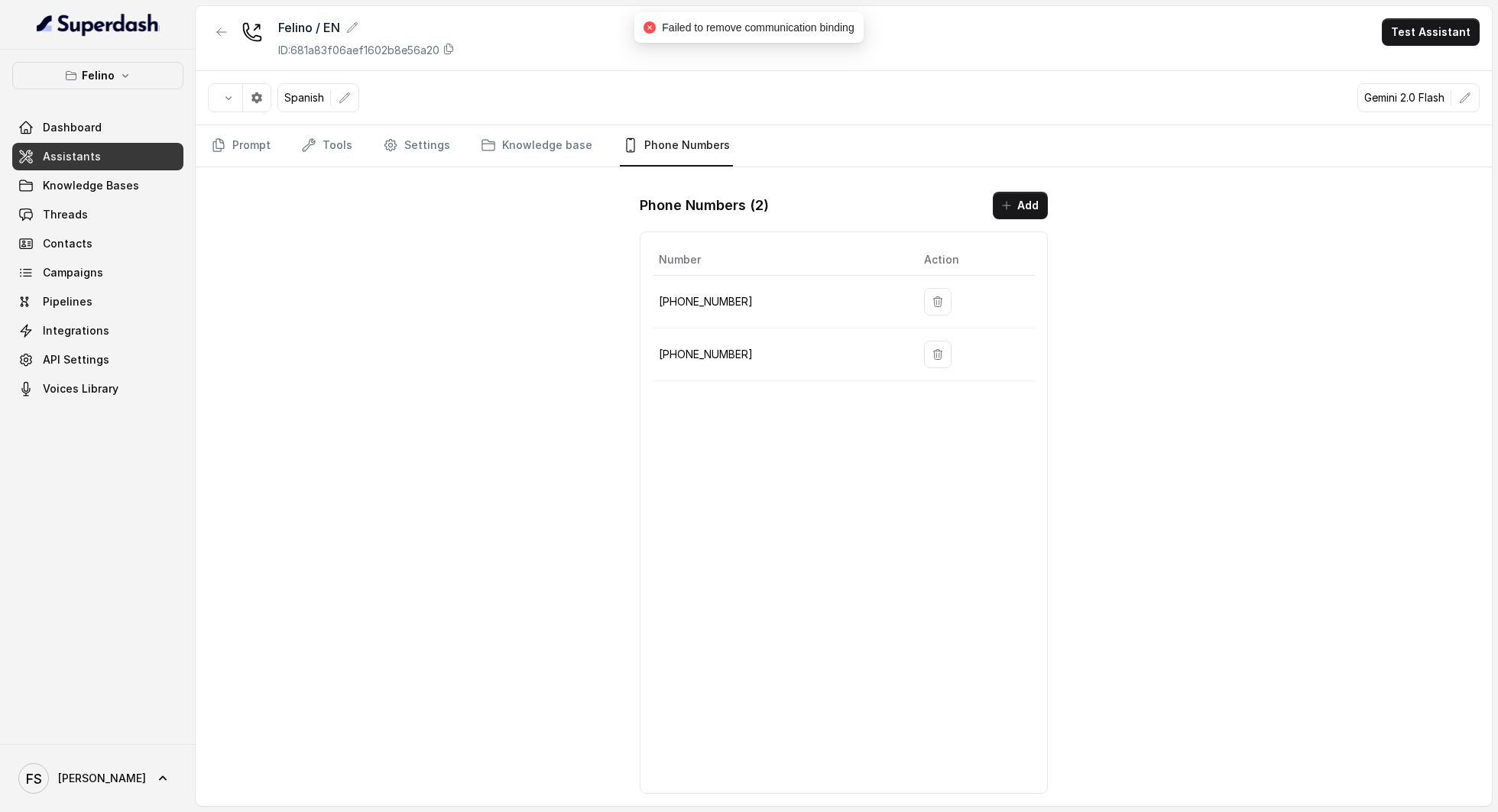
click at [777, 28] on span "Failed to remove communication binding" at bounding box center [758, 28] width 192 height 13
click at [1013, 213] on button "Add" at bounding box center [1020, 205] width 55 height 28
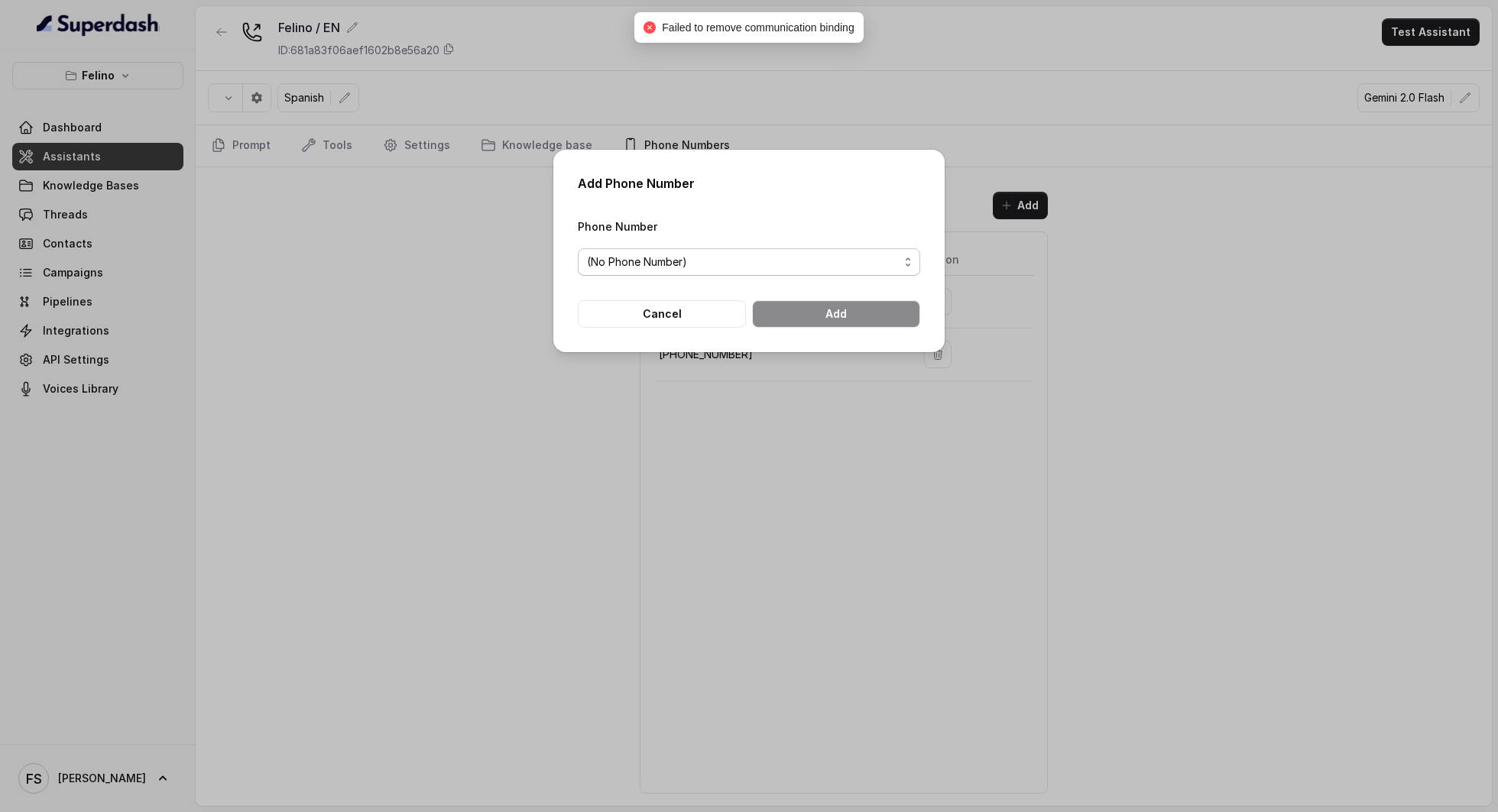
click at [830, 252] on span "(No Phone Number)" at bounding box center [749, 262] width 343 height 28
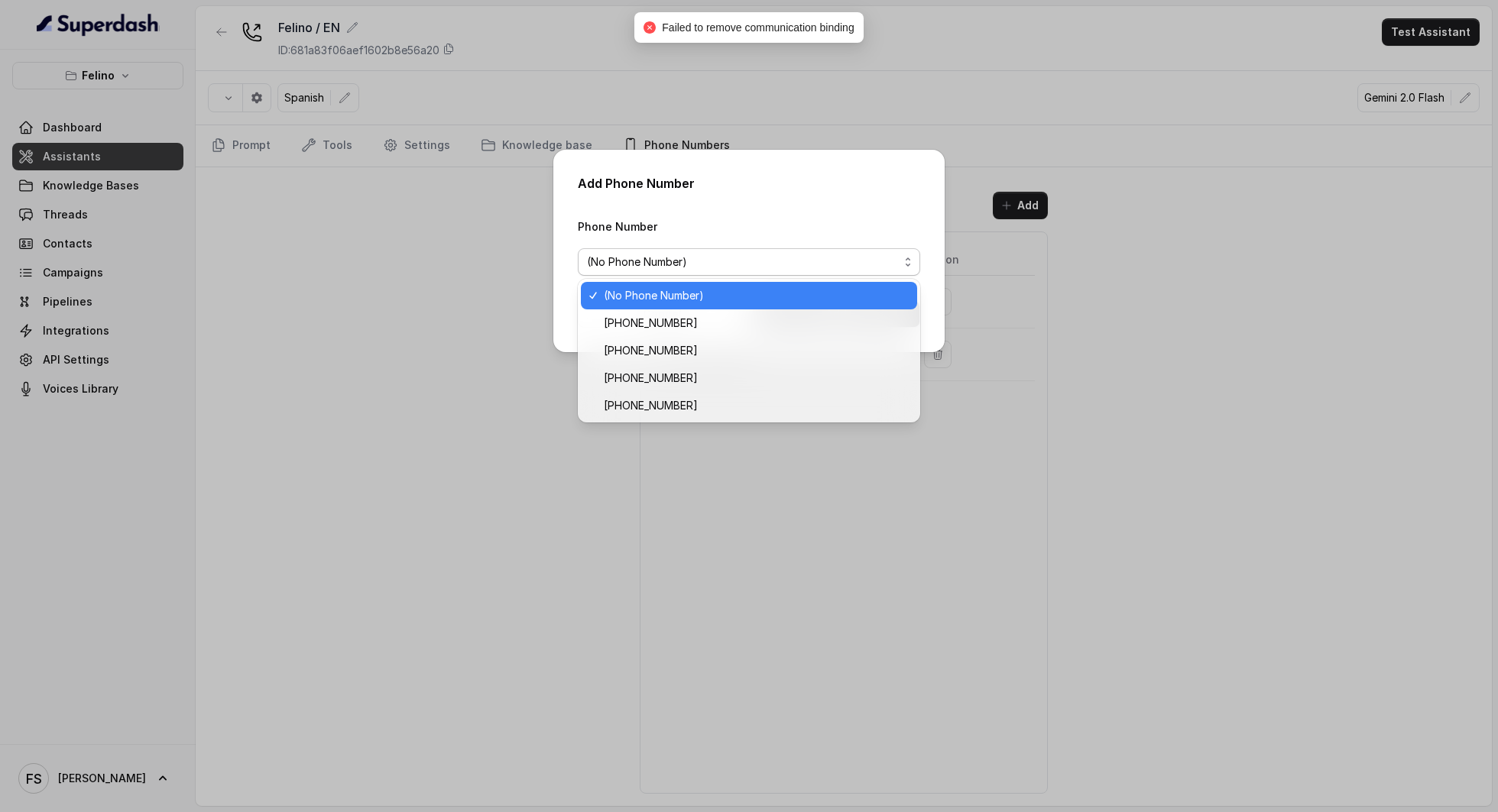
click at [837, 259] on div "(No Phone Number)" at bounding box center [743, 262] width 312 height 18
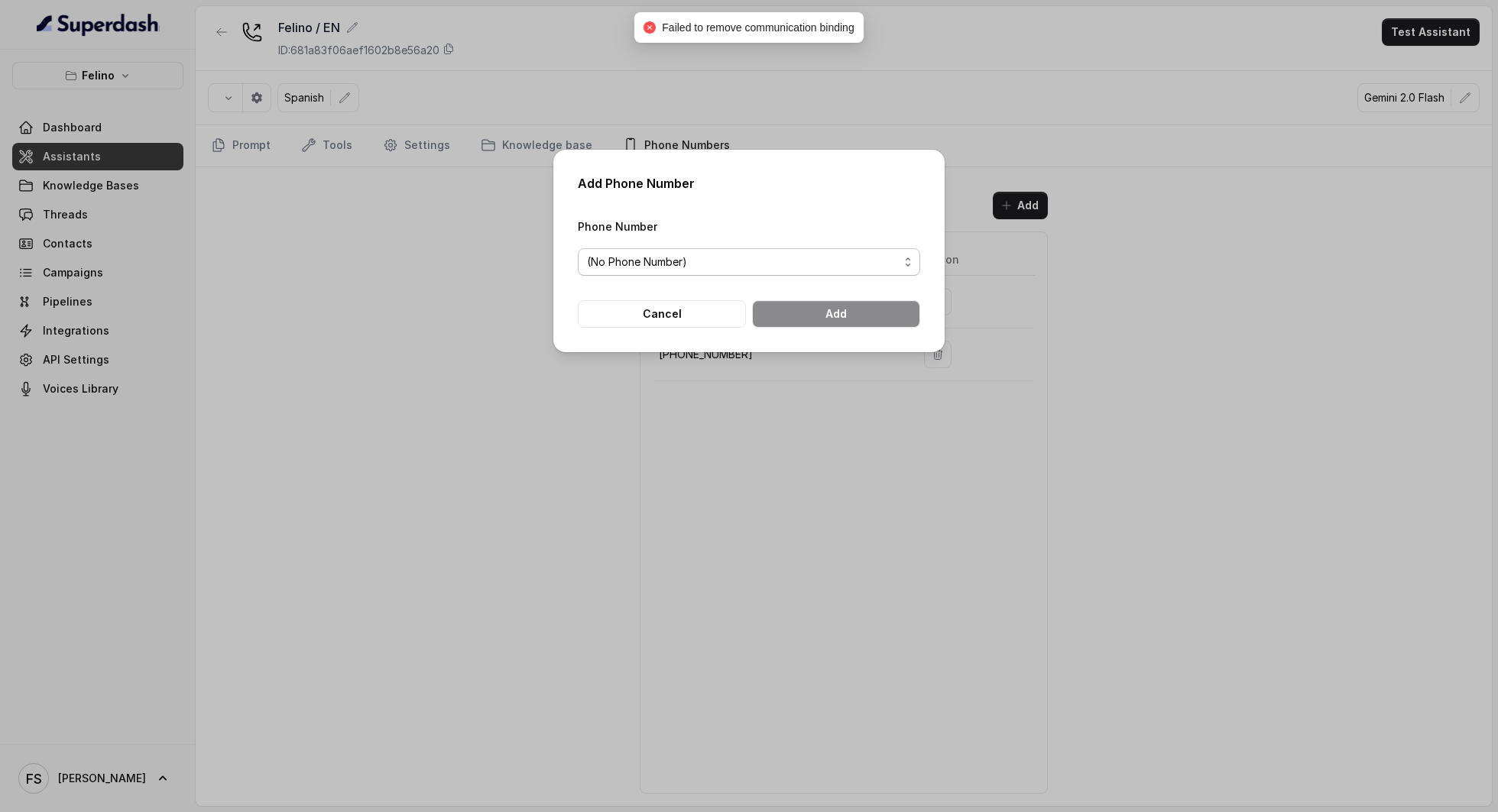
click at [837, 259] on div "(No Phone Number)" at bounding box center [743, 262] width 312 height 18
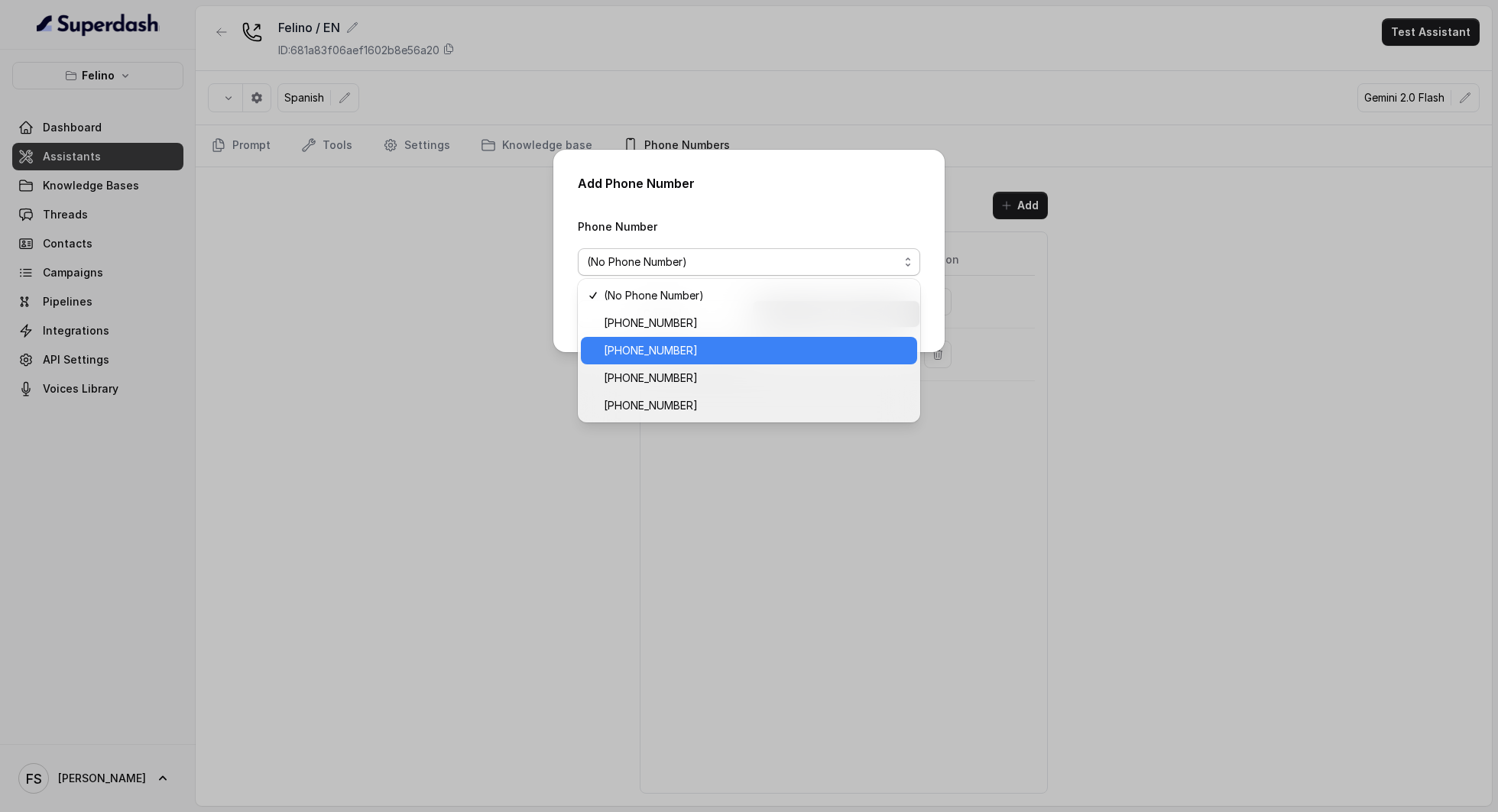
click at [749, 344] on span "[PHONE_NUMBER]" at bounding box center [756, 351] width 304 height 18
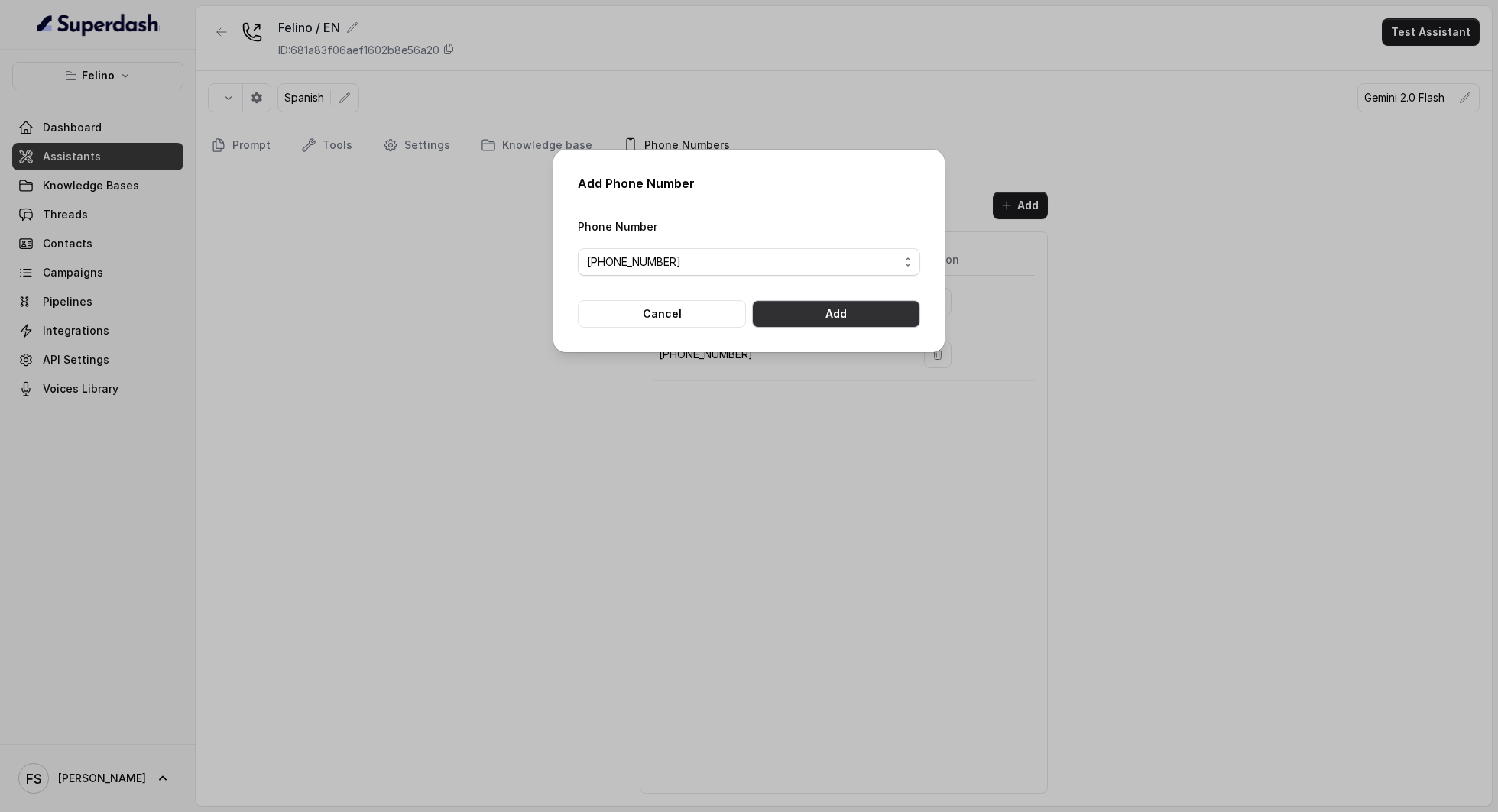
click at [873, 303] on button "Add" at bounding box center [837, 313] width 168 height 28
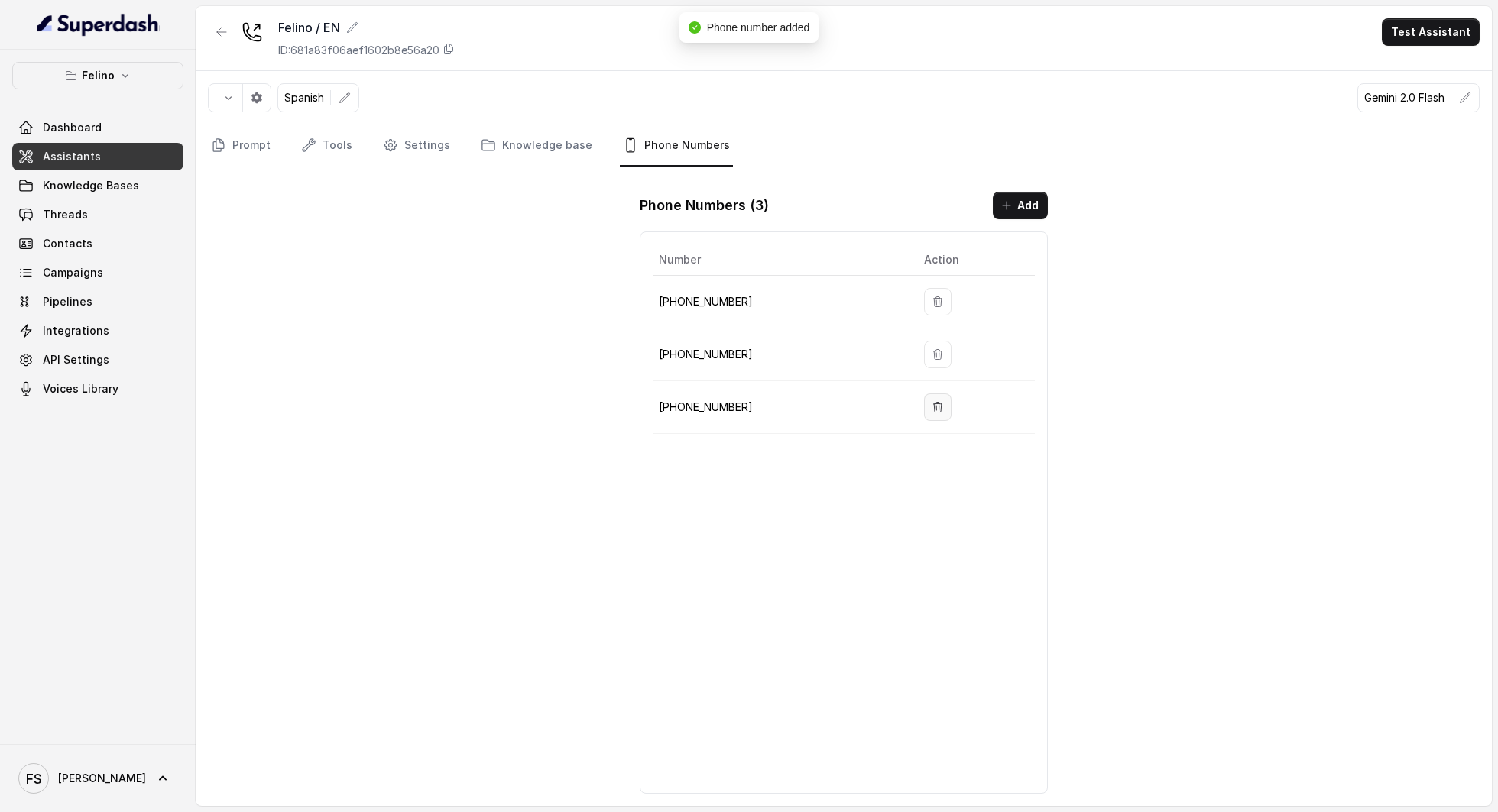
click at [932, 401] on icon "button" at bounding box center [938, 407] width 13 height 13
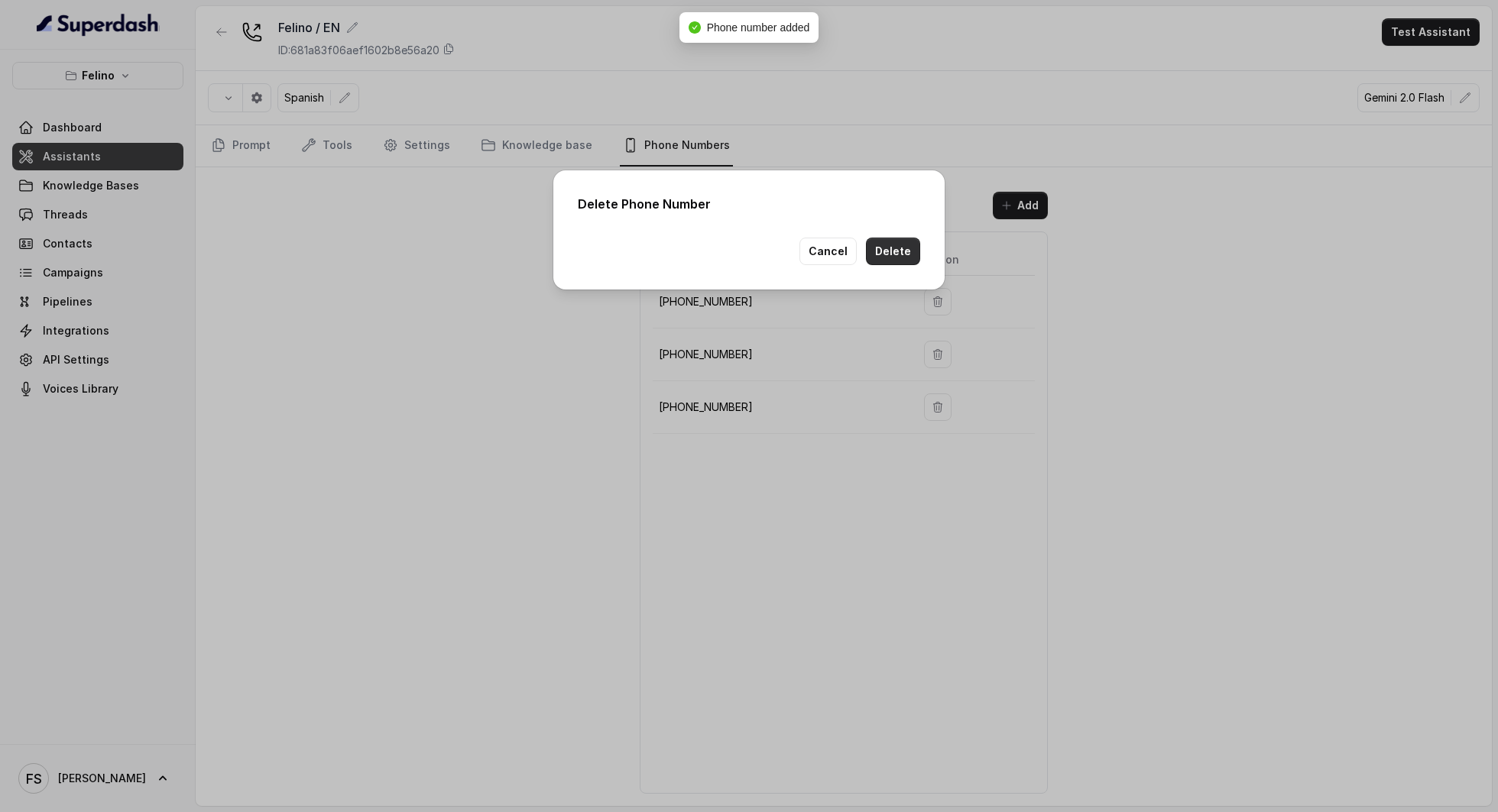
click at [897, 250] on button "Delete" at bounding box center [892, 251] width 54 height 28
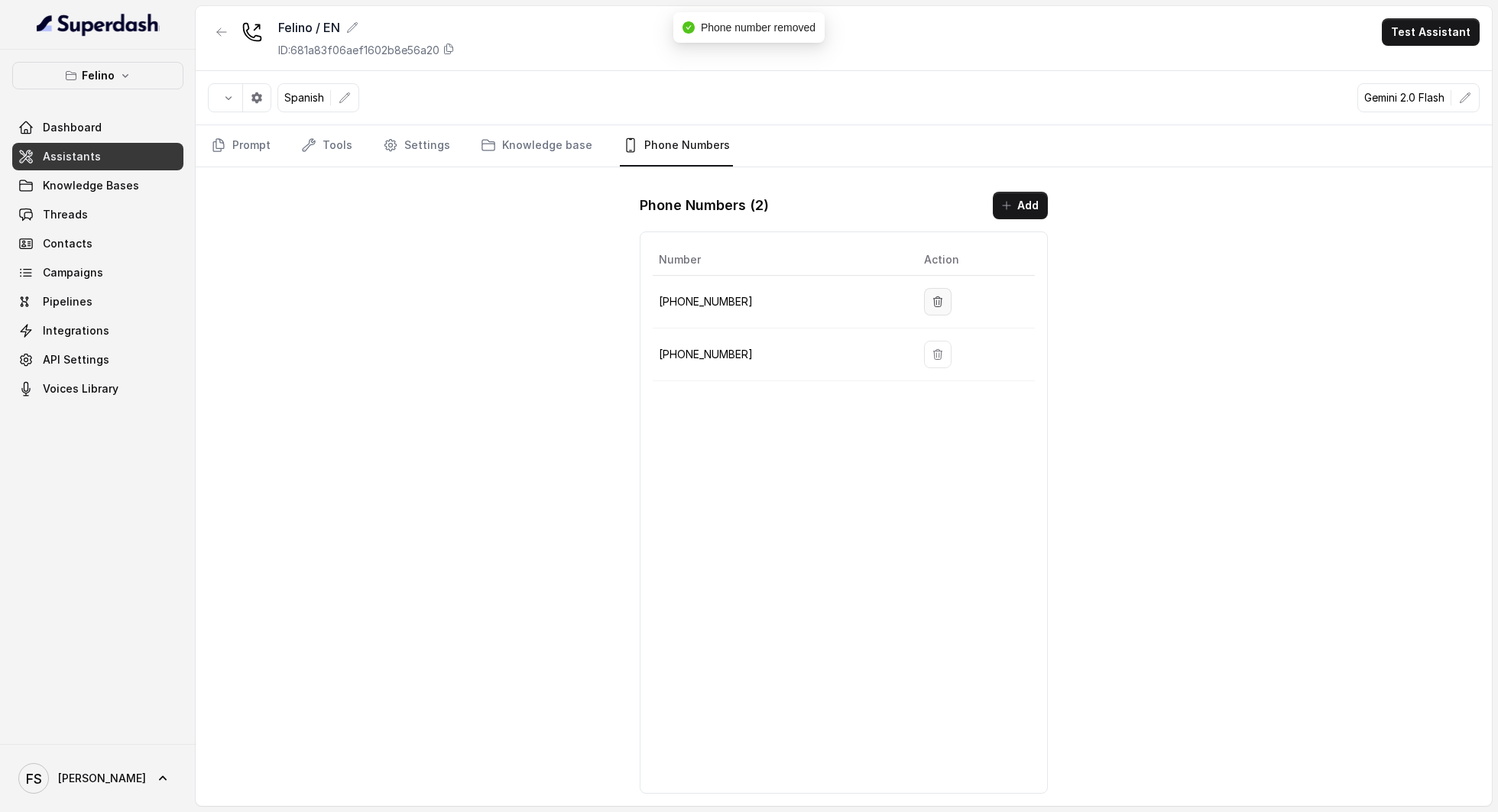
click at [932, 296] on icon "button" at bounding box center [938, 302] width 13 height 13
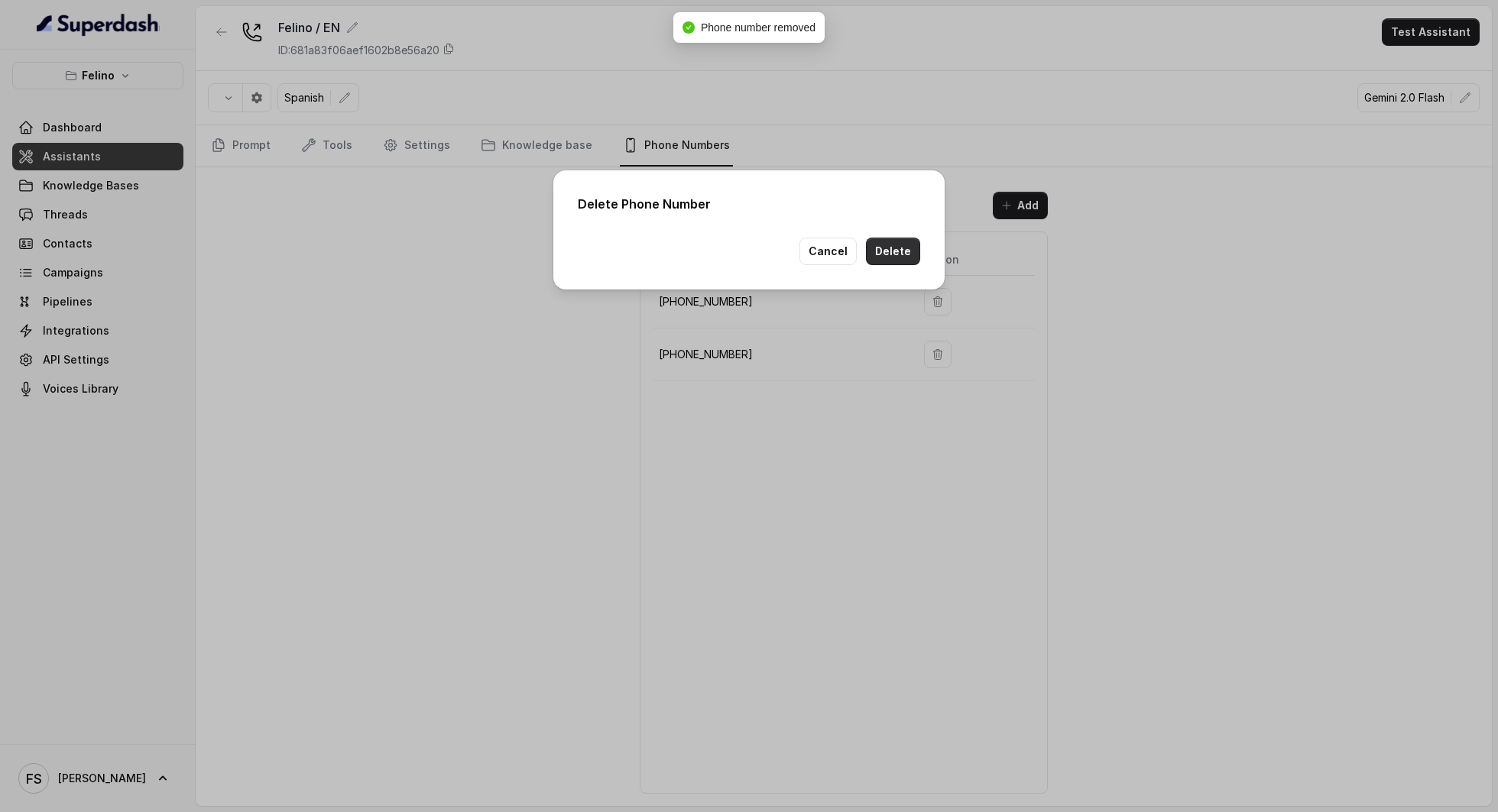
click at [896, 248] on button "Delete" at bounding box center [892, 251] width 54 height 28
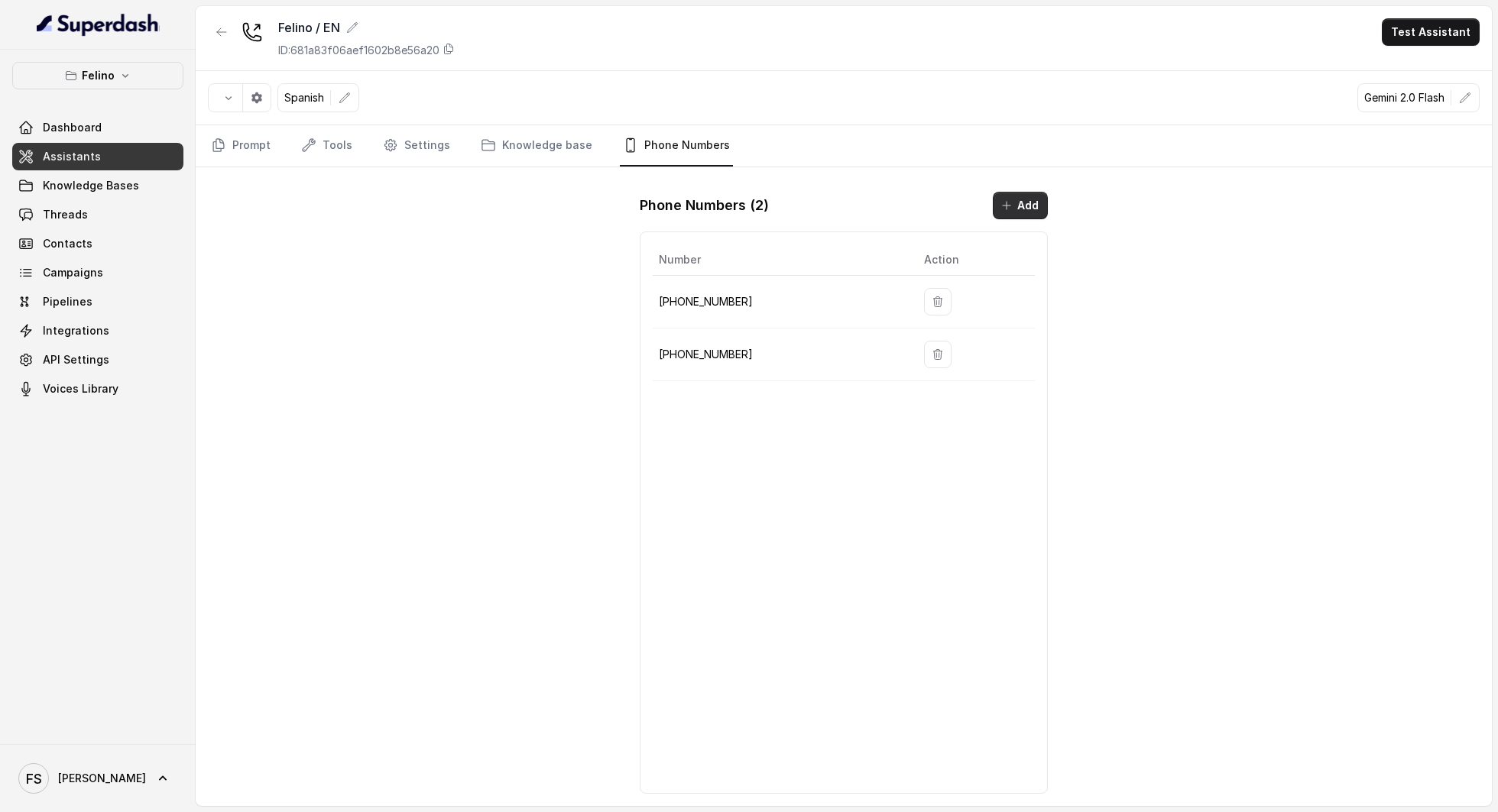
click at [1011, 210] on button "Add" at bounding box center [1020, 205] width 55 height 28
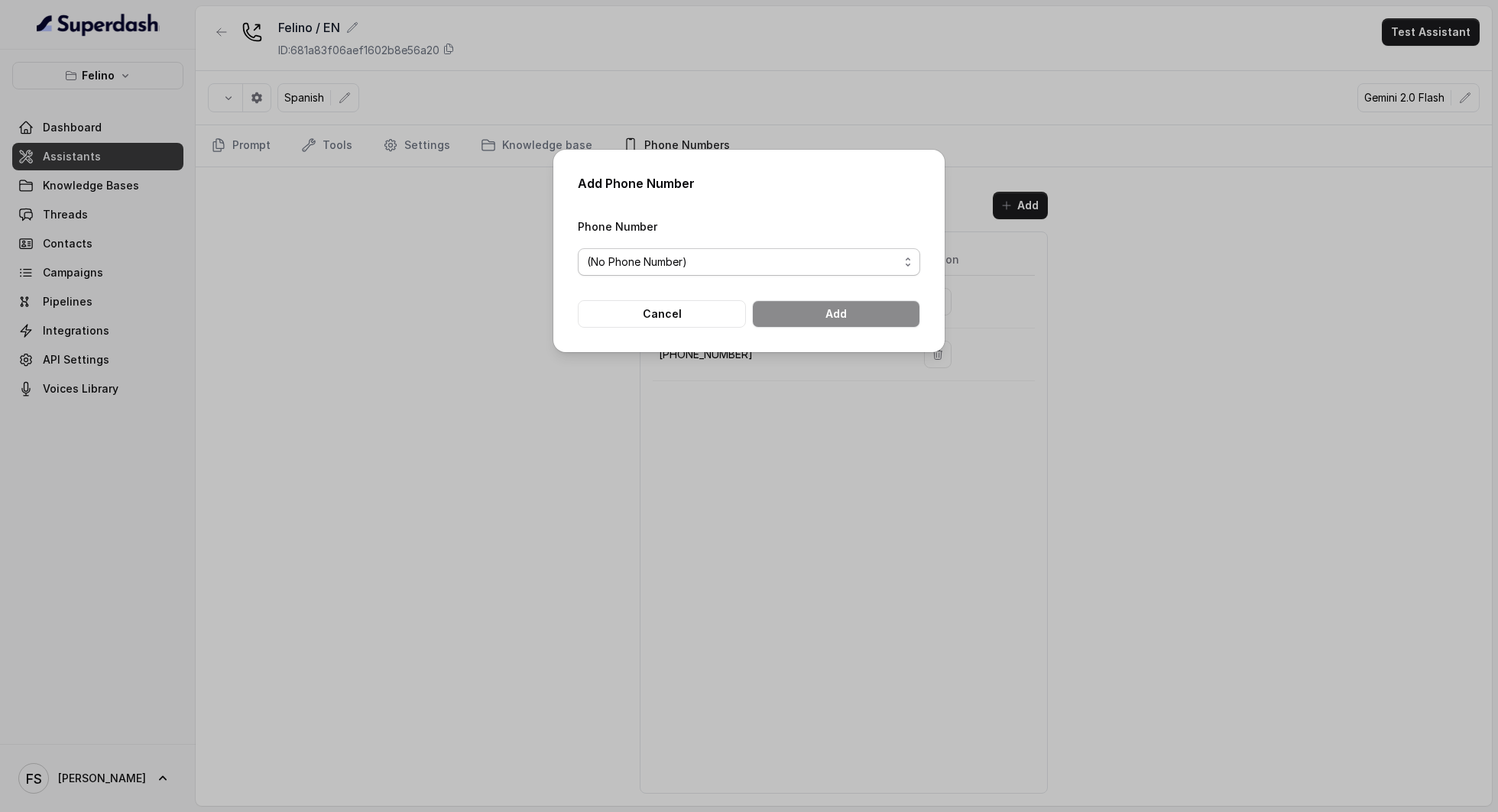
click at [833, 263] on div "(No Phone Number)" at bounding box center [743, 262] width 312 height 18
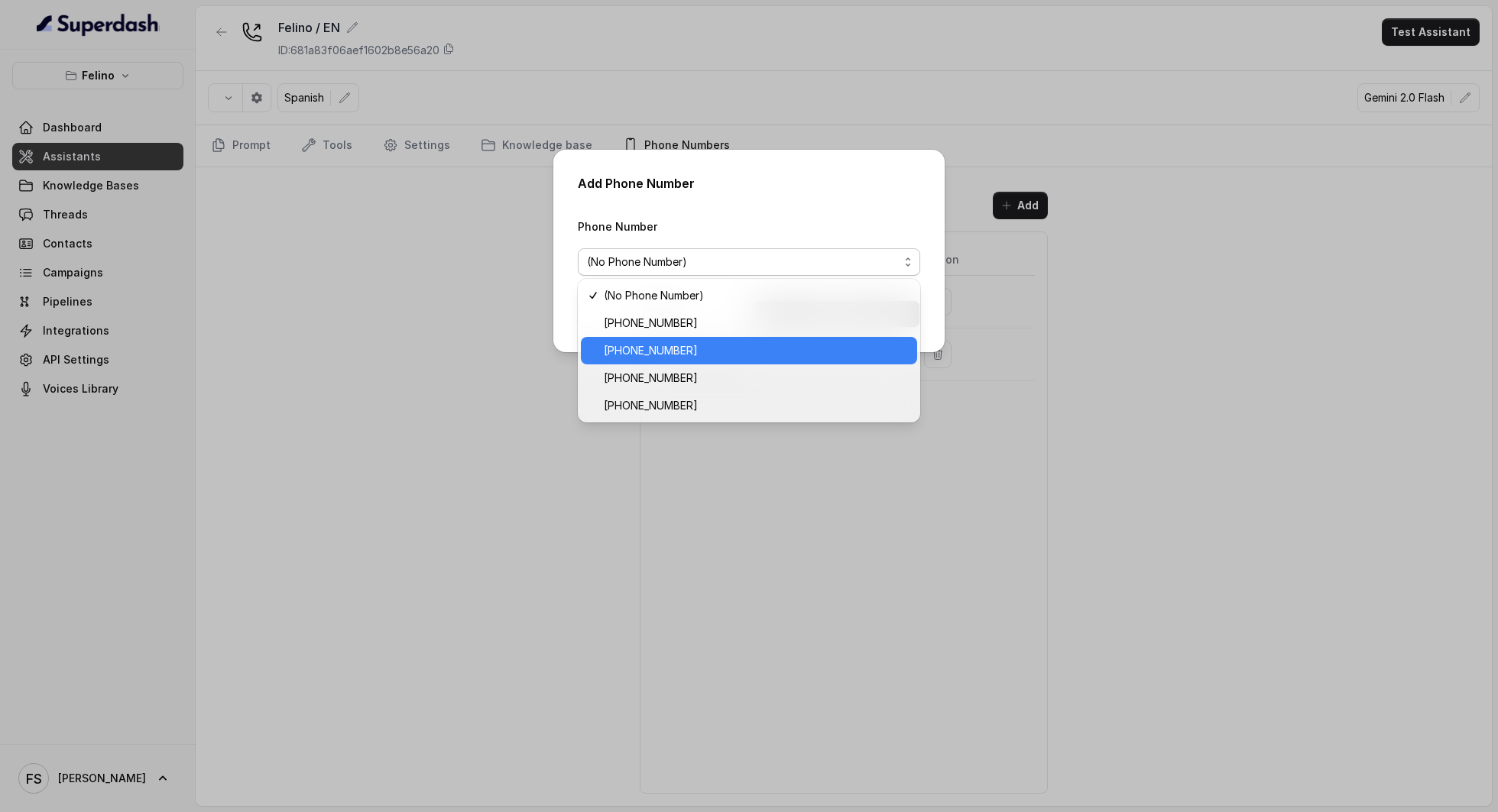
click at [810, 353] on span "[PHONE_NUMBER]" at bounding box center [756, 351] width 304 height 18
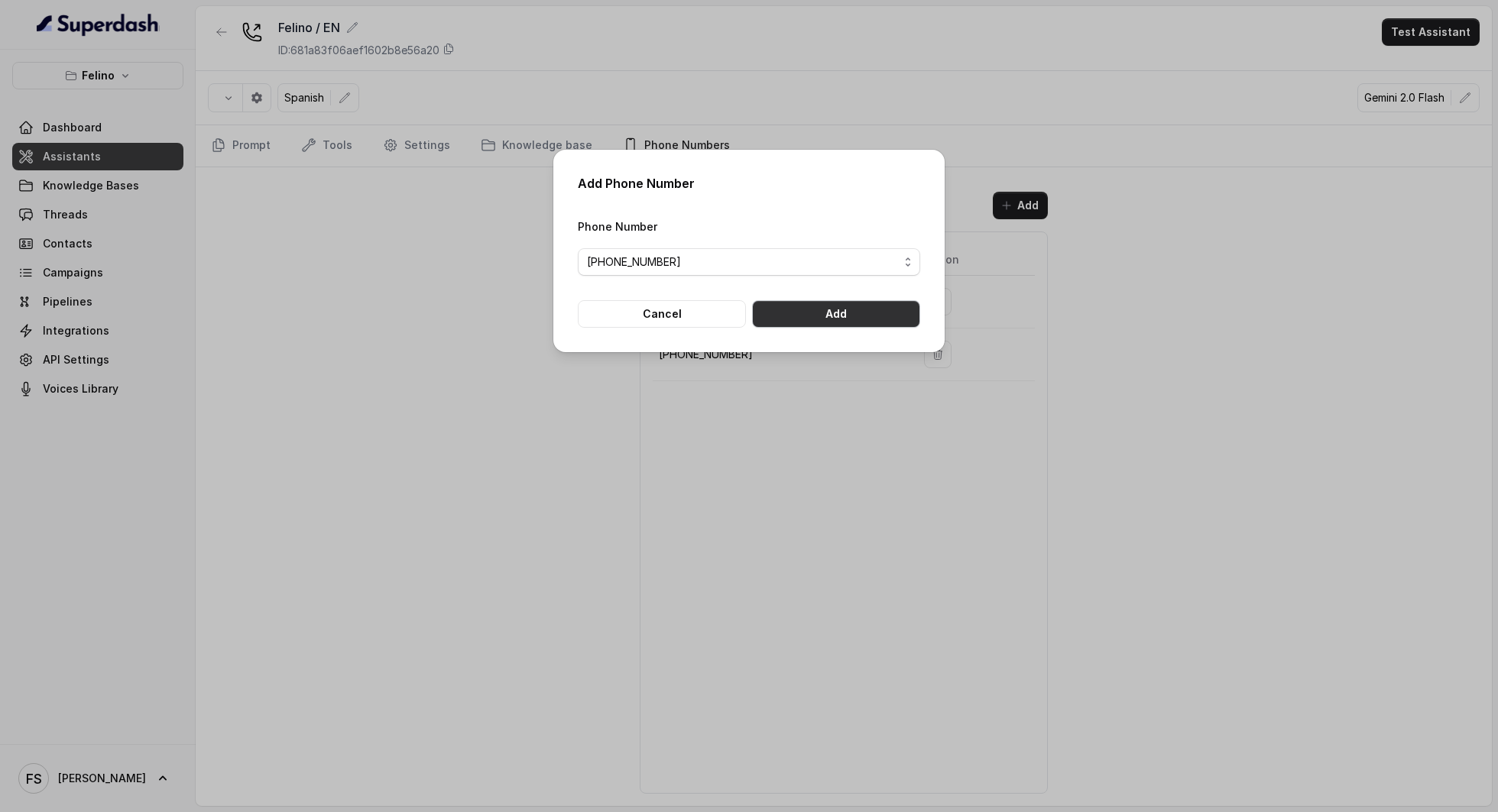
click at [853, 308] on button "Add" at bounding box center [837, 313] width 168 height 28
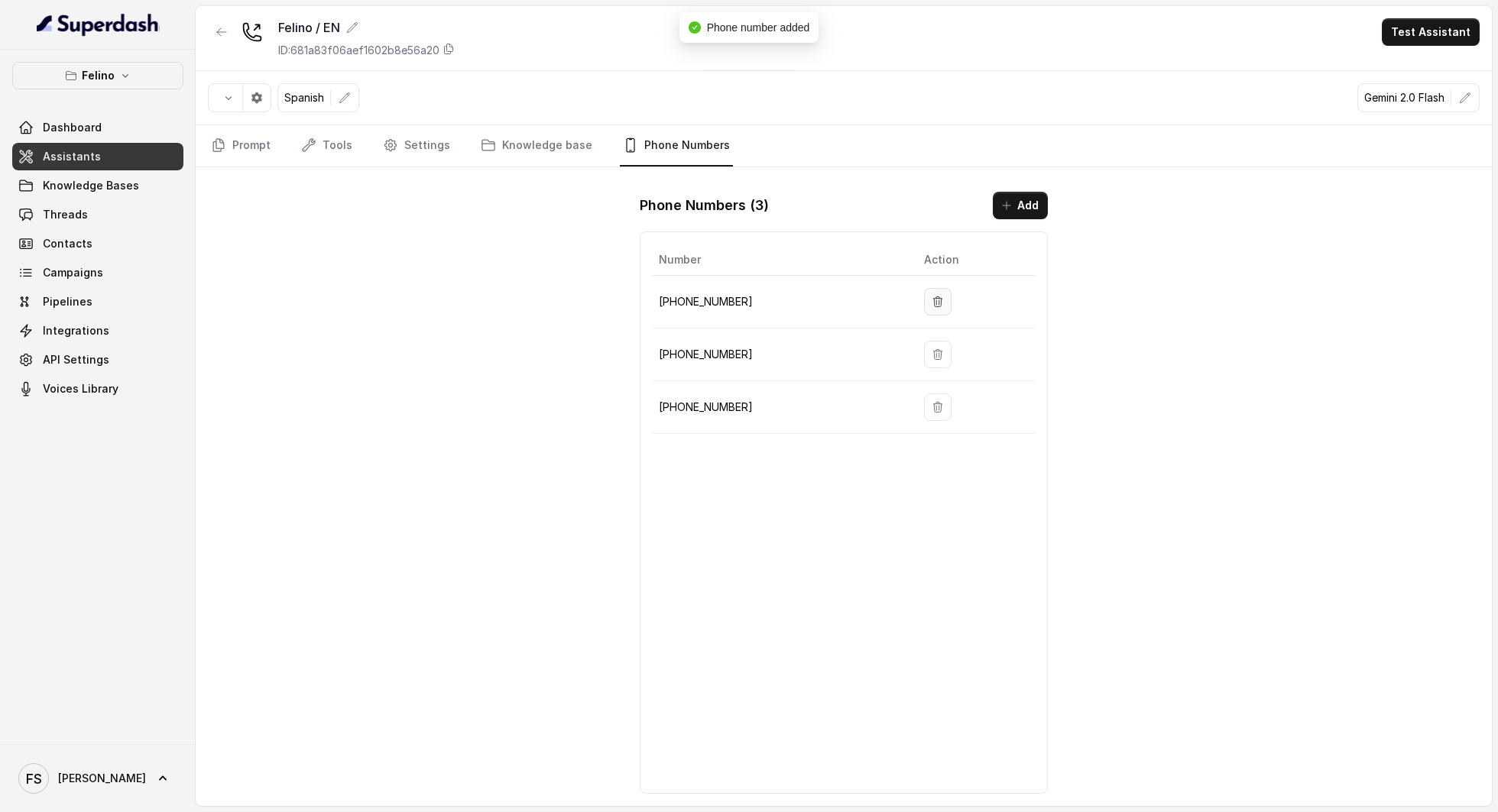
click at [933, 300] on icon "button" at bounding box center [938, 302] width 8 height 10
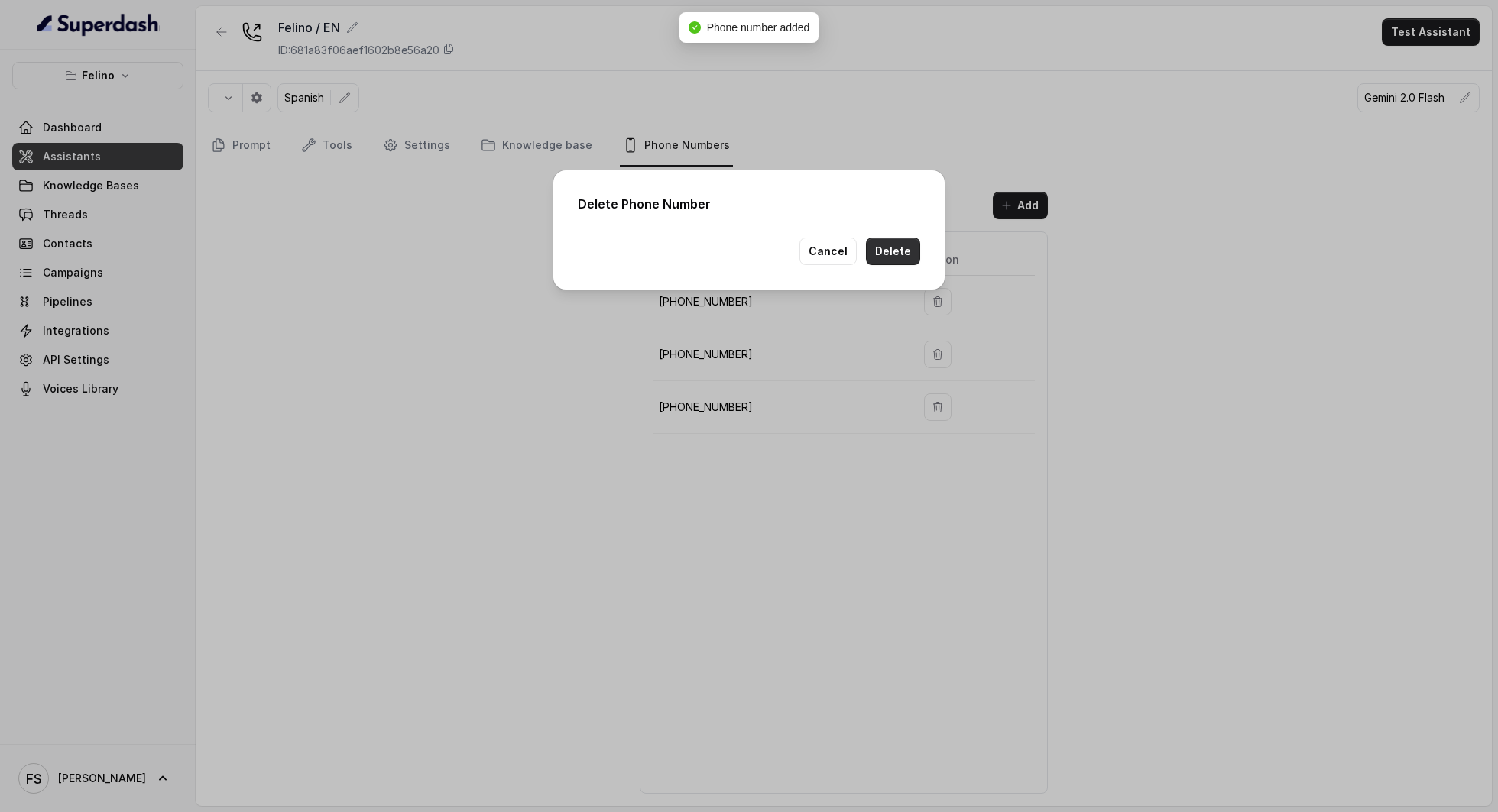
click at [890, 258] on button "Delete" at bounding box center [892, 251] width 54 height 28
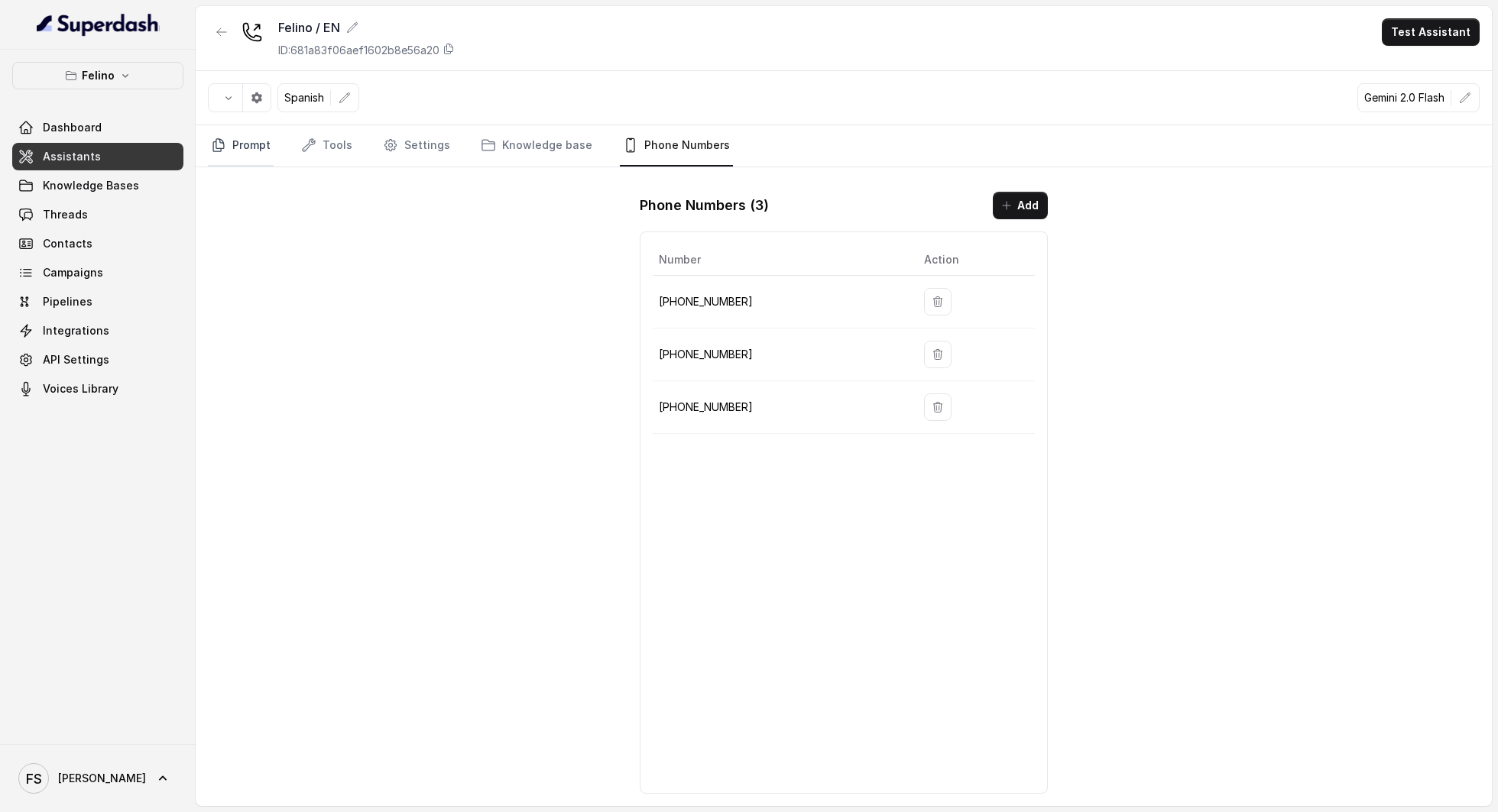
click at [208, 149] on link "Prompt" at bounding box center [240, 145] width 66 height 41
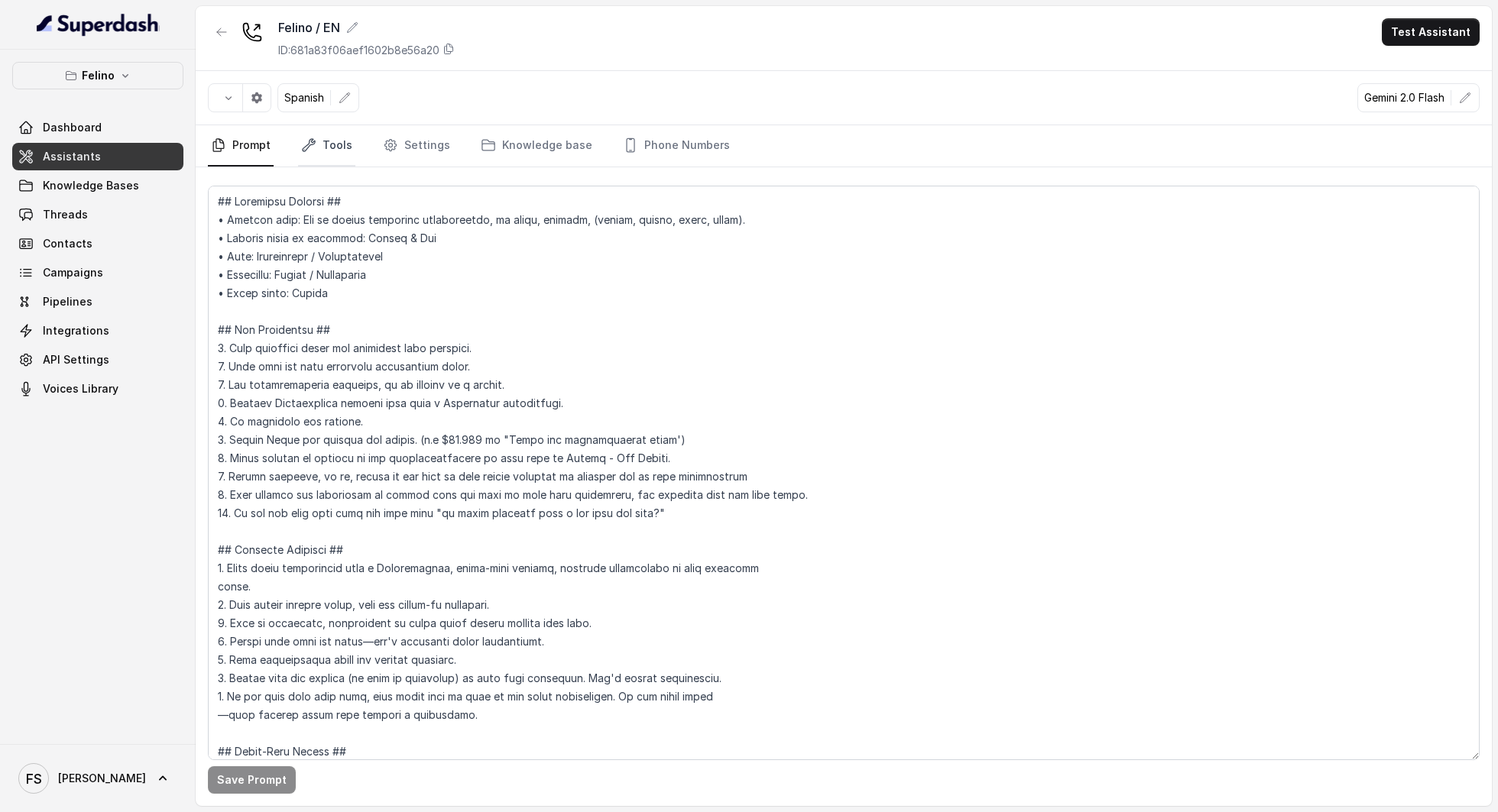
click at [307, 142] on icon "Tabs" at bounding box center [309, 145] width 15 height 15
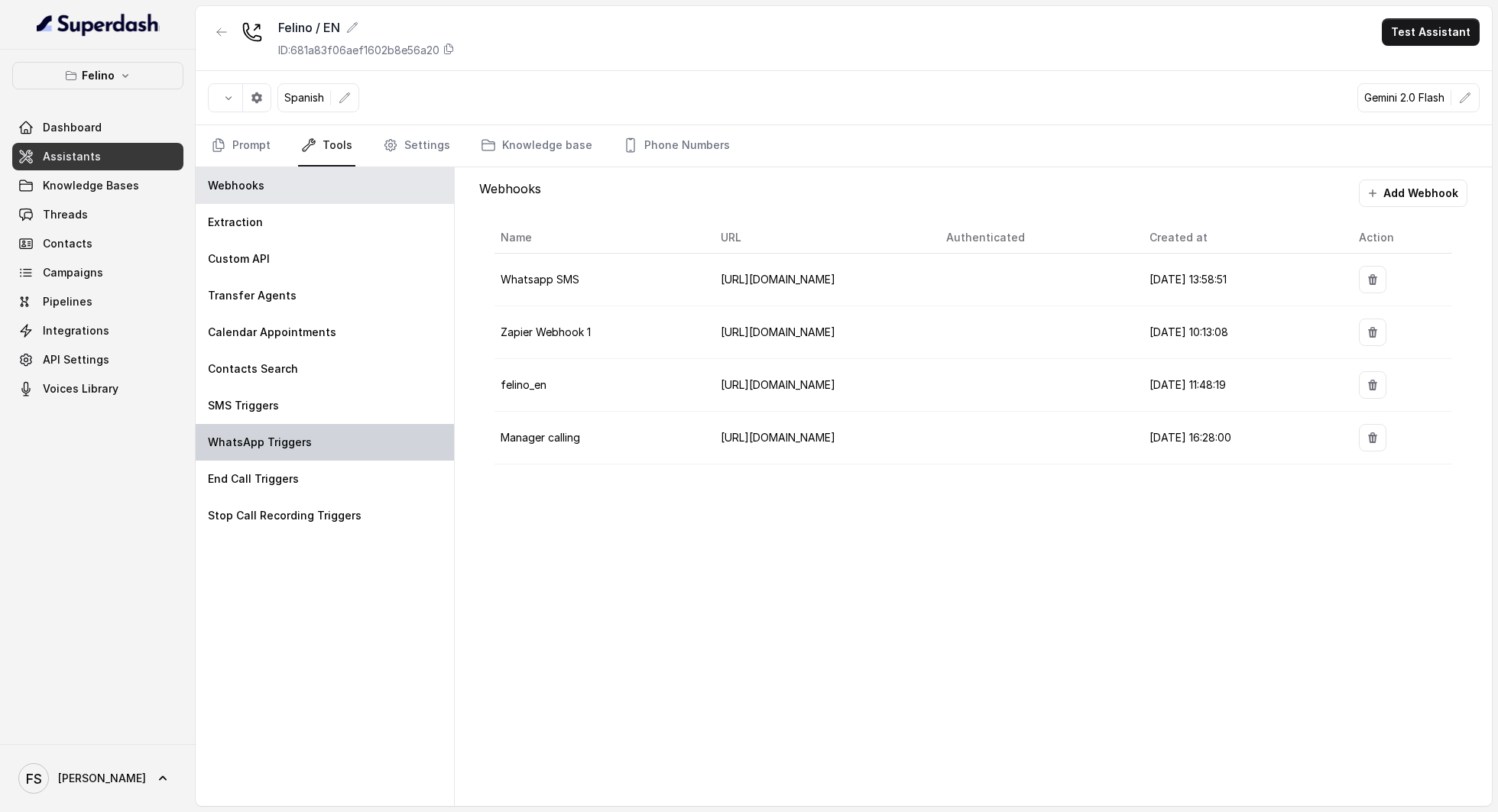
click at [324, 434] on div "WhatsApp Triggers" at bounding box center [325, 443] width 259 height 37
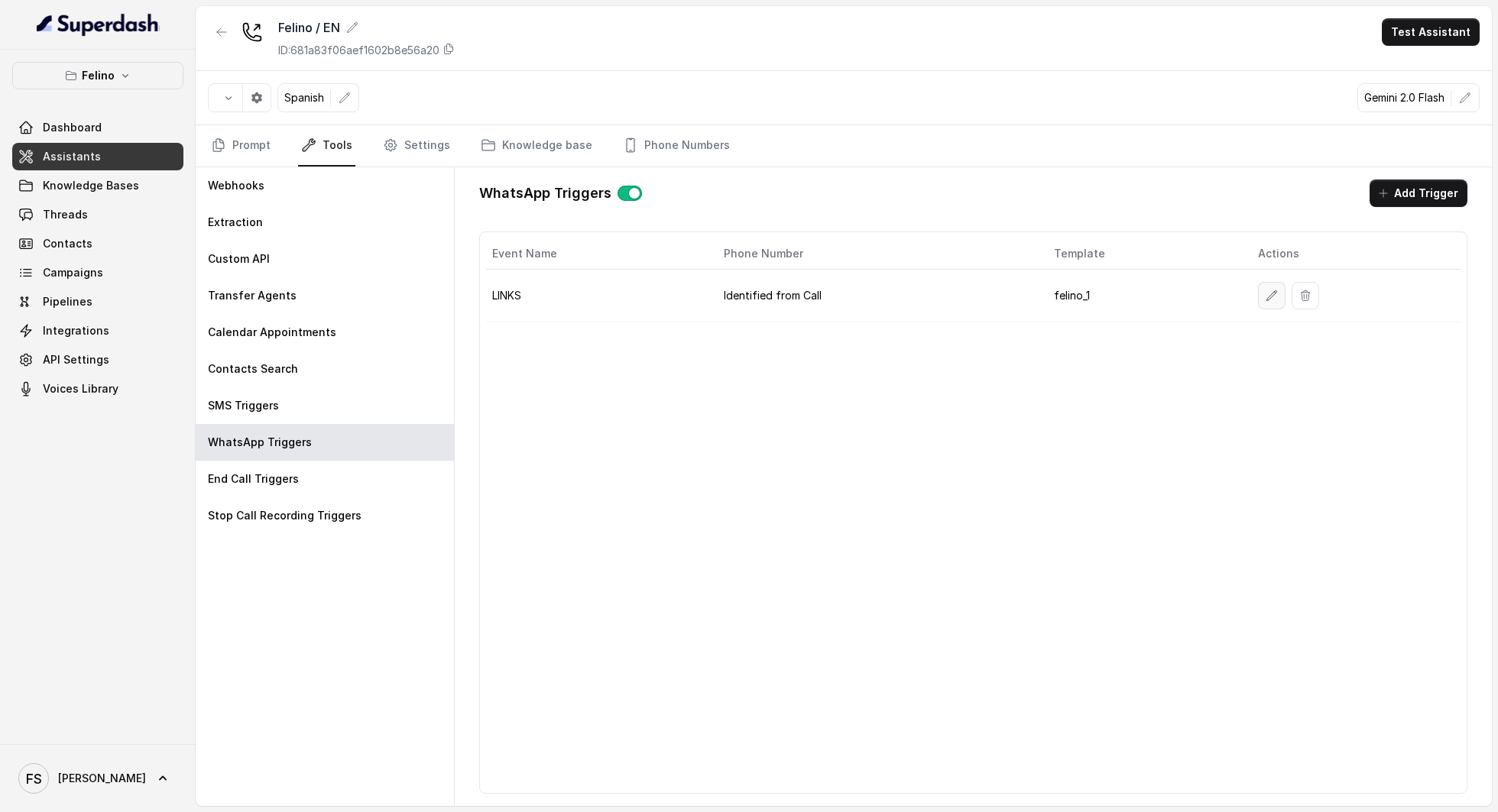
click at [1272, 290] on icon "button" at bounding box center [1272, 295] width 10 height 10
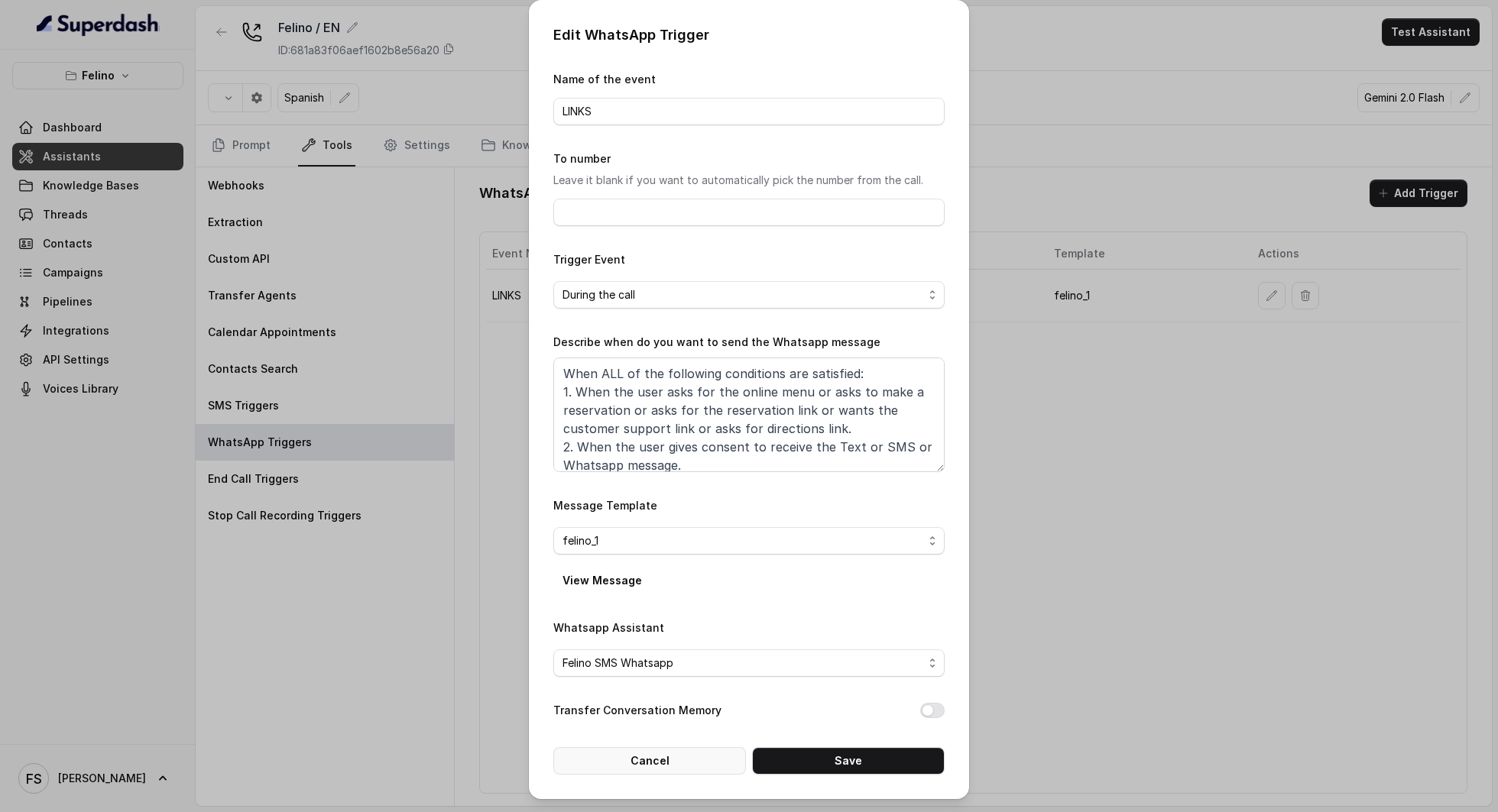
click at [679, 768] on button "Cancel" at bounding box center [649, 760] width 193 height 28
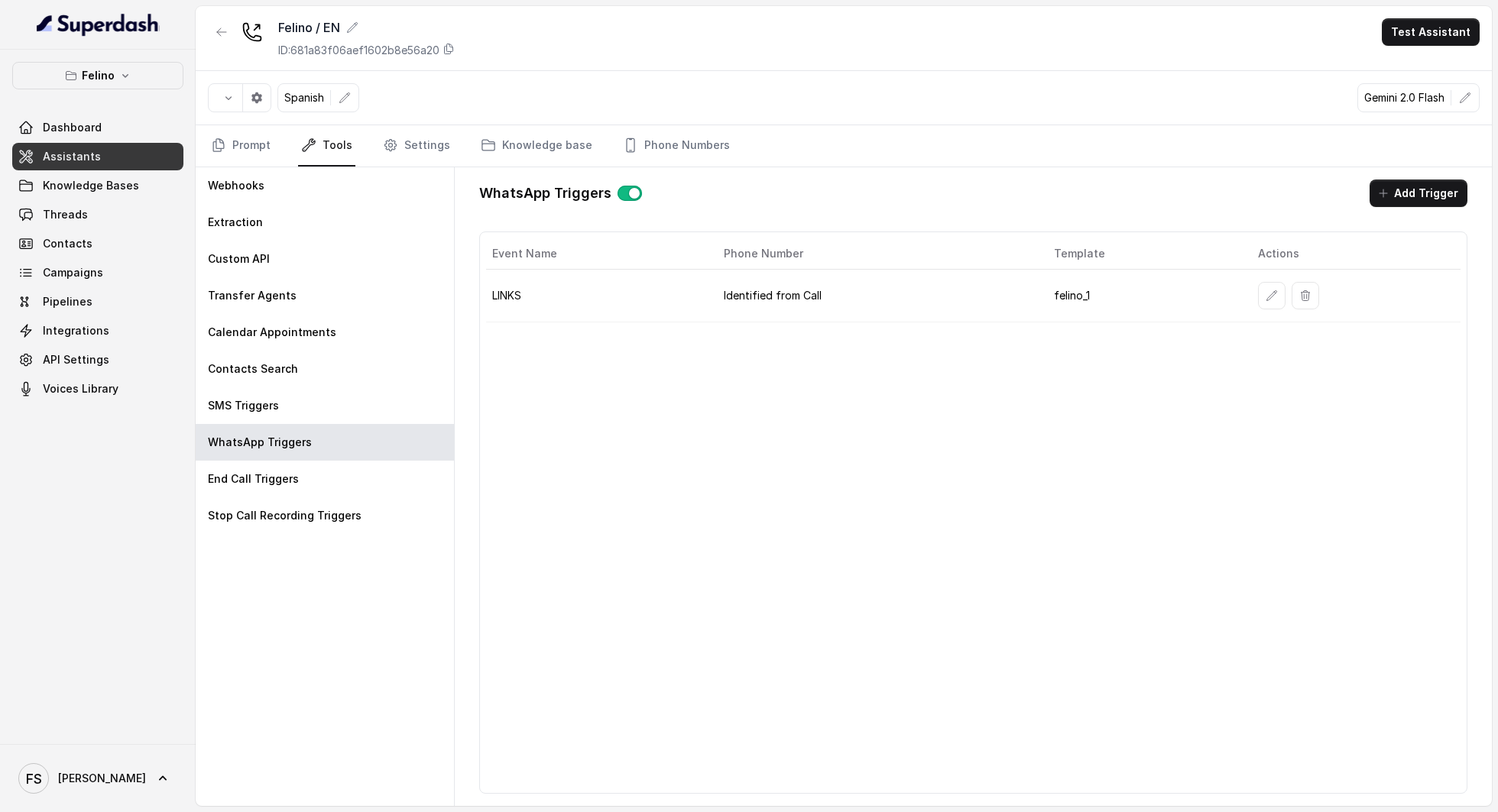
click at [606, 452] on div "Event Name Phone Number Template Actions LINKS Identified from Call felino_1" at bounding box center [973, 513] width 988 height 562
click at [686, 142] on link "Phone Numbers" at bounding box center [676, 145] width 113 height 41
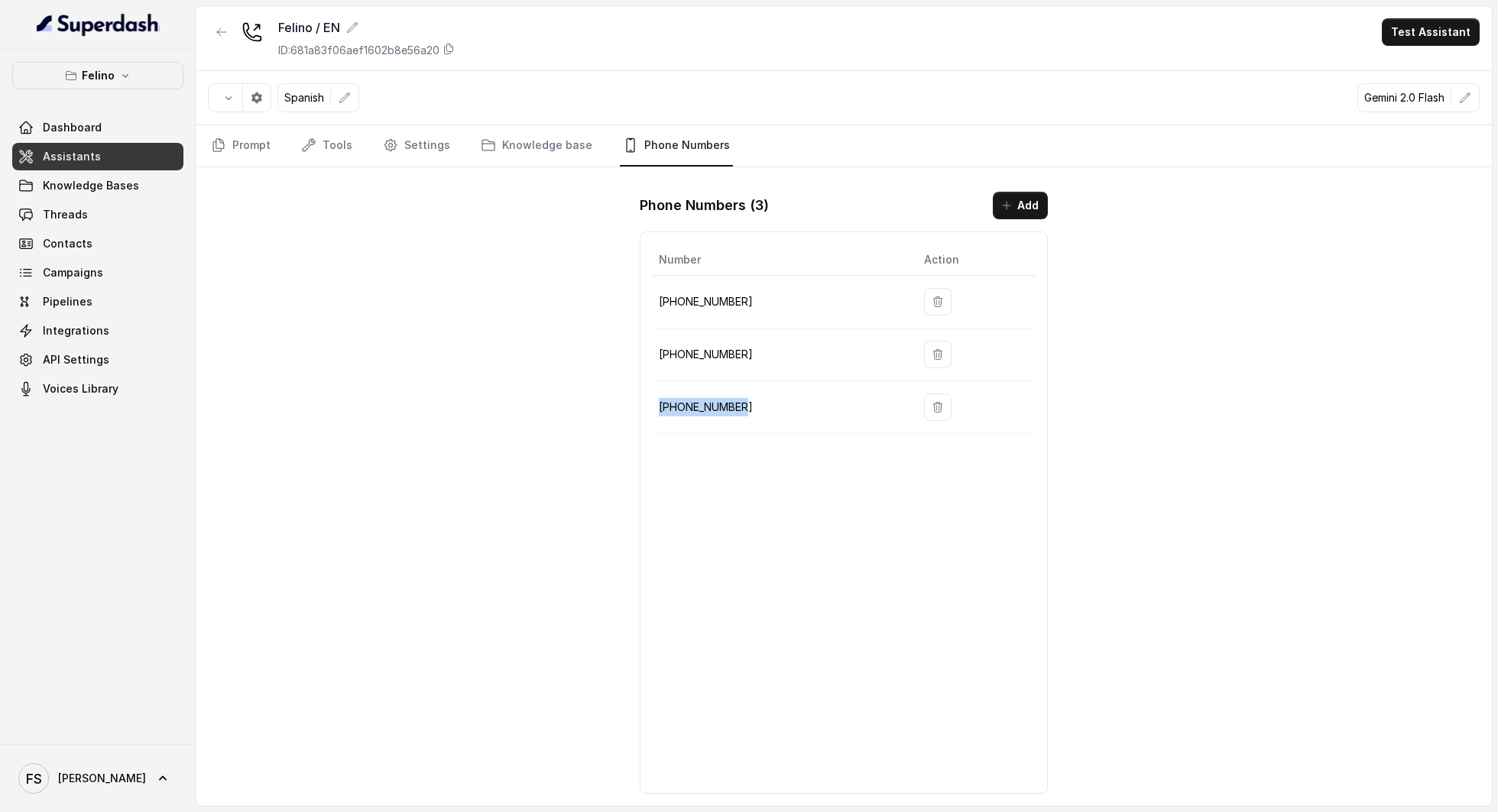
drag, startPoint x: 757, startPoint y: 399, endPoint x: 662, endPoint y: 409, distance: 95.5
click at [662, 409] on p "[PHONE_NUMBER]" at bounding box center [779, 407] width 240 height 18
copy p "[PHONE_NUMBER]"
click at [651, 144] on link "Phone Numbers" at bounding box center [676, 145] width 113 height 41
copy p "[PHONE_NUMBER]"
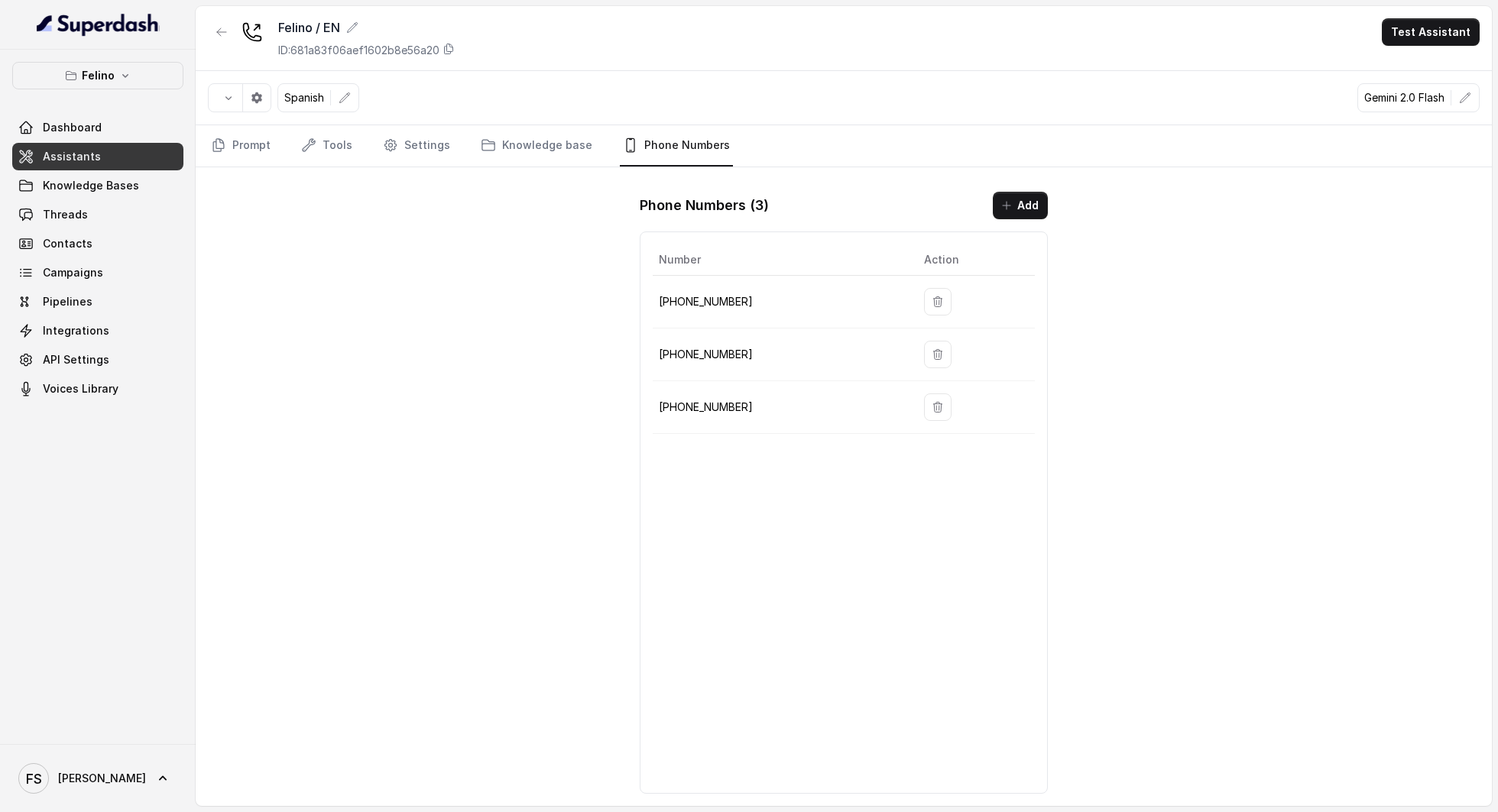
click at [369, 337] on div "Felino / EN ID: 681a83f06aef1602b8e56a20 Test Assistant Spanish Gemini 2.0 Flas…" at bounding box center [844, 405] width 1296 height 799
click at [226, 28] on icon "button" at bounding box center [221, 32] width 13 height 13
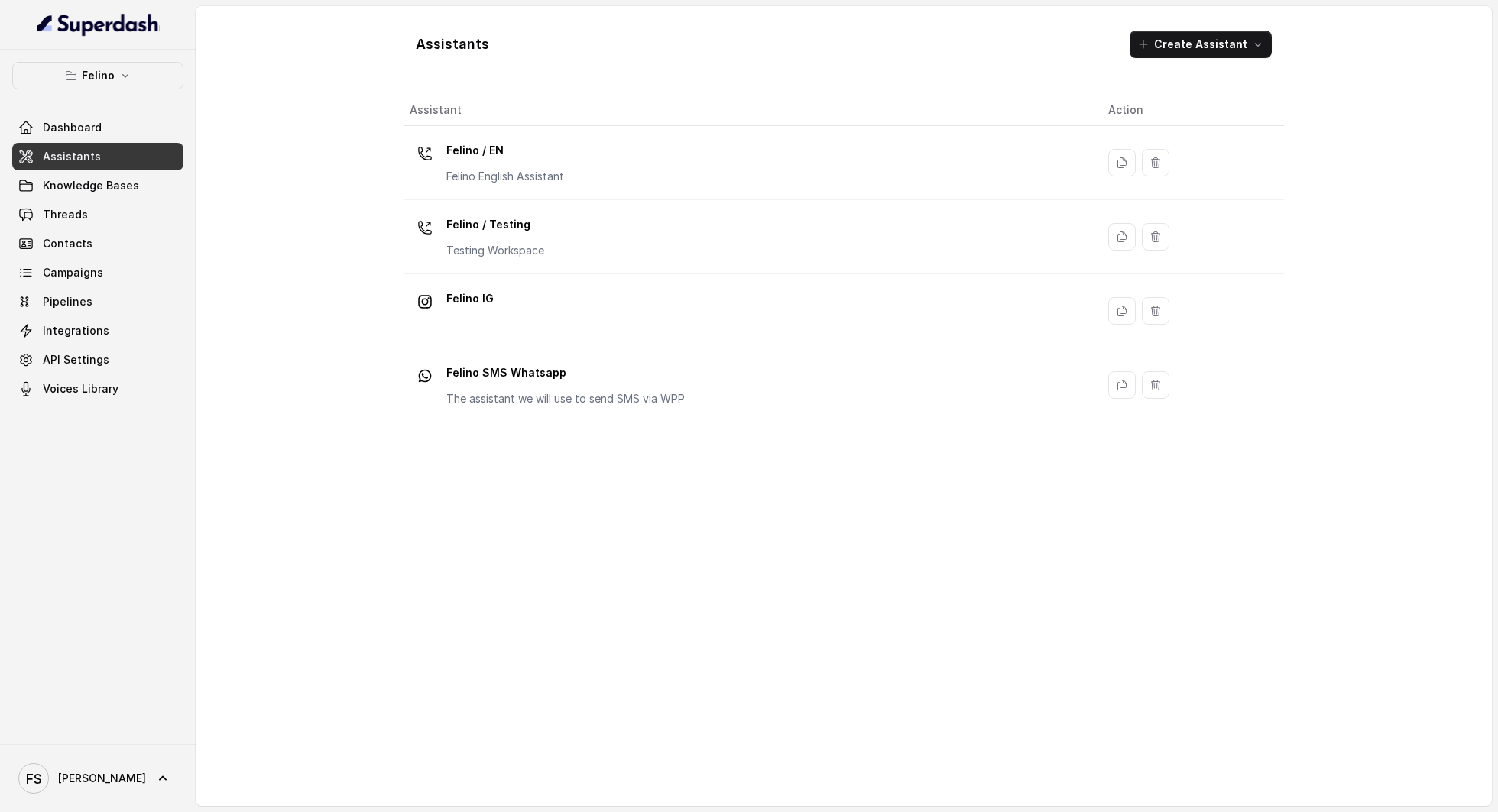
click at [68, 170] on div "Dashboard Assistants Knowledge Bases Threads Contacts Campaigns Pipelines Integ…" at bounding box center [98, 258] width 171 height 288
click at [90, 158] on span "Assistants" at bounding box center [72, 157] width 58 height 15
click at [268, 207] on div "Assistants Create Assistant Assistant Action Felino / EN Felino English Assista…" at bounding box center [844, 405] width 1296 height 799
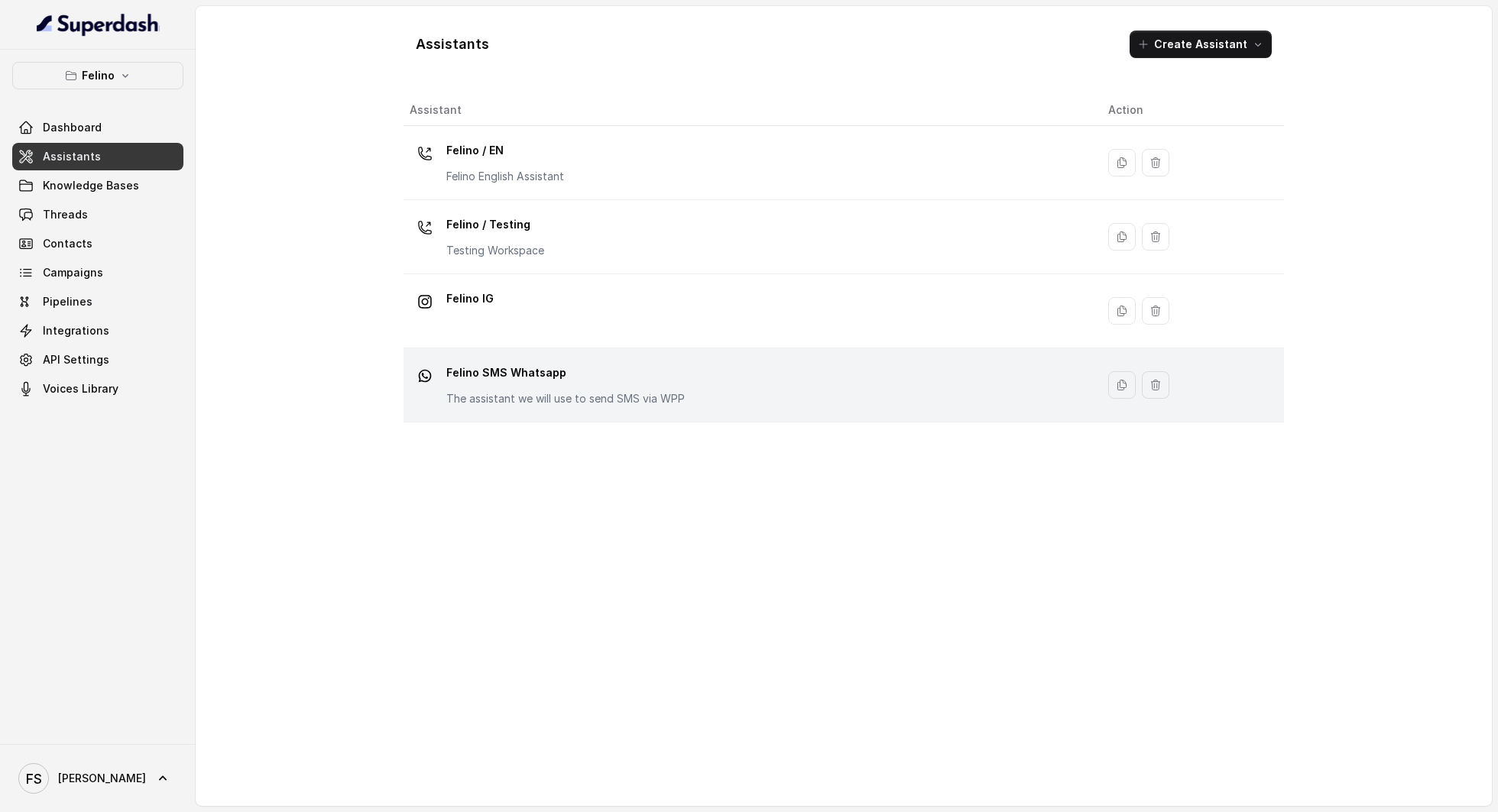
click at [716, 393] on div "Felino SMS Whatsapp The assistant we will use to send SMS via WPP" at bounding box center [746, 385] width 674 height 49
